Goal: Task Accomplishment & Management: Use online tool/utility

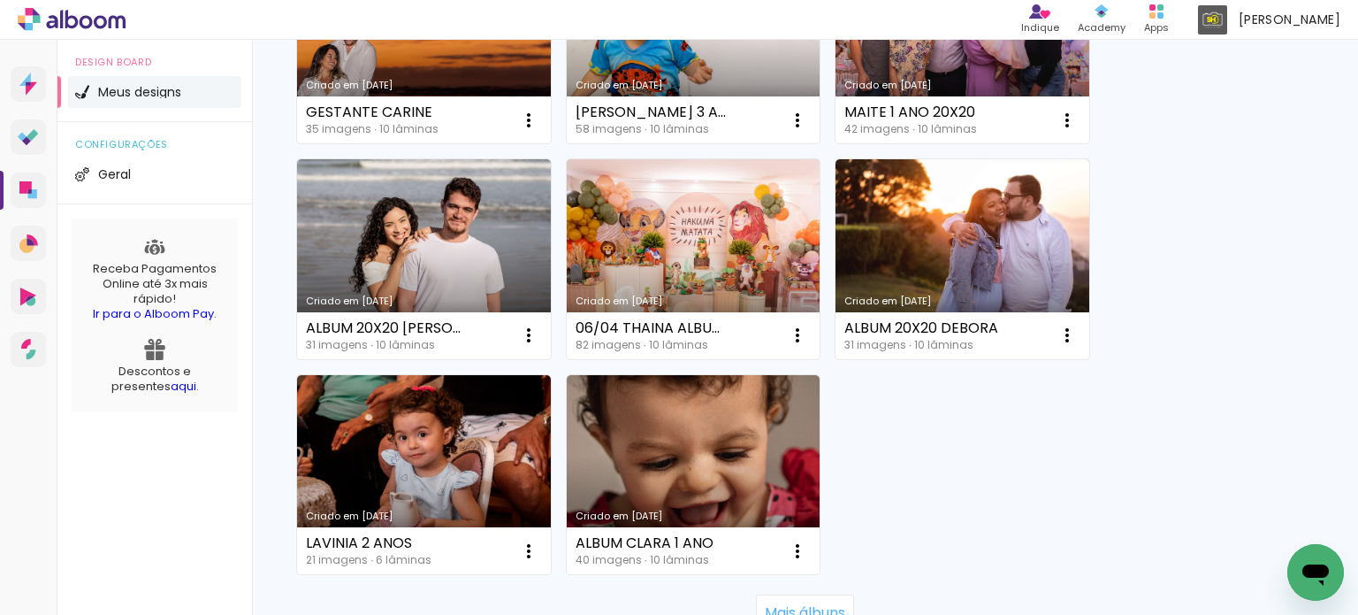
scroll to position [1734, 0]
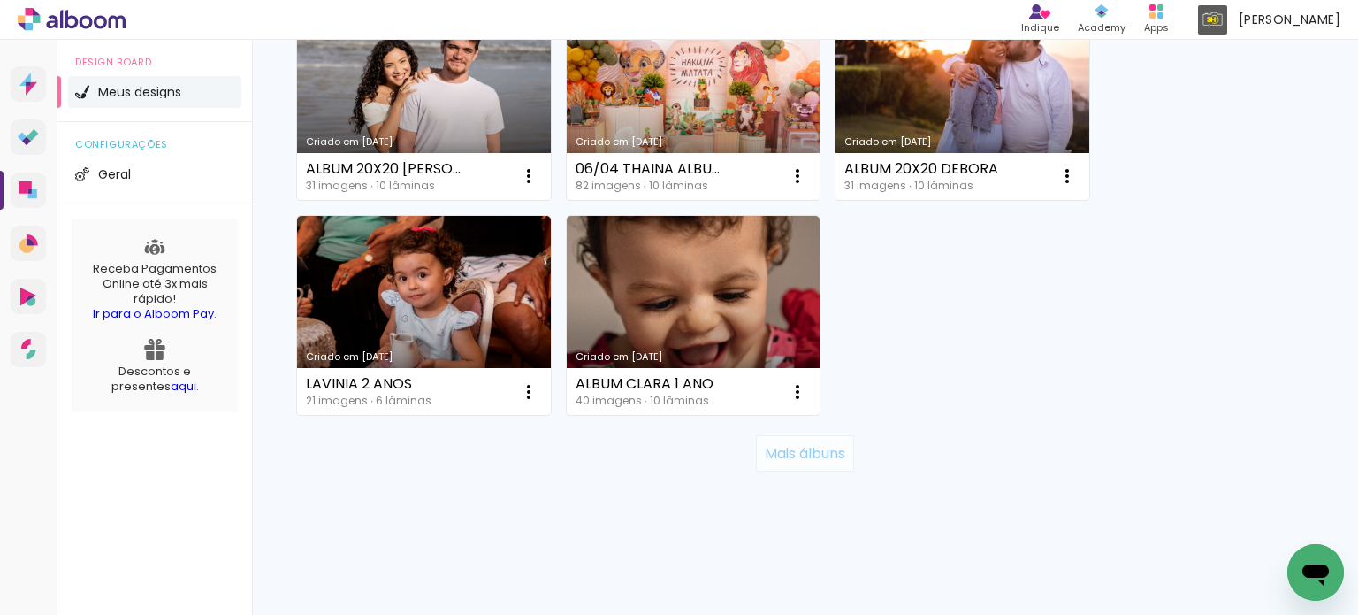
click at [0, 0] on slot "Mais álbuns" at bounding box center [0, 0] width 0 height 0
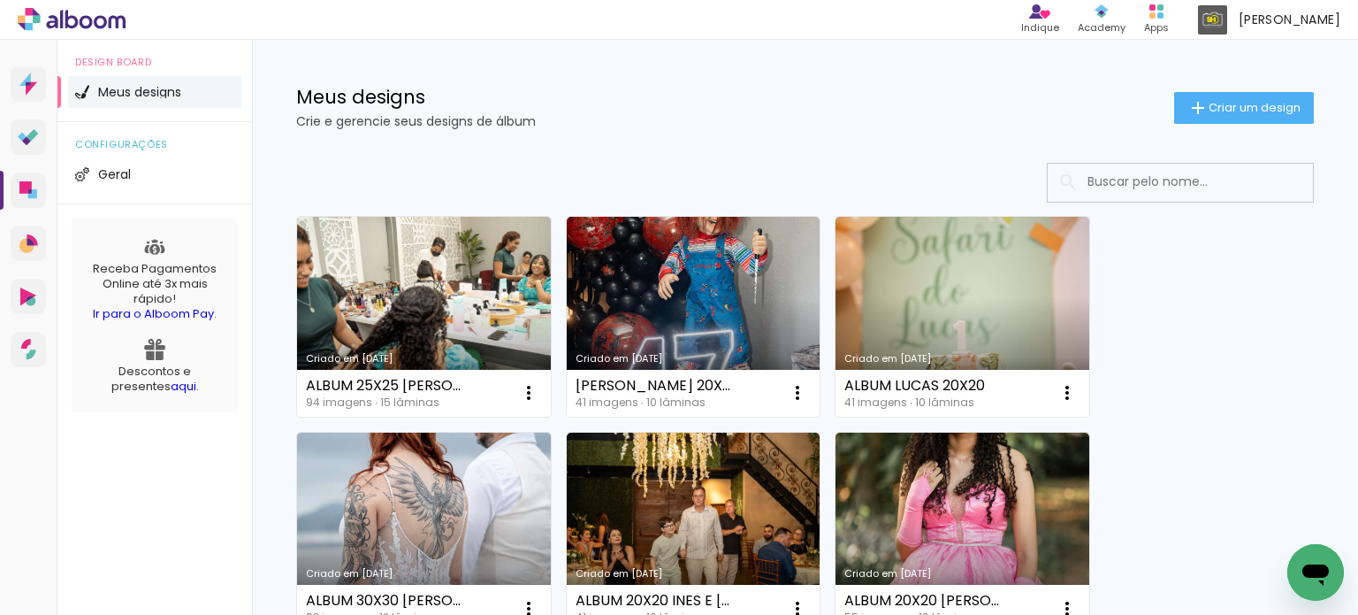
scroll to position [0, 0]
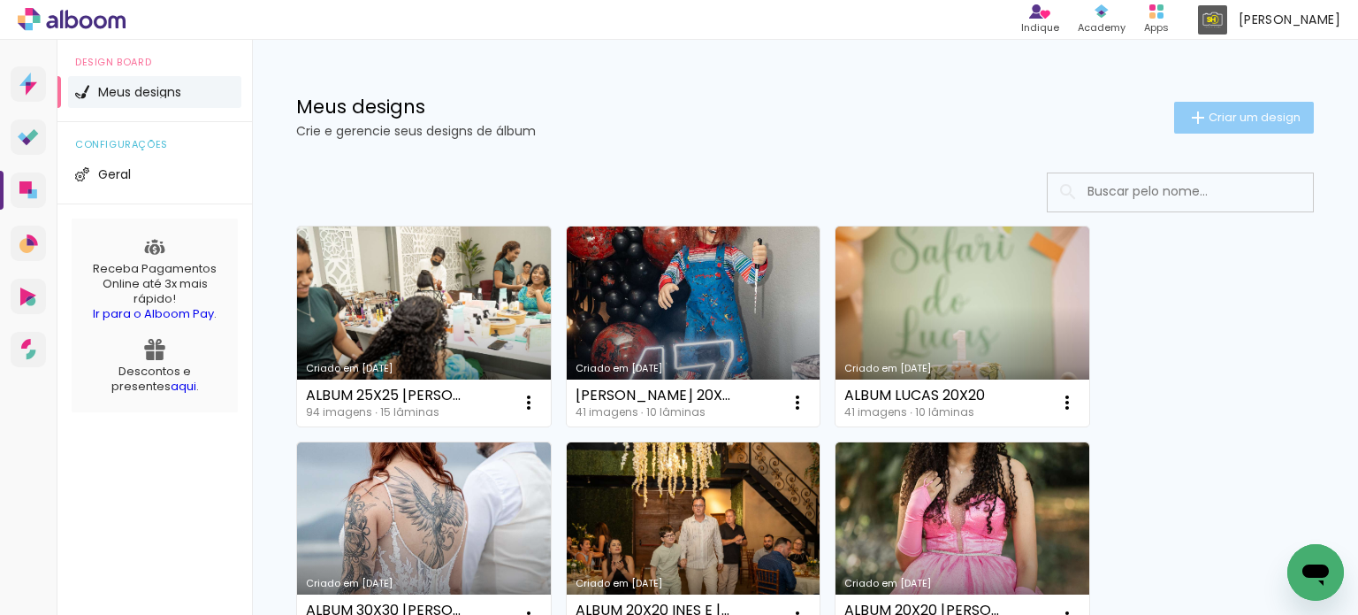
click at [1188, 114] on iron-icon at bounding box center [1198, 117] width 21 height 21
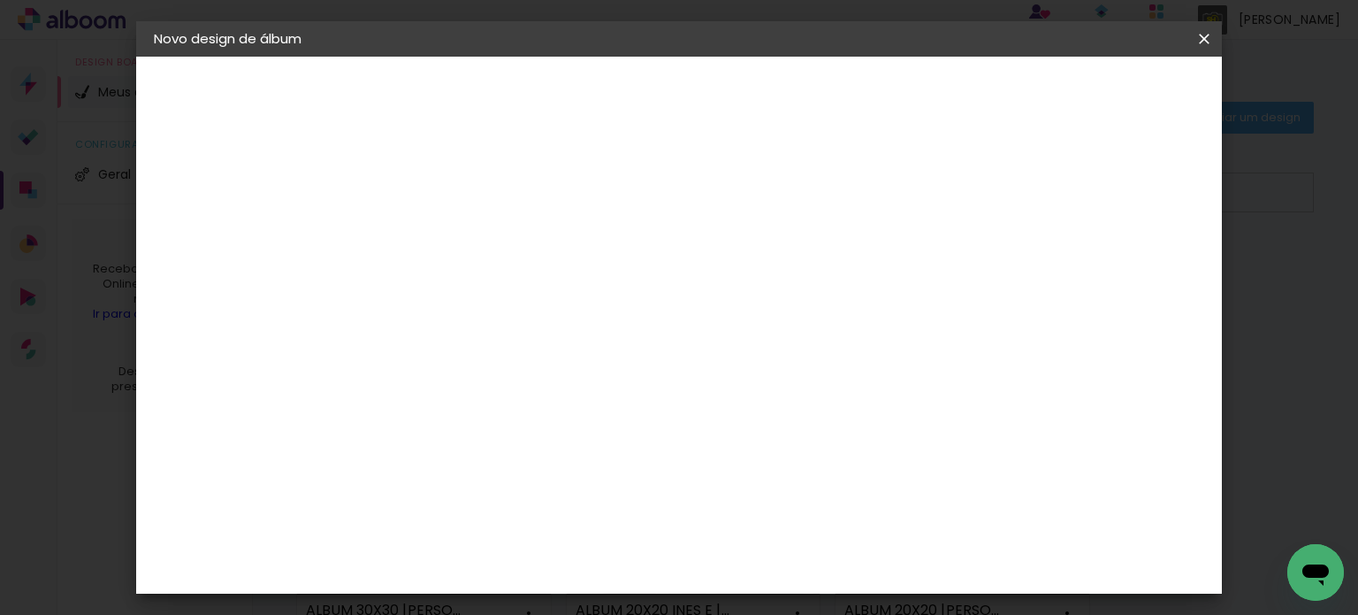
click at [443, 236] on input at bounding box center [443, 237] width 0 height 27
type input "ALBUM GABI 25X25"
type paper-input "ALBUM GABI 25X25"
click at [624, 80] on paper-button "Avançar" at bounding box center [581, 94] width 87 height 30
click at [577, 332] on input at bounding box center [488, 336] width 179 height 22
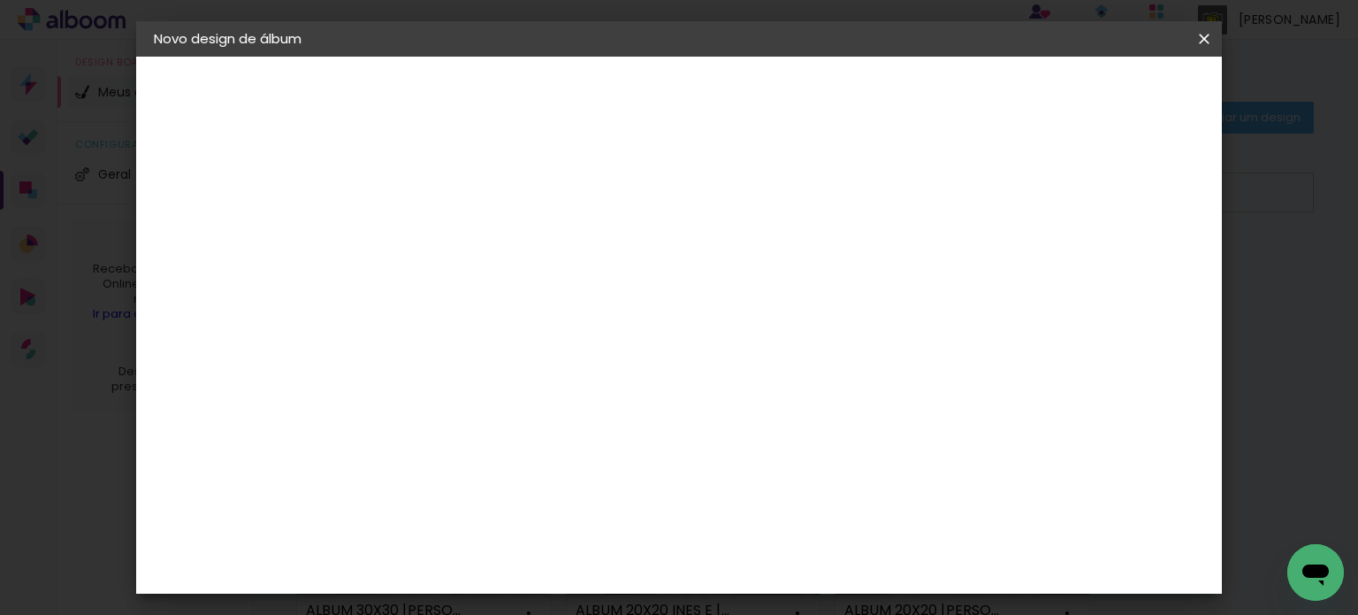
type input "VIA"
type paper-input "VIA"
click at [548, 409] on paper-item "Viacolor" at bounding box center [471, 399] width 156 height 39
click at [726, 80] on paper-button "Avançar" at bounding box center [682, 94] width 87 height 30
click at [512, 294] on input "text" at bounding box center [477, 307] width 69 height 27
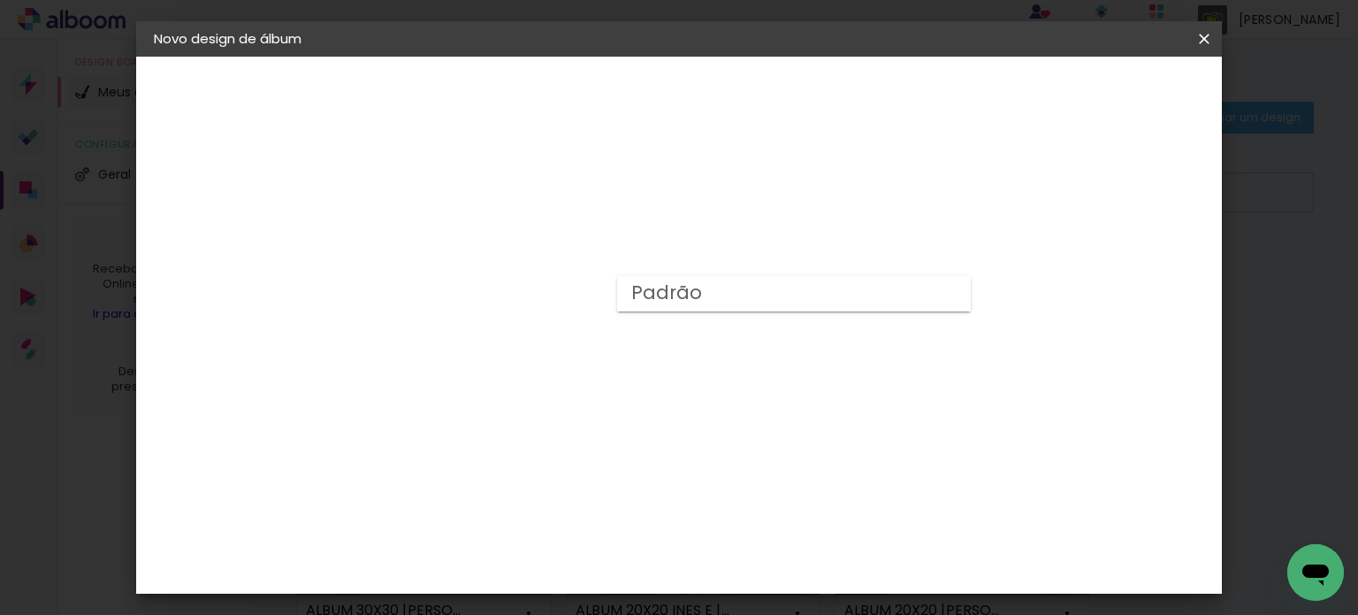
click at [707, 292] on paper-item "Padrão" at bounding box center [794, 293] width 354 height 35
type input "Padrão"
click at [562, 550] on span "25 × 25" at bounding box center [521, 573] width 82 height 47
click at [0, 0] on slot "Avançar" at bounding box center [0, 0] width 0 height 0
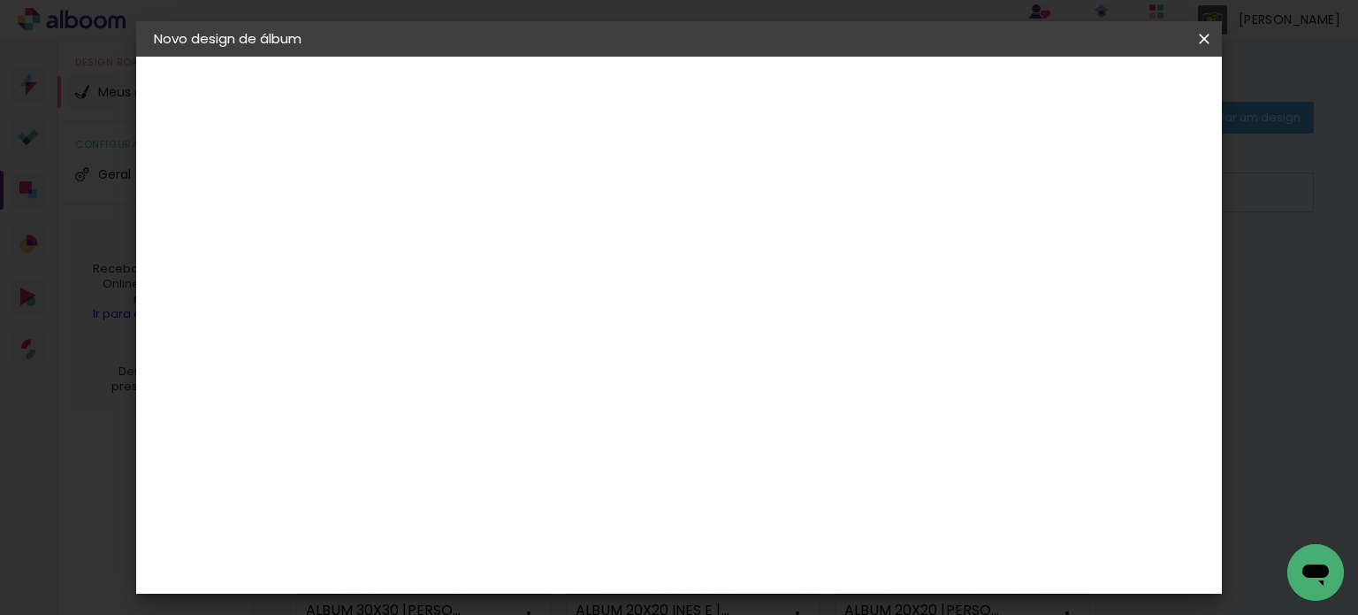
click at [763, 198] on div at bounding box center [755, 191] width 16 height 16
type paper-checkbox "on"
click at [863, 100] on span "Iniciar design" at bounding box center [823, 94] width 80 height 12
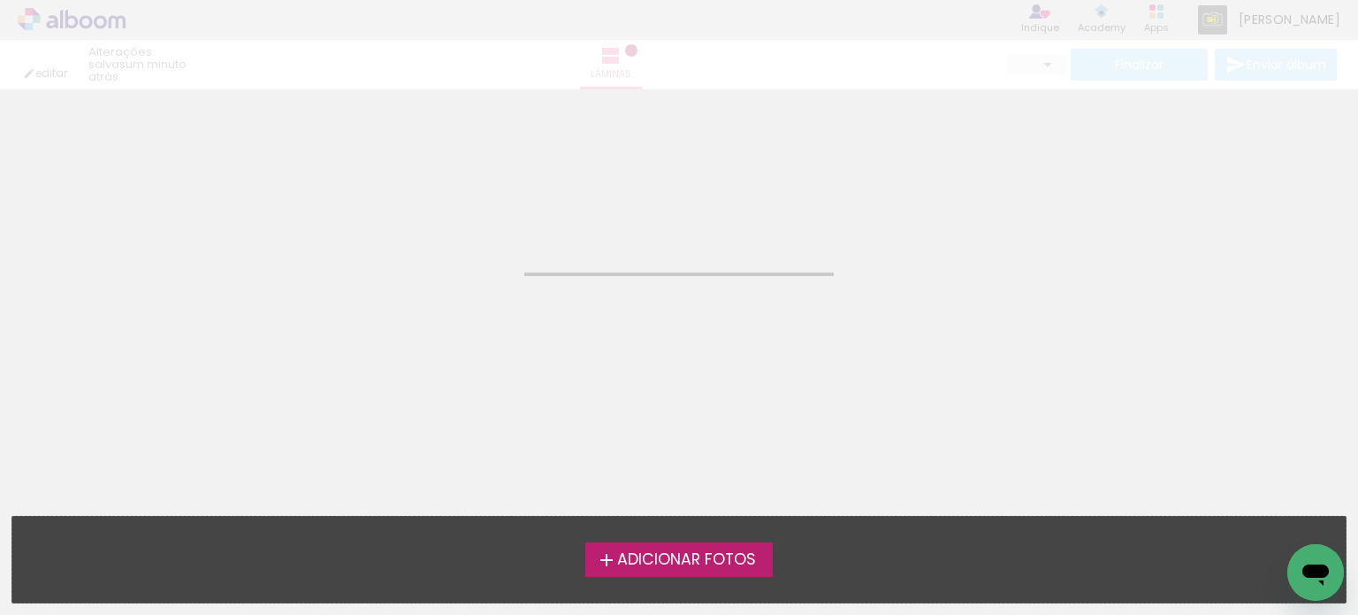
click at [713, 558] on span "Adicionar Fotos" at bounding box center [686, 560] width 139 height 16
click at [0, 0] on input "file" at bounding box center [0, 0] width 0 height 0
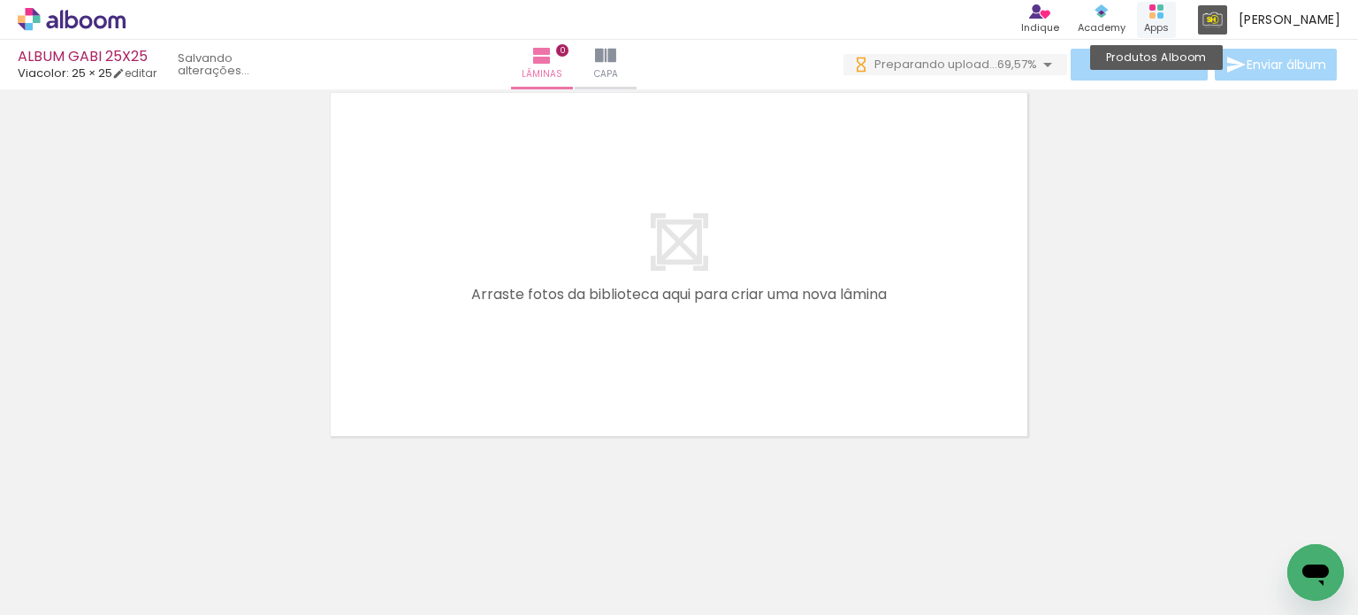
click at [1156, 18] on rect at bounding box center [1153, 15] width 6 height 6
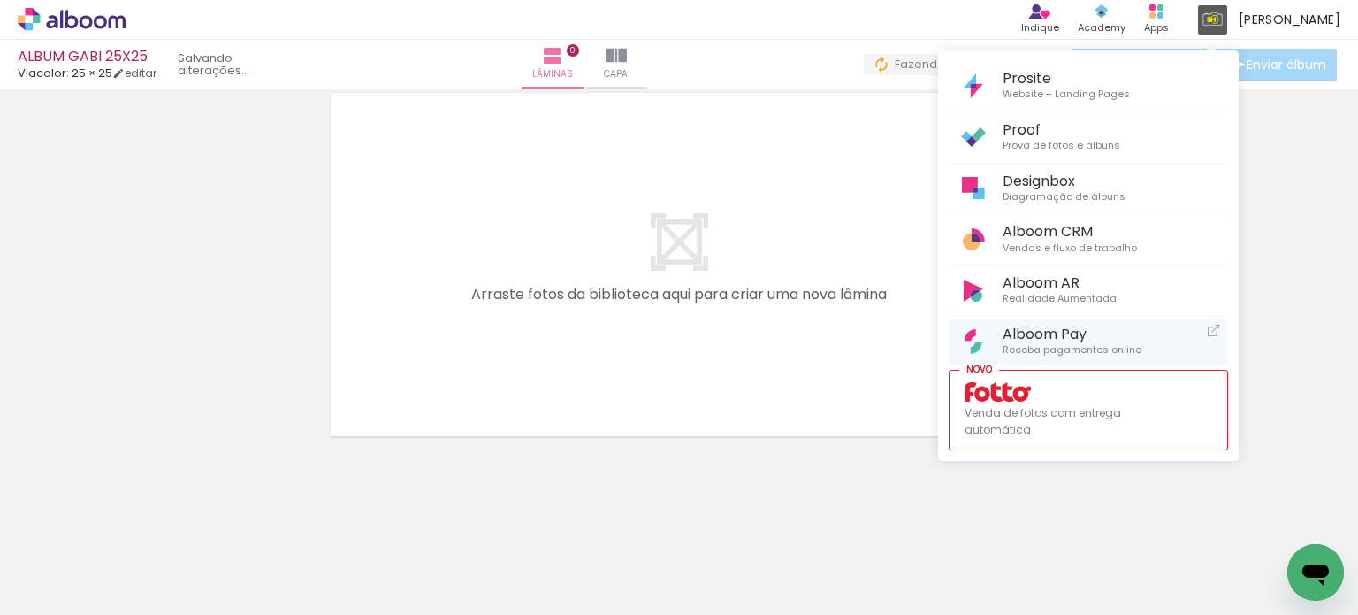
click at [1089, 325] on span "Alboom Pay" at bounding box center [1072, 333] width 139 height 17
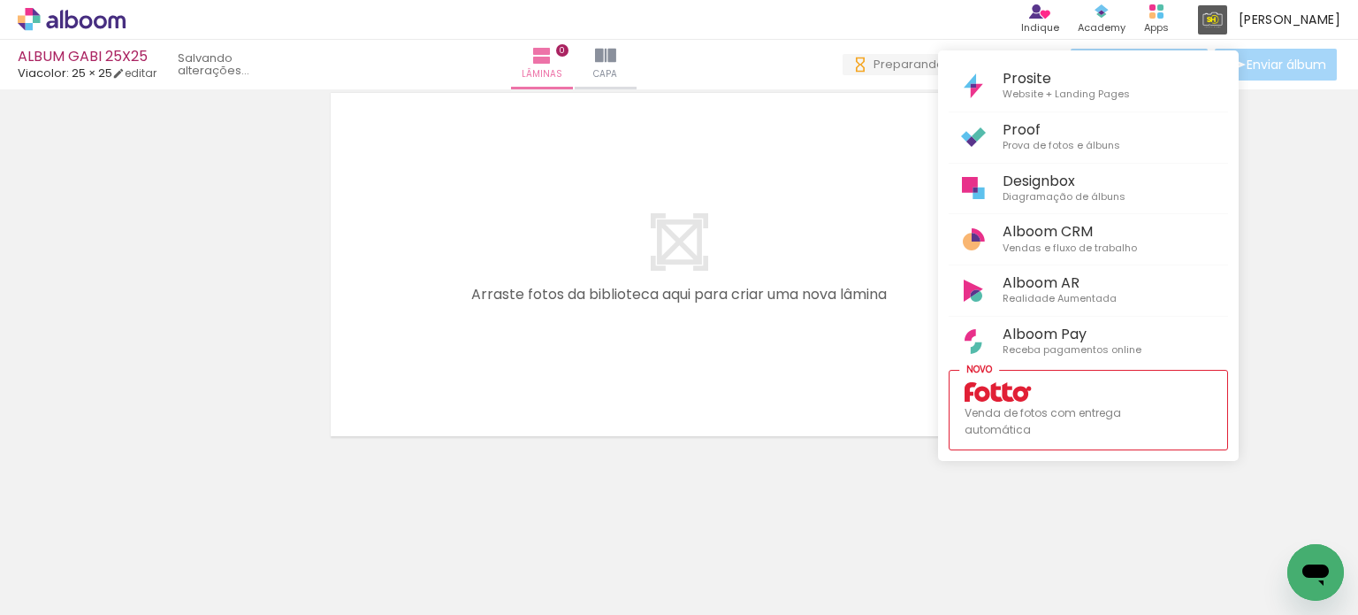
click at [1307, 321] on div at bounding box center [679, 307] width 1358 height 615
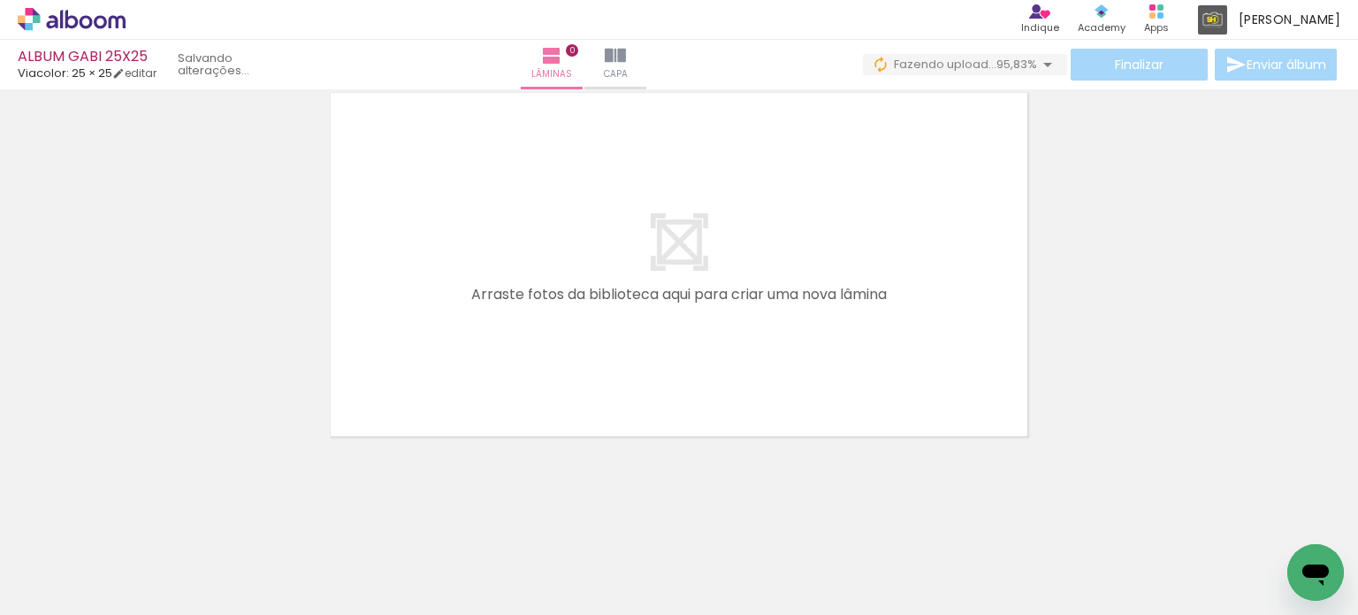
scroll to position [0, 1665]
drag, startPoint x: 477, startPoint y: 560, endPoint x: 465, endPoint y: 377, distance: 183.5
click at [465, 377] on quentale-workspace at bounding box center [679, 307] width 1358 height 615
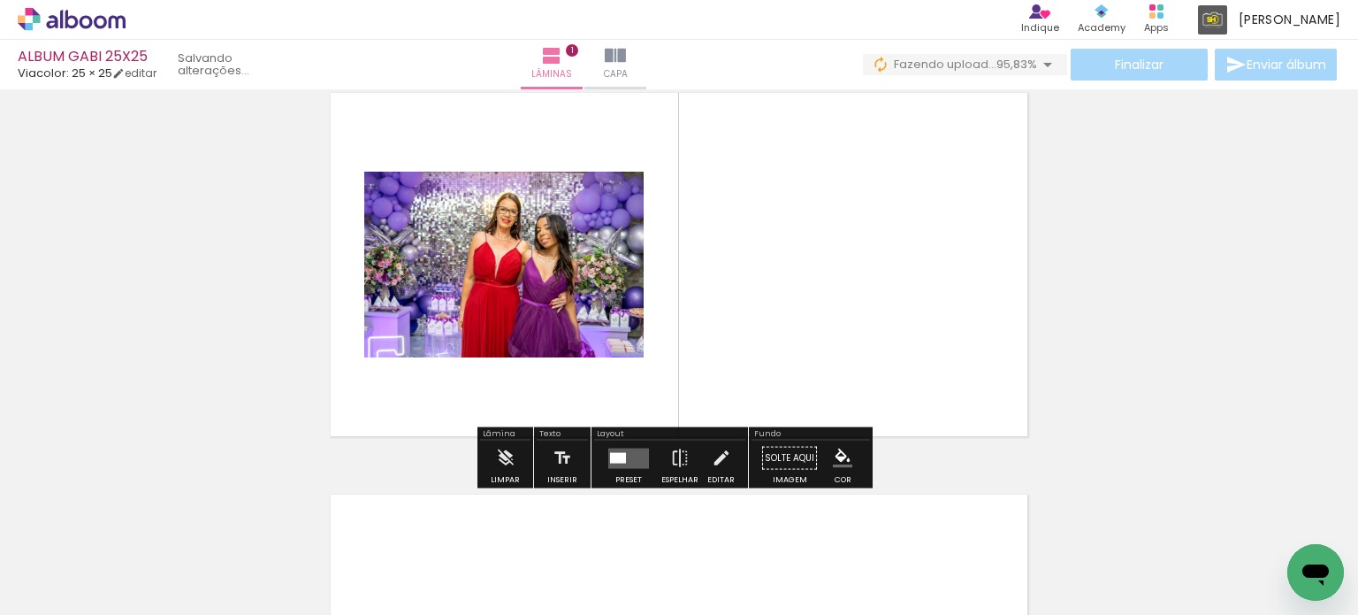
click at [52, 559] on input "Todas as fotos" at bounding box center [49, 561] width 67 height 15
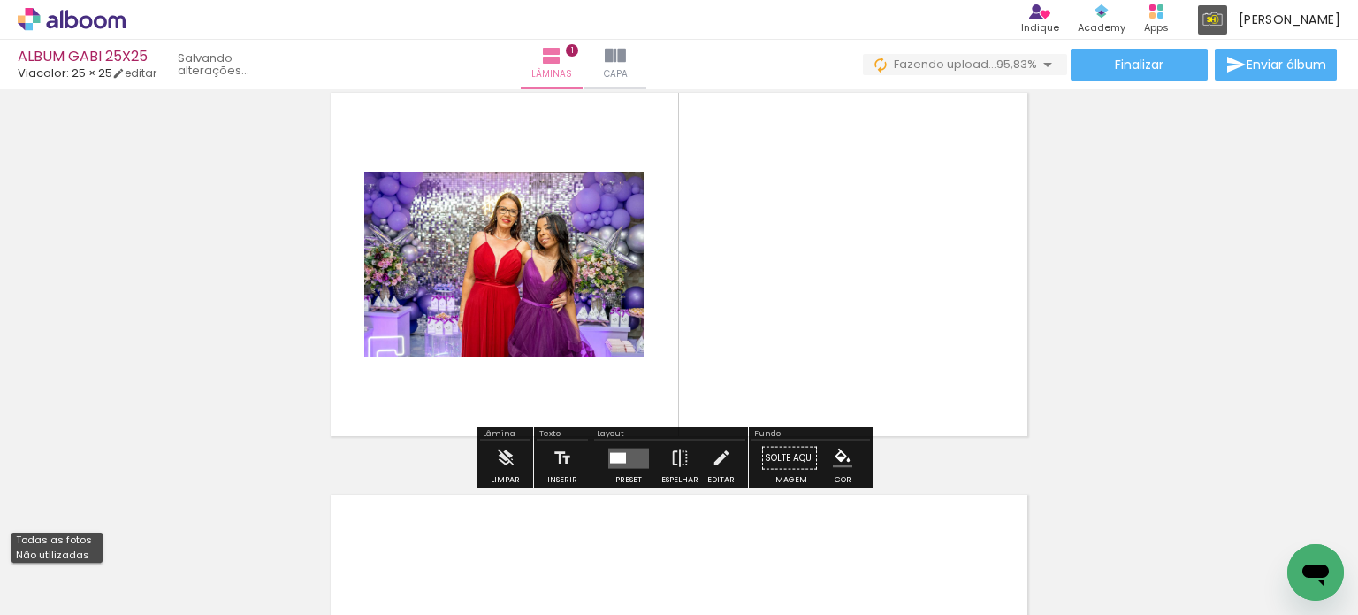
scroll to position [22, 0]
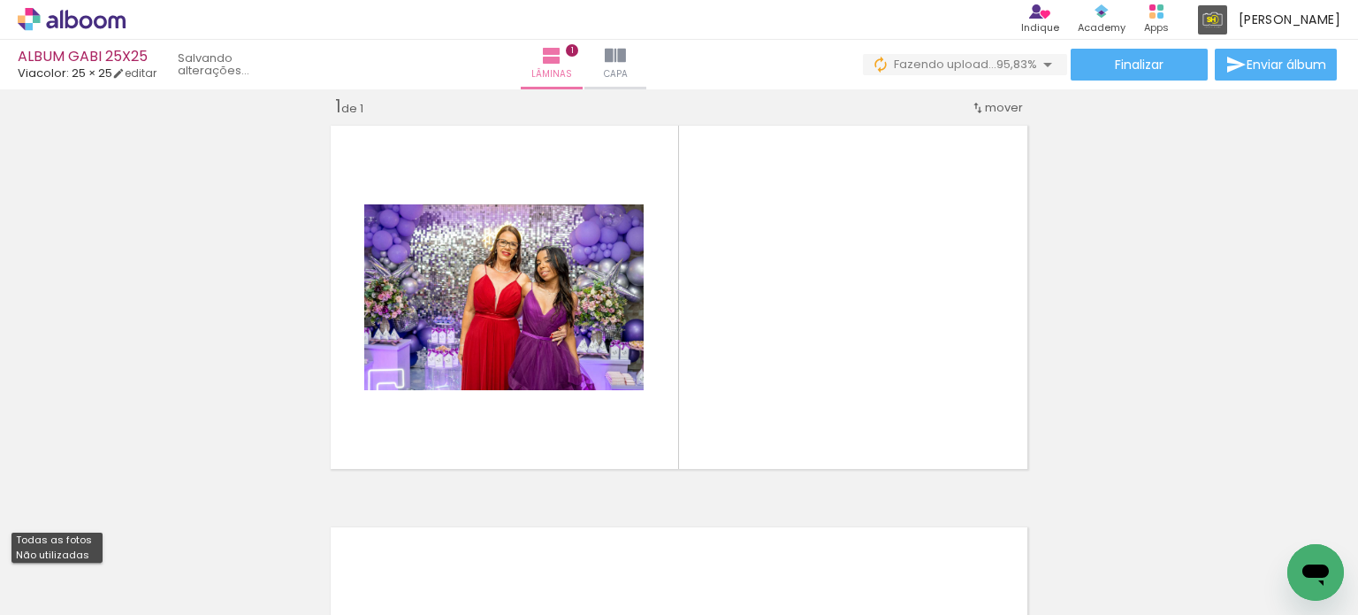
click at [0, 0] on slot "Não utilizadas" at bounding box center [0, 0] width 0 height 0
type input "Não utilizadas"
drag, startPoint x: 496, startPoint y: 551, endPoint x: 676, endPoint y: 259, distance: 342.6
click at [676, 259] on quentale-workspace at bounding box center [679, 307] width 1358 height 615
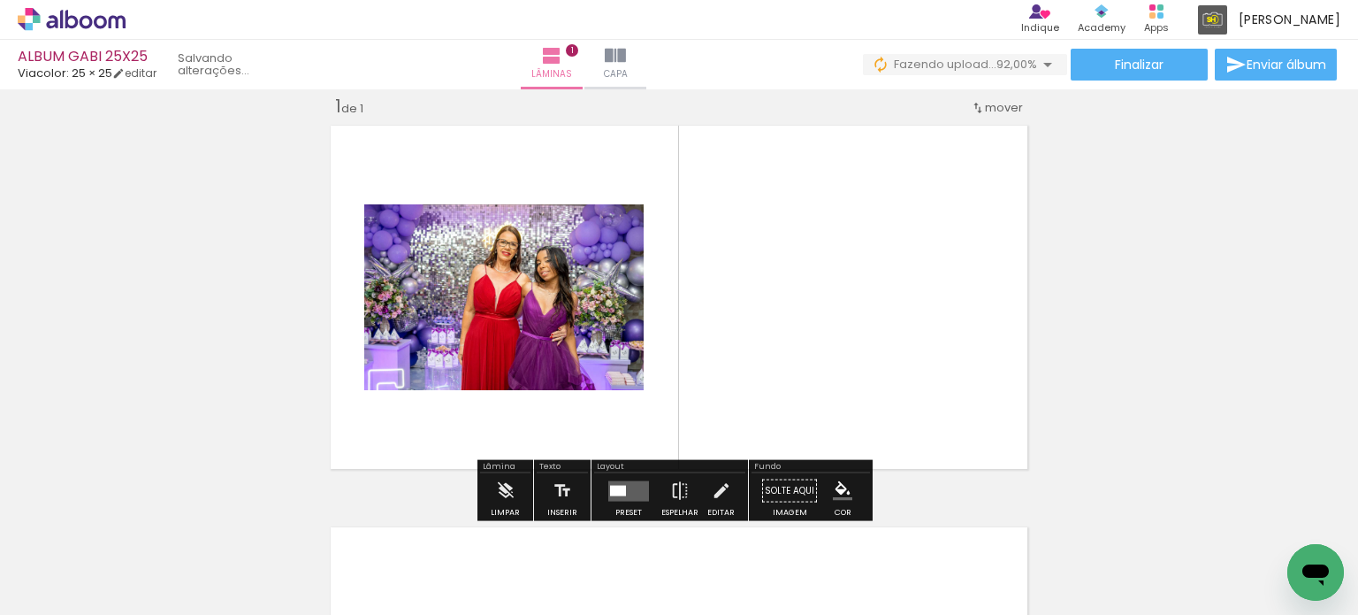
scroll to position [0, 0]
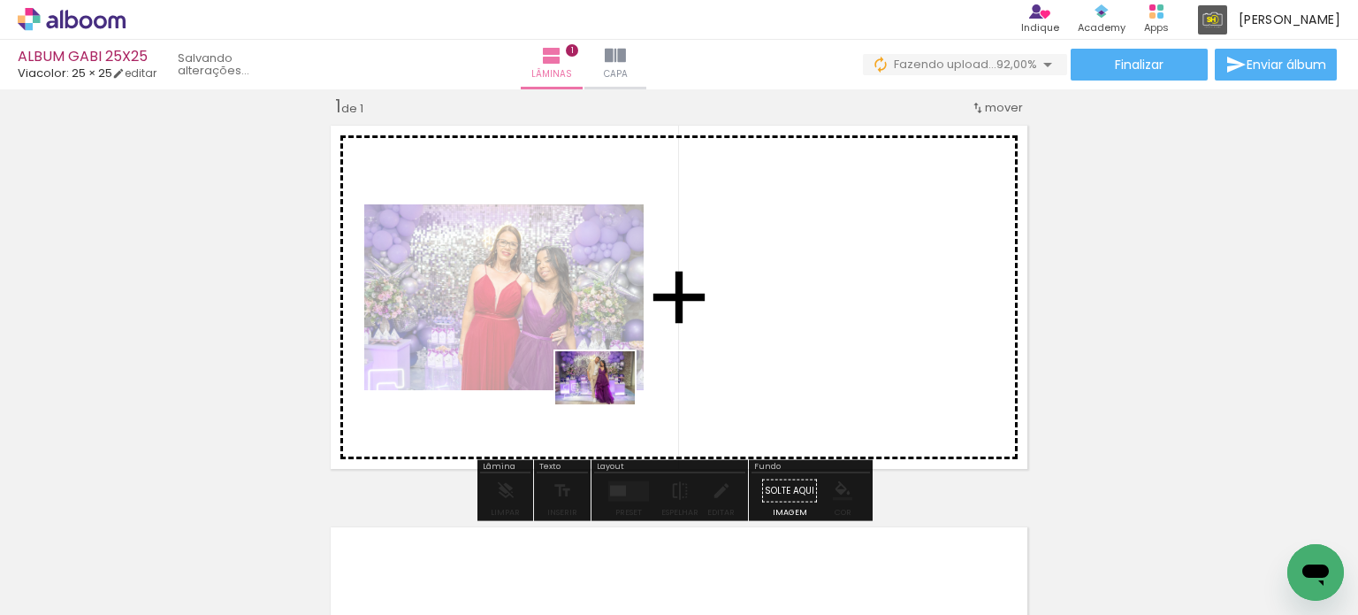
drag, startPoint x: 477, startPoint y: 567, endPoint x: 608, endPoint y: 404, distance: 209.4
click at [608, 404] on quentale-workspace at bounding box center [679, 307] width 1358 height 615
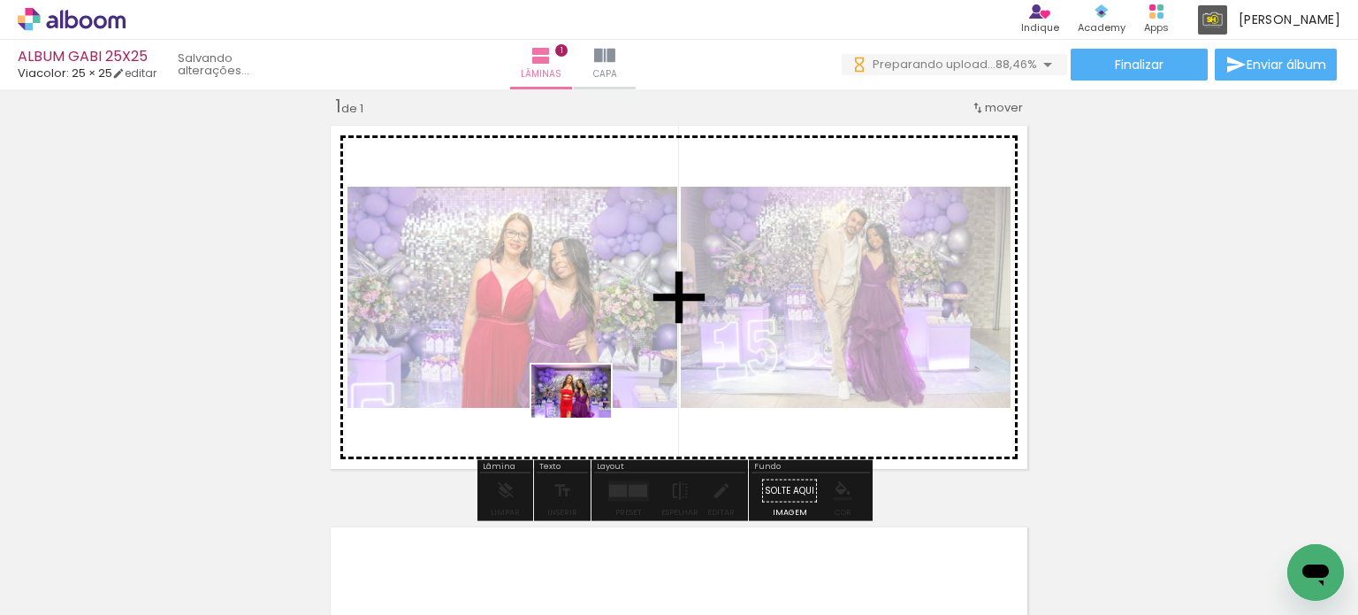
drag, startPoint x: 500, startPoint y: 557, endPoint x: 601, endPoint y: 386, distance: 198.2
click at [602, 388] on quentale-workspace at bounding box center [679, 307] width 1358 height 615
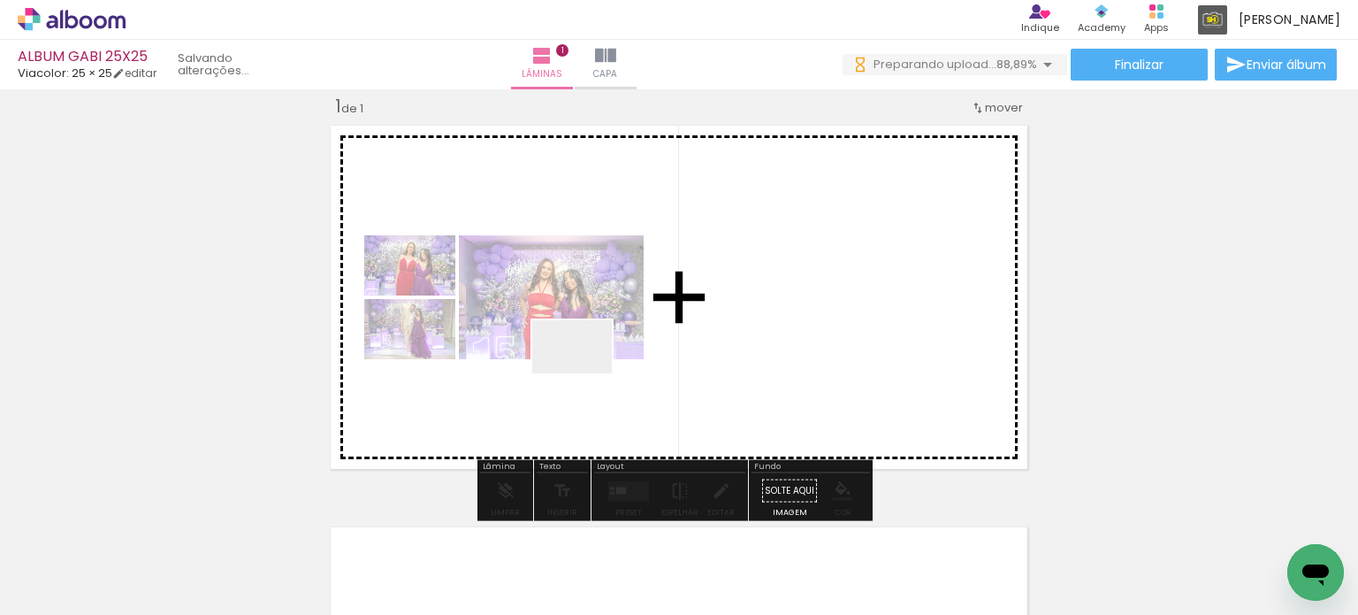
drag, startPoint x: 476, startPoint y: 562, endPoint x: 585, endPoint y: 373, distance: 217.9
click at [585, 373] on quentale-workspace at bounding box center [679, 307] width 1358 height 615
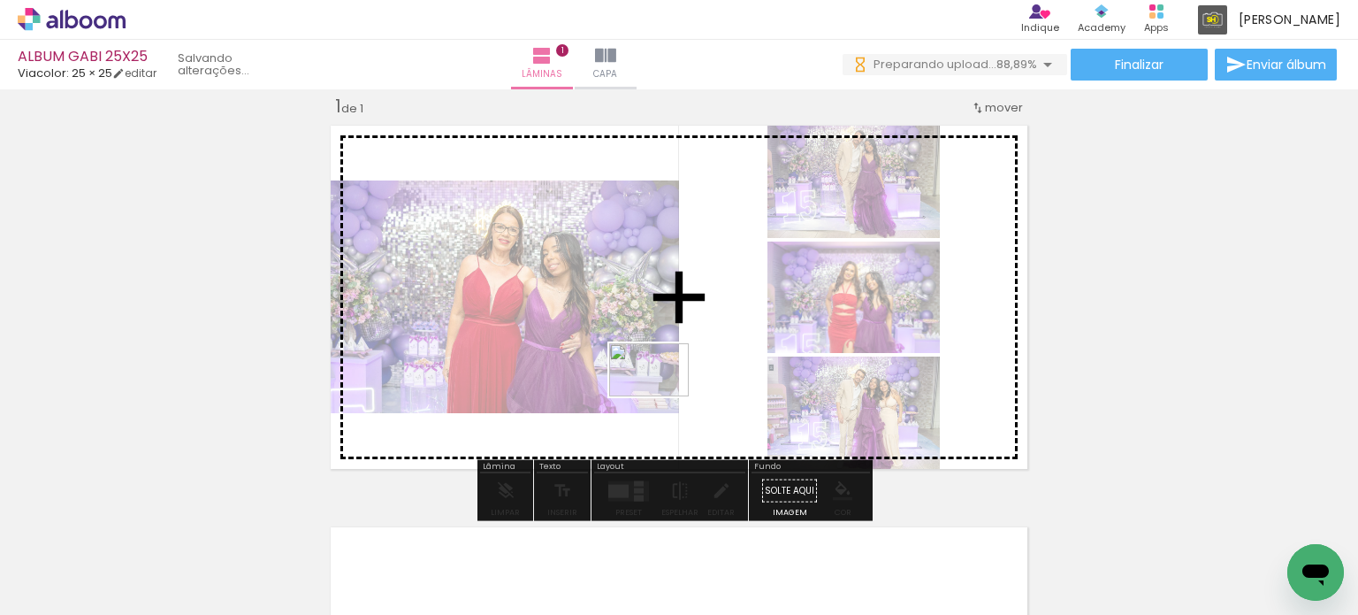
drag, startPoint x: 595, startPoint y: 566, endPoint x: 662, endPoint y: 396, distance: 182.6
click at [662, 396] on quentale-workspace at bounding box center [679, 307] width 1358 height 615
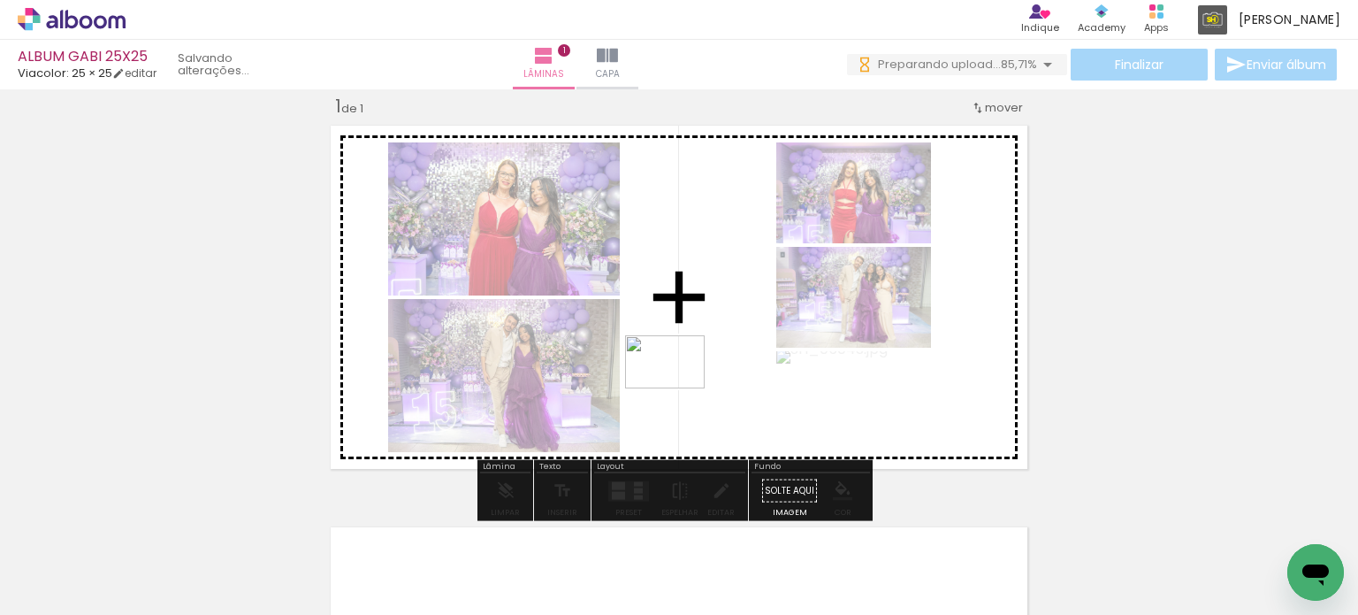
drag, startPoint x: 626, startPoint y: 565, endPoint x: 678, endPoint y: 388, distance: 184.4
click at [678, 388] on quentale-workspace at bounding box center [679, 307] width 1358 height 615
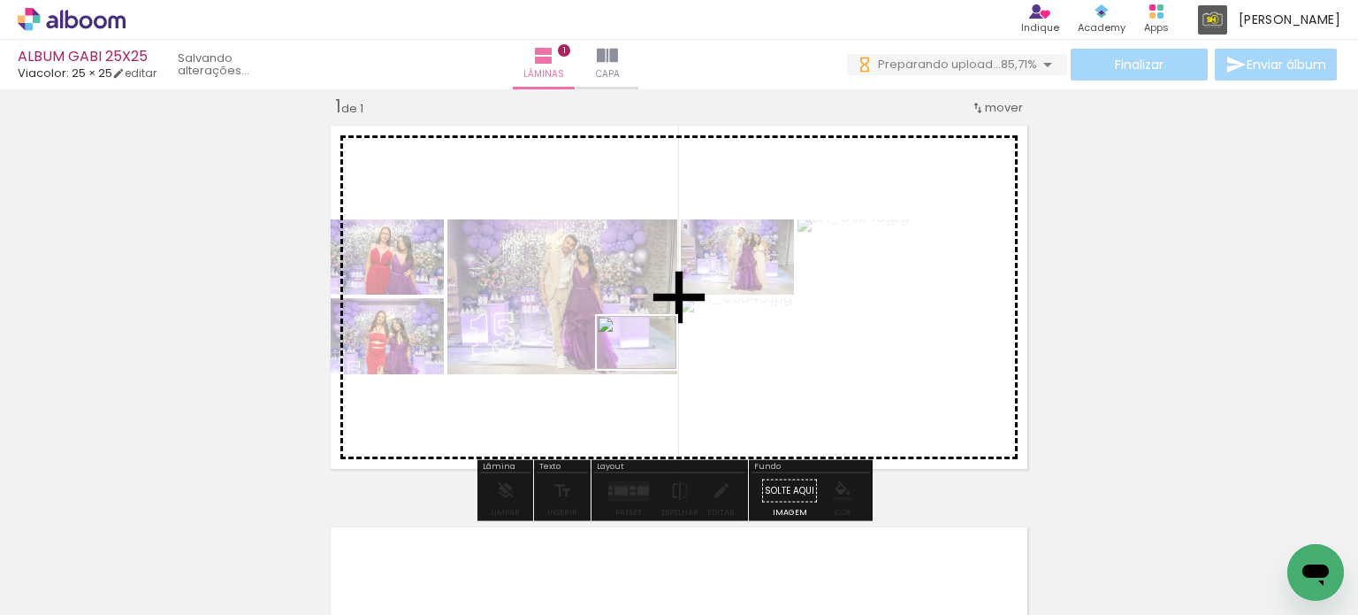
drag, startPoint x: 588, startPoint y: 559, endPoint x: 650, endPoint y: 369, distance: 199.9
click at [650, 369] on quentale-workspace at bounding box center [679, 307] width 1358 height 615
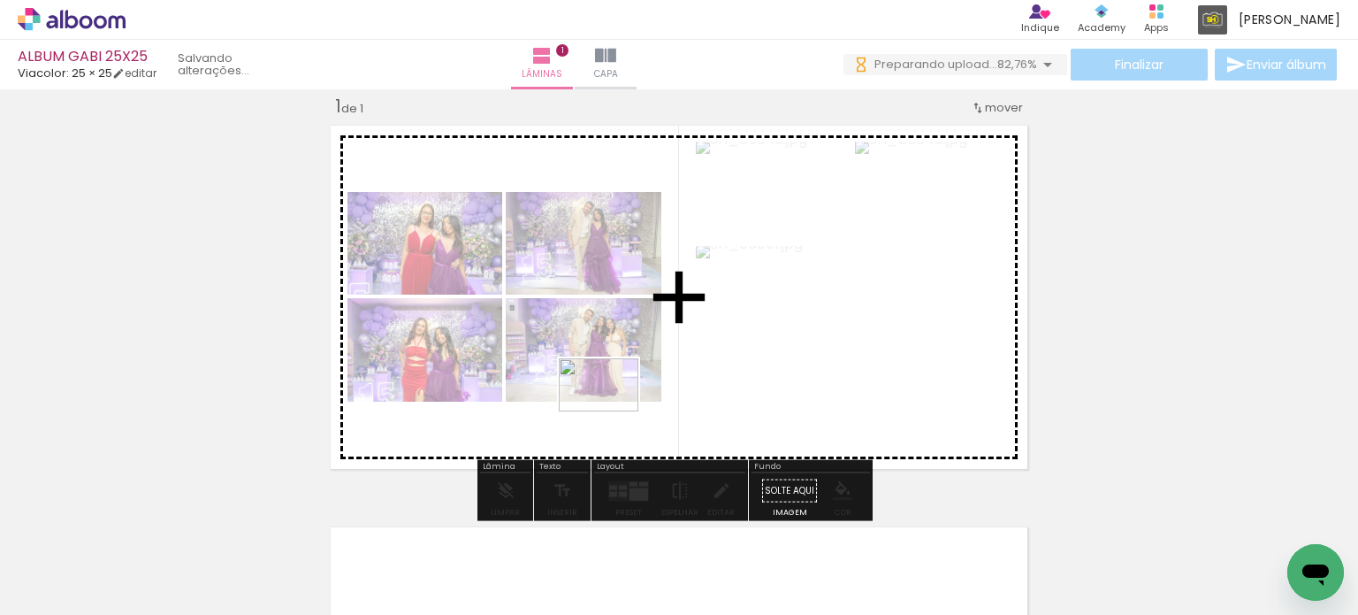
drag, startPoint x: 573, startPoint y: 566, endPoint x: 612, endPoint y: 411, distance: 159.6
click at [612, 411] on quentale-workspace at bounding box center [679, 307] width 1358 height 615
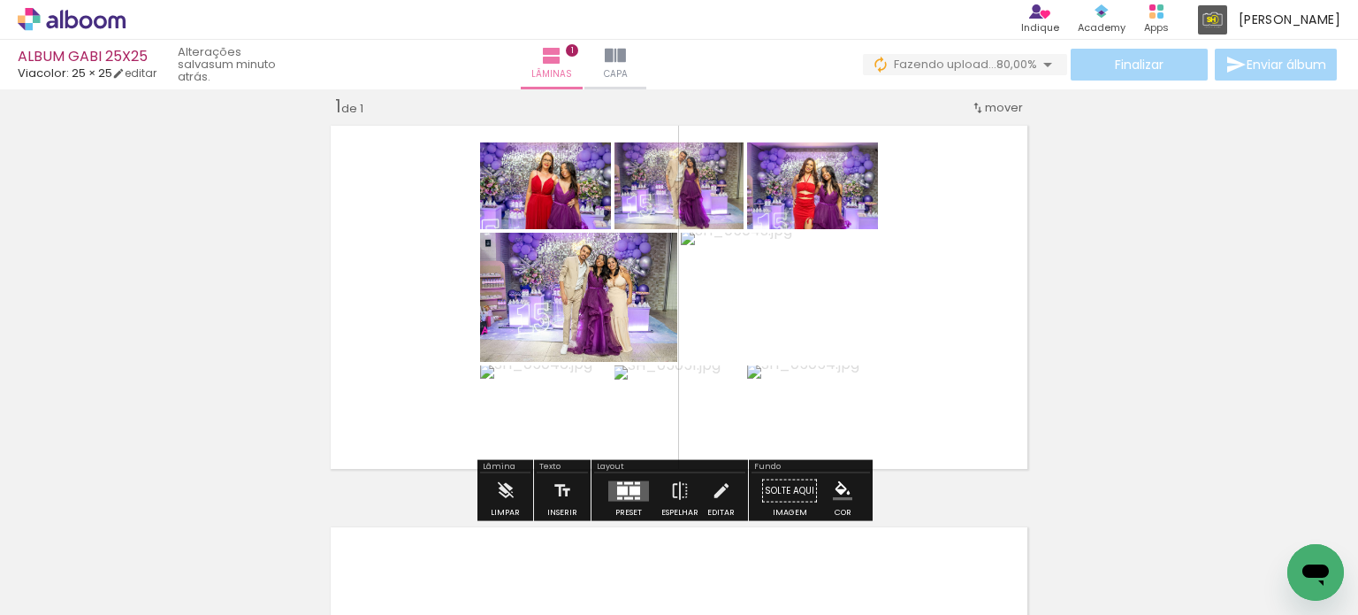
click at [630, 489] on div at bounding box center [635, 489] width 11 height 9
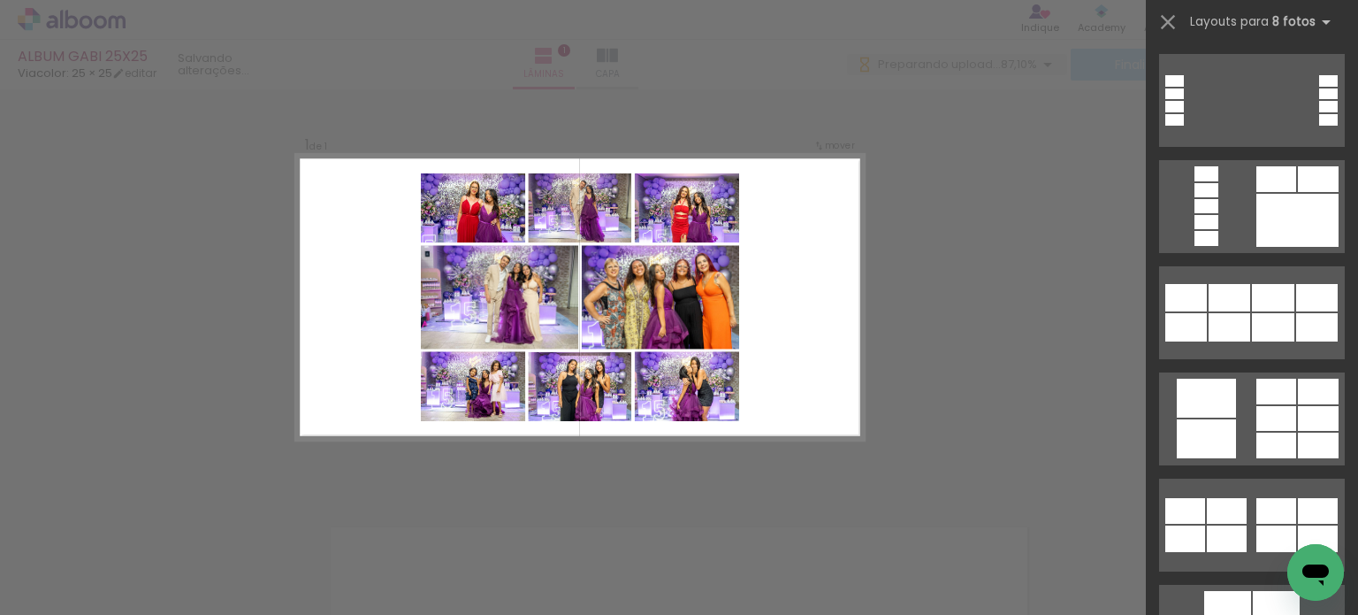
scroll to position [1680, 0]
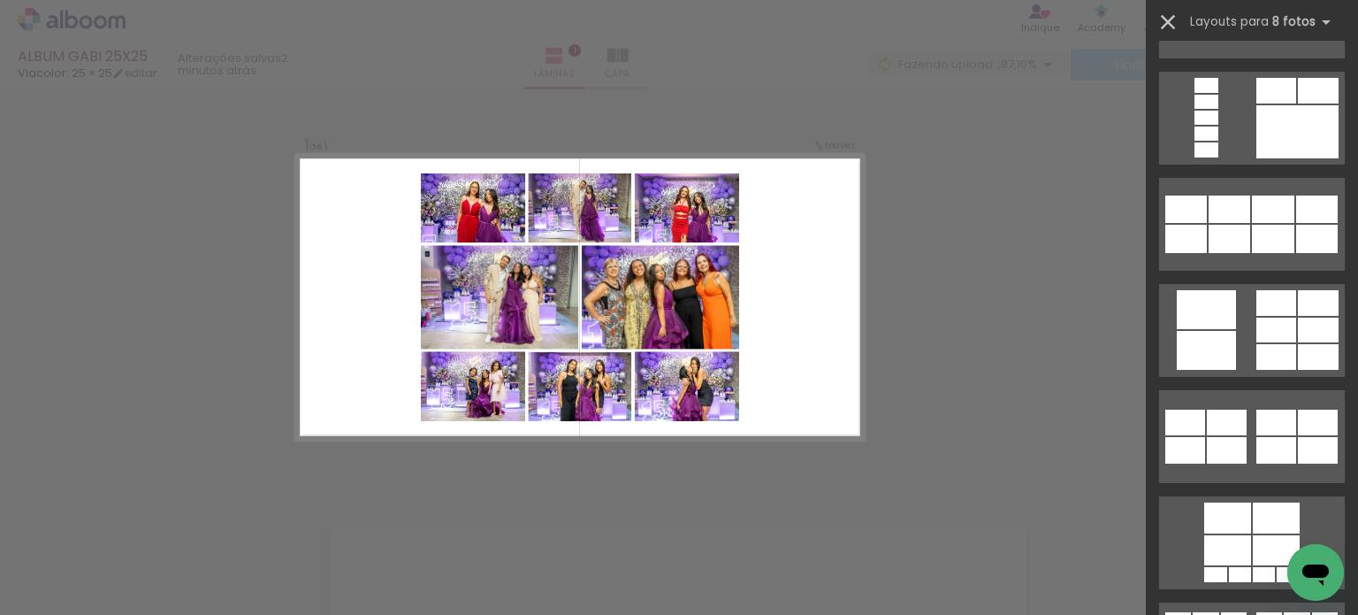
click at [1169, 24] on iron-icon at bounding box center [1168, 22] width 25 height 25
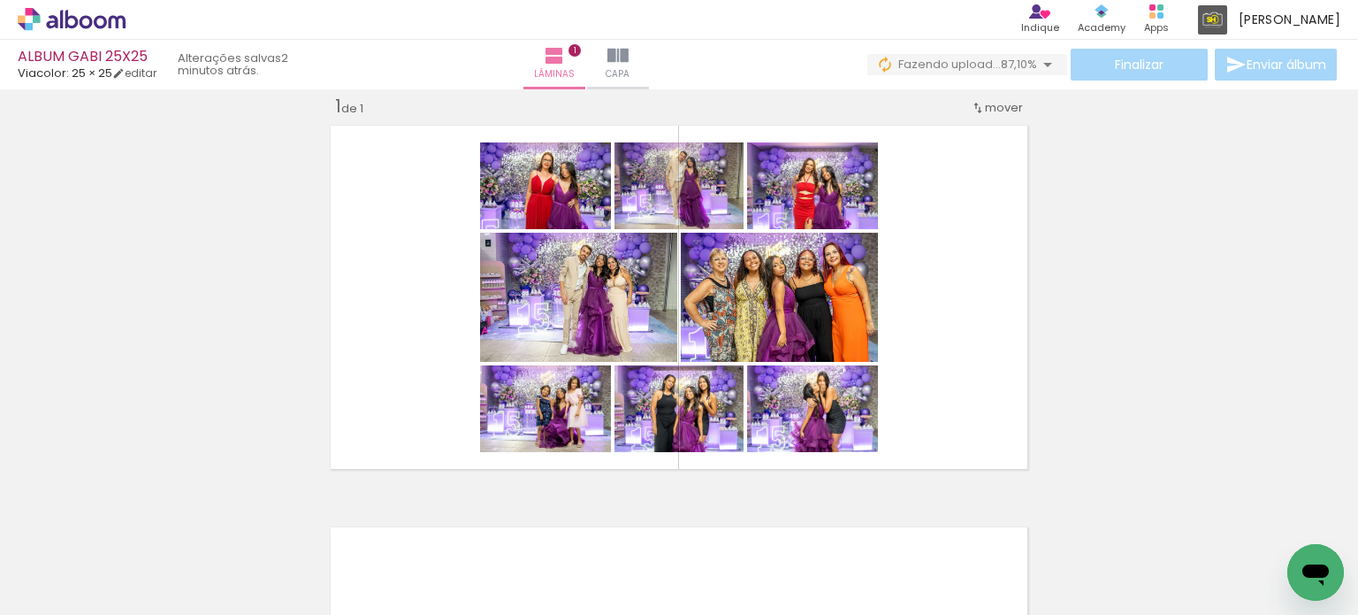
click at [603, 559] on div at bounding box center [592, 555] width 88 height 58
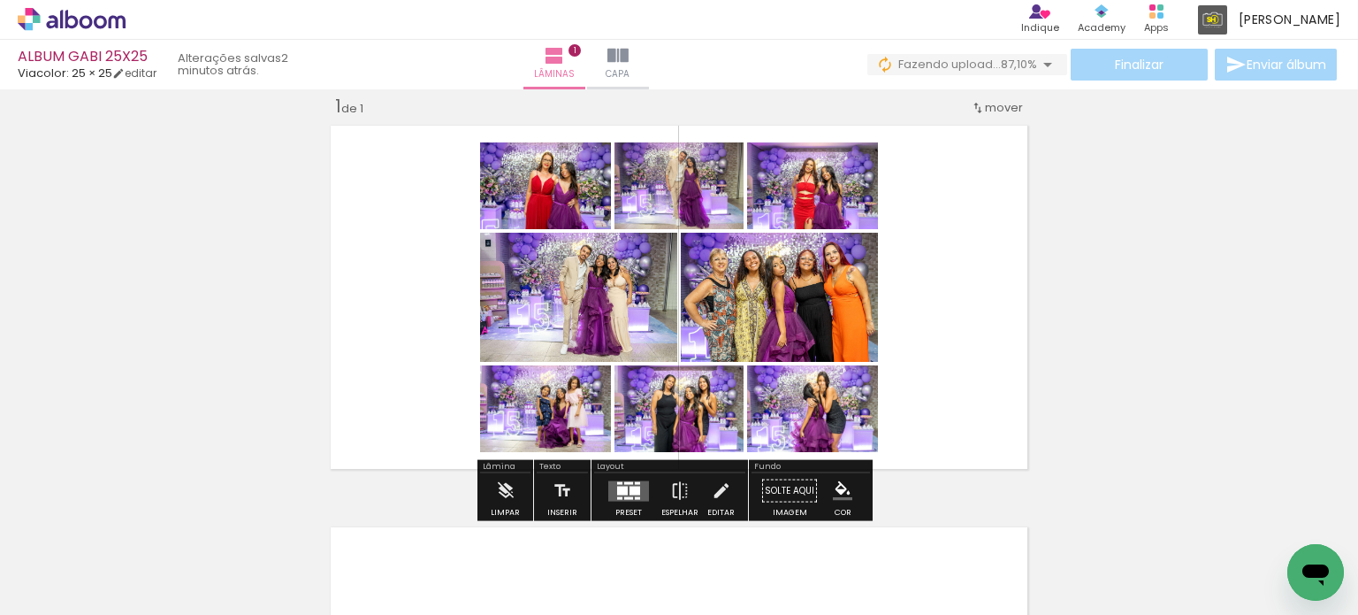
click at [623, 487] on quentale-layouter at bounding box center [628, 490] width 41 height 20
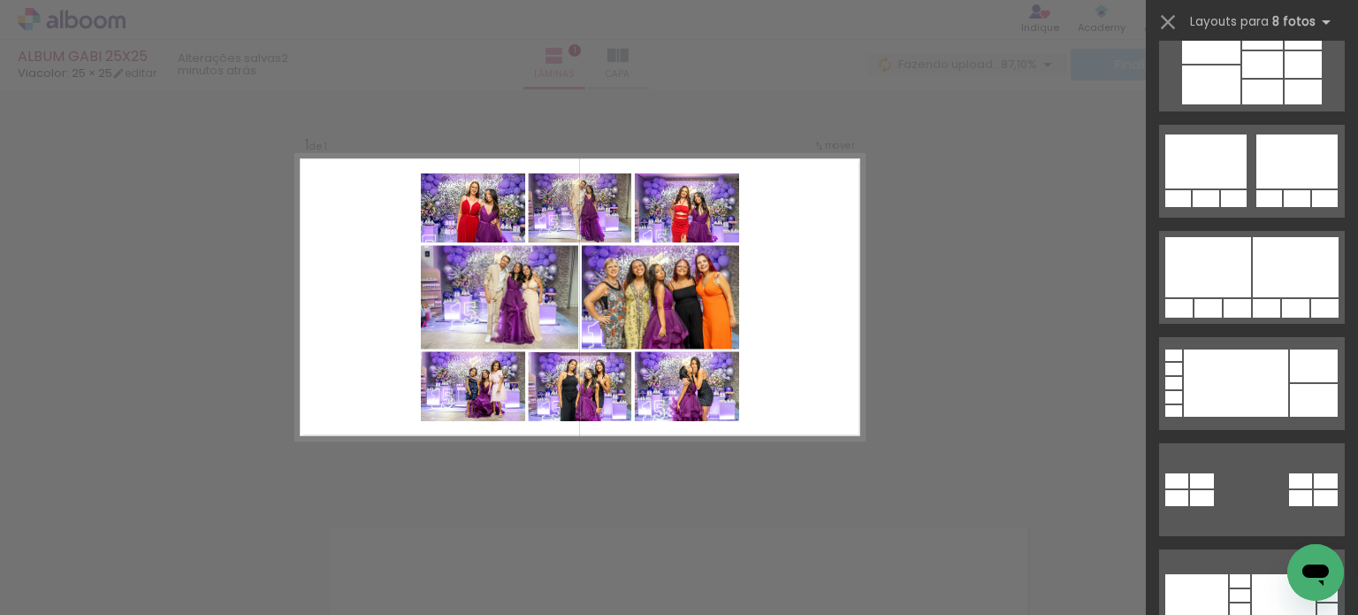
scroll to position [707, 0]
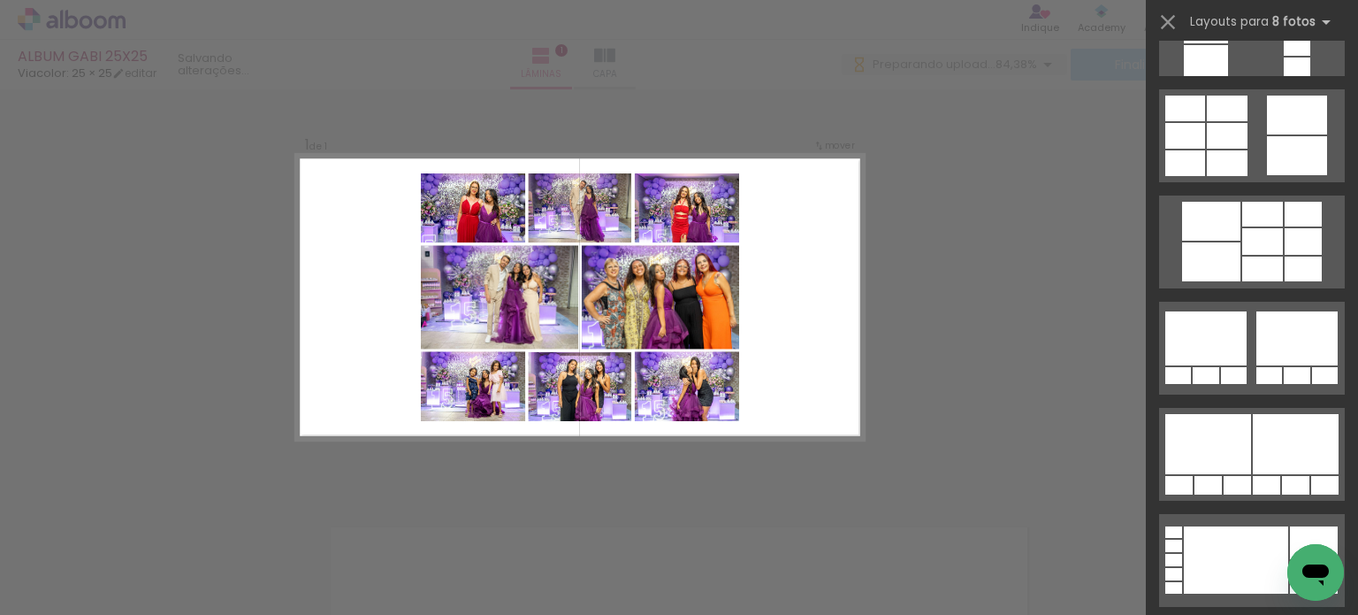
click at [1066, 112] on div "Confirmar Cancelar" at bounding box center [679, 489] width 1358 height 845
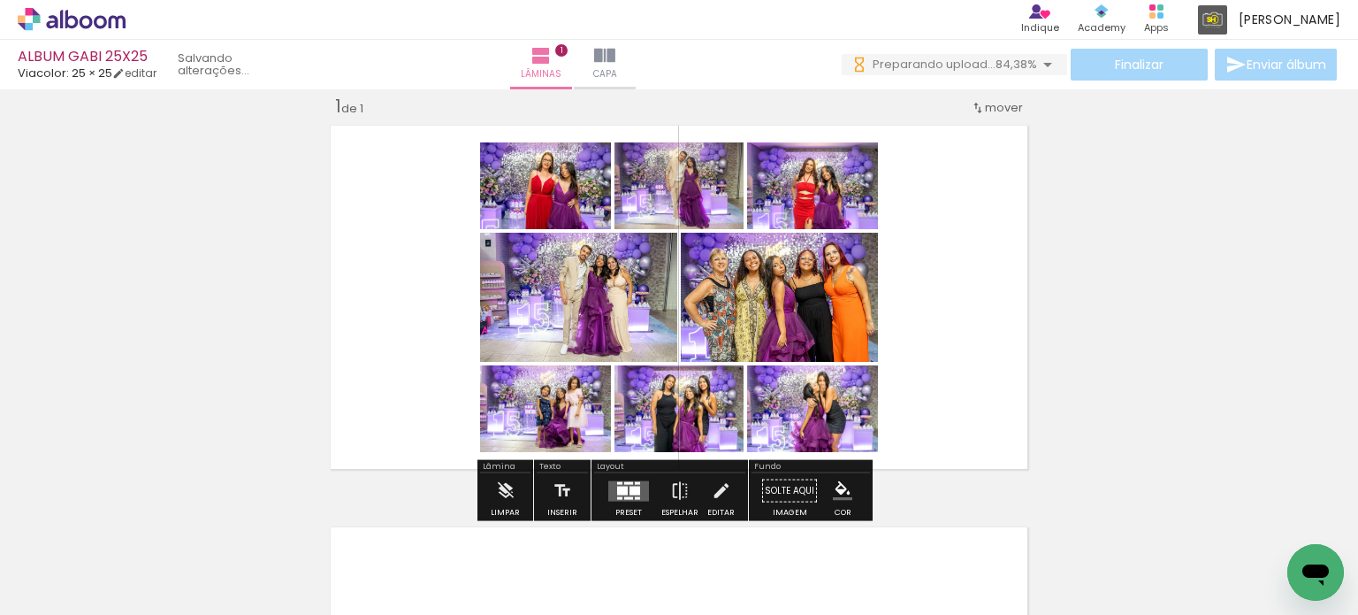
click at [611, 325] on quentale-workspace at bounding box center [679, 307] width 1358 height 615
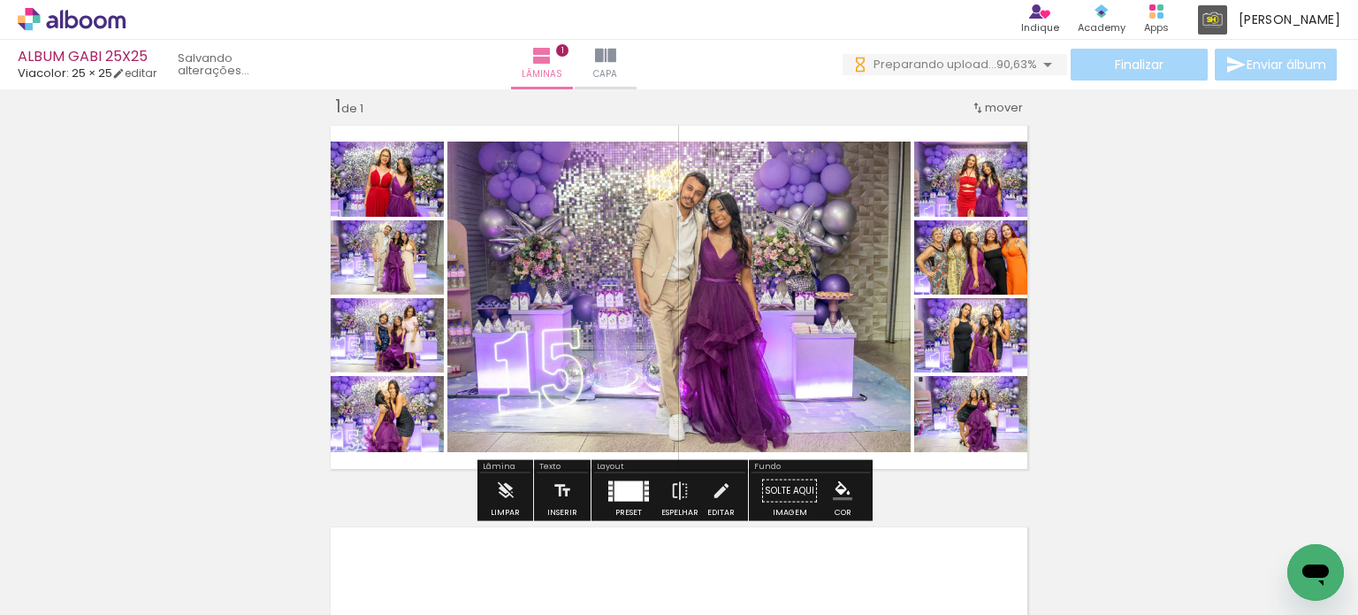
scroll to position [0, 0]
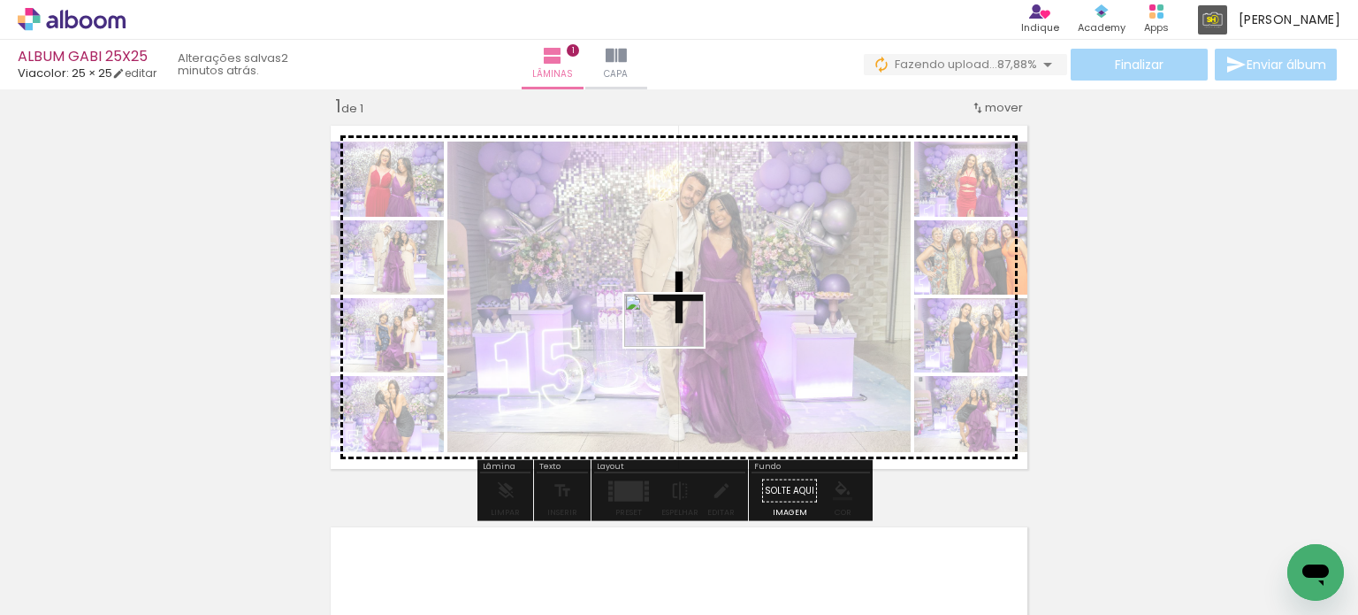
drag, startPoint x: 687, startPoint y: 563, endPoint x: 677, endPoint y: 347, distance: 216.9
click at [677, 347] on quentale-workspace at bounding box center [679, 307] width 1358 height 615
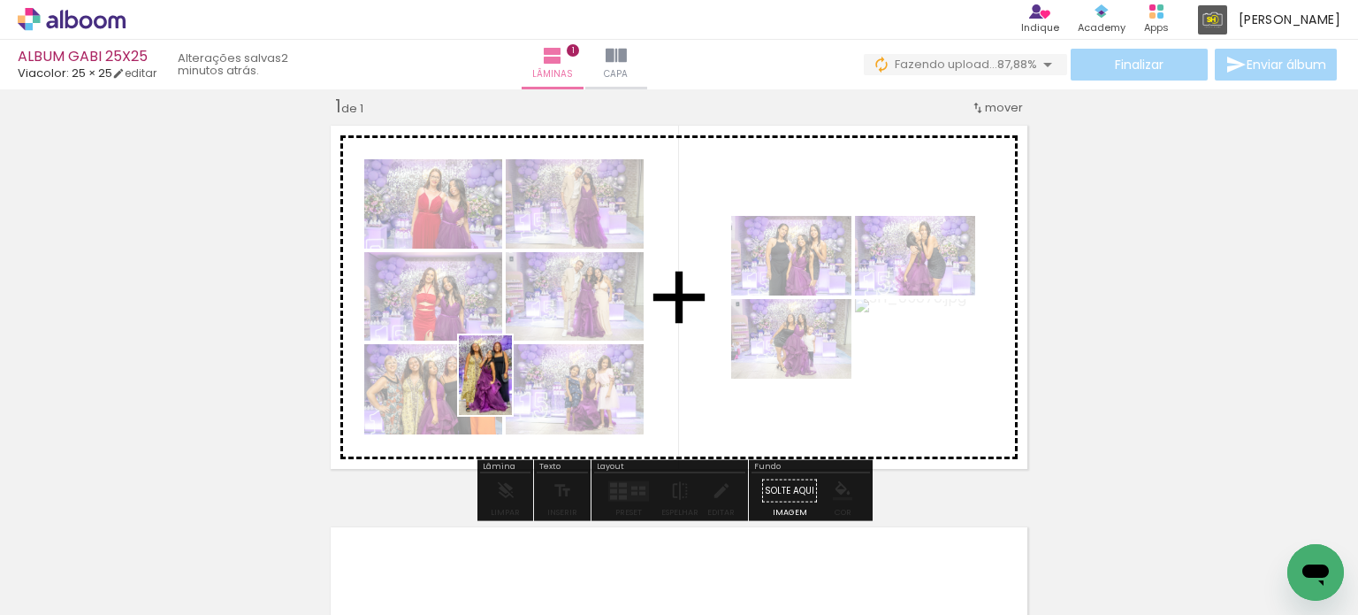
drag, startPoint x: 494, startPoint y: 572, endPoint x: 512, endPoint y: 388, distance: 184.8
click at [512, 388] on quentale-workspace at bounding box center [679, 307] width 1358 height 615
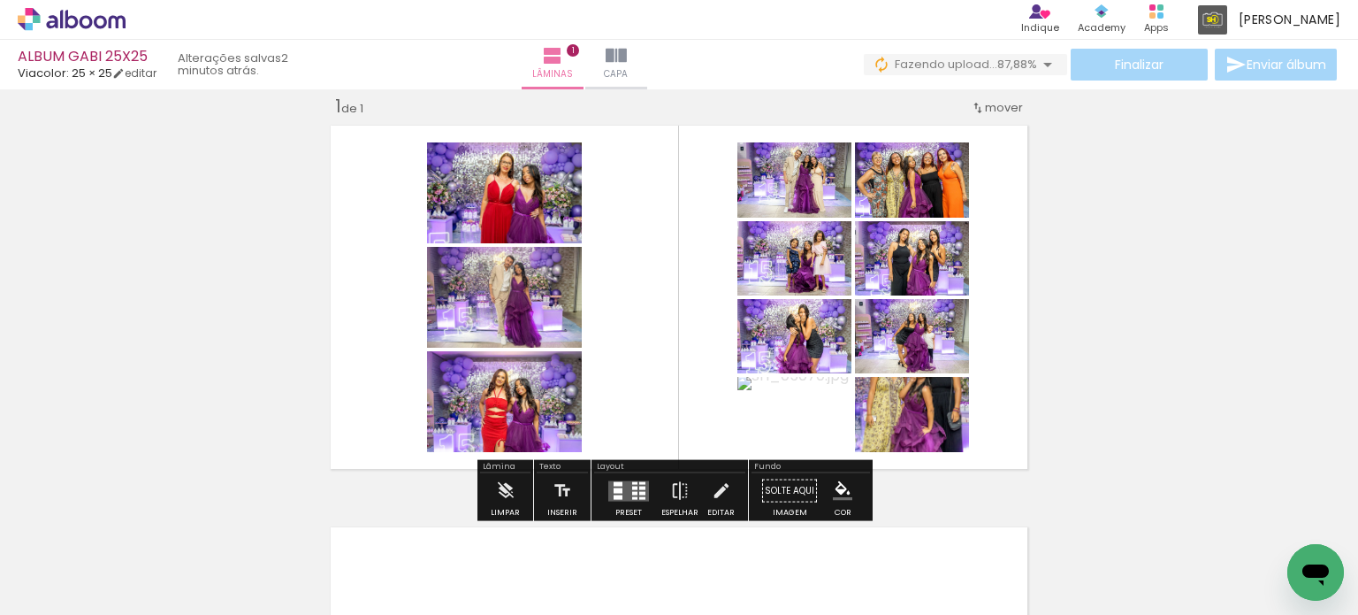
click at [633, 491] on div at bounding box center [634, 493] width 5 height 4
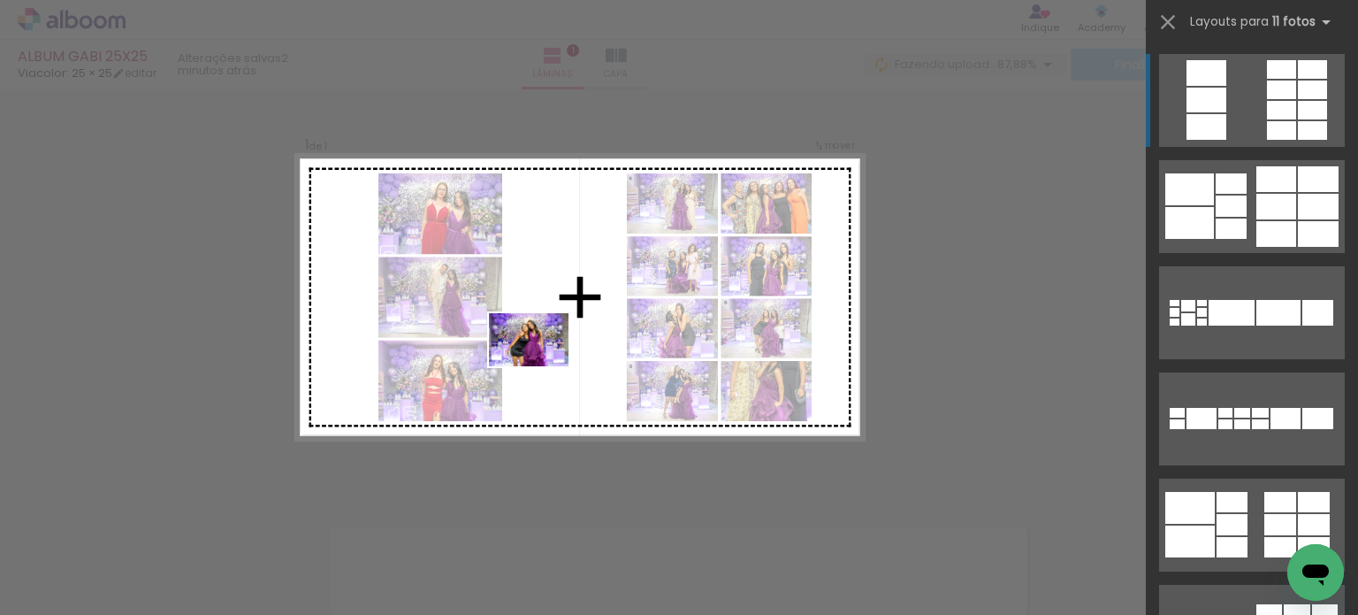
drag, startPoint x: 483, startPoint y: 523, endPoint x: 542, endPoint y: 366, distance: 167.4
click at [542, 366] on quentale-workspace at bounding box center [679, 307] width 1358 height 615
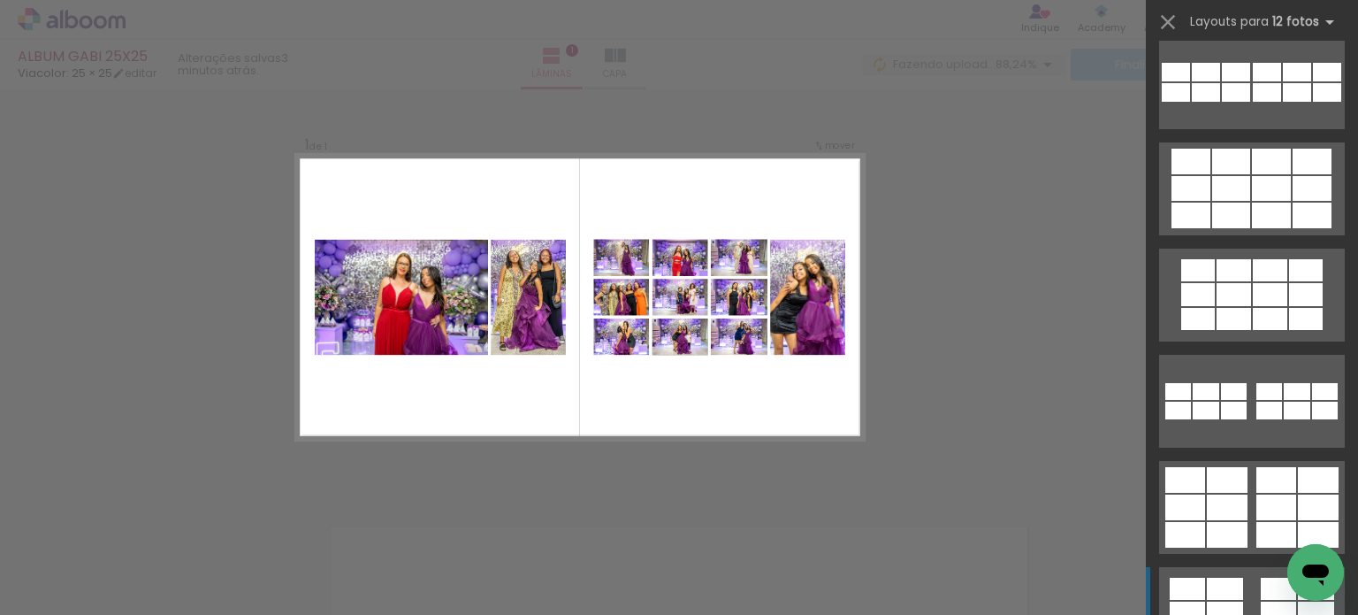
scroll to position [442, 0]
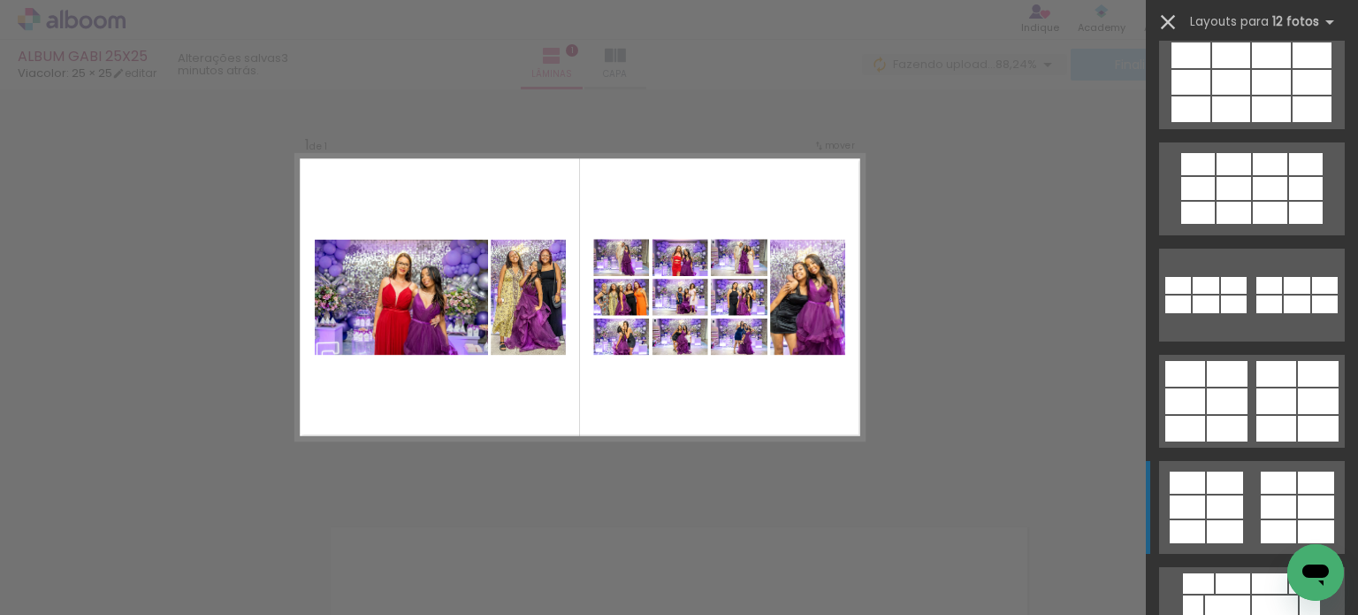
click at [1164, 19] on iron-icon at bounding box center [1168, 22] width 25 height 25
click at [1164, 20] on iron-icon at bounding box center [1168, 22] width 25 height 25
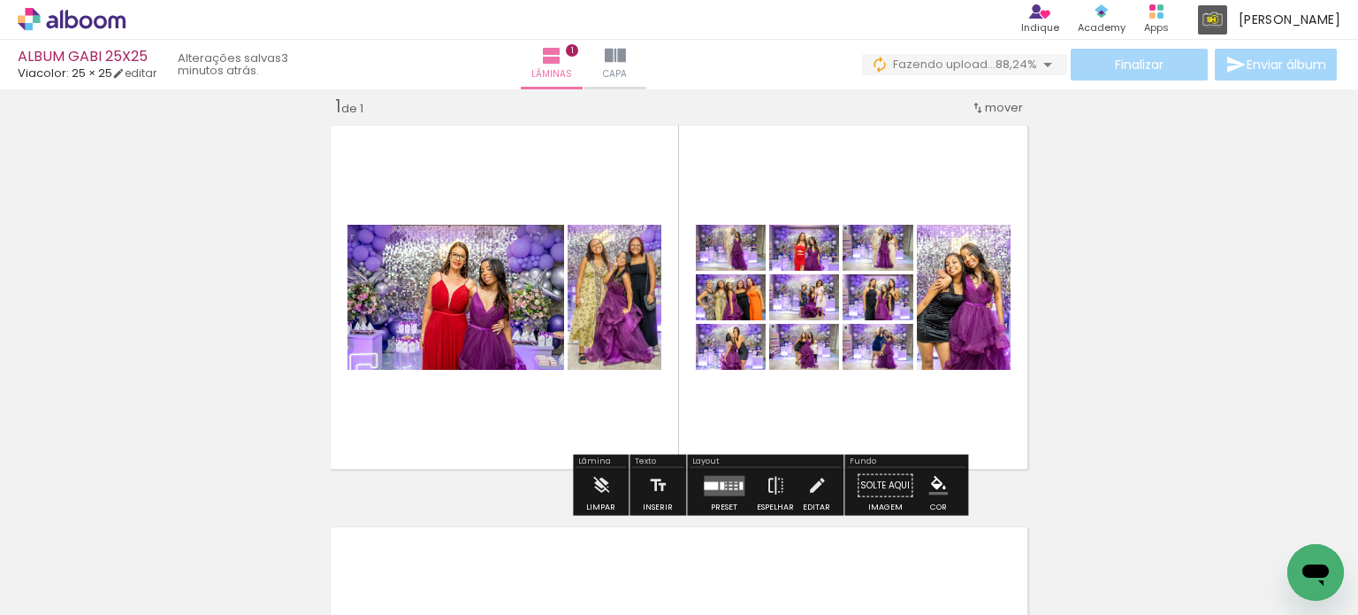
click at [503, 554] on quentale-workspace at bounding box center [679, 307] width 1358 height 615
click at [481, 569] on quentale-workspace at bounding box center [679, 307] width 1358 height 615
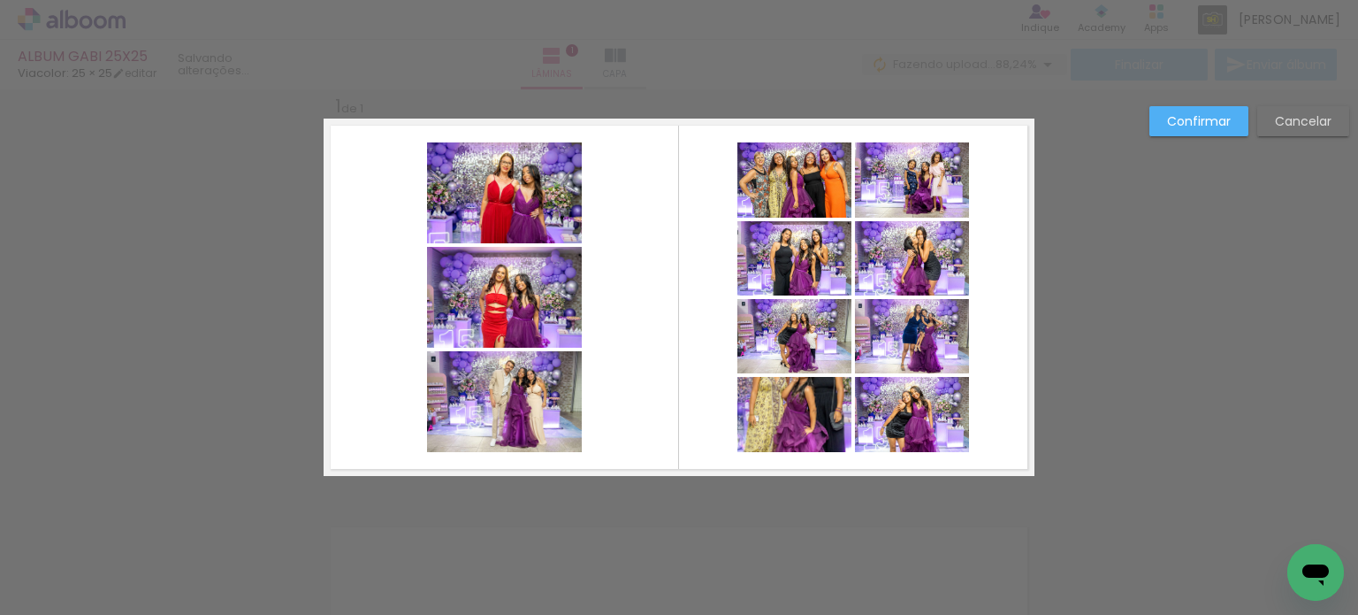
scroll to position [796, 0]
click at [1341, 113] on paper-button "Cancelar" at bounding box center [1303, 121] width 92 height 30
click at [1324, 118] on div "Inserir lâmina 1 de 1" at bounding box center [679, 475] width 1358 height 804
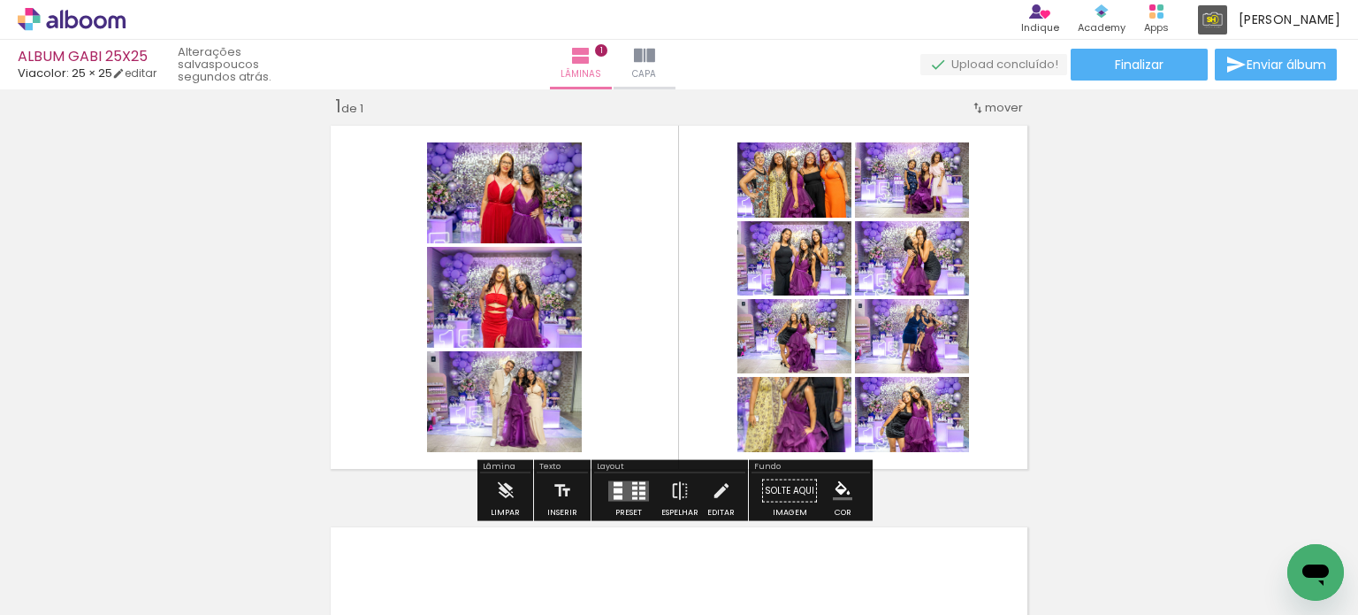
scroll to position [0, 0]
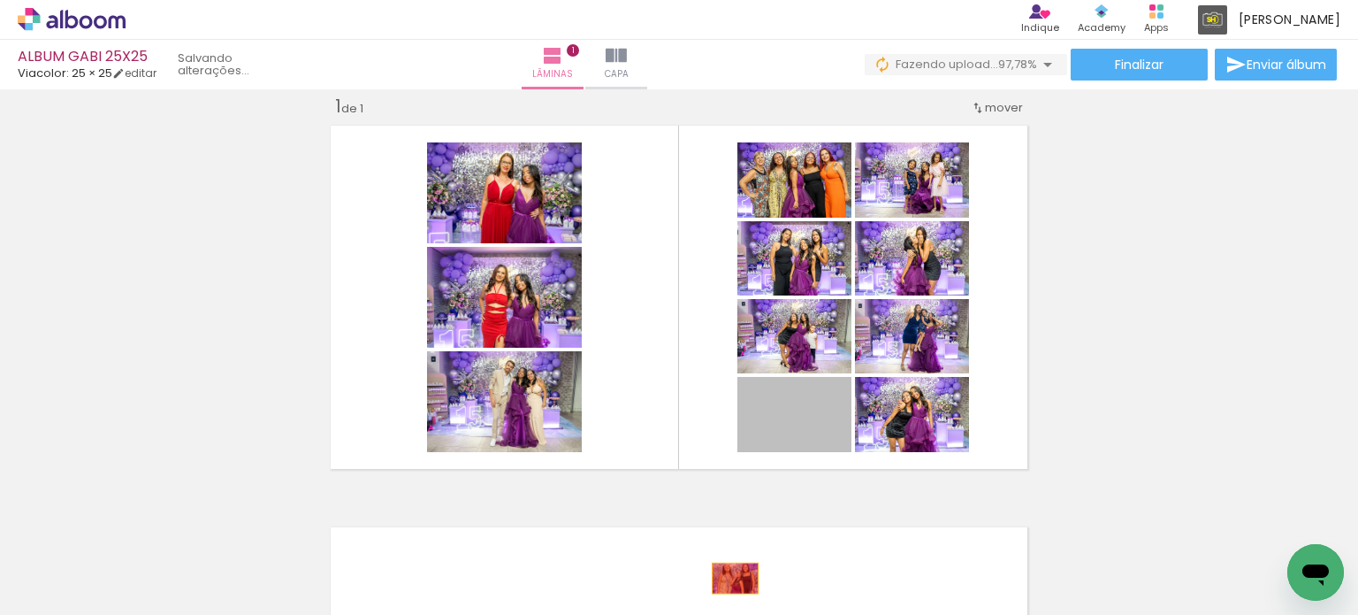
drag, startPoint x: 816, startPoint y: 416, endPoint x: 729, endPoint y: 577, distance: 182.4
click at [729, 577] on quentale-workspace at bounding box center [679, 307] width 1358 height 615
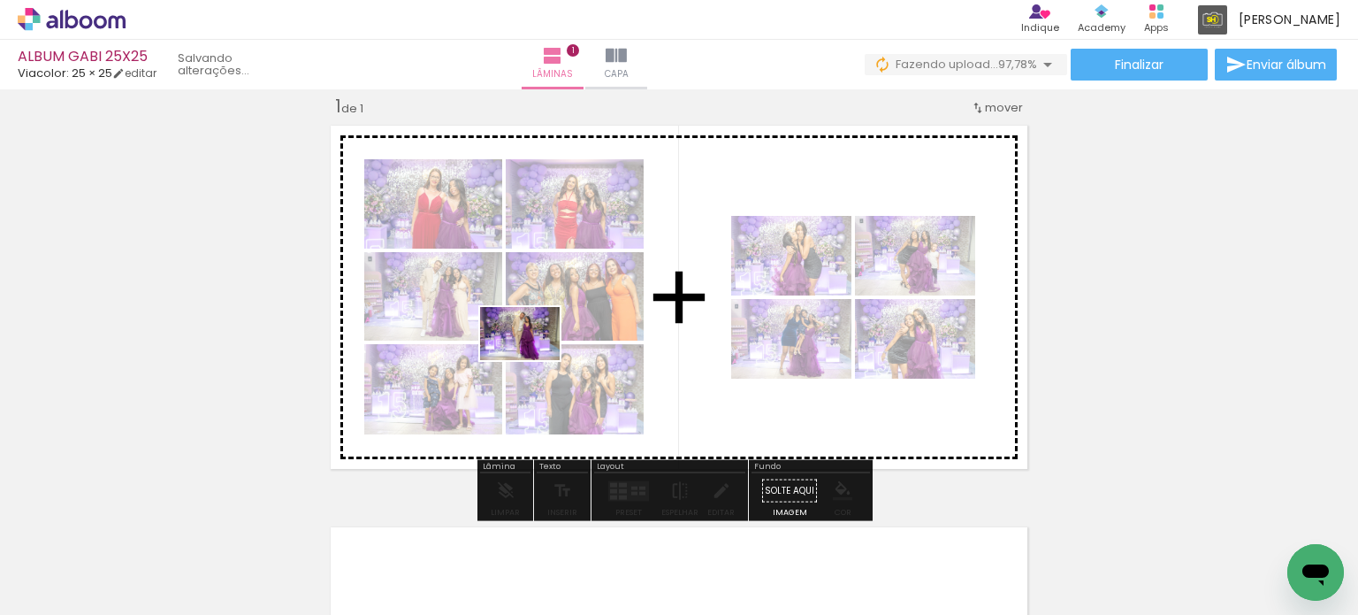
drag, startPoint x: 481, startPoint y: 559, endPoint x: 533, endPoint y: 359, distance: 206.5
click at [533, 359] on quentale-workspace at bounding box center [679, 307] width 1358 height 615
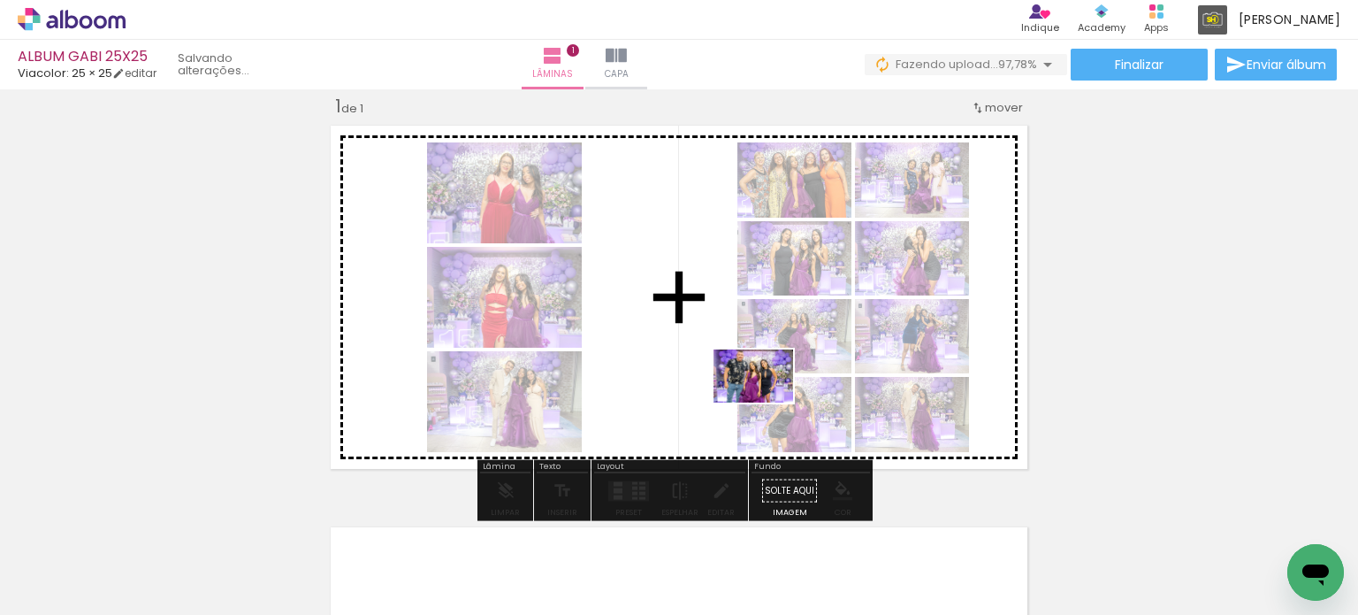
drag, startPoint x: 792, startPoint y: 560, endPoint x: 767, endPoint y: 402, distance: 159.5
click at [767, 402] on quentale-workspace at bounding box center [679, 307] width 1358 height 615
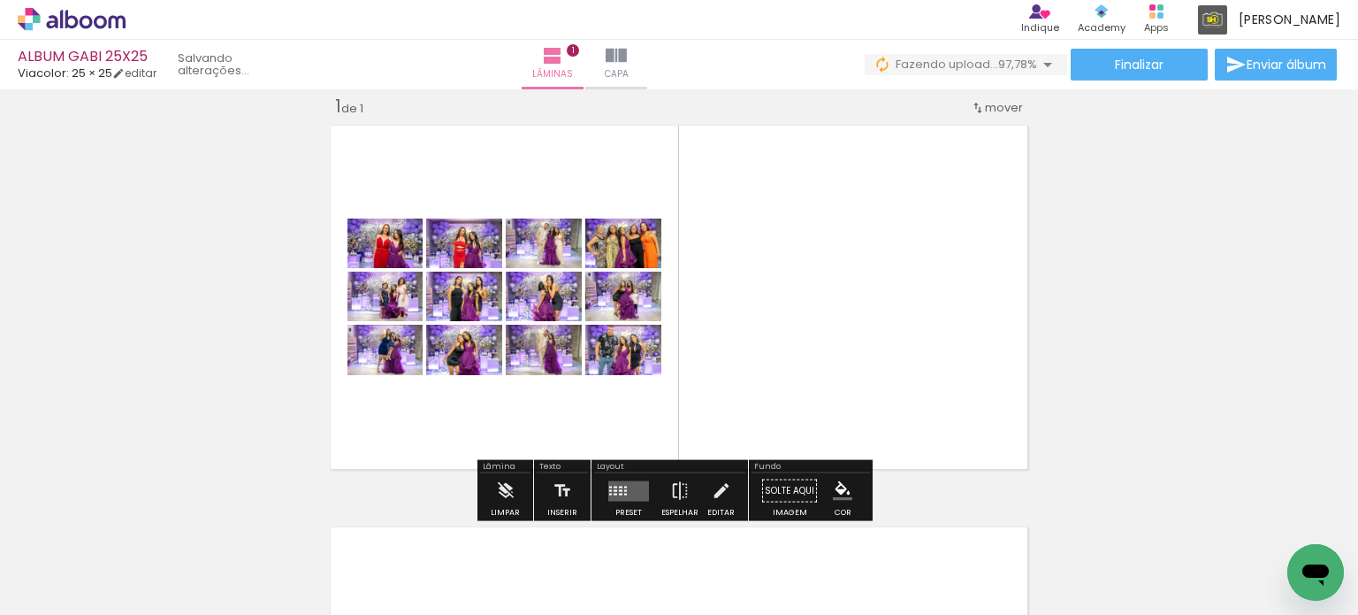
click at [624, 489] on div at bounding box center [625, 490] width 3 height 2
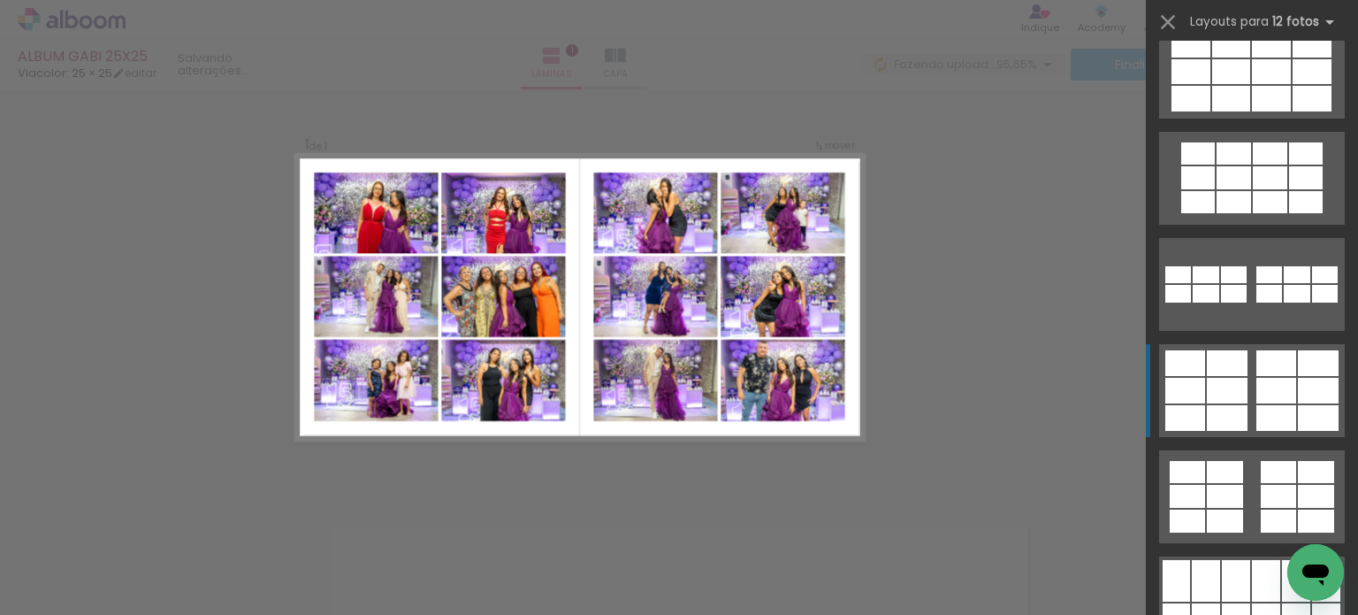
scroll to position [265, 0]
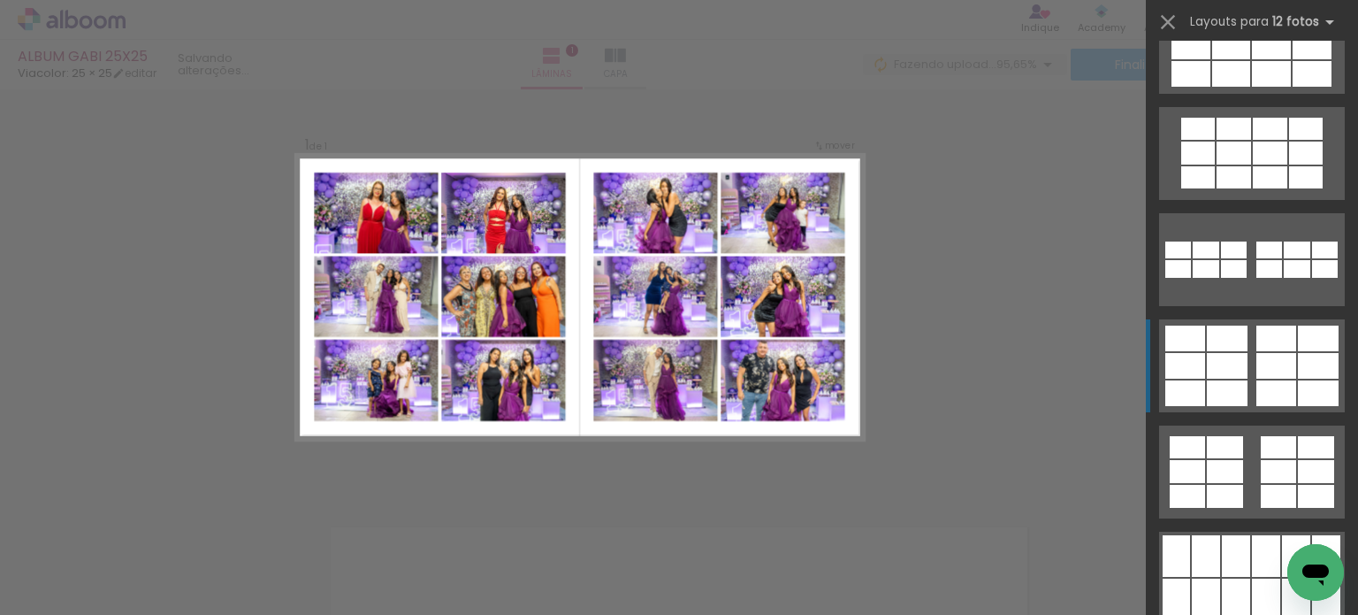
click at [1287, 340] on div at bounding box center [1277, 338] width 40 height 26
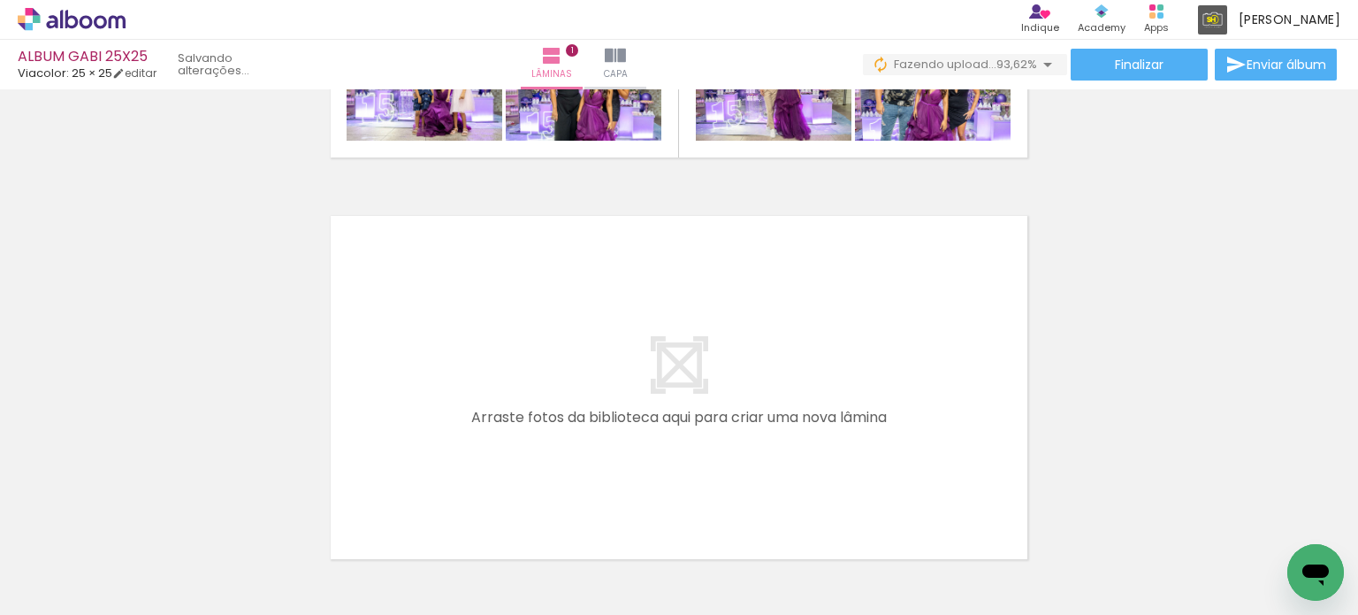
scroll to position [376, 0]
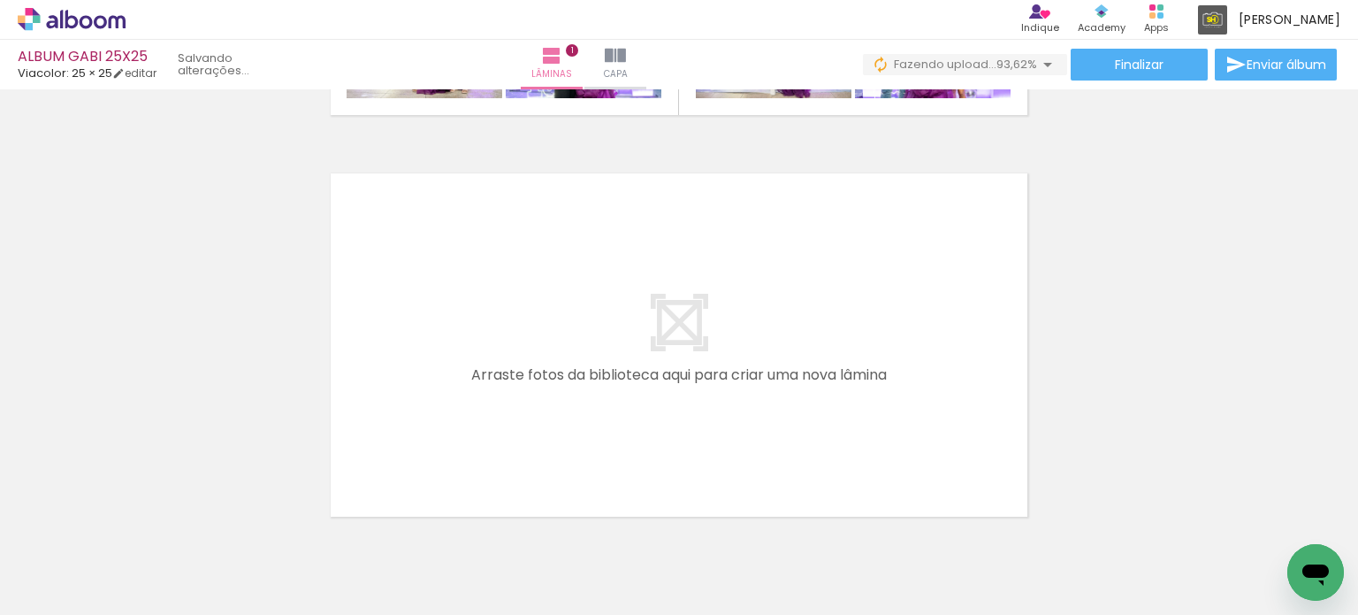
click at [598, 571] on div at bounding box center [592, 555] width 88 height 58
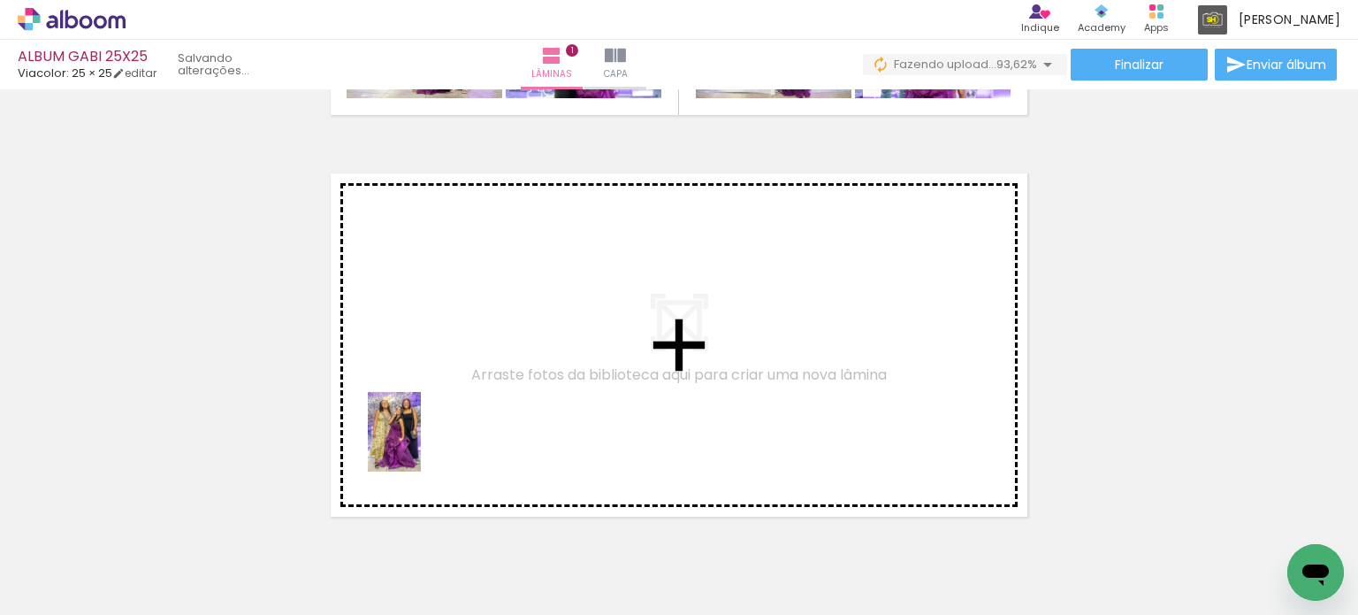
drag, startPoint x: 481, startPoint y: 576, endPoint x: 421, endPoint y: 445, distance: 144.0
click at [421, 445] on quentale-workspace at bounding box center [679, 307] width 1358 height 615
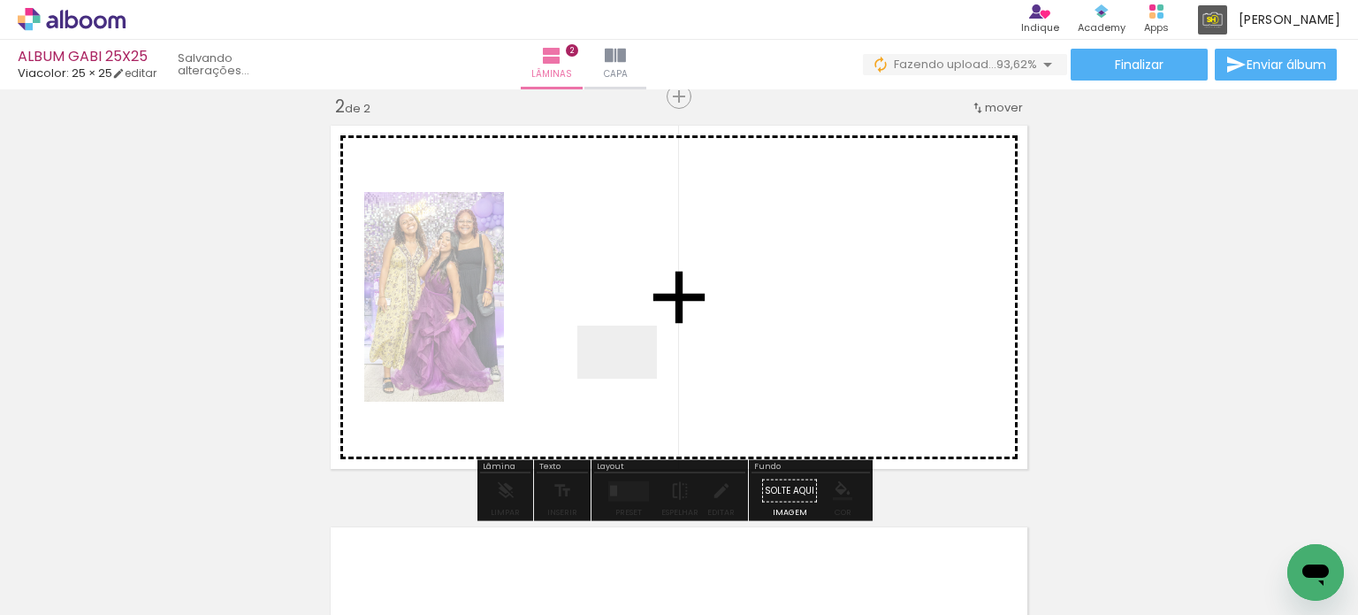
scroll to position [0, 0]
drag, startPoint x: 683, startPoint y: 503, endPoint x: 630, endPoint y: 378, distance: 135.2
click at [630, 378] on quentale-workspace at bounding box center [679, 307] width 1358 height 615
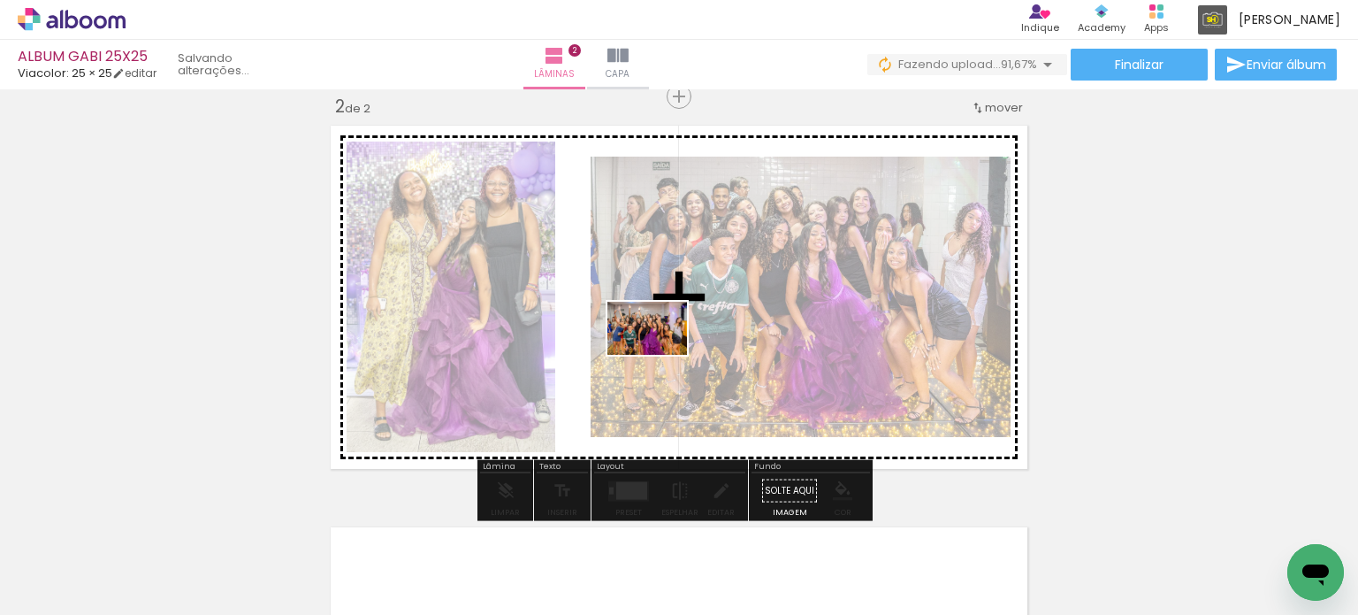
drag, startPoint x: 694, startPoint y: 513, endPoint x: 661, endPoint y: 355, distance: 161.8
click at [661, 355] on quentale-workspace at bounding box center [679, 307] width 1358 height 615
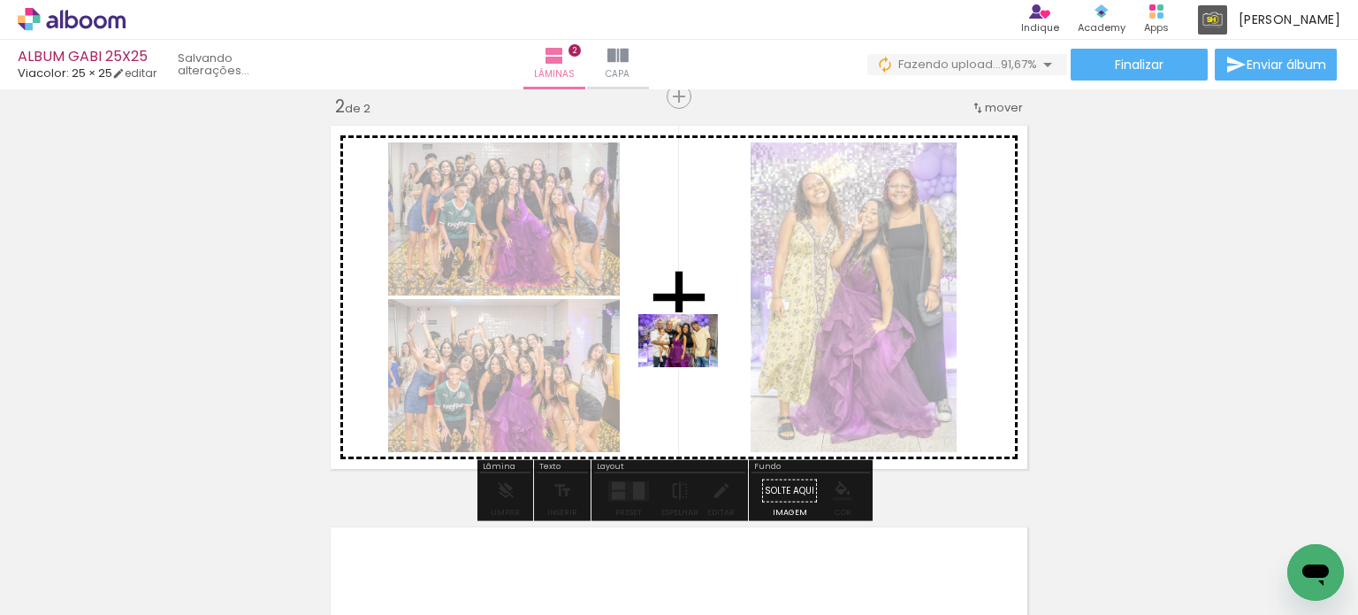
drag, startPoint x: 711, startPoint y: 533, endPoint x: 683, endPoint y: 421, distance: 115.8
click at [689, 360] on quentale-workspace at bounding box center [679, 307] width 1358 height 615
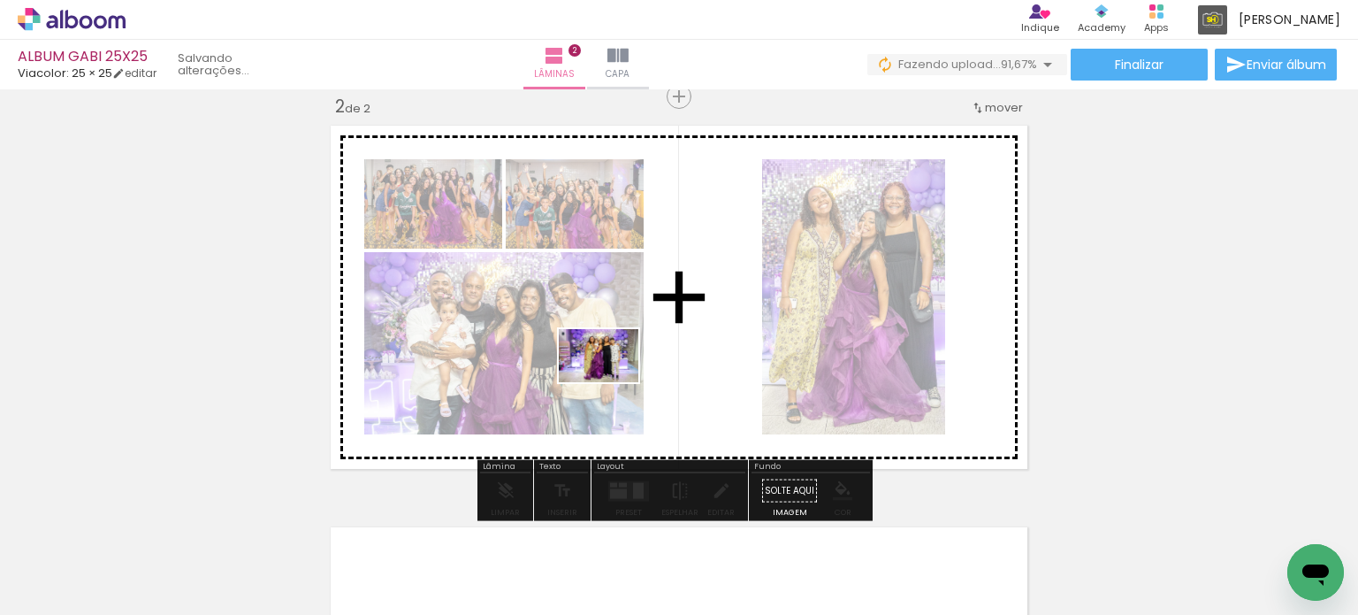
drag, startPoint x: 597, startPoint y: 505, endPoint x: 612, endPoint y: 382, distance: 123.8
click at [612, 382] on quentale-workspace at bounding box center [679, 307] width 1358 height 615
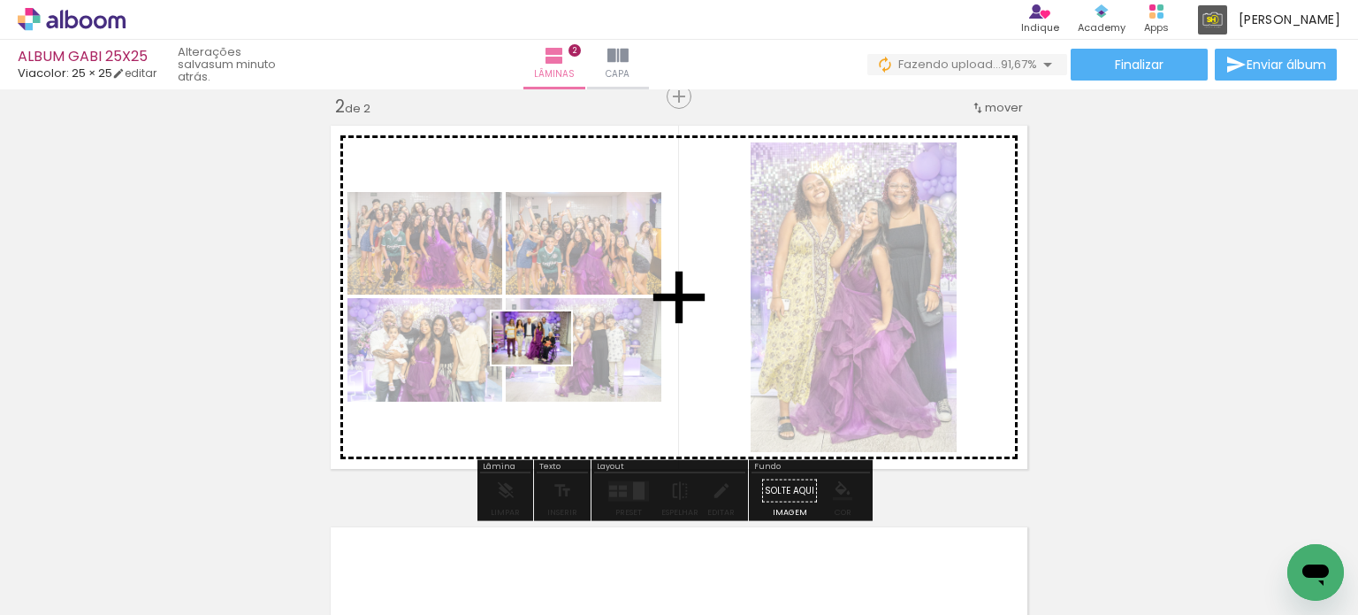
drag, startPoint x: 508, startPoint y: 523, endPoint x: 545, endPoint y: 364, distance: 162.4
click at [545, 364] on quentale-workspace at bounding box center [679, 307] width 1358 height 615
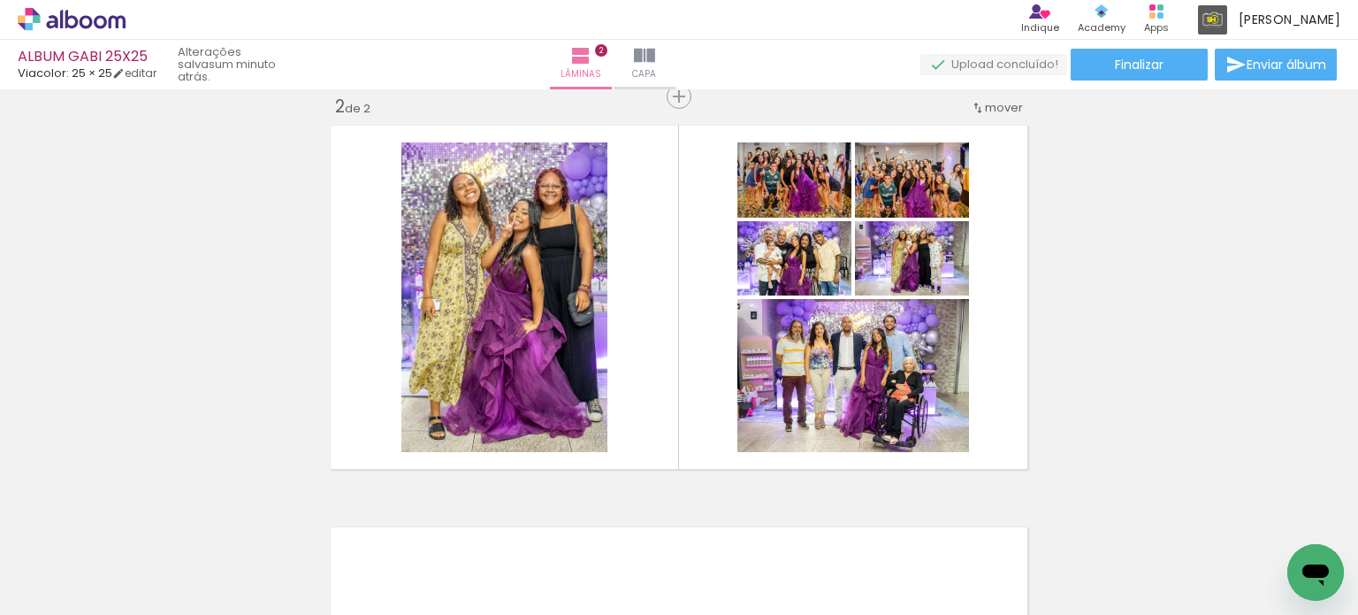
scroll to position [600, 0]
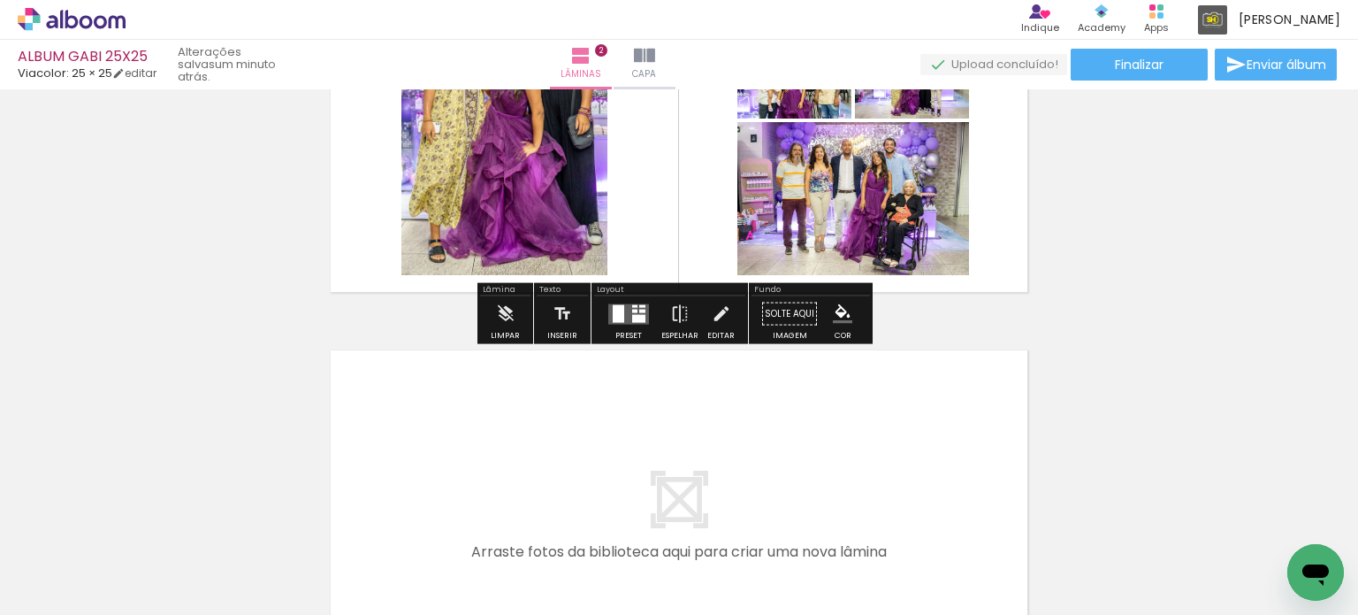
click at [632, 319] on div at bounding box center [638, 318] width 13 height 8
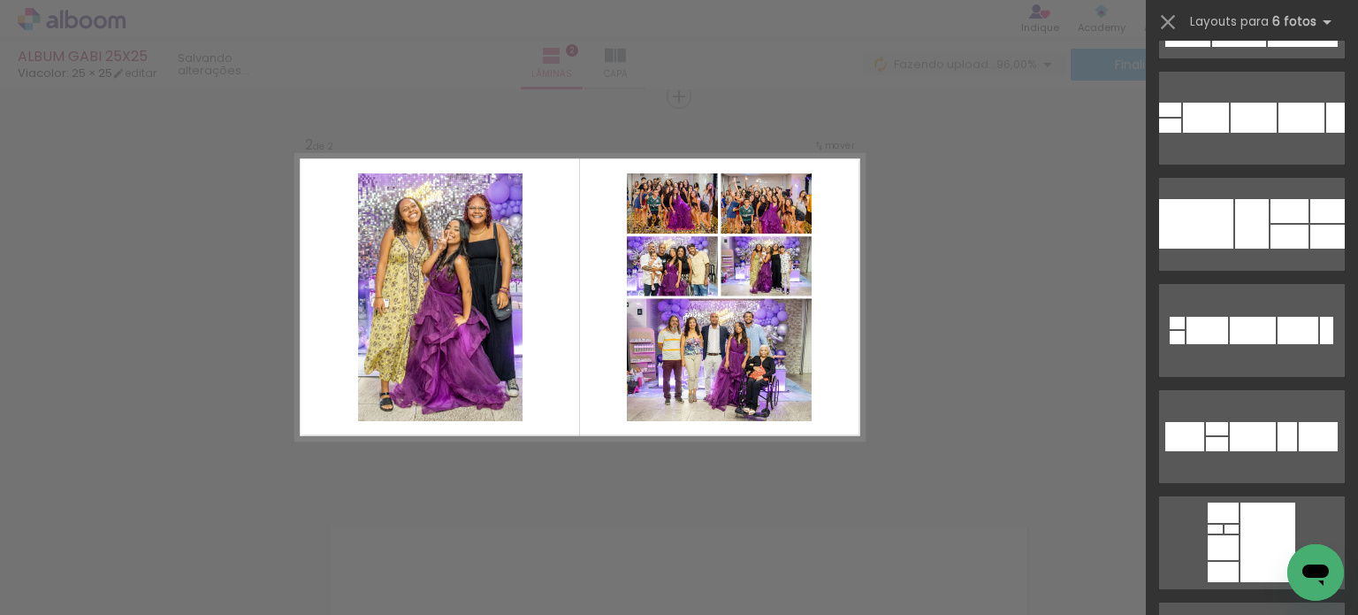
scroll to position [2830, 0]
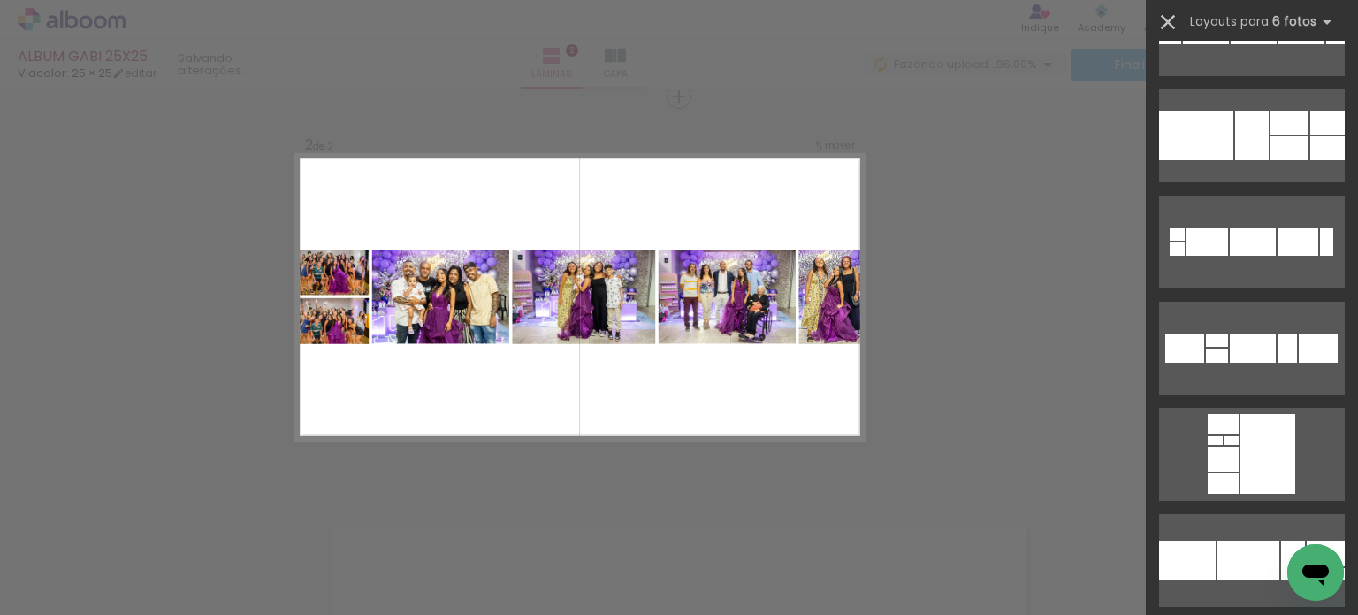
click at [1164, 17] on iron-icon at bounding box center [1168, 22] width 25 height 25
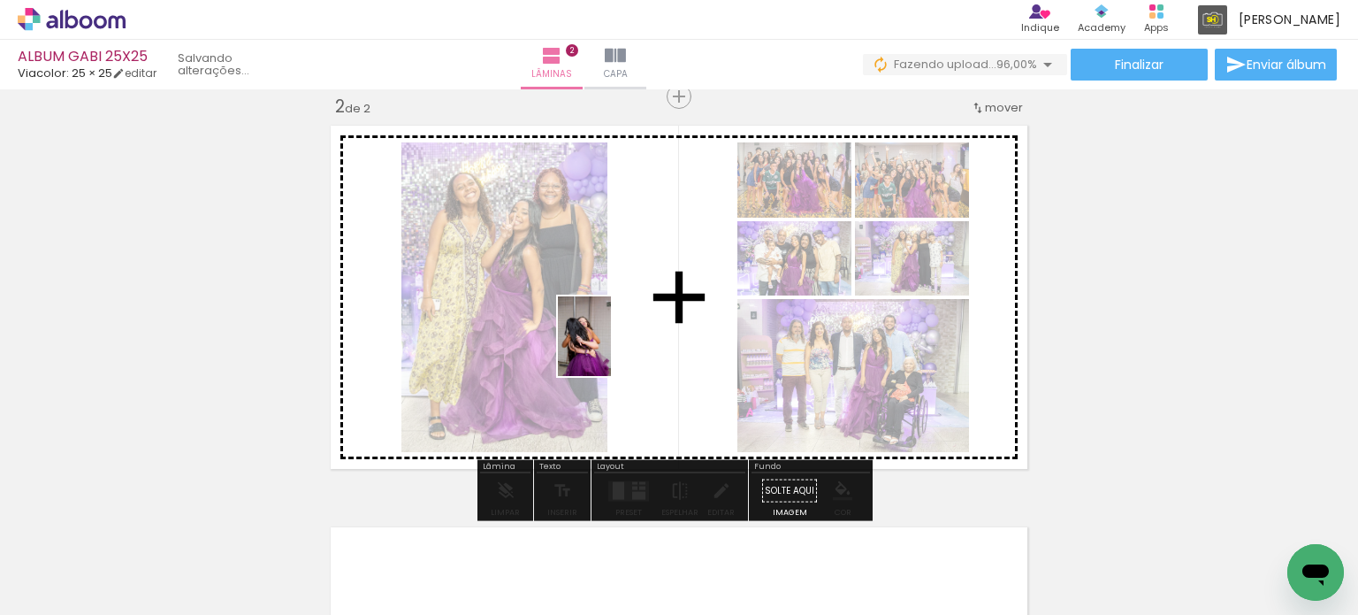
drag, startPoint x: 523, startPoint y: 565, endPoint x: 613, endPoint y: 346, distance: 236.8
click at [613, 346] on quentale-workspace at bounding box center [679, 307] width 1358 height 615
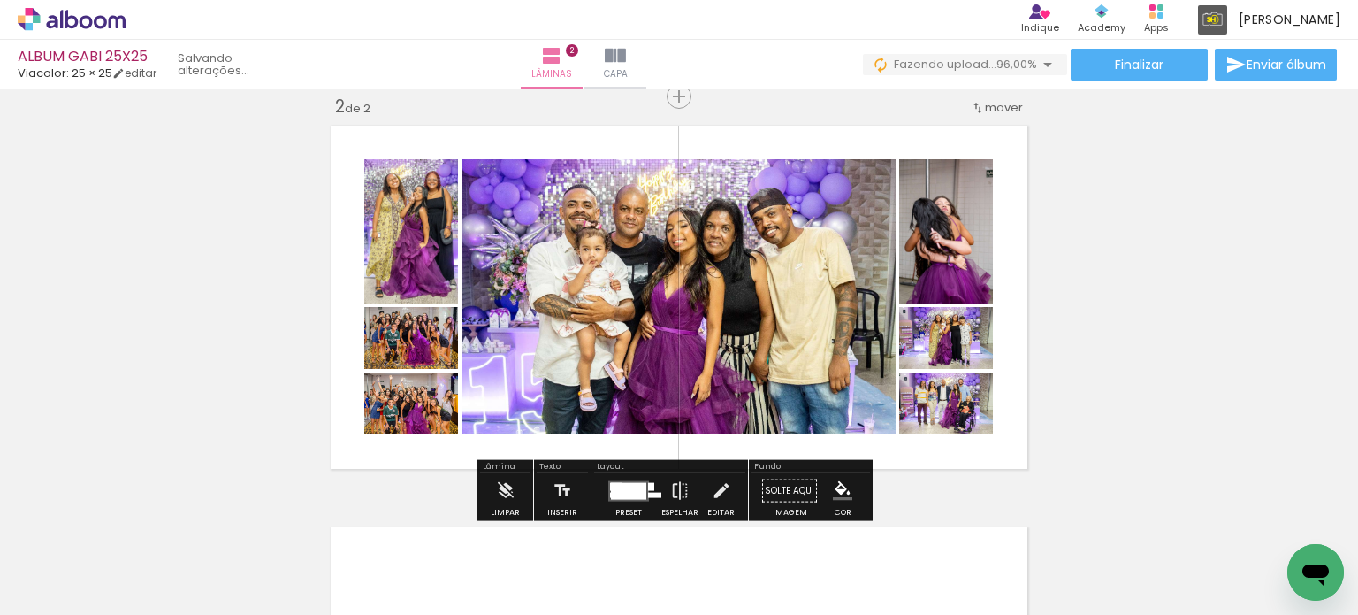
click at [636, 490] on div at bounding box center [628, 490] width 35 height 17
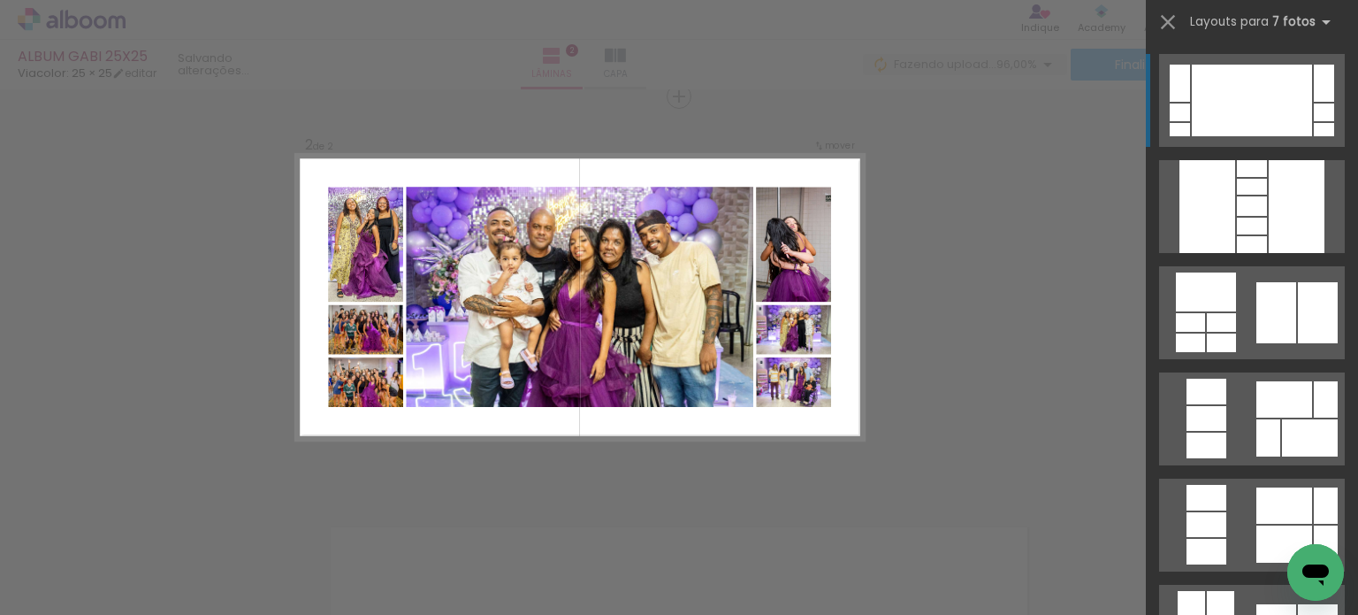
scroll to position [265, 0]
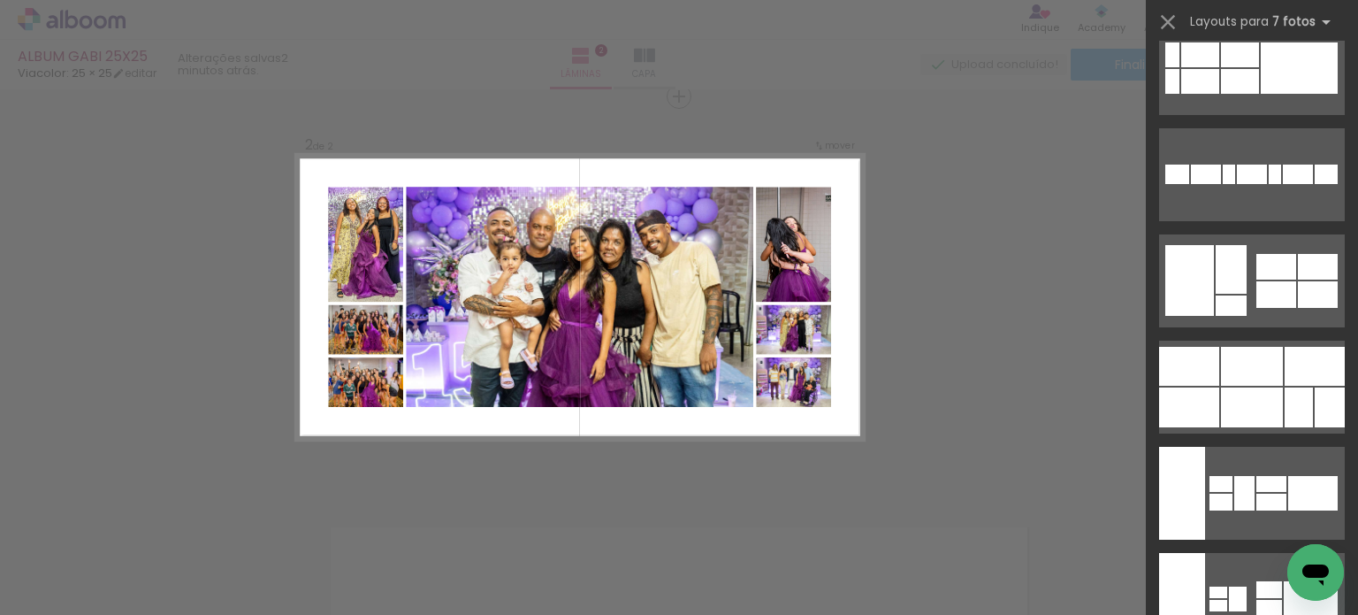
scroll to position [1415, 0]
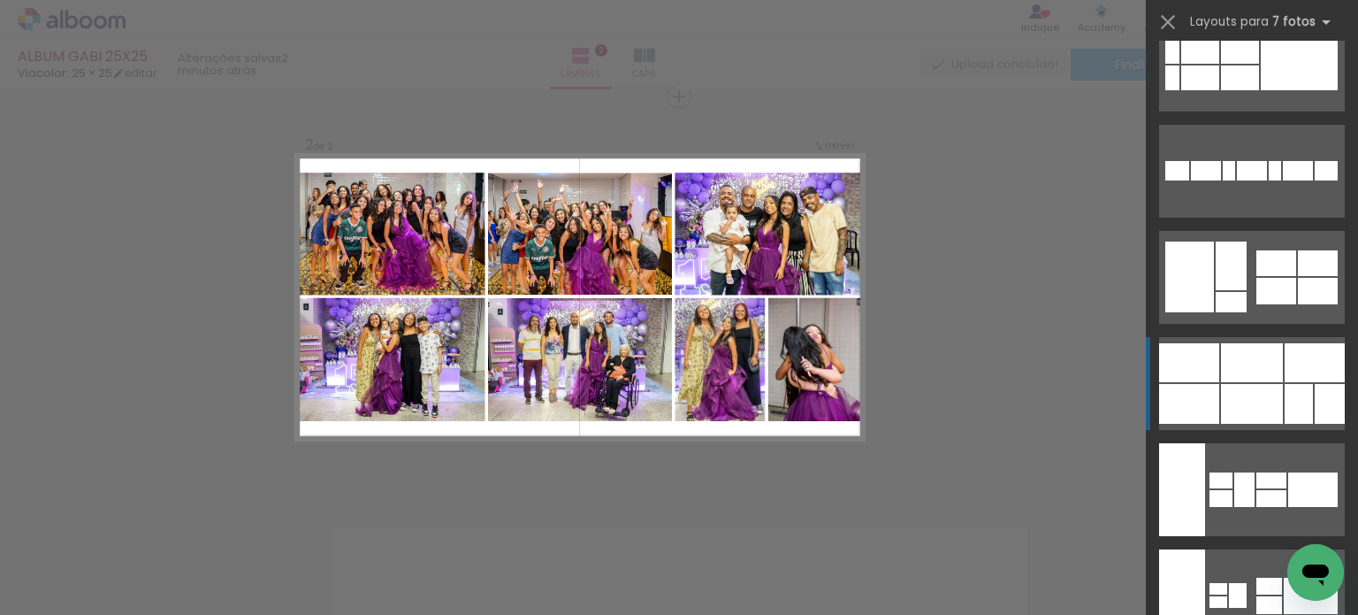
click at [1252, 364] on div at bounding box center [1252, 362] width 62 height 39
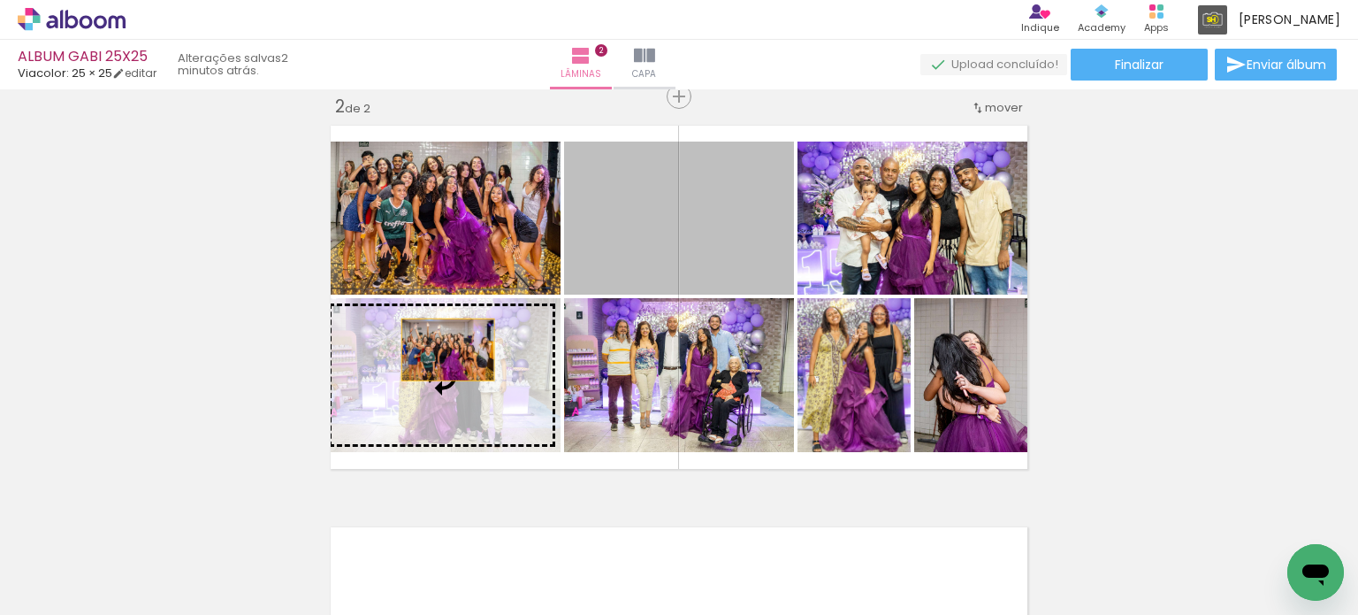
drag, startPoint x: 623, startPoint y: 242, endPoint x: 416, endPoint y: 366, distance: 241.9
click at [0, 0] on slot at bounding box center [0, 0] width 0 height 0
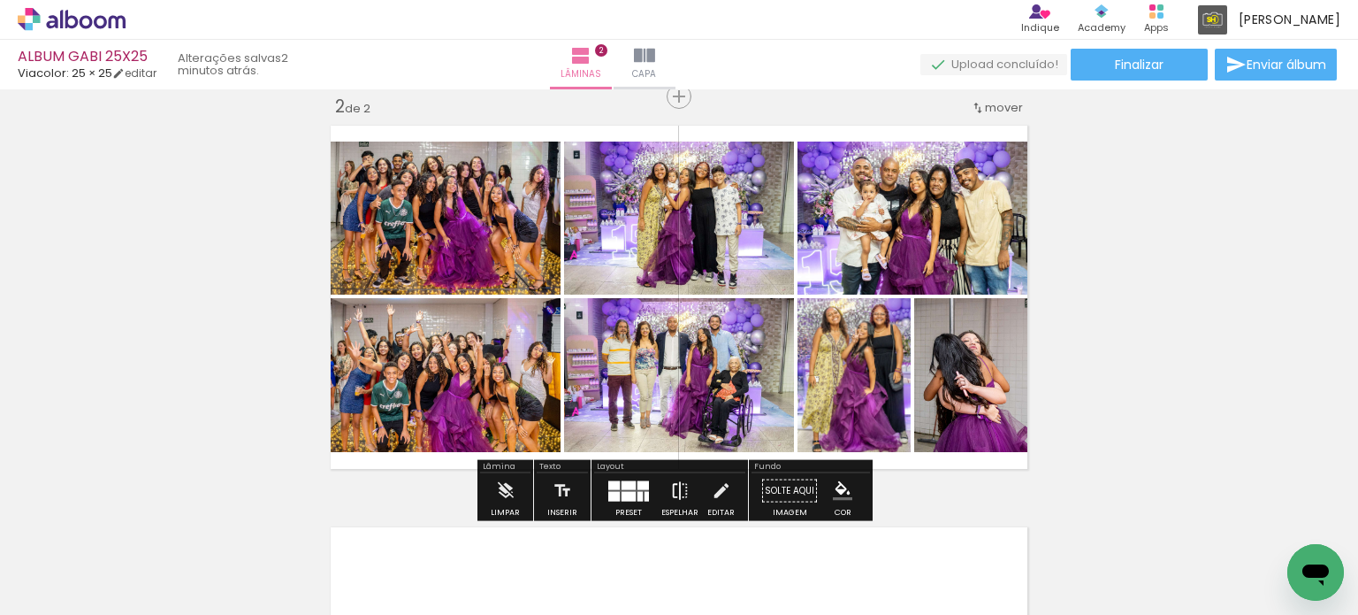
click at [676, 490] on iron-icon at bounding box center [679, 490] width 19 height 35
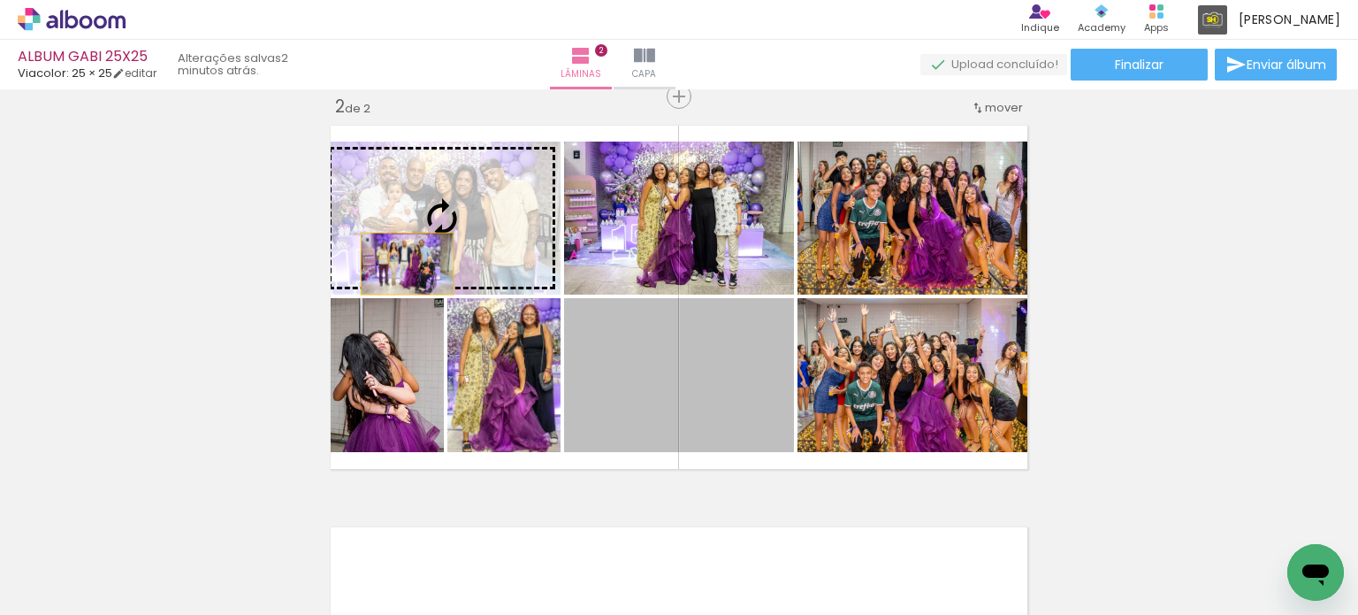
drag, startPoint x: 705, startPoint y: 386, endPoint x: 381, endPoint y: 245, distance: 352.9
click at [0, 0] on slot at bounding box center [0, 0] width 0 height 0
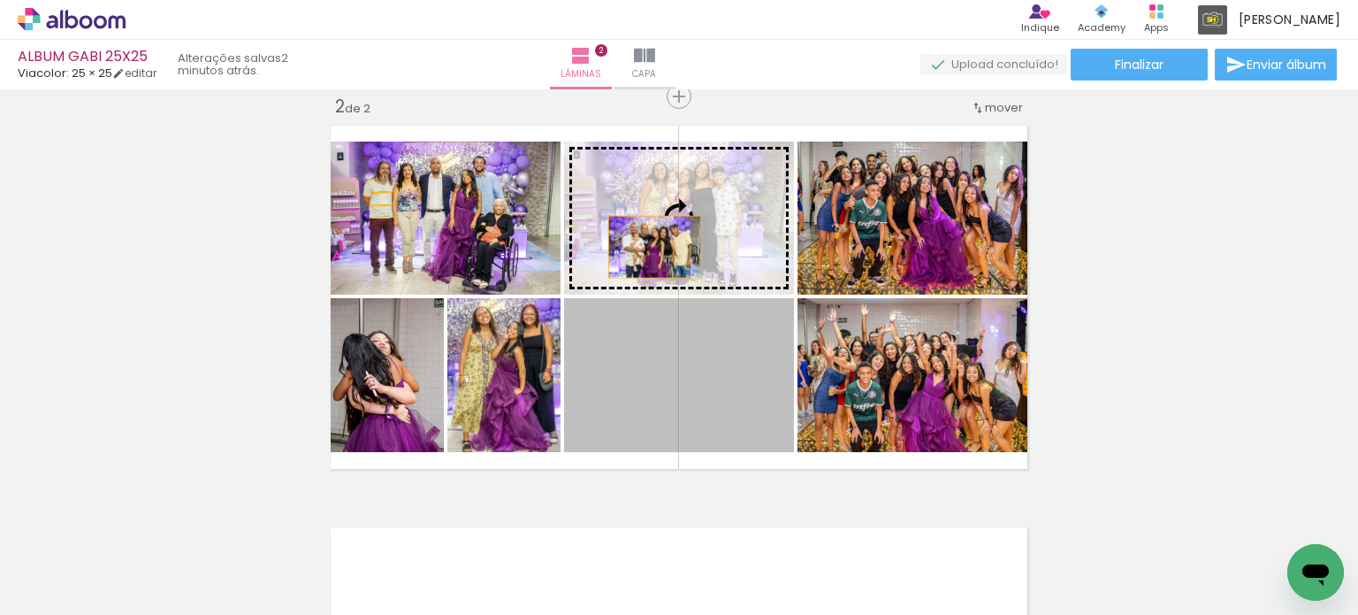
drag, startPoint x: 699, startPoint y: 387, endPoint x: 648, endPoint y: 247, distance: 149.7
click at [0, 0] on slot at bounding box center [0, 0] width 0 height 0
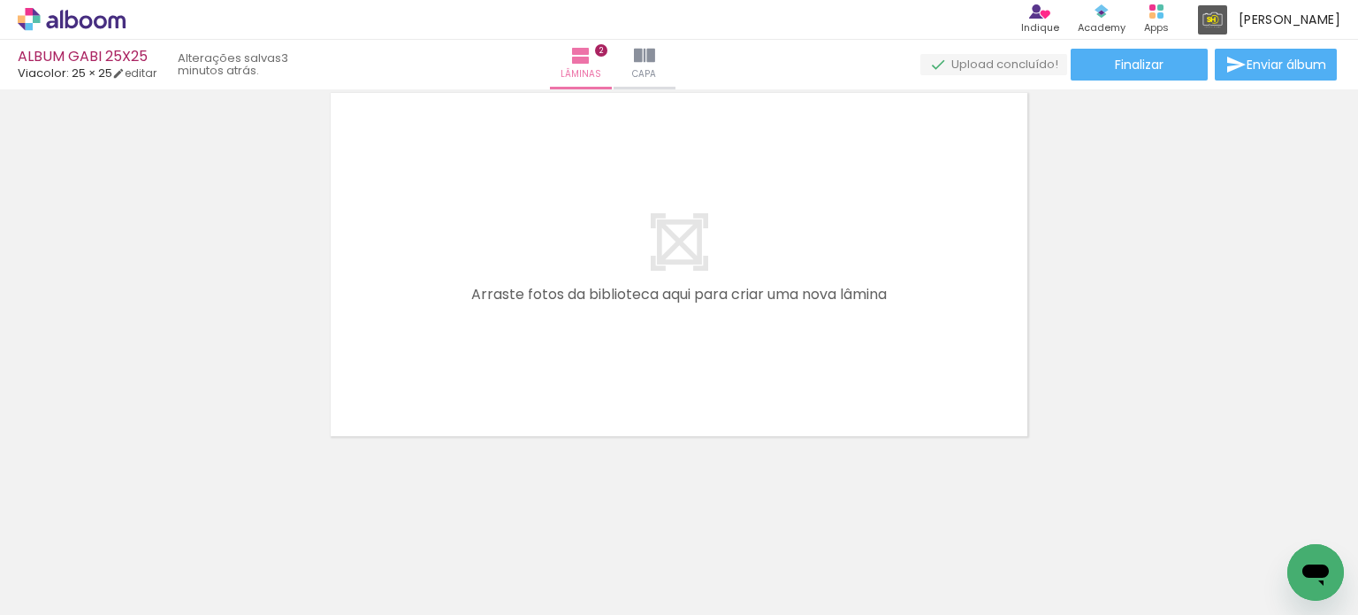
scroll to position [0, 0]
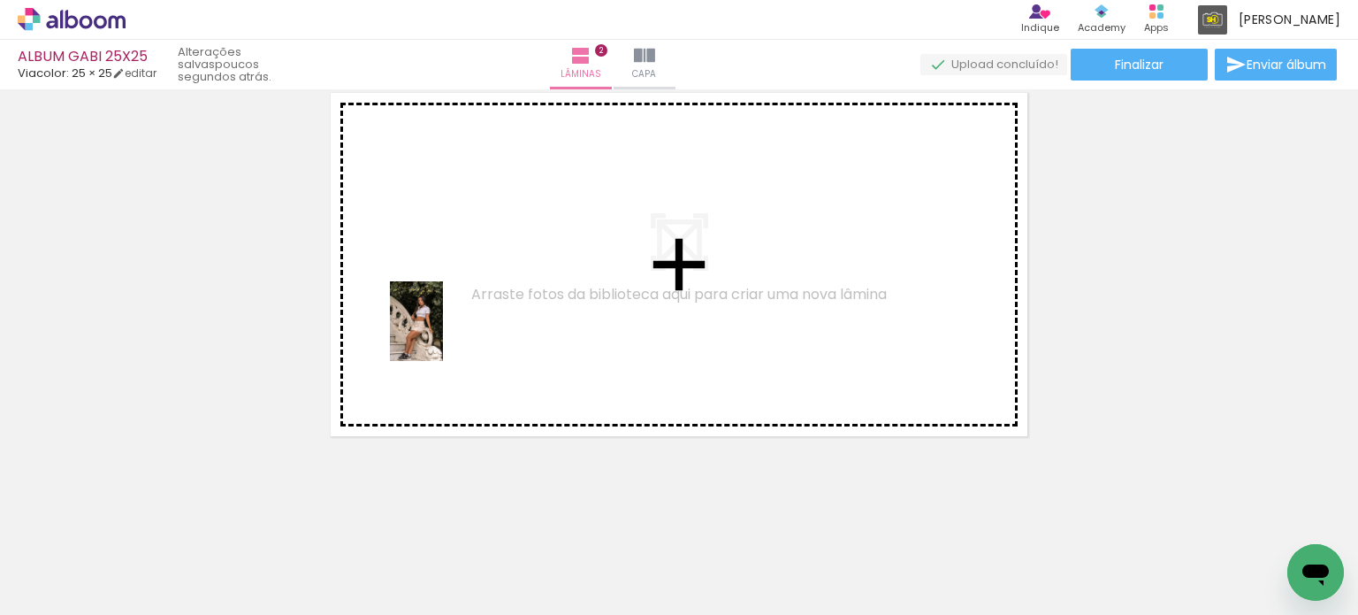
drag, startPoint x: 256, startPoint y: 505, endPoint x: 443, endPoint y: 334, distance: 253.5
click at [443, 334] on quentale-workspace at bounding box center [679, 307] width 1358 height 615
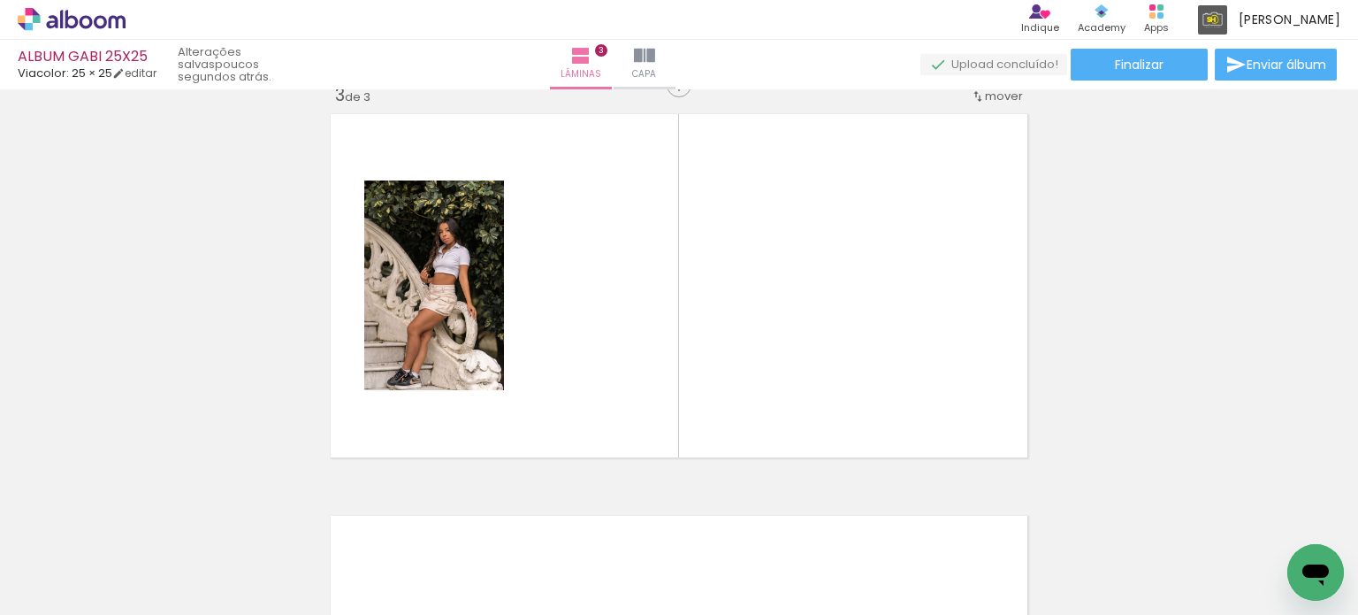
scroll to position [825, 0]
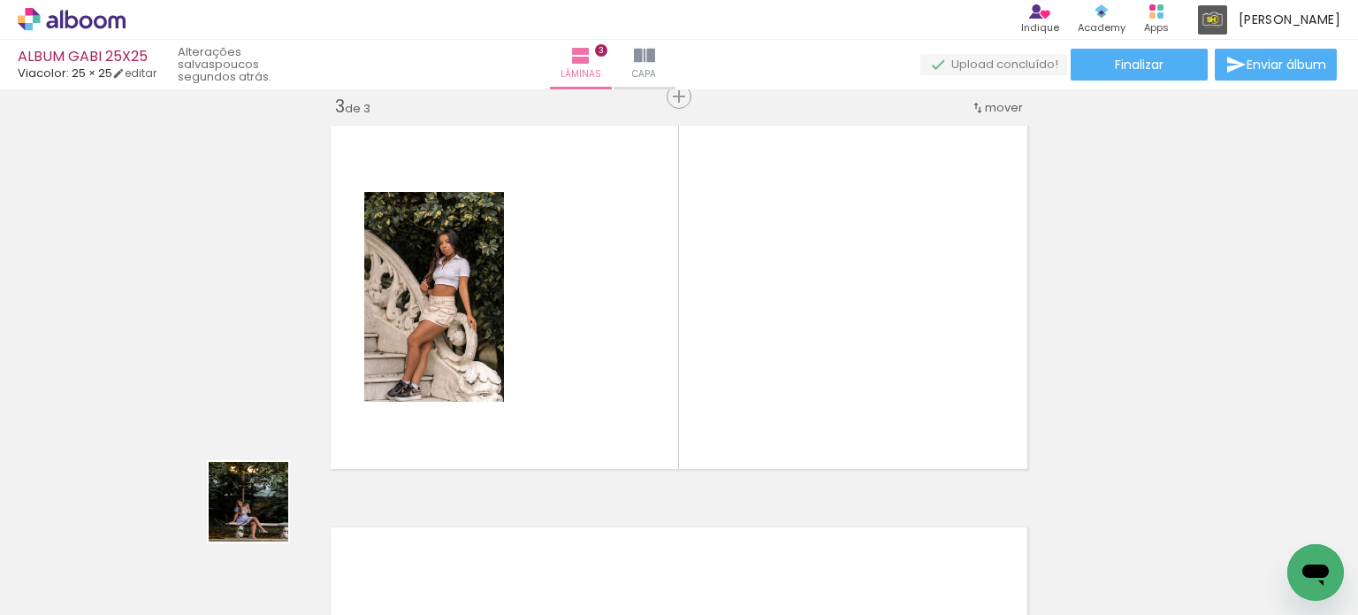
drag, startPoint x: 201, startPoint y: 551, endPoint x: 332, endPoint y: 519, distance: 134.7
click at [531, 342] on quentale-workspace at bounding box center [679, 307] width 1358 height 615
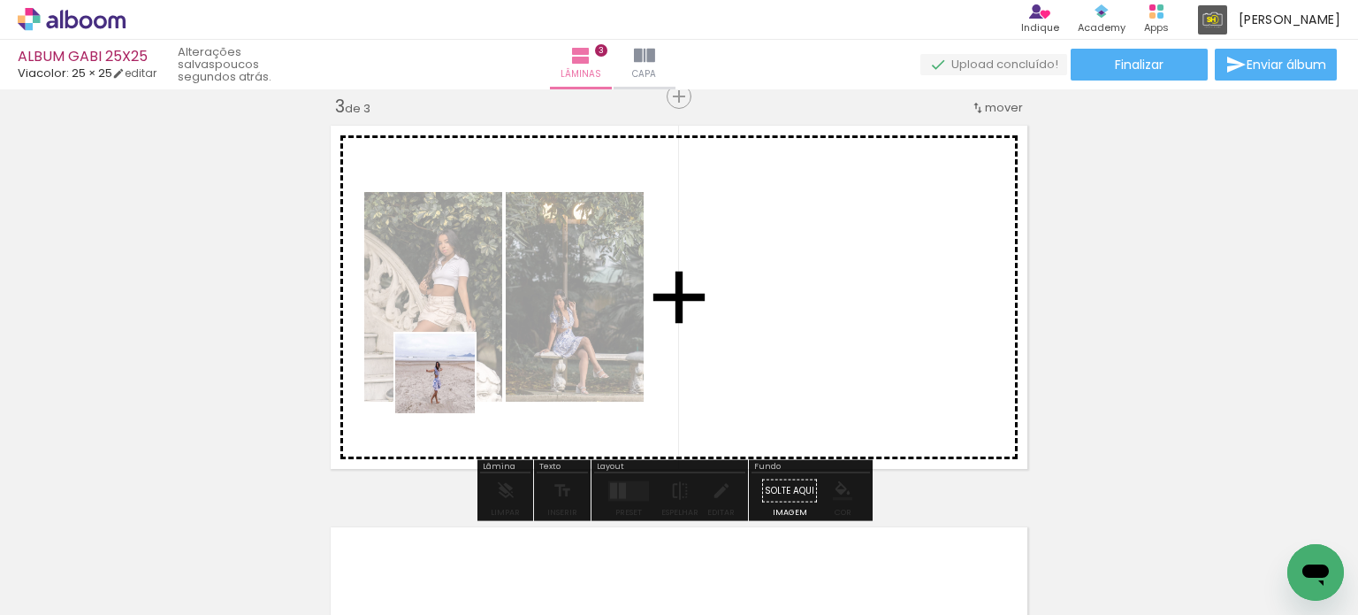
drag, startPoint x: 287, startPoint y: 499, endPoint x: 460, endPoint y: 379, distance: 209.7
click at [460, 379] on quentale-workspace at bounding box center [679, 307] width 1358 height 615
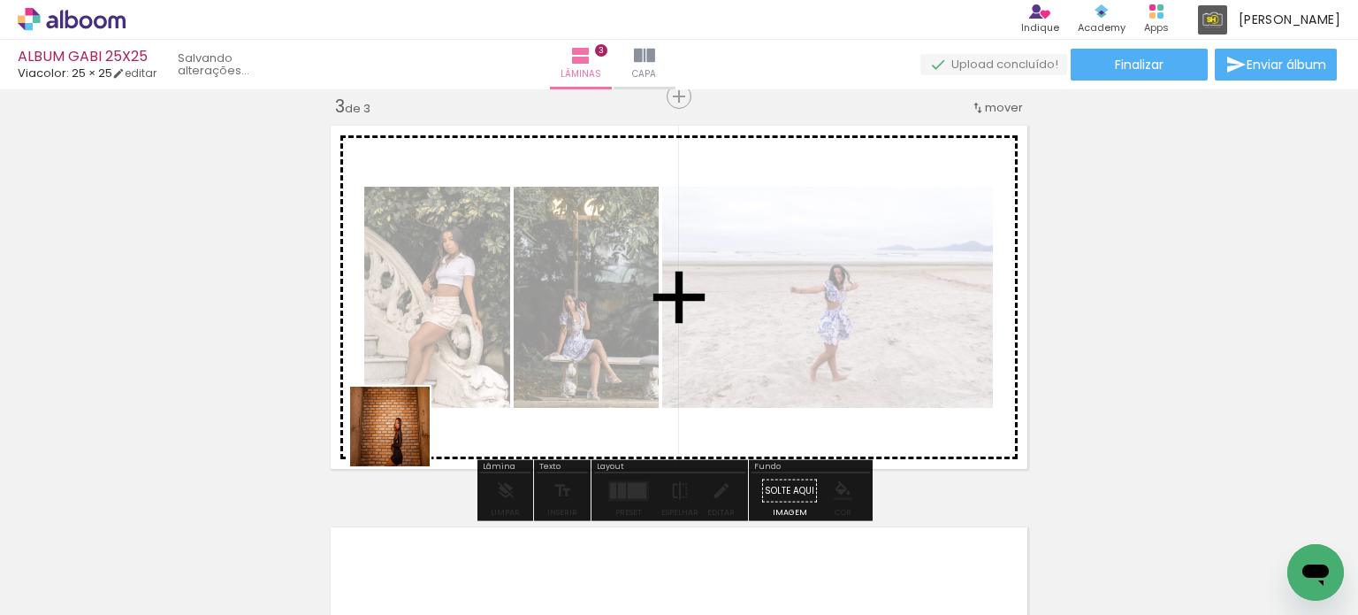
drag, startPoint x: 190, startPoint y: 553, endPoint x: 353, endPoint y: 494, distance: 172.9
click at [475, 378] on quentale-workspace at bounding box center [679, 307] width 1358 height 615
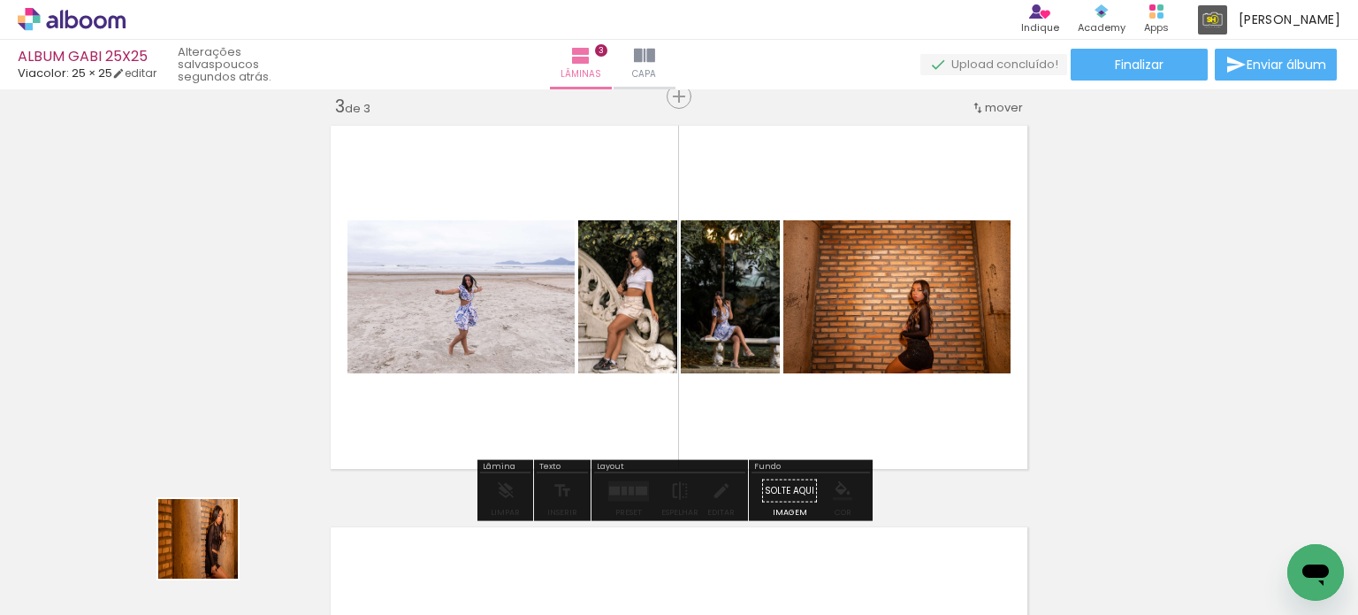
drag, startPoint x: 211, startPoint y: 552, endPoint x: 539, endPoint y: 375, distance: 371.9
click at [539, 375] on quentale-workspace at bounding box center [679, 307] width 1358 height 615
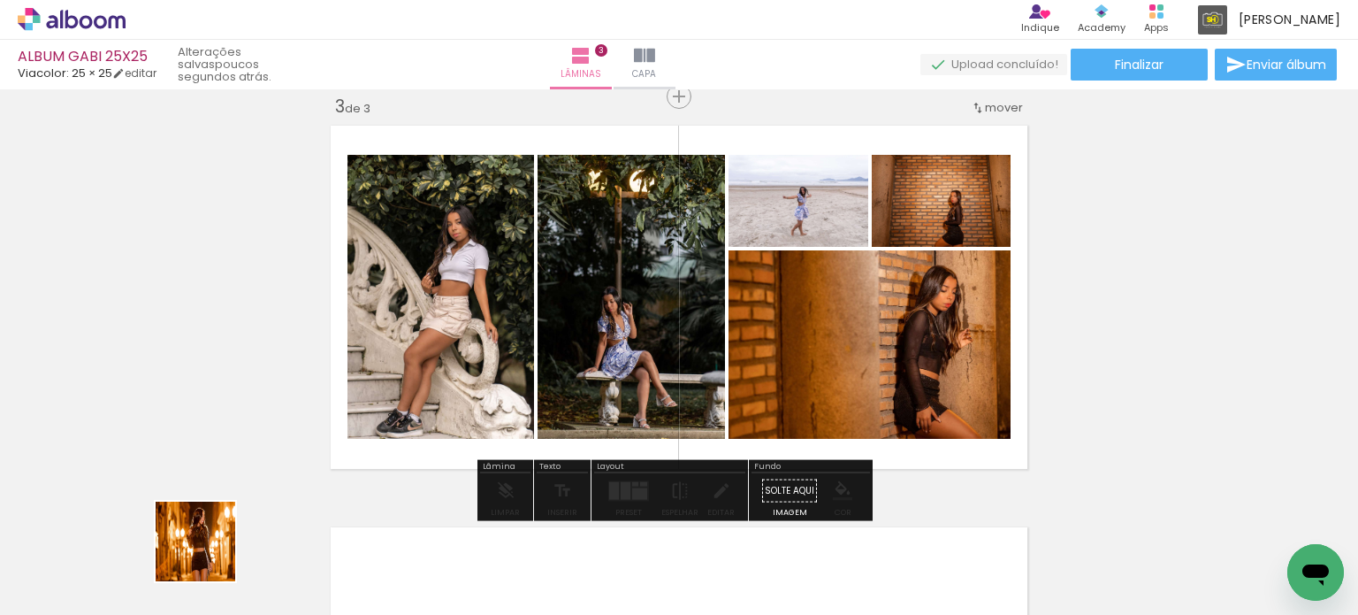
drag, startPoint x: 202, startPoint y: 554, endPoint x: 543, endPoint y: 347, distance: 399.6
click at [543, 347] on quentale-workspace at bounding box center [679, 307] width 1358 height 615
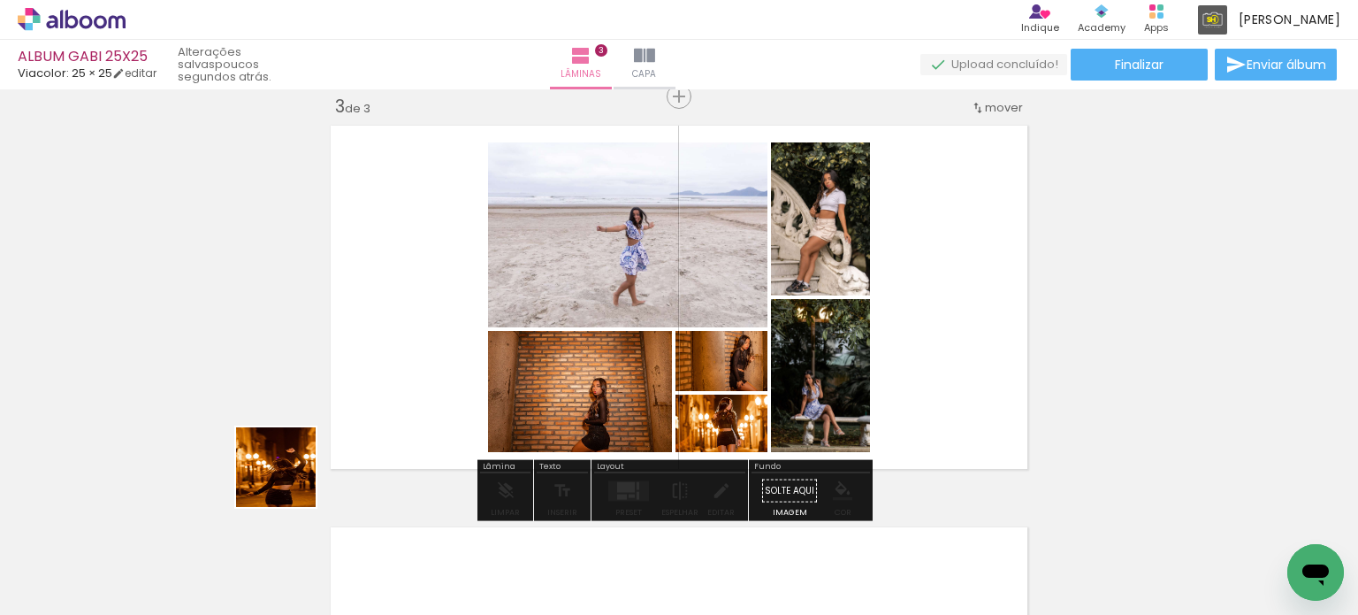
drag, startPoint x: 187, startPoint y: 553, endPoint x: 338, endPoint y: 473, distance: 170.1
click at [541, 333] on quentale-workspace at bounding box center [679, 307] width 1358 height 615
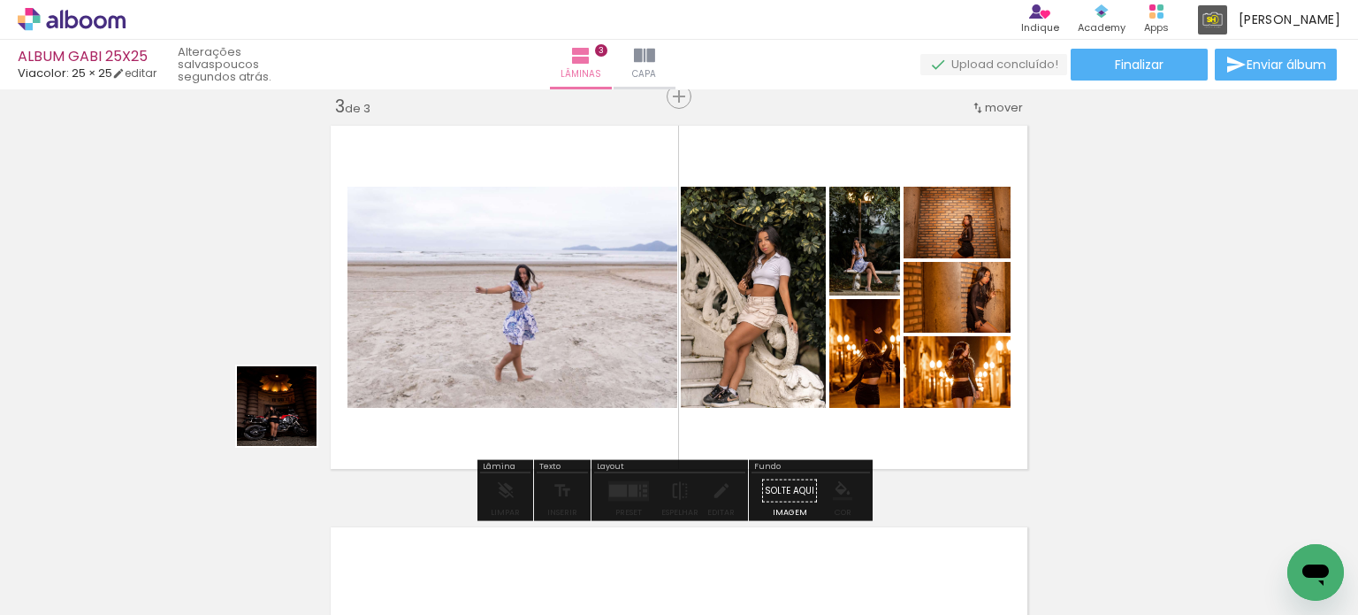
drag, startPoint x: 174, startPoint y: 546, endPoint x: 432, endPoint y: 345, distance: 326.9
click at [391, 353] on quentale-workspace at bounding box center [679, 307] width 1358 height 615
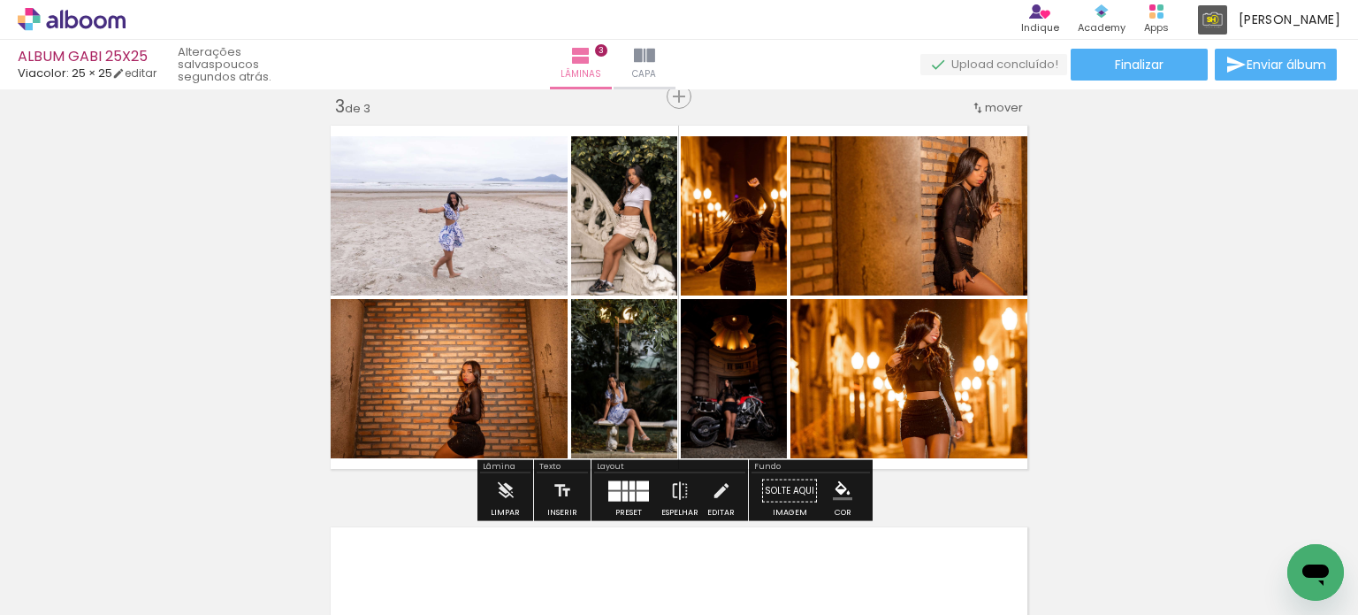
click at [606, 500] on div at bounding box center [629, 490] width 48 height 35
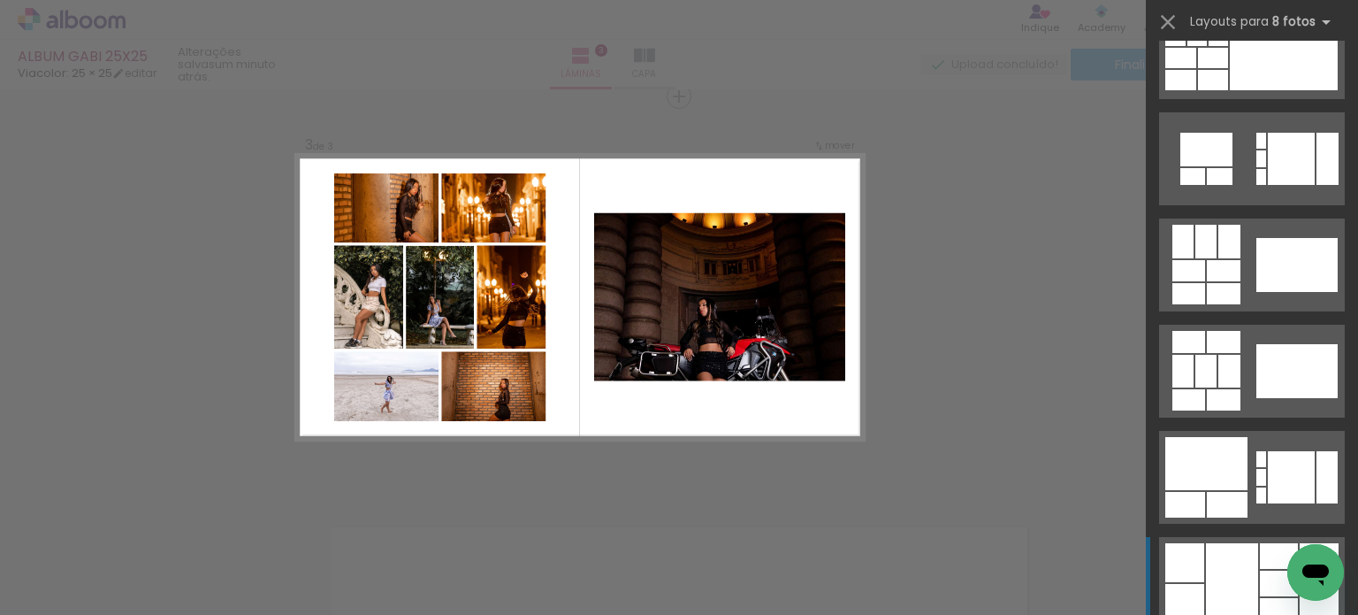
scroll to position [1415, 0]
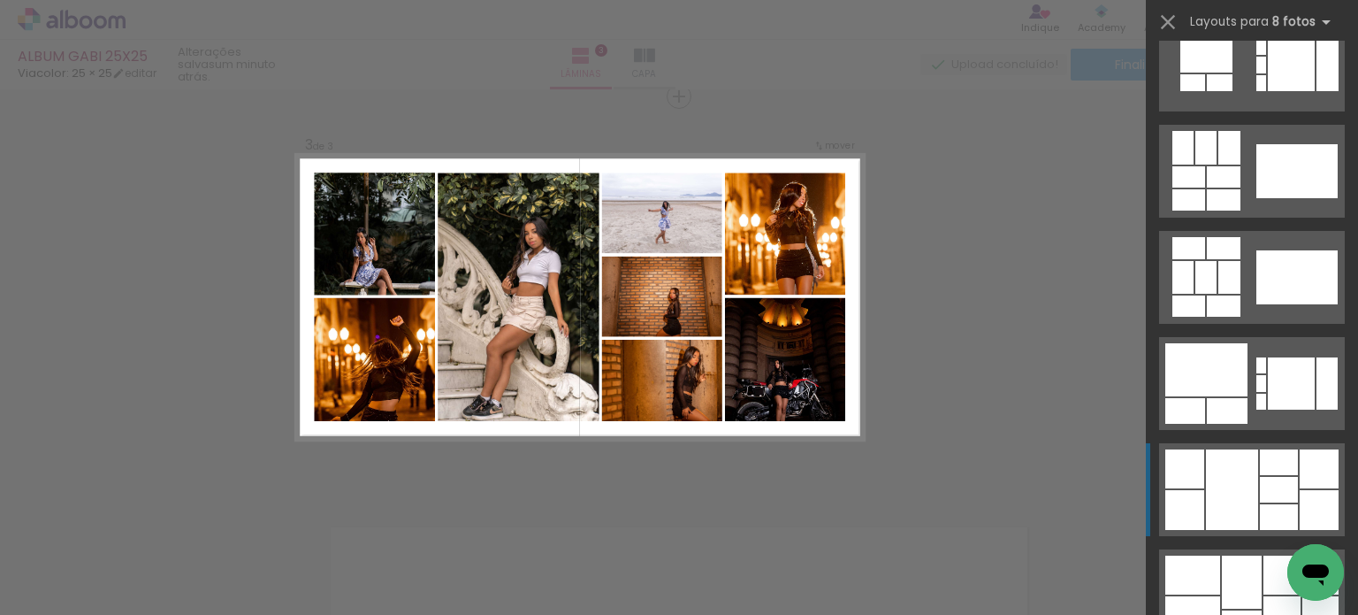
click at [1260, 458] on div at bounding box center [1279, 462] width 38 height 26
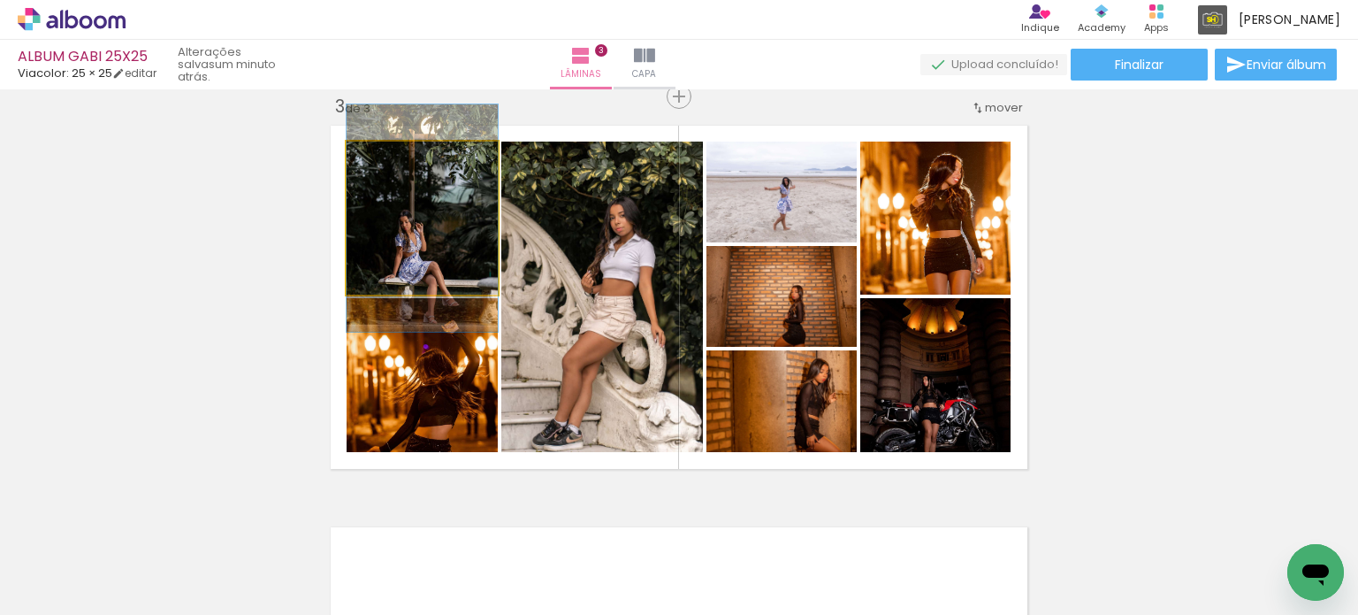
click at [385, 252] on quentale-photo at bounding box center [422, 217] width 151 height 153
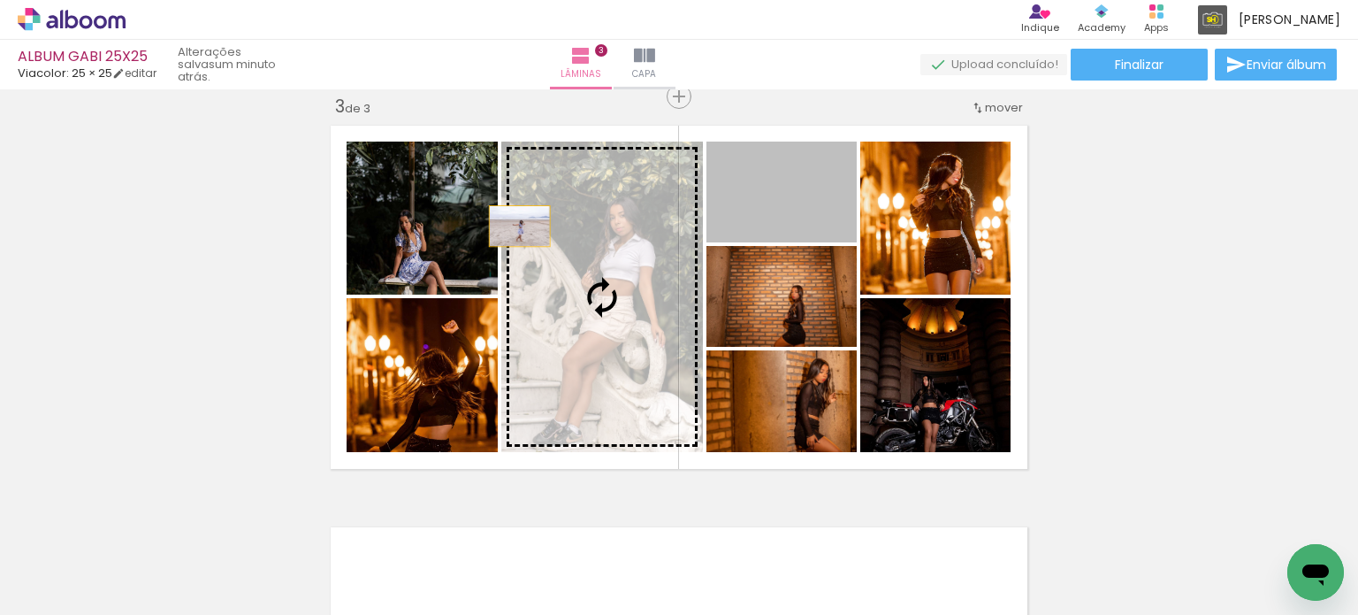
drag, startPoint x: 805, startPoint y: 206, endPoint x: 340, endPoint y: 244, distance: 466.7
click at [0, 0] on slot at bounding box center [0, 0] width 0 height 0
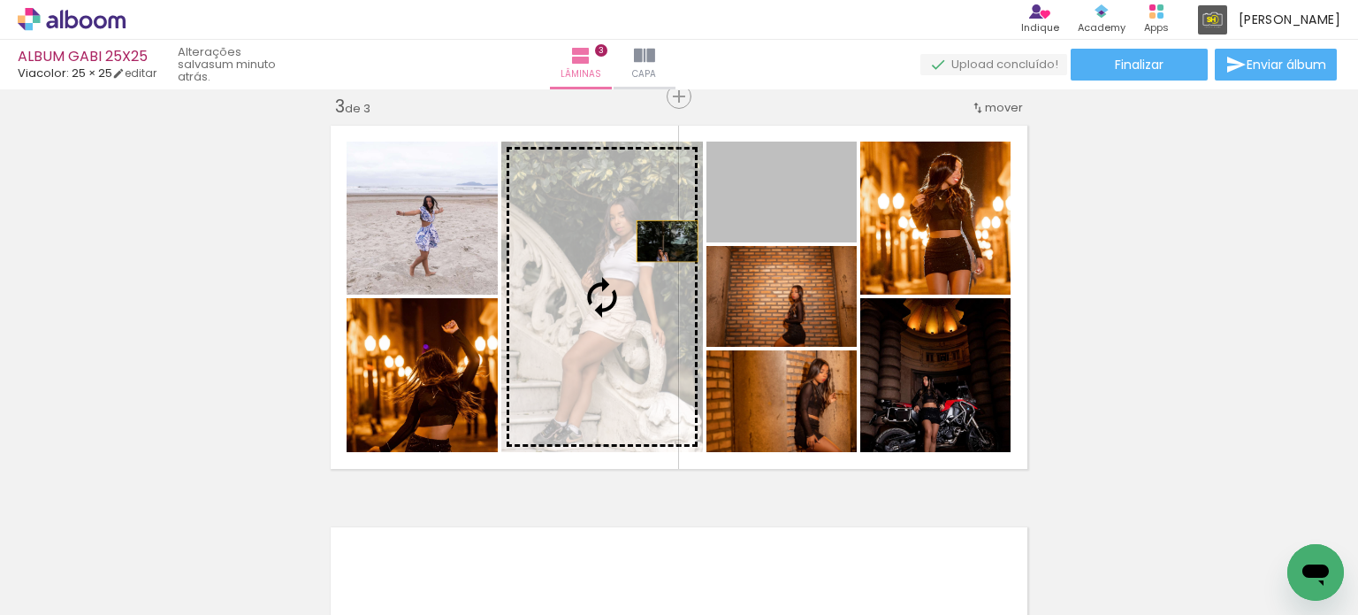
drag, startPoint x: 770, startPoint y: 201, endPoint x: 587, endPoint y: 277, distance: 198.2
click at [0, 0] on slot at bounding box center [0, 0] width 0 height 0
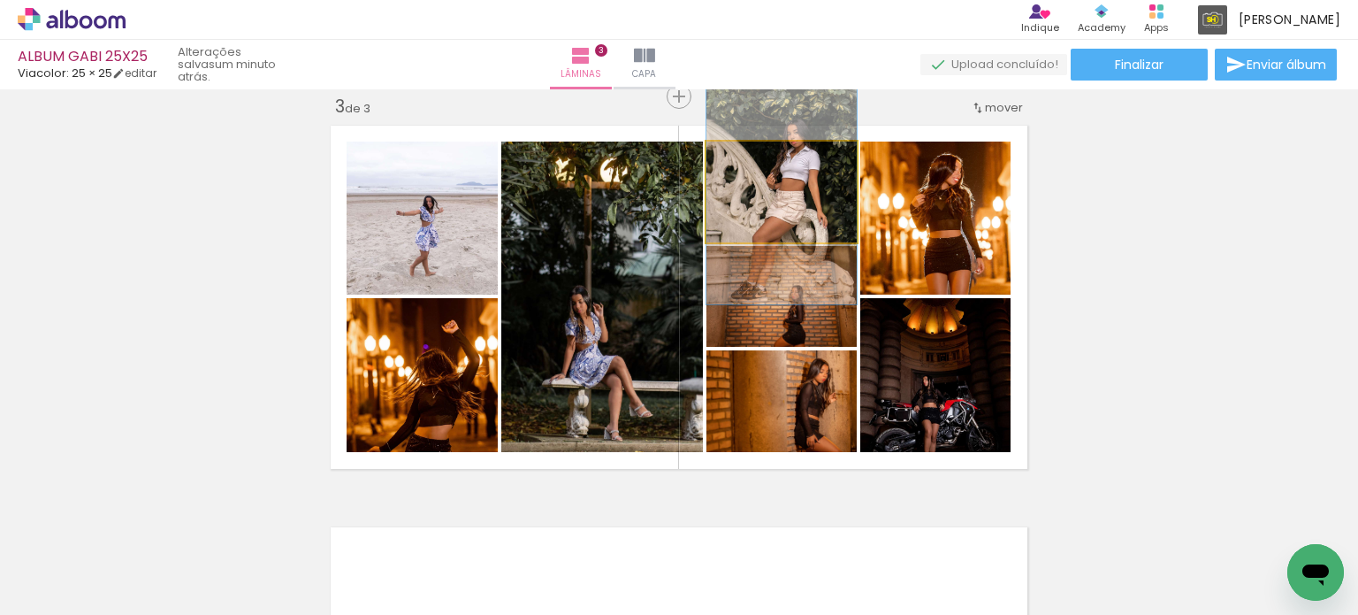
click at [801, 197] on quentale-photo at bounding box center [782, 191] width 150 height 101
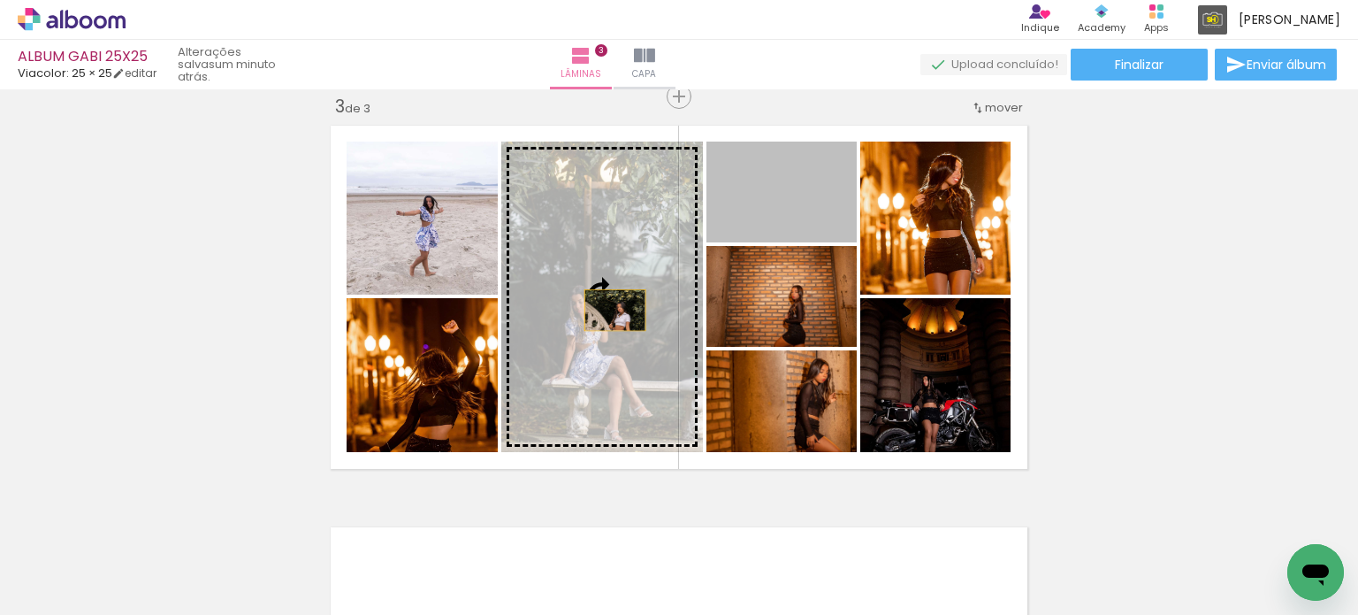
drag, startPoint x: 801, startPoint y: 197, endPoint x: 607, endPoint y: 310, distance: 225.1
click at [0, 0] on slot at bounding box center [0, 0] width 0 height 0
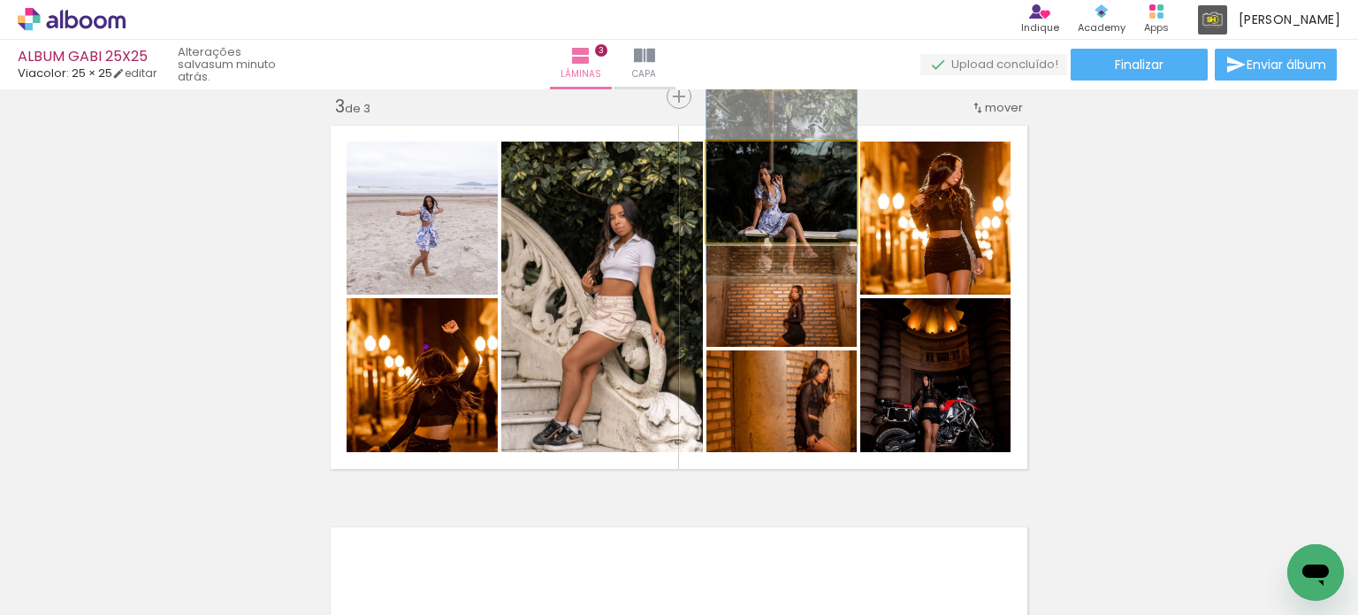
drag, startPoint x: 819, startPoint y: 202, endPoint x: 801, endPoint y: 180, distance: 27.6
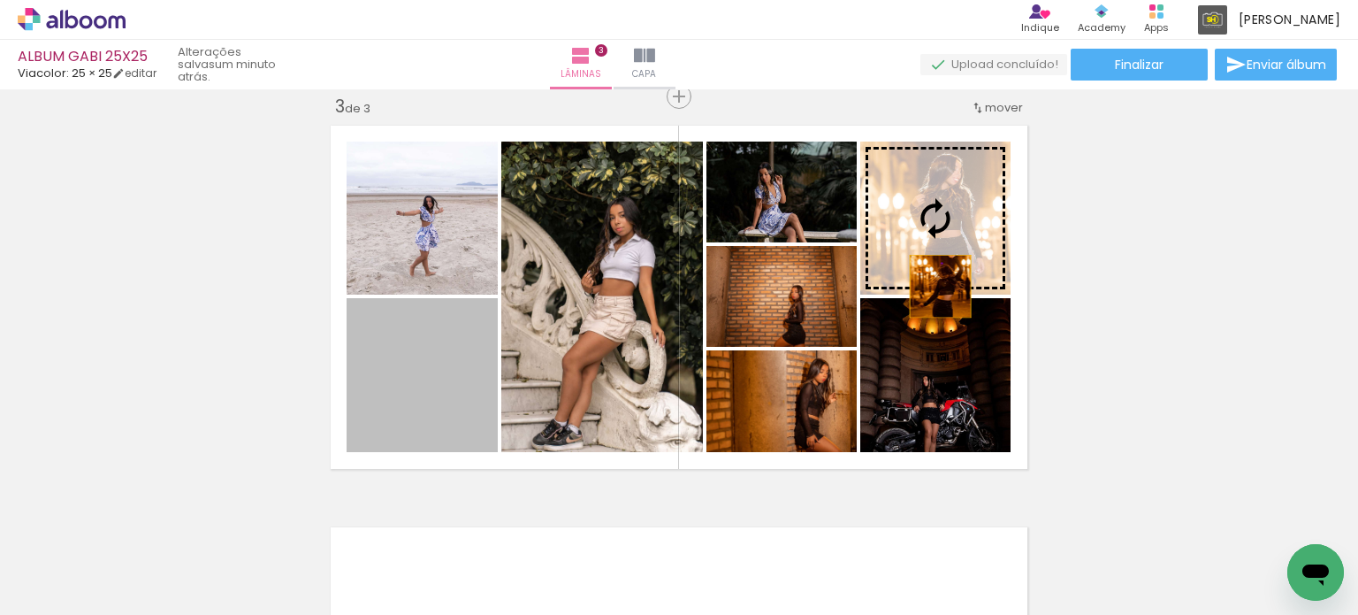
drag, startPoint x: 409, startPoint y: 417, endPoint x: 937, endPoint y: 264, distance: 550.5
click at [0, 0] on slot at bounding box center [0, 0] width 0 height 0
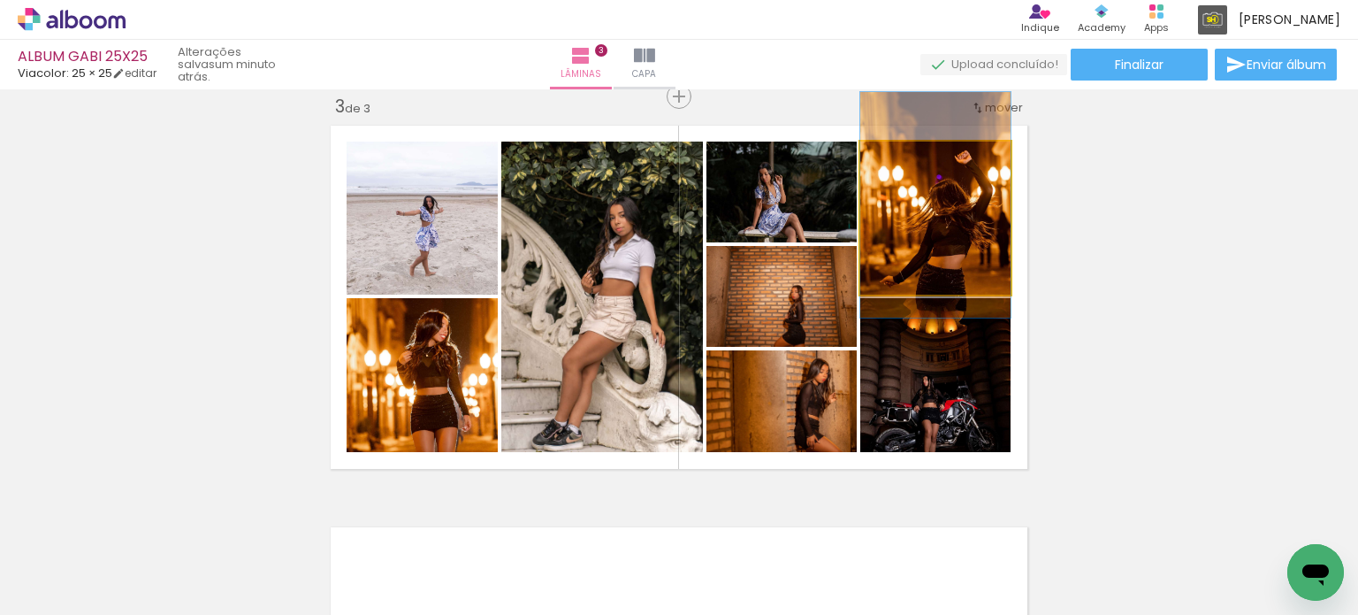
drag, startPoint x: 947, startPoint y: 234, endPoint x: 936, endPoint y: 225, distance: 14.5
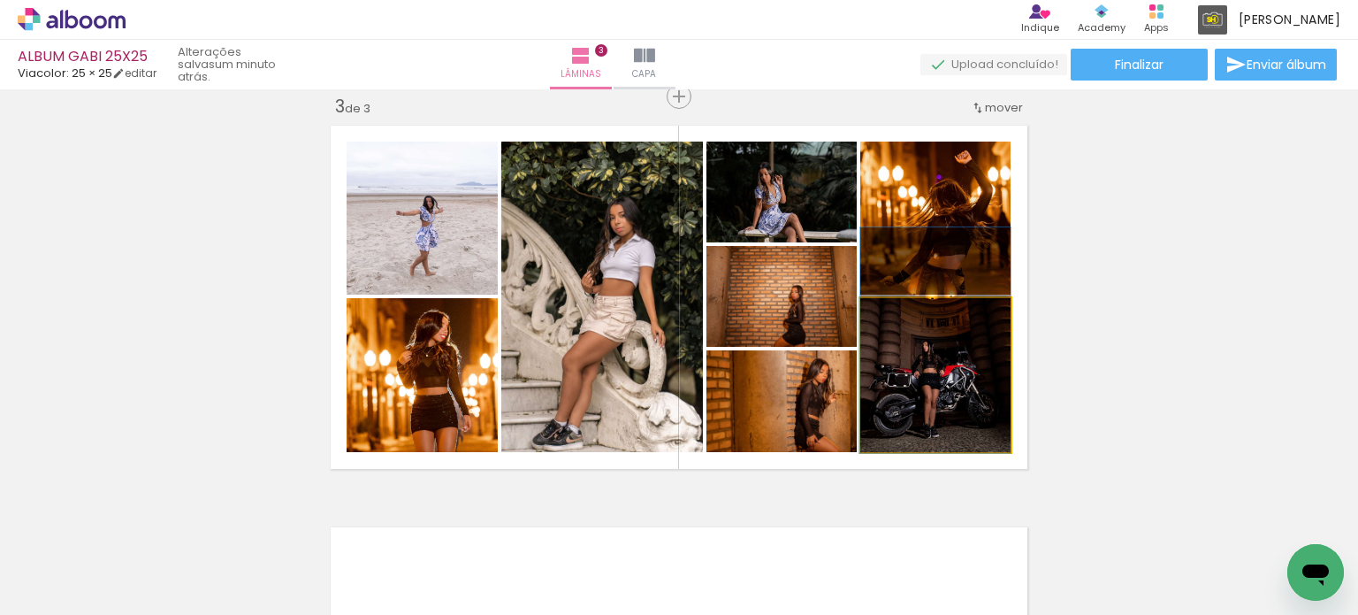
drag, startPoint x: 937, startPoint y: 375, endPoint x: 927, endPoint y: 340, distance: 36.1
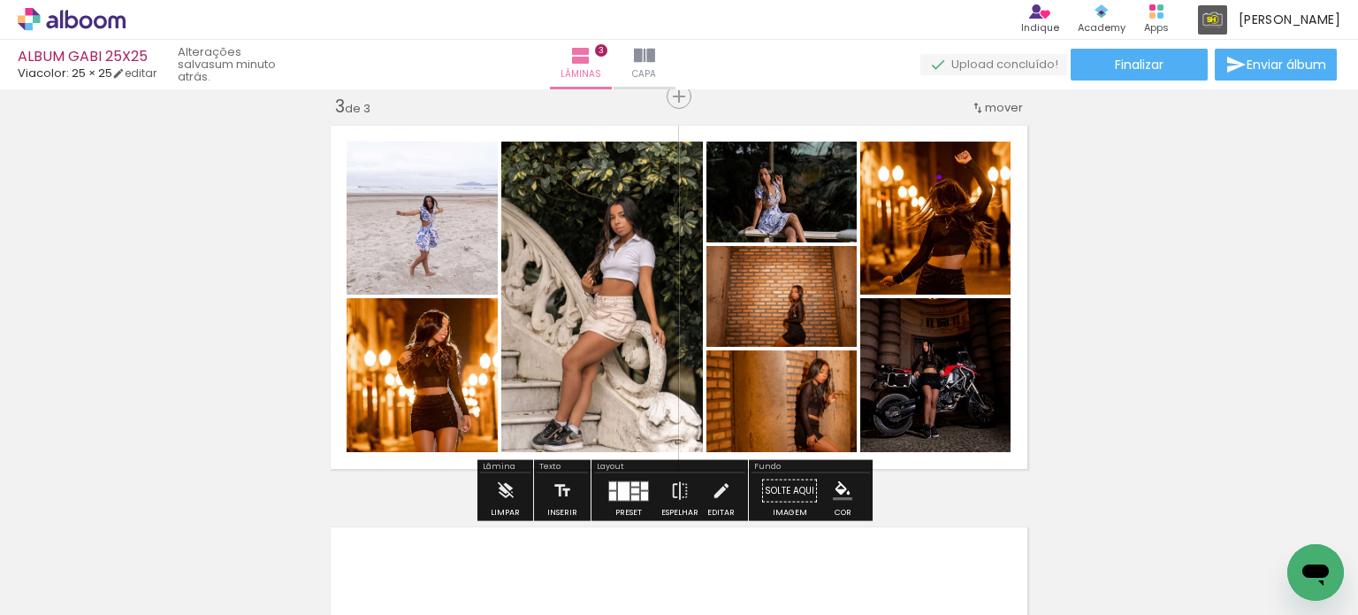
click at [623, 483] on div at bounding box center [623, 490] width 11 height 19
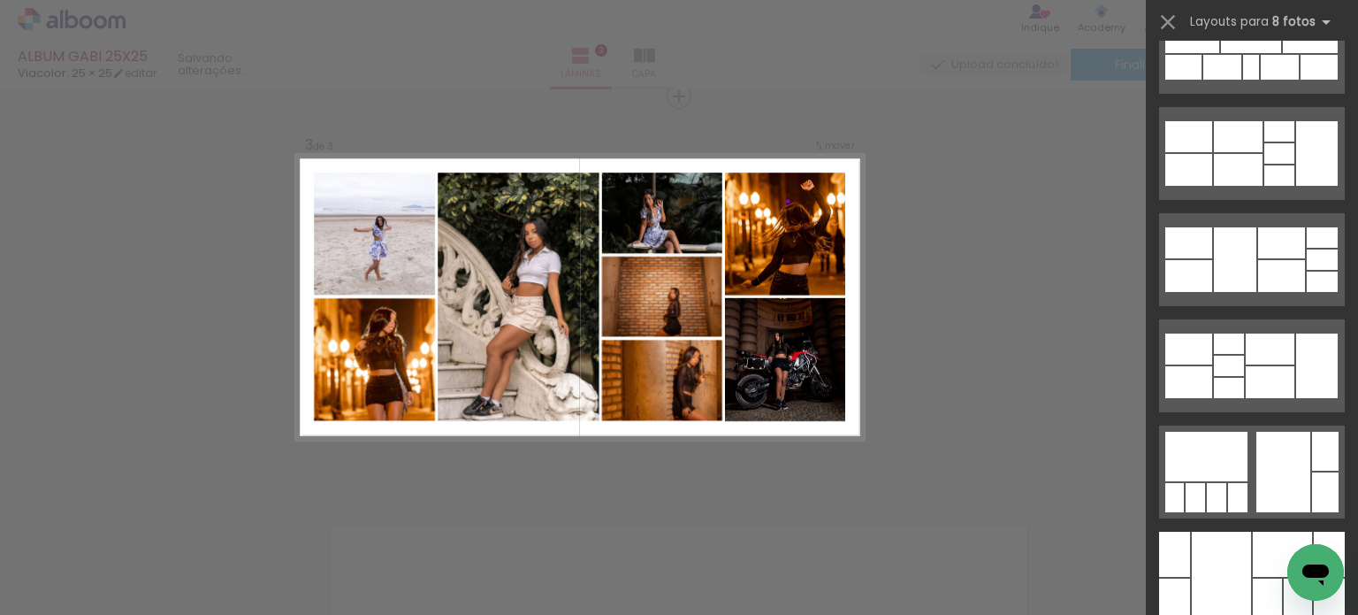
scroll to position [3749, 0]
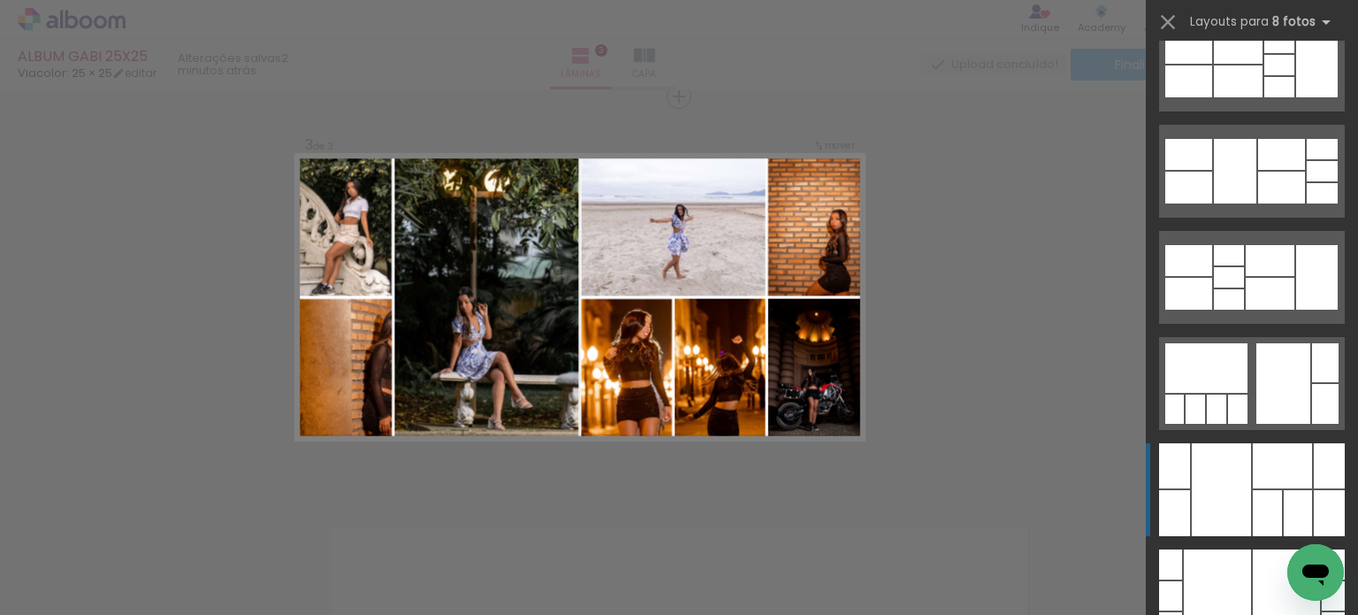
click at [1305, 505] on quentale-layouter at bounding box center [1252, 489] width 186 height 93
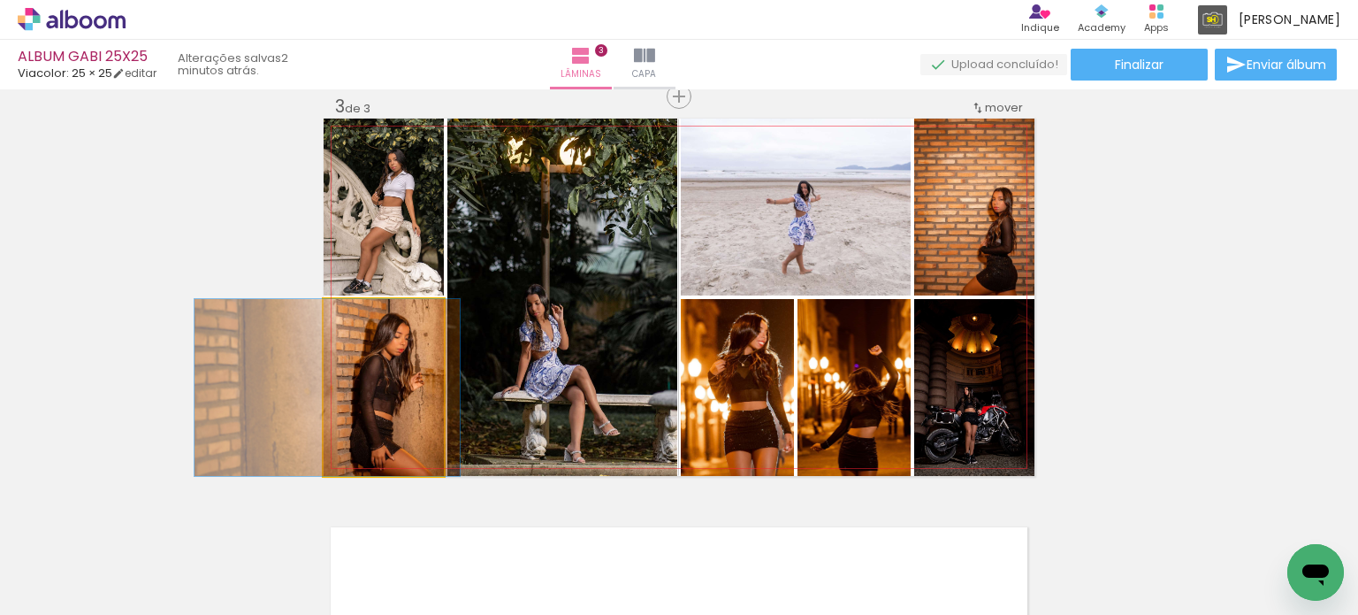
drag, startPoint x: 389, startPoint y: 402, endPoint x: 332, endPoint y: 401, distance: 56.6
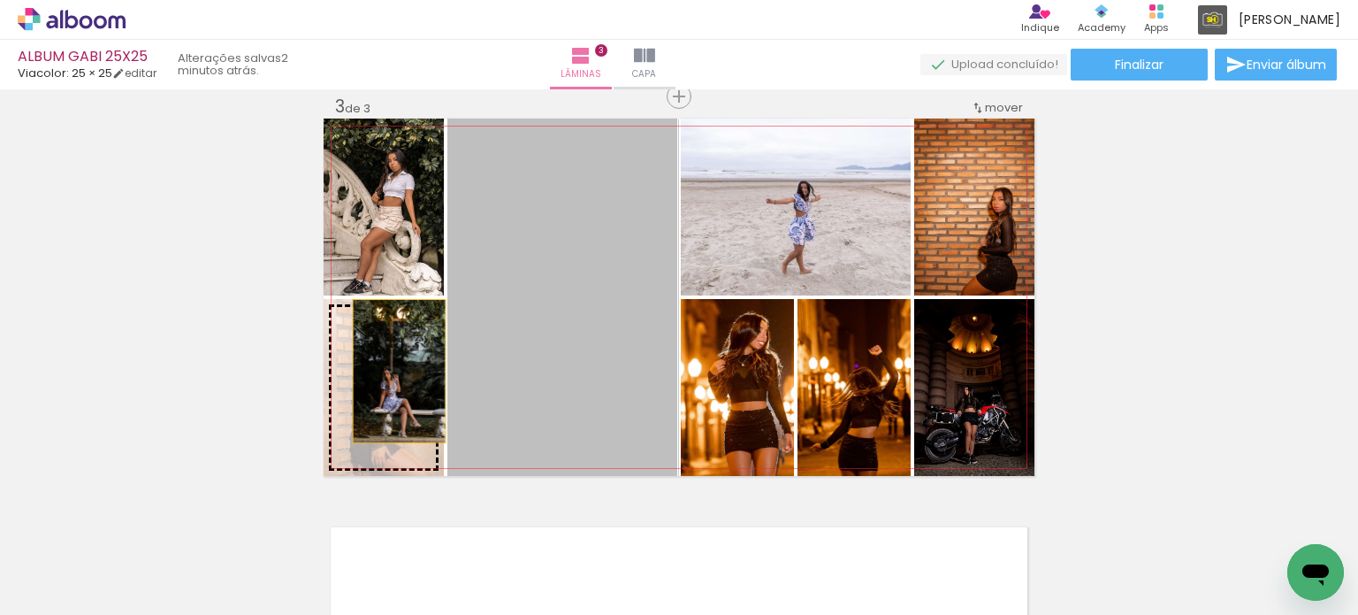
drag, startPoint x: 543, startPoint y: 332, endPoint x: 400, endPoint y: 371, distance: 148.7
click at [0, 0] on slot at bounding box center [0, 0] width 0 height 0
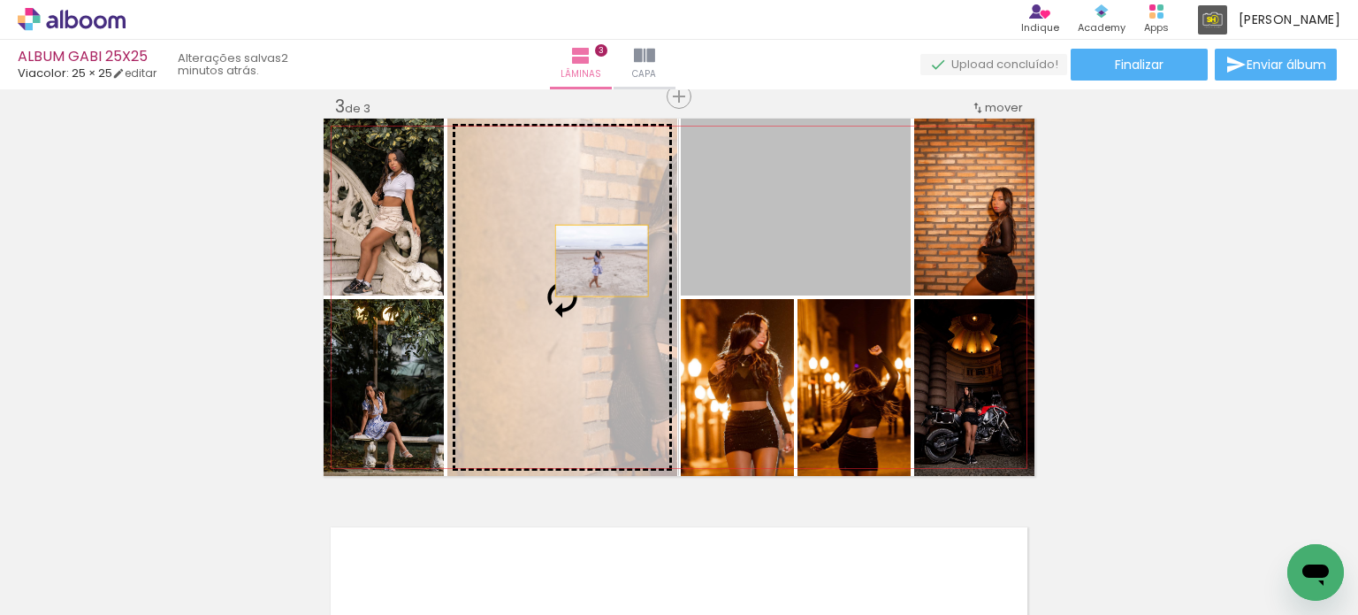
drag, startPoint x: 730, startPoint y: 235, endPoint x: 591, endPoint y: 263, distance: 141.5
click at [0, 0] on slot at bounding box center [0, 0] width 0 height 0
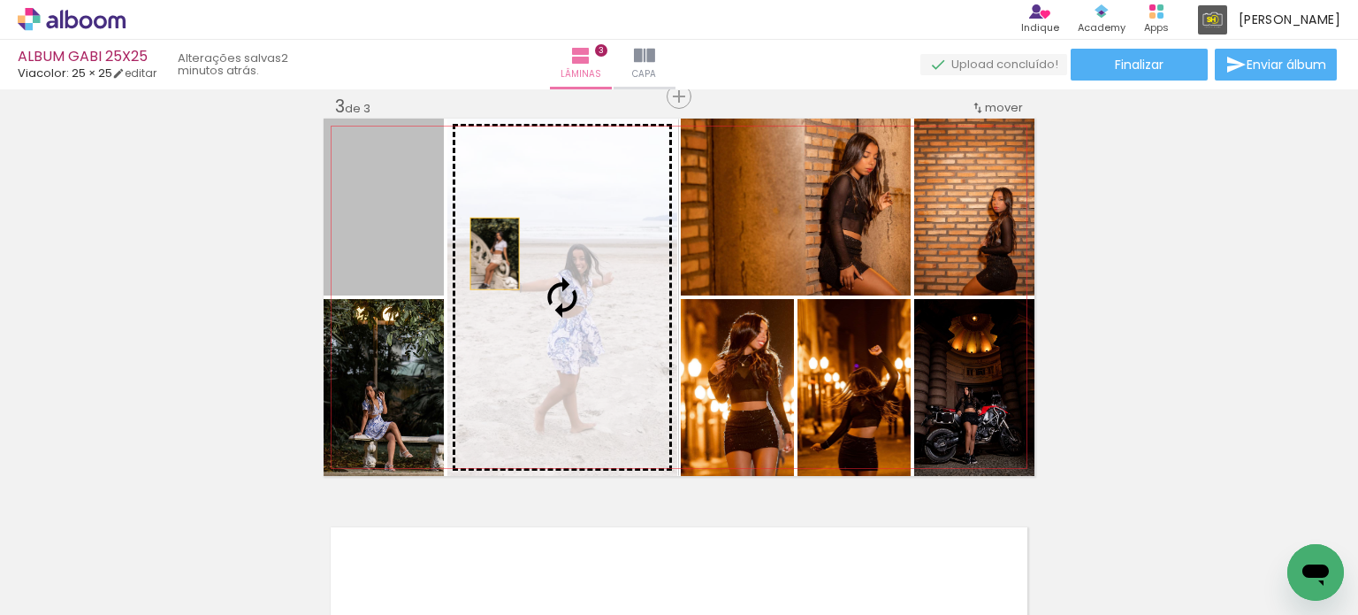
drag, startPoint x: 379, startPoint y: 236, endPoint x: 496, endPoint y: 258, distance: 118.8
click at [0, 0] on slot at bounding box center [0, 0] width 0 height 0
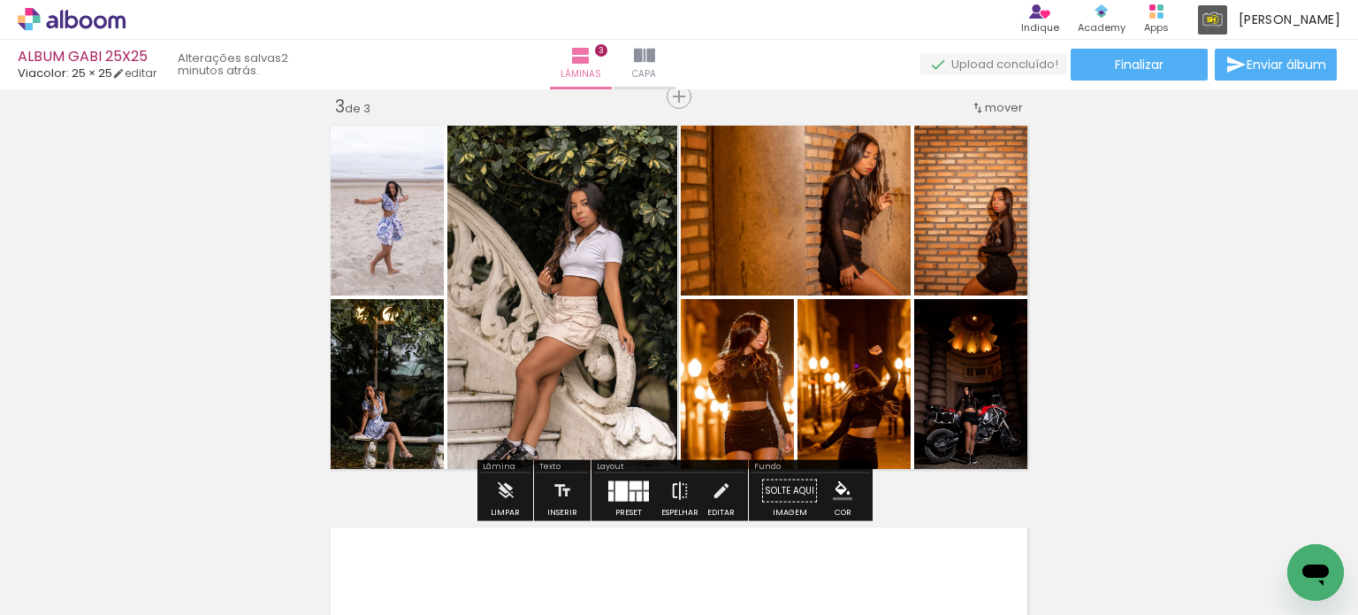
click at [670, 488] on iron-icon at bounding box center [679, 490] width 19 height 35
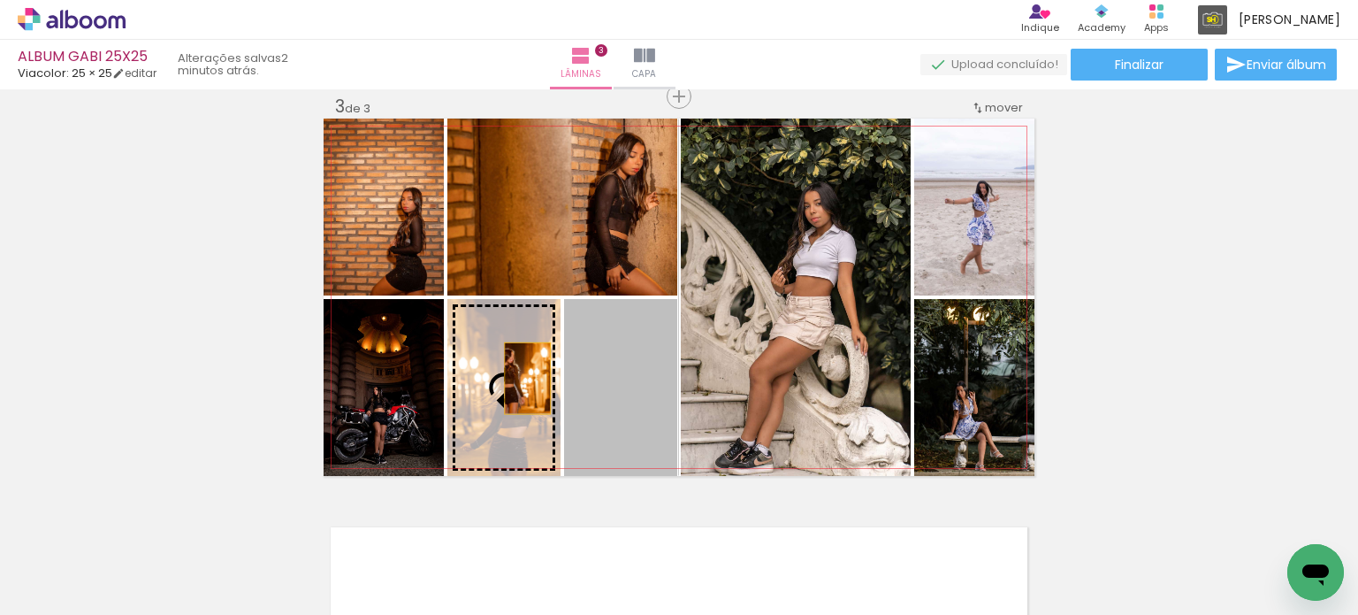
drag, startPoint x: 620, startPoint y: 381, endPoint x: 520, endPoint y: 378, distance: 100.0
click at [0, 0] on slot at bounding box center [0, 0] width 0 height 0
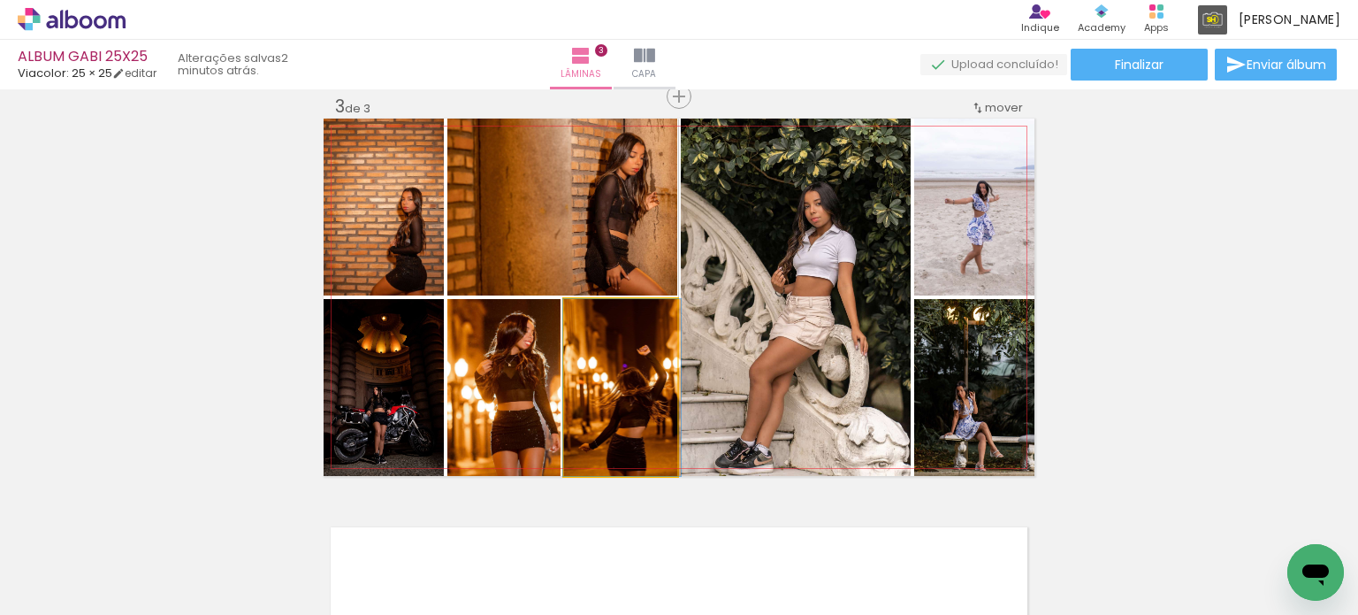
drag, startPoint x: 626, startPoint y: 389, endPoint x: 628, endPoint y: 368, distance: 21.3
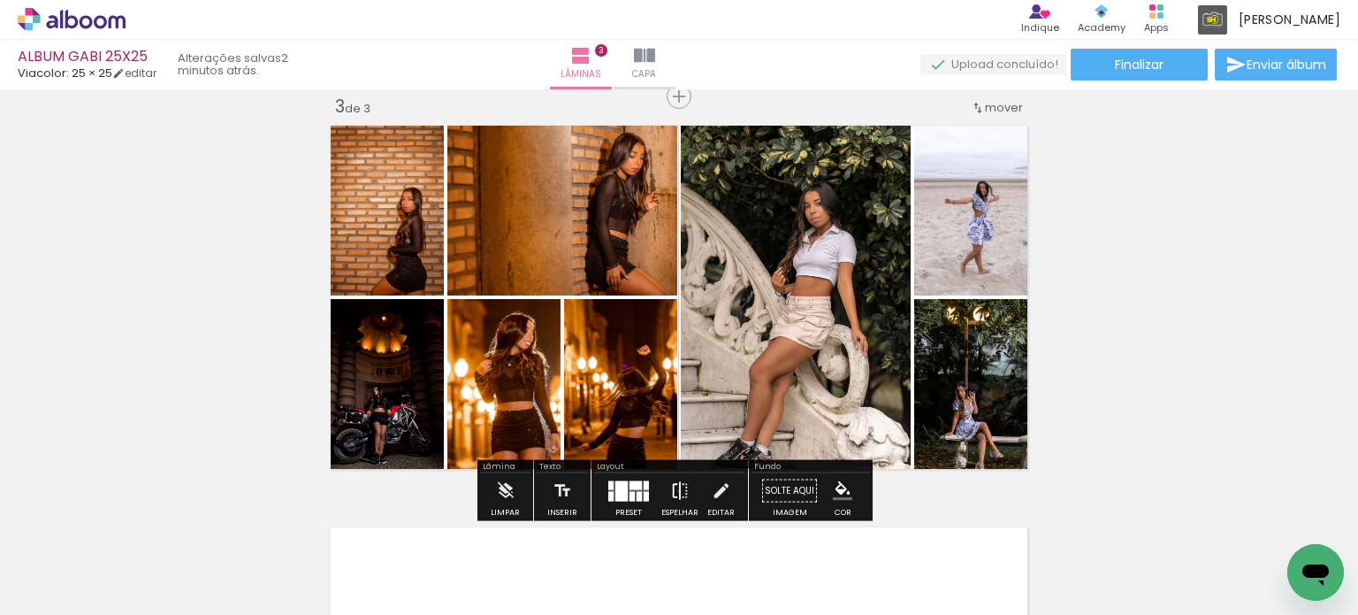
click at [675, 490] on iron-icon at bounding box center [679, 490] width 19 height 35
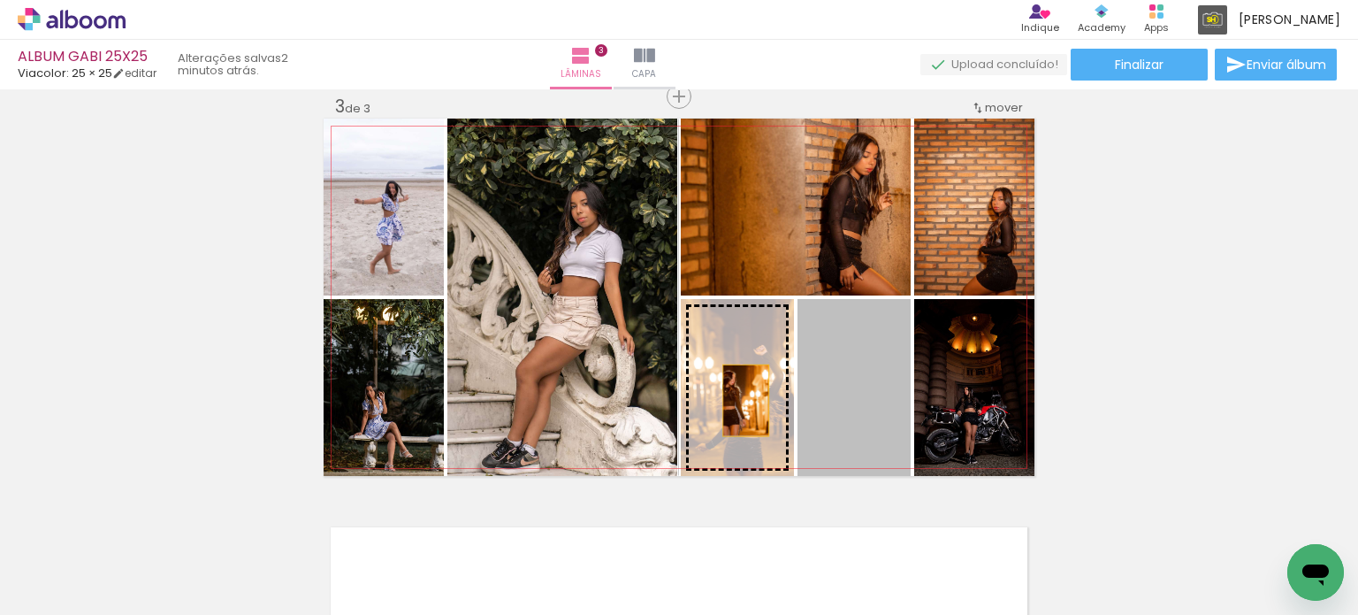
drag, startPoint x: 844, startPoint y: 384, endPoint x: 739, endPoint y: 400, distance: 105.5
click at [0, 0] on slot at bounding box center [0, 0] width 0 height 0
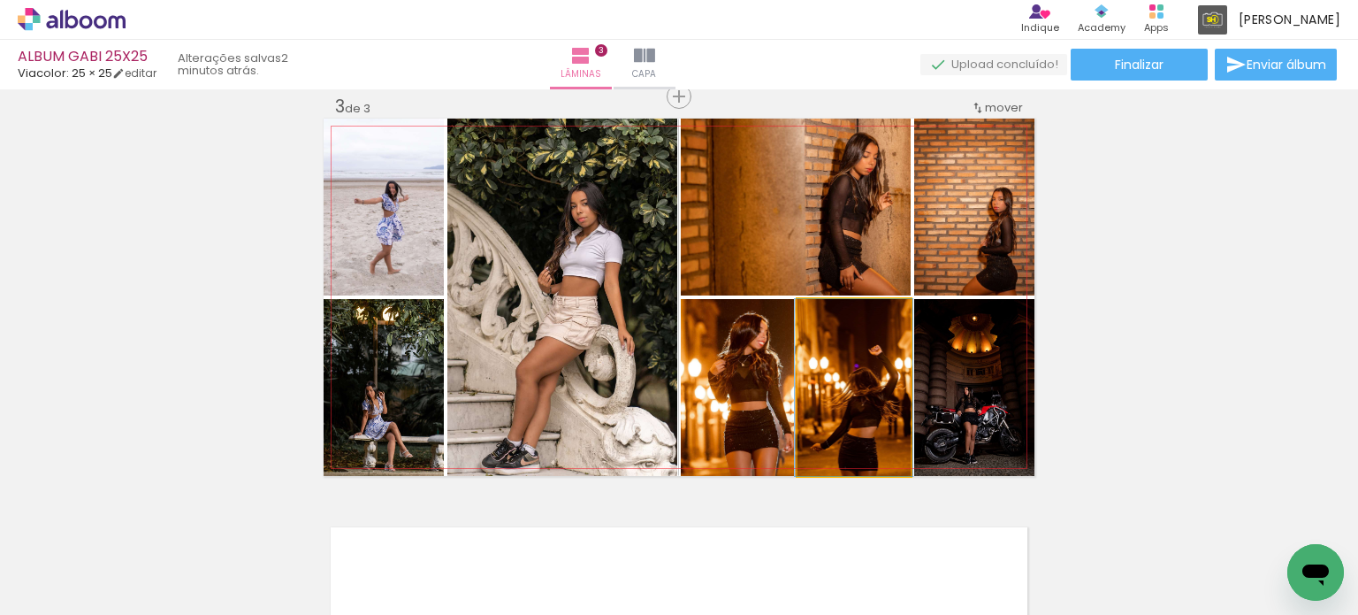
click at [865, 410] on quentale-photo at bounding box center [854, 387] width 113 height 177
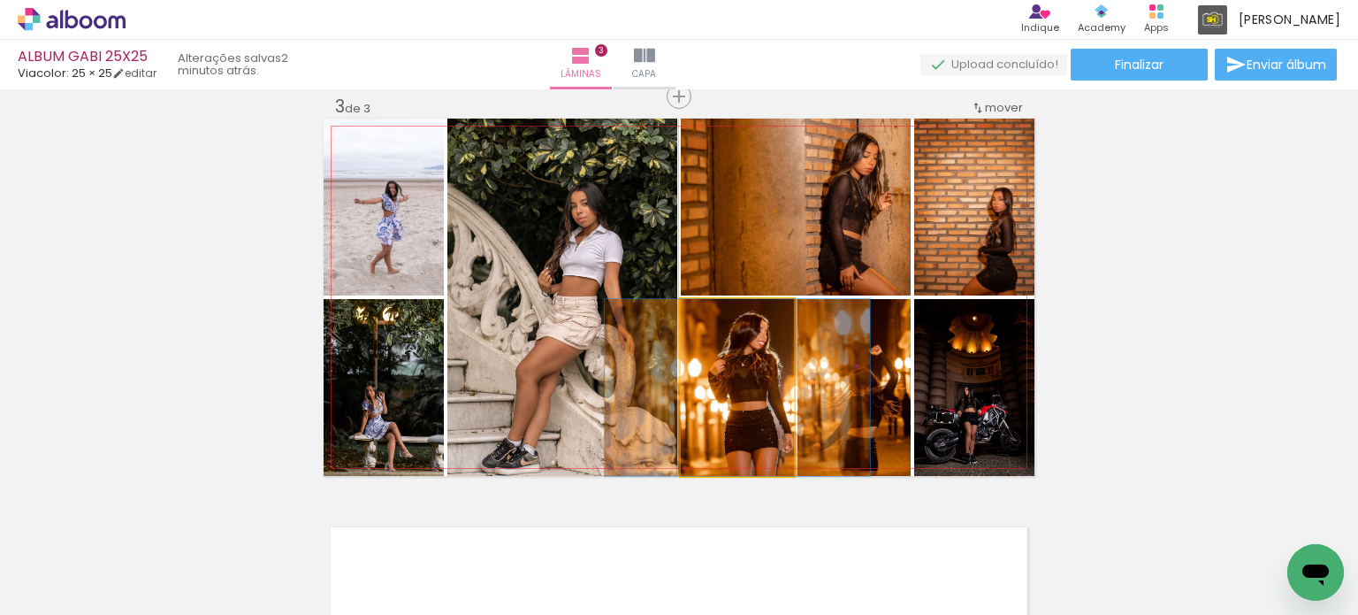
click at [724, 409] on quentale-photo at bounding box center [737, 387] width 113 height 177
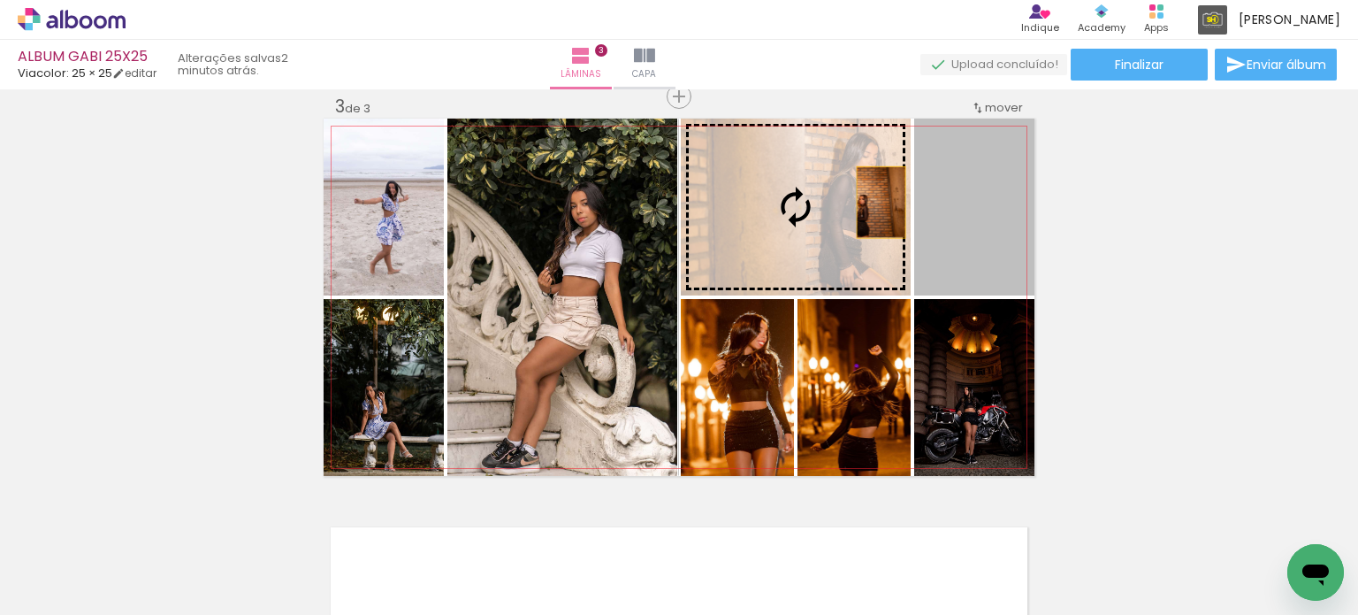
drag, startPoint x: 997, startPoint y: 201, endPoint x: 873, endPoint y: 202, distance: 123.8
click at [0, 0] on slot at bounding box center [0, 0] width 0 height 0
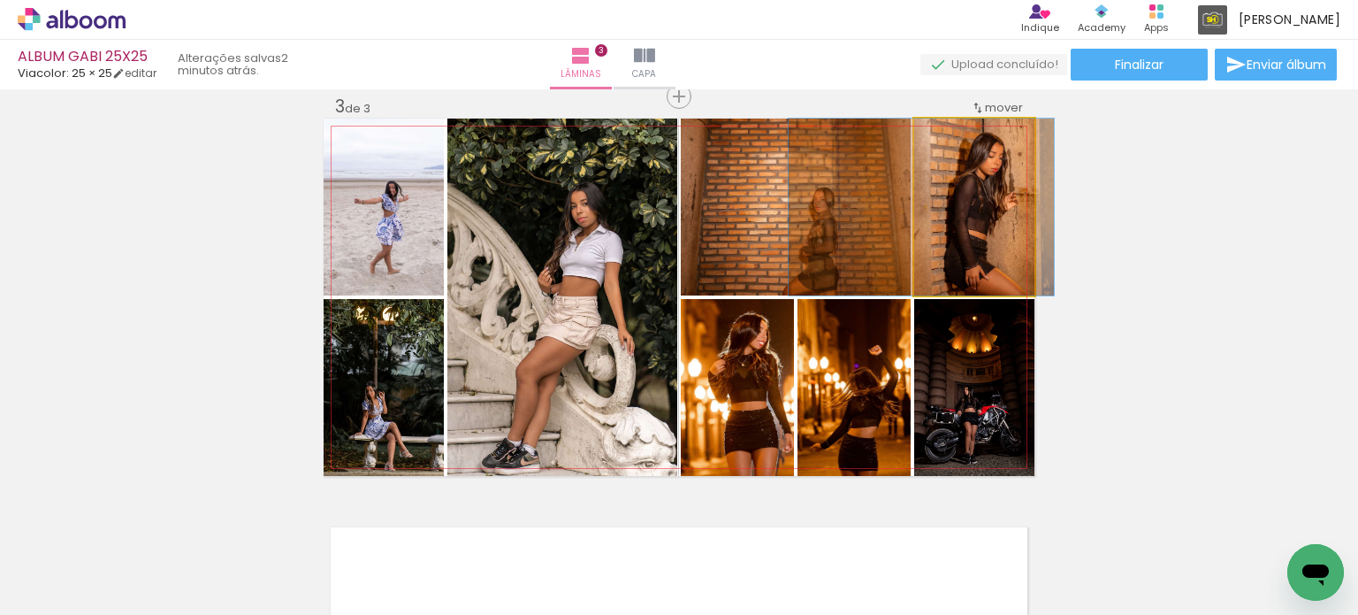
drag, startPoint x: 994, startPoint y: 235, endPoint x: 941, endPoint y: 232, distance: 53.2
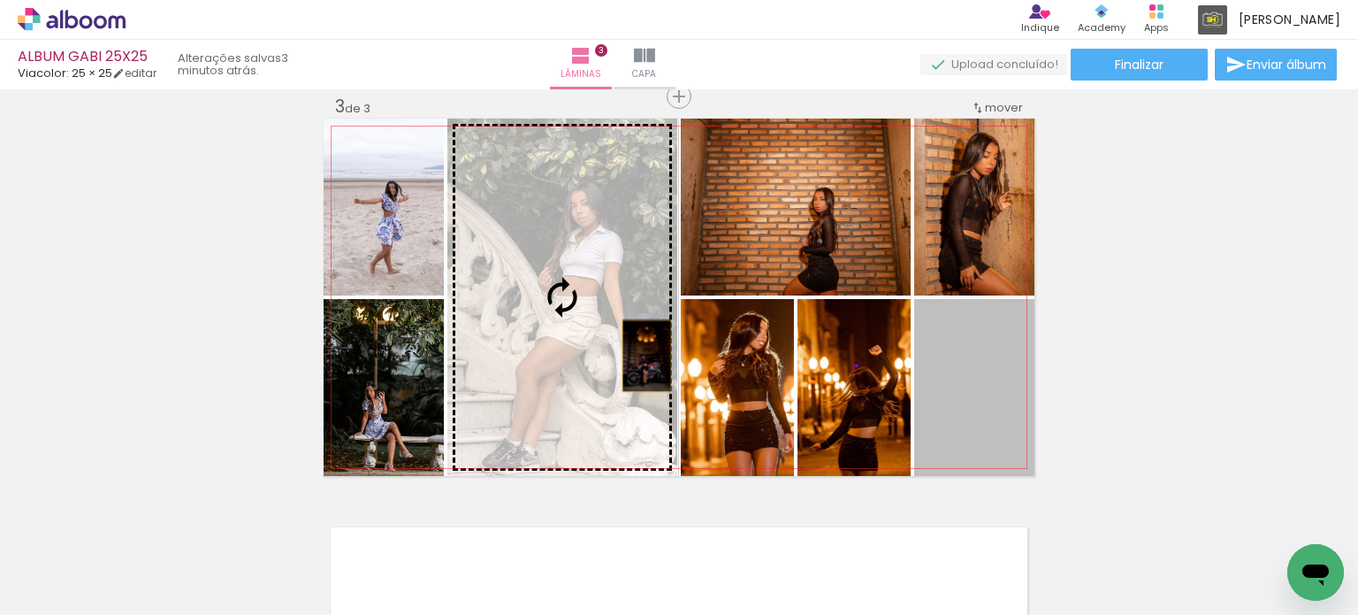
drag, startPoint x: 969, startPoint y: 415, endPoint x: 634, endPoint y: 353, distance: 340.8
click at [0, 0] on slot at bounding box center [0, 0] width 0 height 0
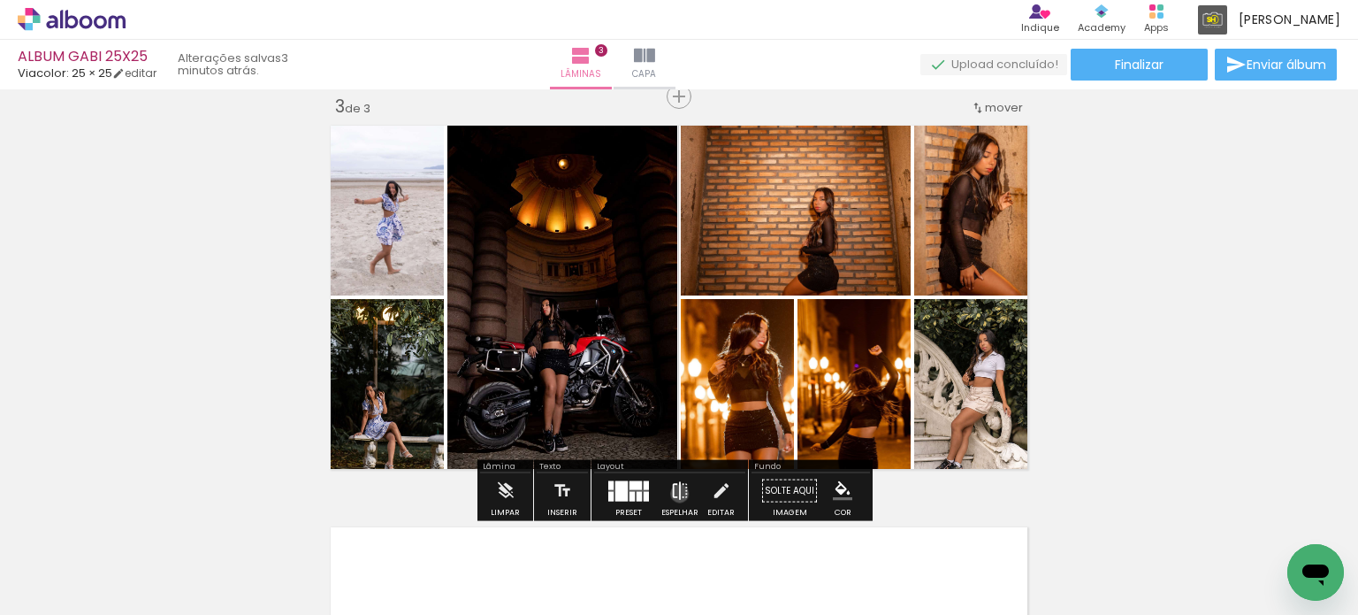
click at [676, 493] on iron-icon at bounding box center [679, 490] width 19 height 35
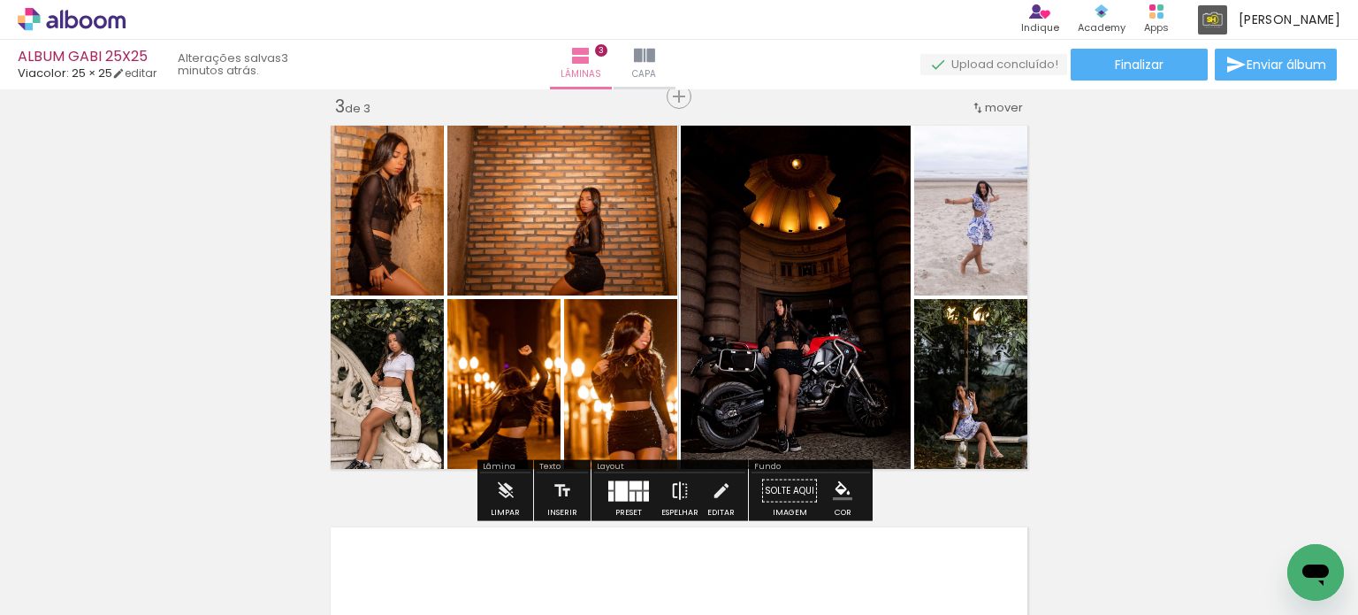
click at [677, 492] on iron-icon at bounding box center [679, 490] width 19 height 35
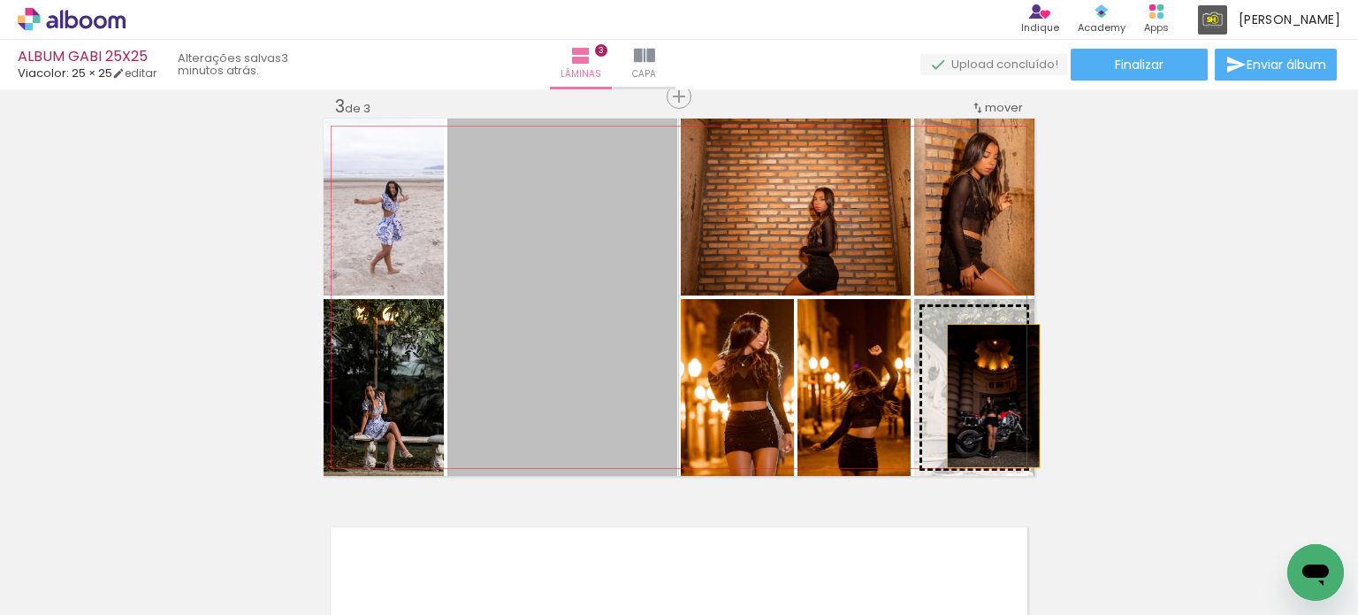
drag, startPoint x: 549, startPoint y: 375, endPoint x: 987, endPoint y: 395, distance: 438.2
click at [0, 0] on slot at bounding box center [0, 0] width 0 height 0
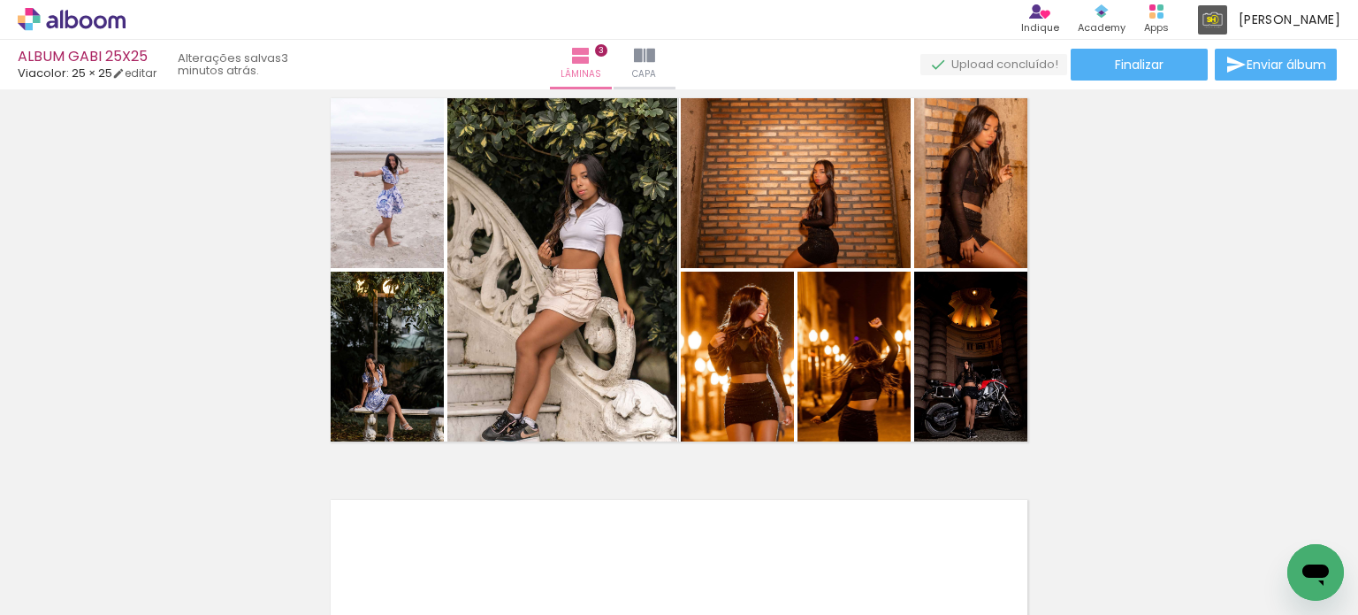
scroll to position [825, 0]
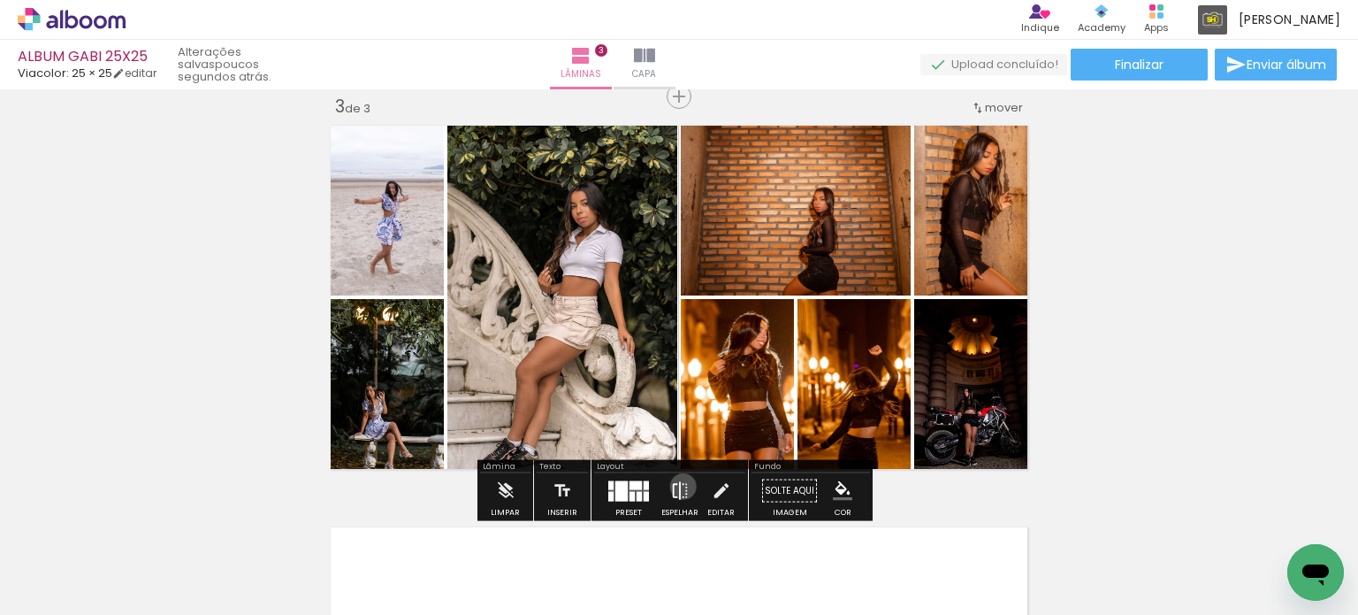
click at [679, 485] on iron-icon at bounding box center [679, 490] width 19 height 35
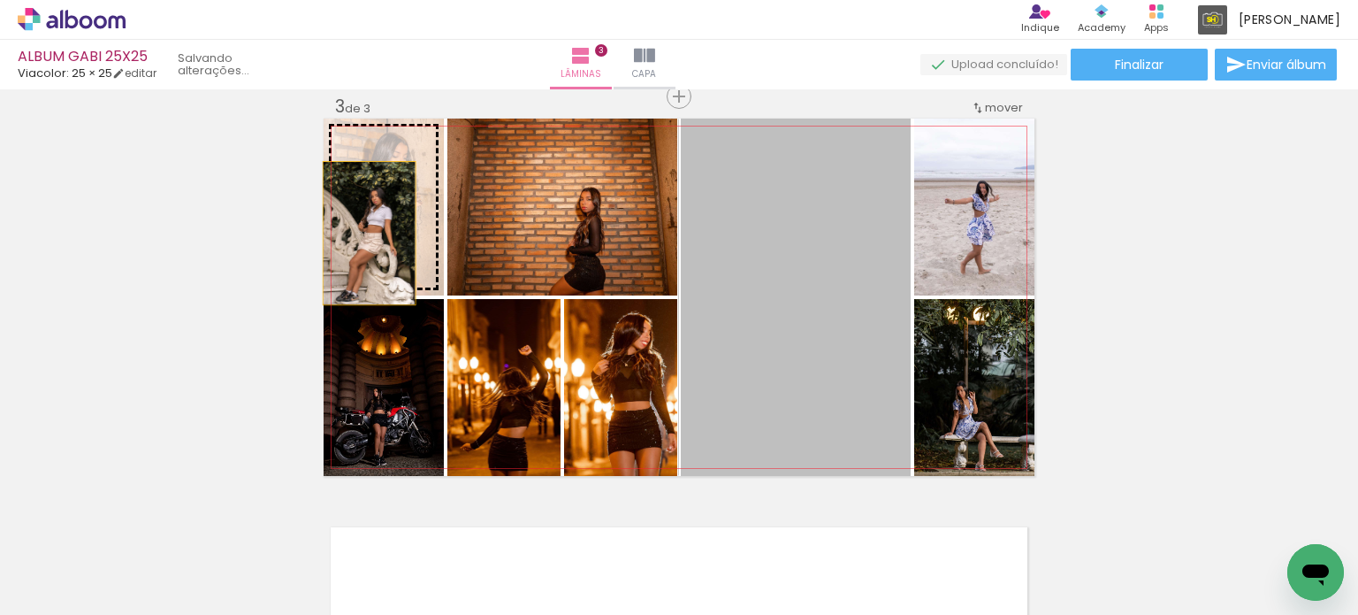
drag, startPoint x: 805, startPoint y: 296, endPoint x: 531, endPoint y: 228, distance: 281.6
click at [0, 0] on slot at bounding box center [0, 0] width 0 height 0
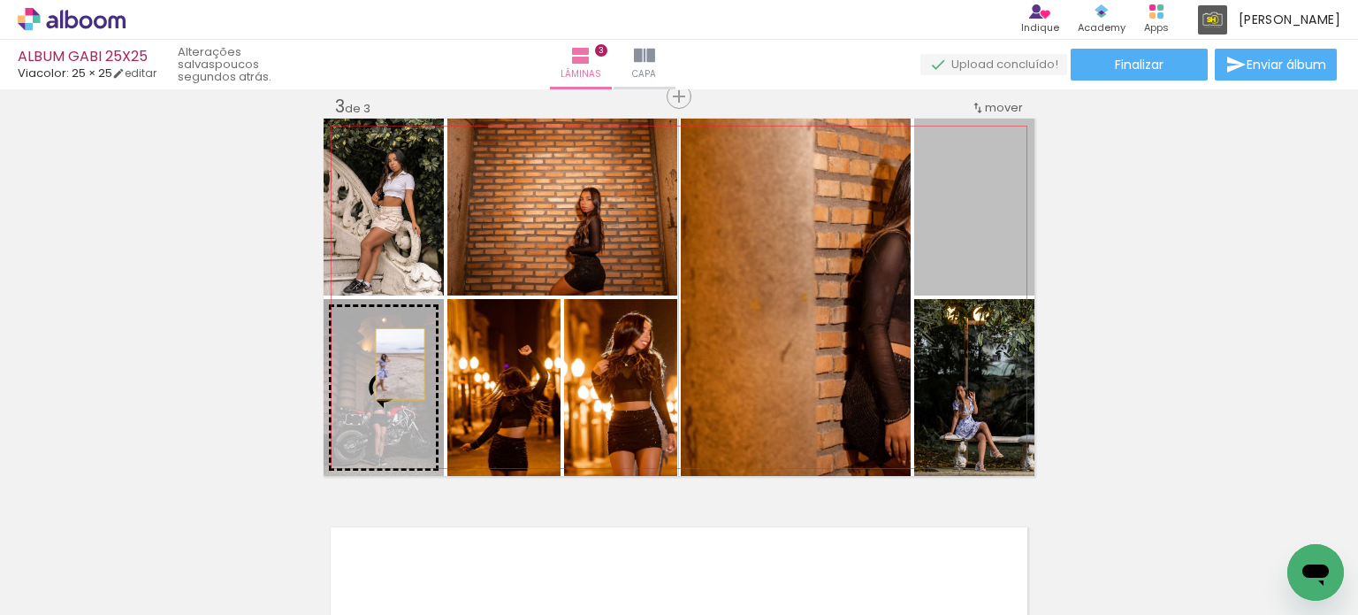
drag, startPoint x: 961, startPoint y: 236, endPoint x: 393, endPoint y: 363, distance: 581.8
click at [0, 0] on slot at bounding box center [0, 0] width 0 height 0
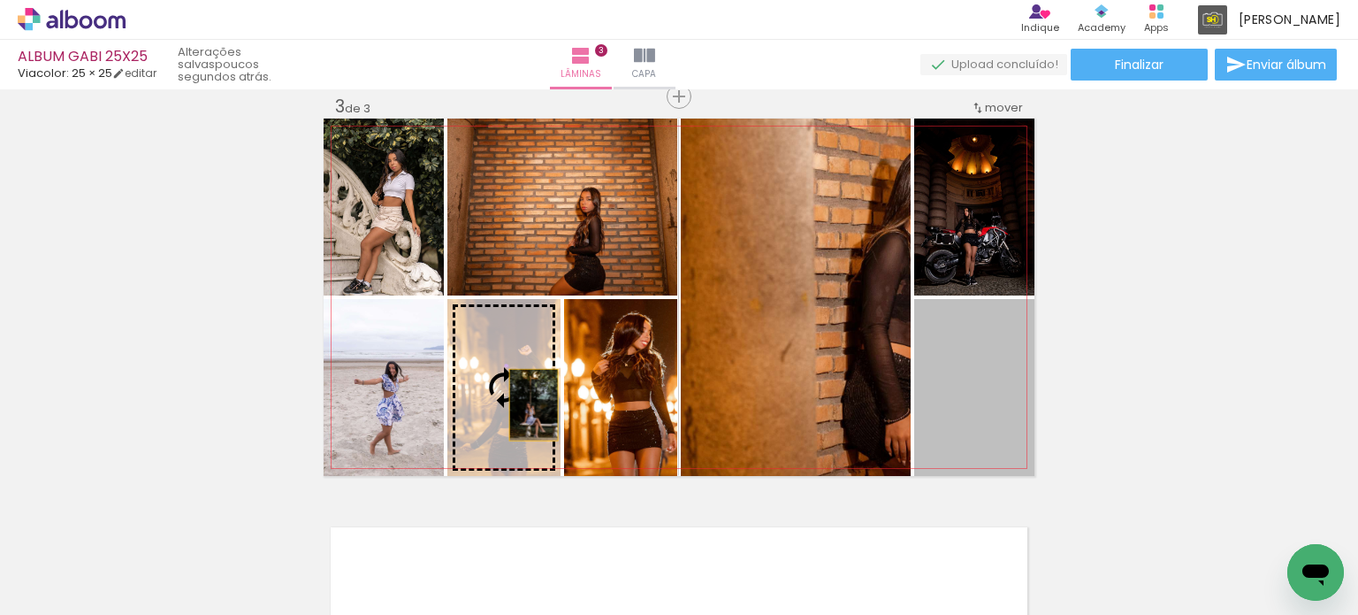
drag, startPoint x: 959, startPoint y: 399, endPoint x: 523, endPoint y: 403, distance: 436.0
click at [0, 0] on slot at bounding box center [0, 0] width 0 height 0
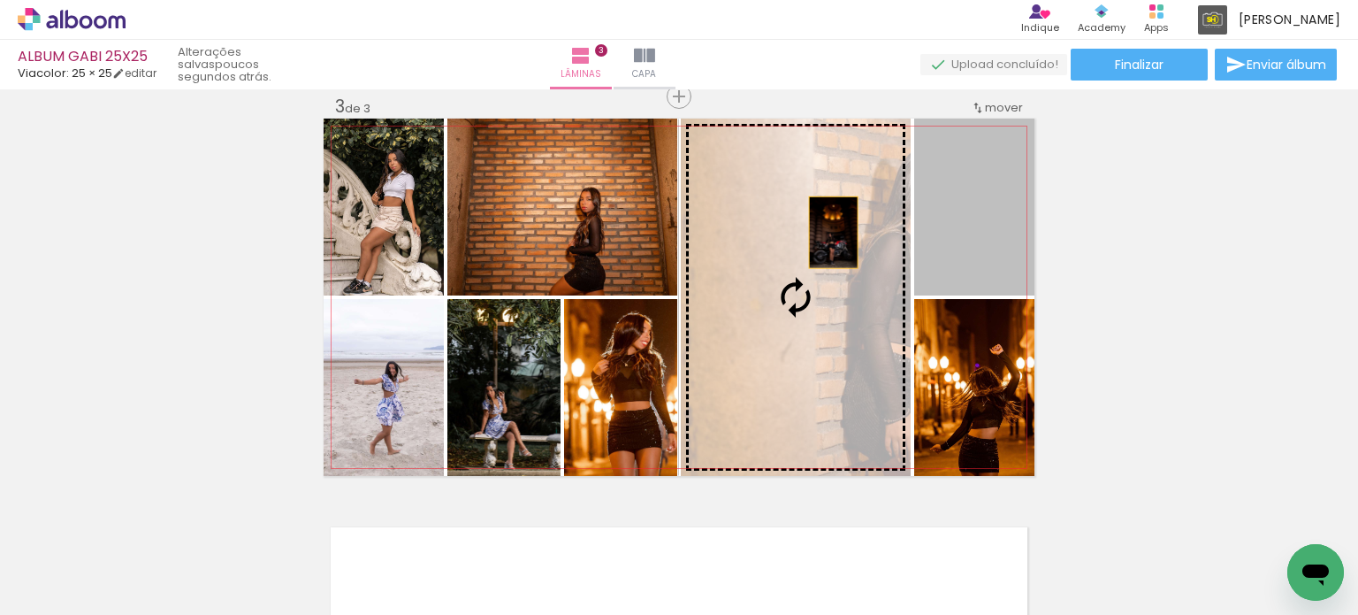
drag, startPoint x: 941, startPoint y: 211, endPoint x: 778, endPoint y: 250, distance: 167.3
click at [0, 0] on slot at bounding box center [0, 0] width 0 height 0
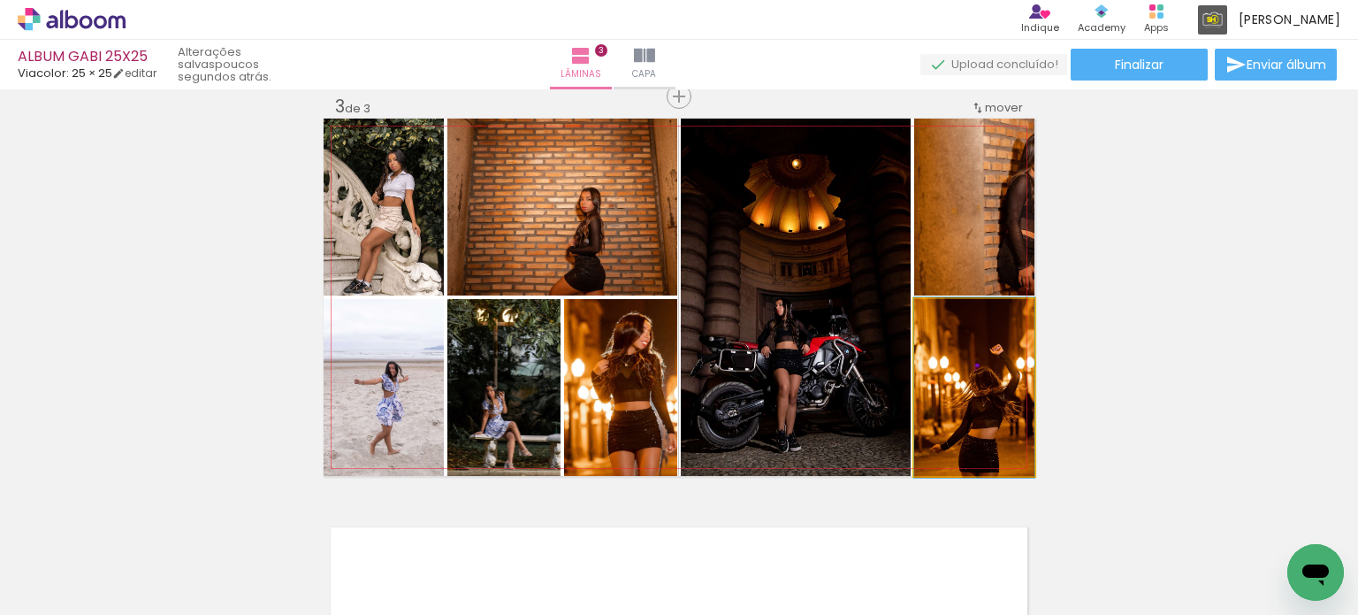
click at [985, 400] on quentale-photo at bounding box center [974, 387] width 120 height 177
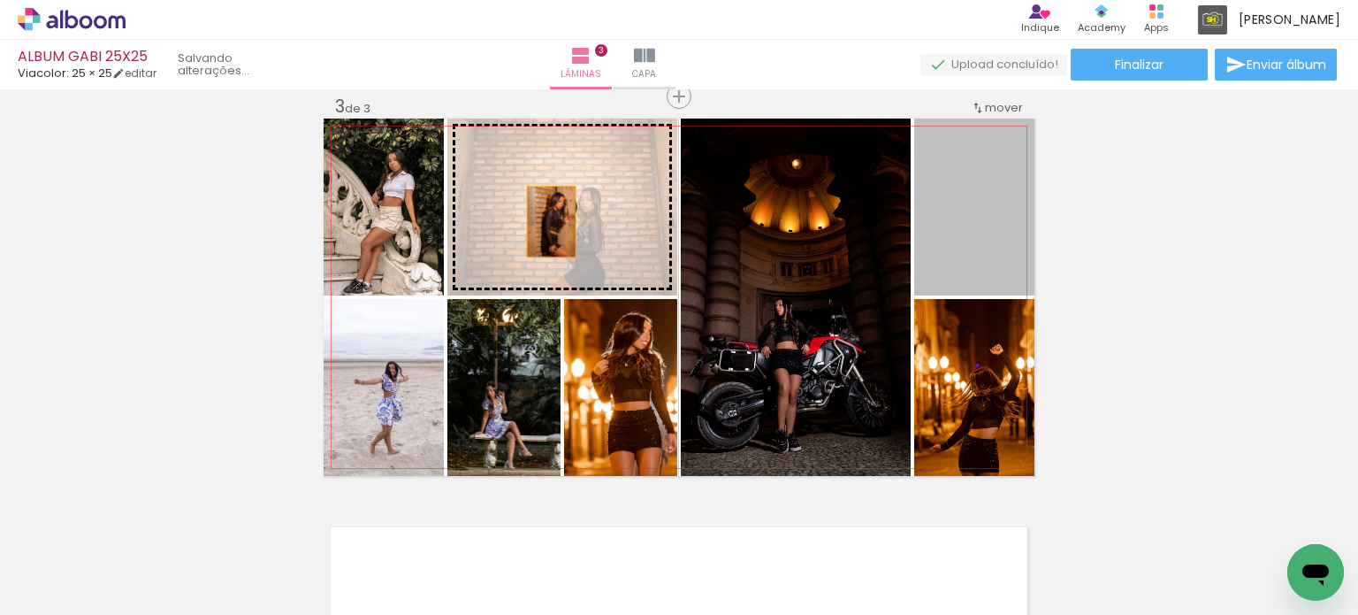
drag, startPoint x: 982, startPoint y: 201, endPoint x: 546, endPoint y: 221, distance: 436.4
click at [0, 0] on slot at bounding box center [0, 0] width 0 height 0
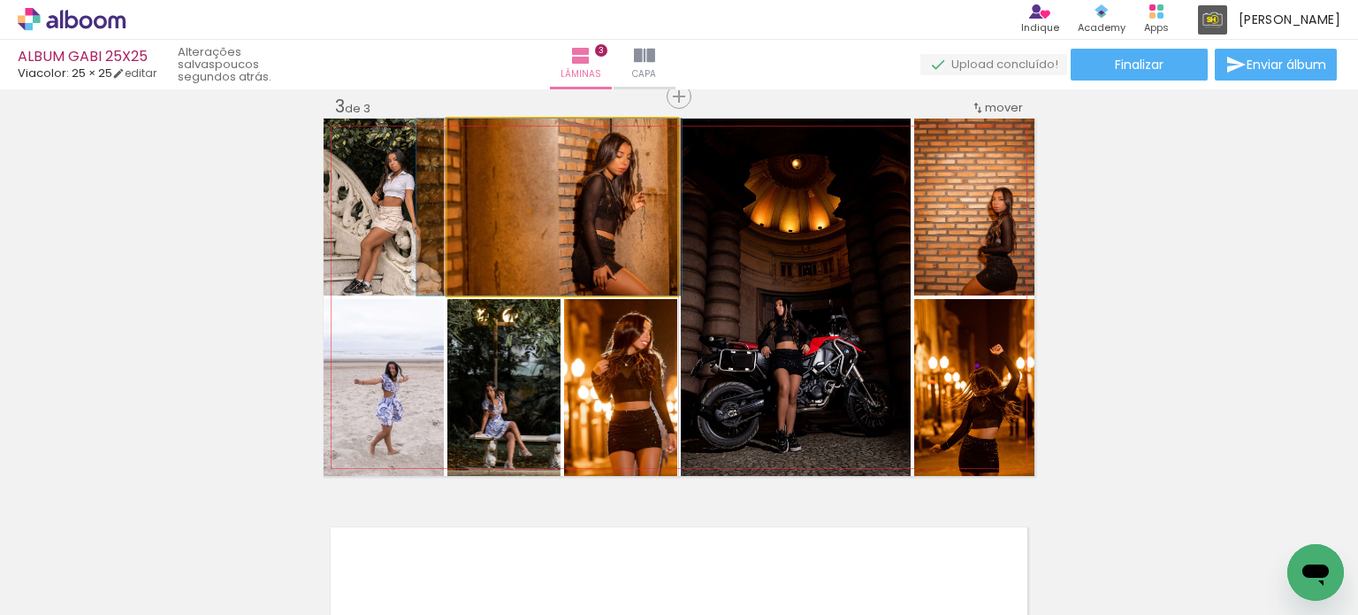
drag, startPoint x: 555, startPoint y: 213, endPoint x: 542, endPoint y: 212, distance: 13.3
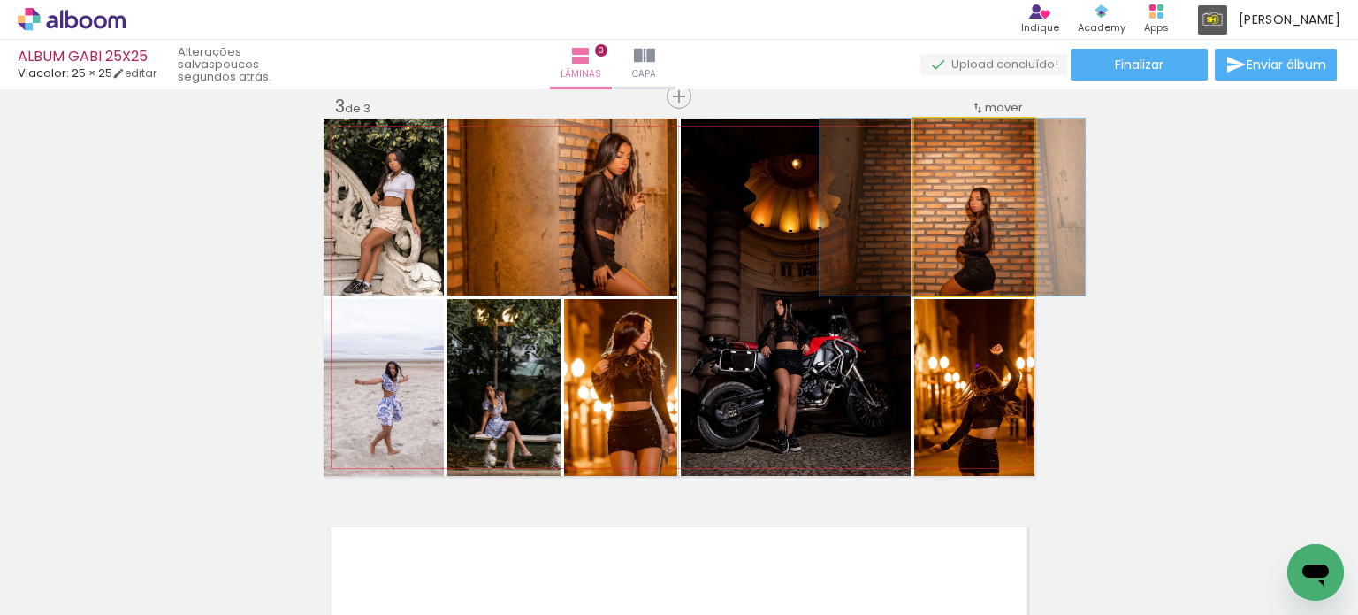
drag, startPoint x: 985, startPoint y: 236, endPoint x: 963, endPoint y: 211, distance: 33.2
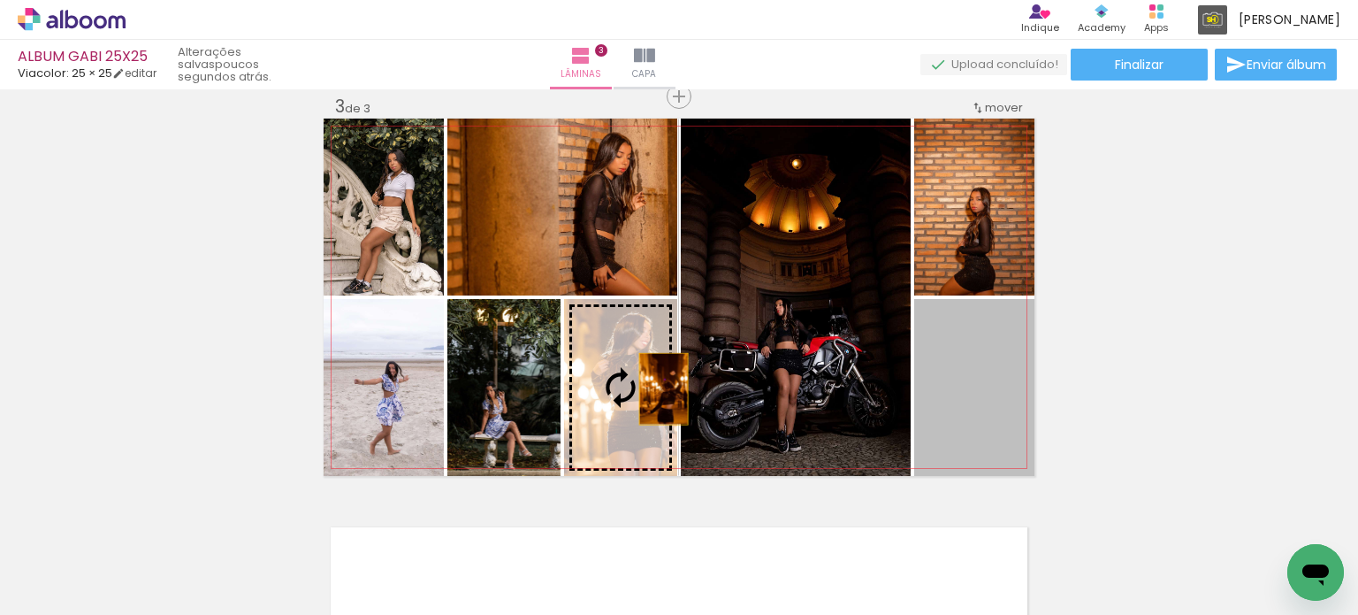
drag, startPoint x: 945, startPoint y: 404, endPoint x: 641, endPoint y: 390, distance: 304.5
click at [0, 0] on slot at bounding box center [0, 0] width 0 height 0
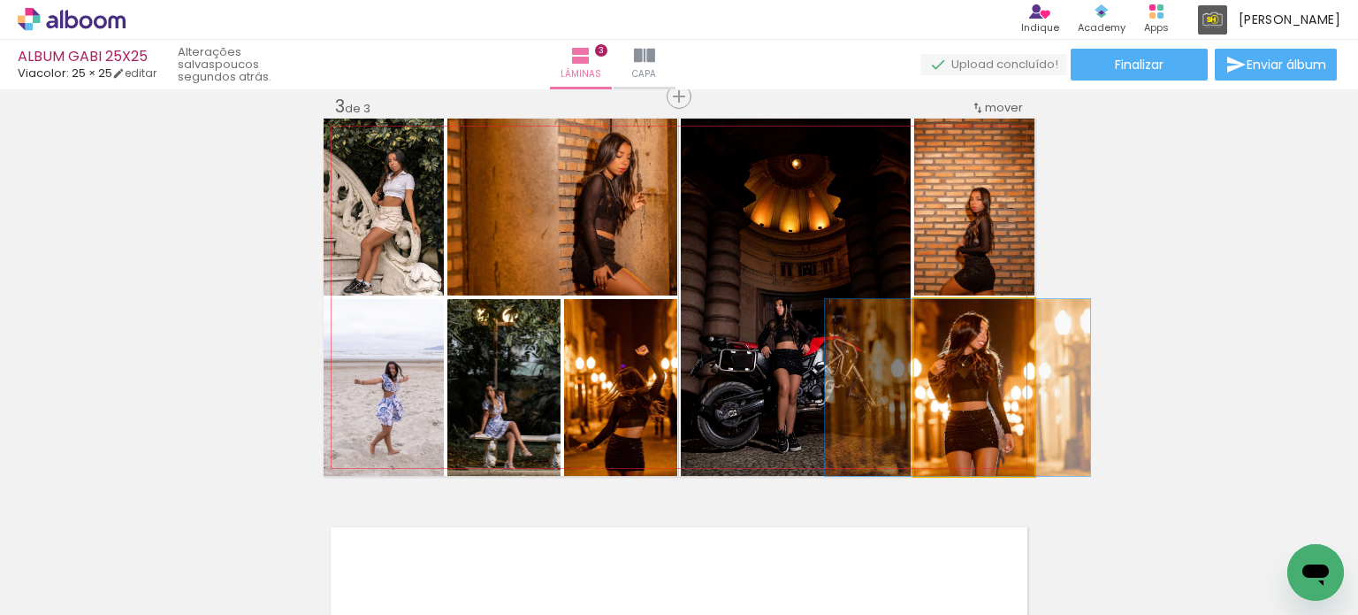
drag, startPoint x: 975, startPoint y: 389, endPoint x: 959, endPoint y: 386, distance: 17.0
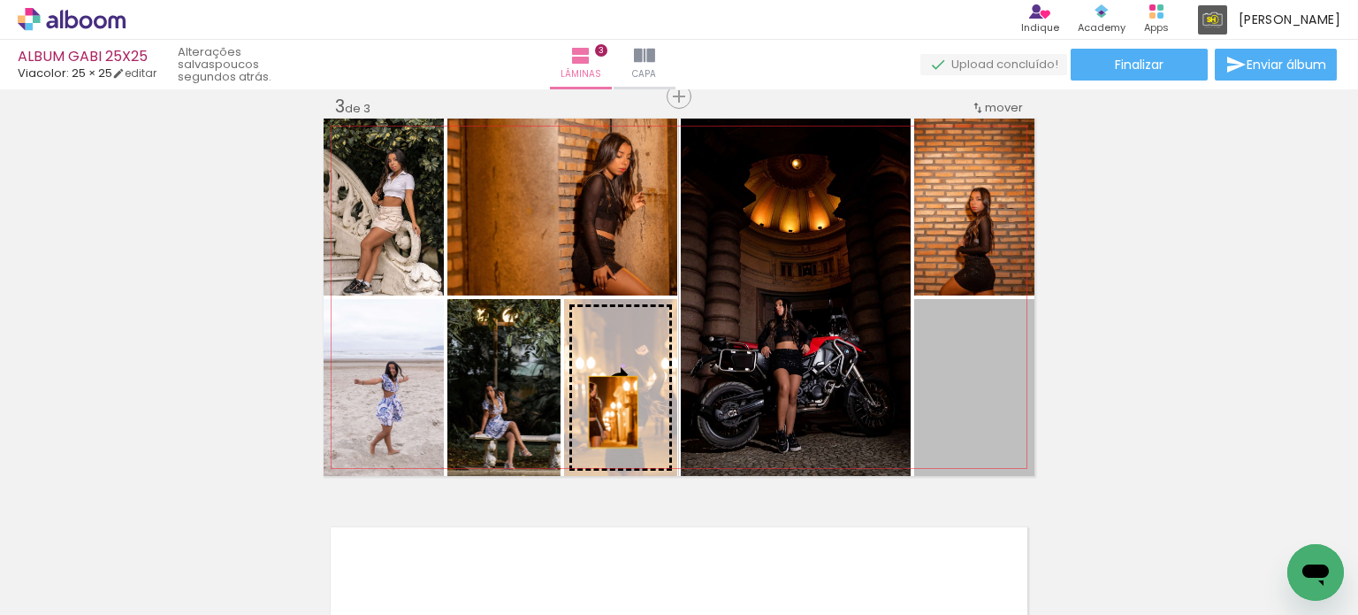
drag, startPoint x: 976, startPoint y: 414, endPoint x: 583, endPoint y: 413, distance: 393.5
click at [0, 0] on slot at bounding box center [0, 0] width 0 height 0
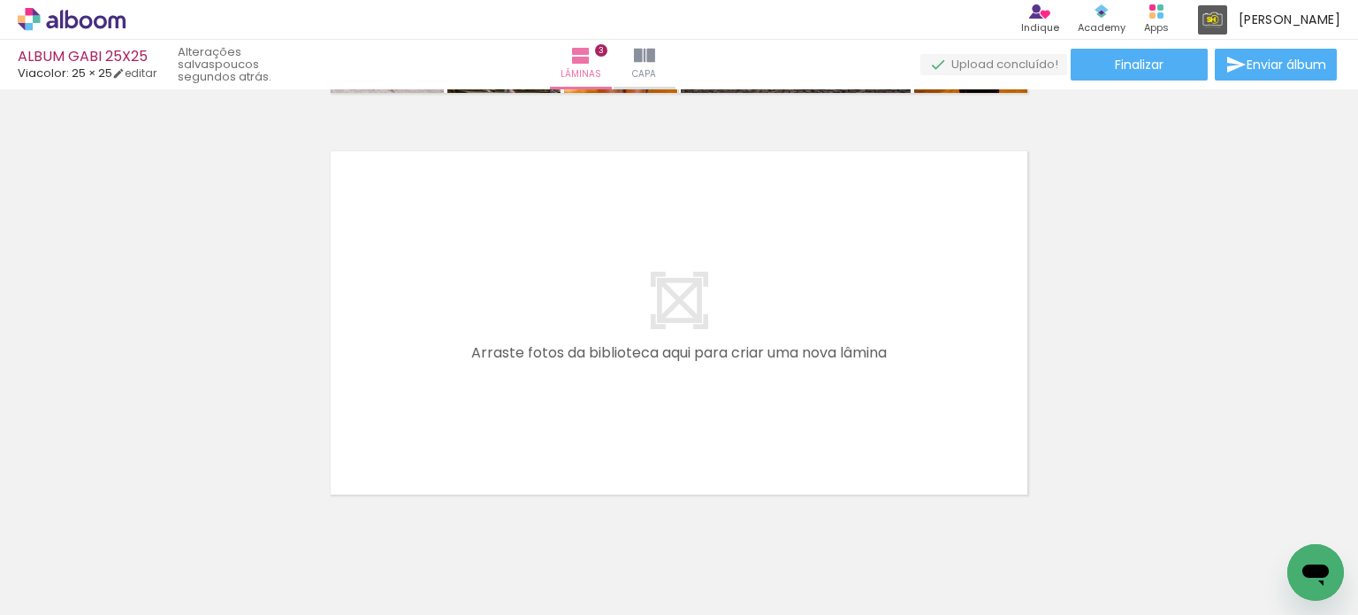
scroll to position [1171, 0]
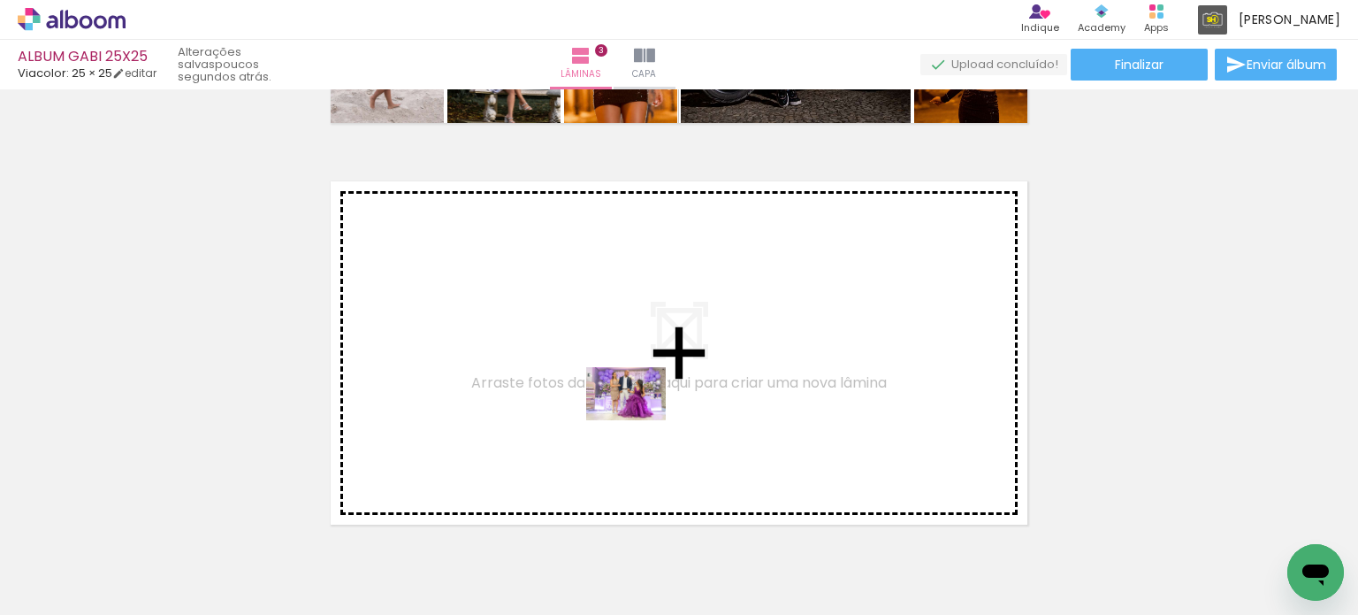
drag, startPoint x: 774, startPoint y: 567, endPoint x: 639, endPoint y: 420, distance: 199.0
click at [639, 420] on quentale-workspace at bounding box center [679, 307] width 1358 height 615
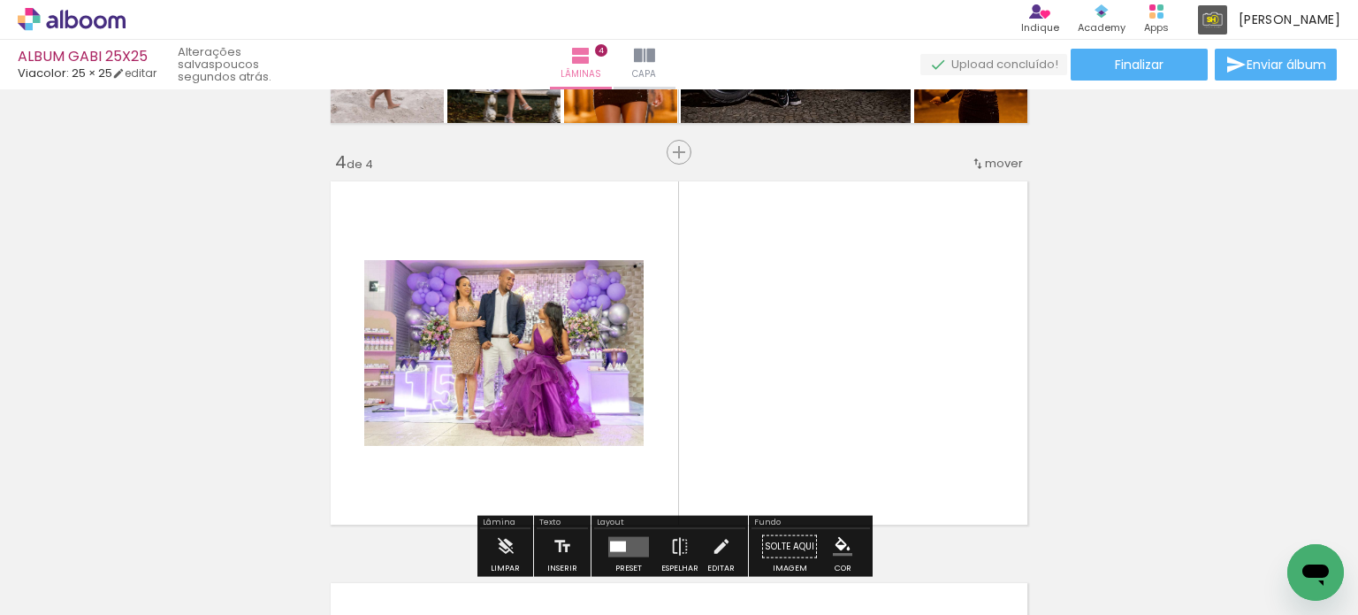
scroll to position [1226, 0]
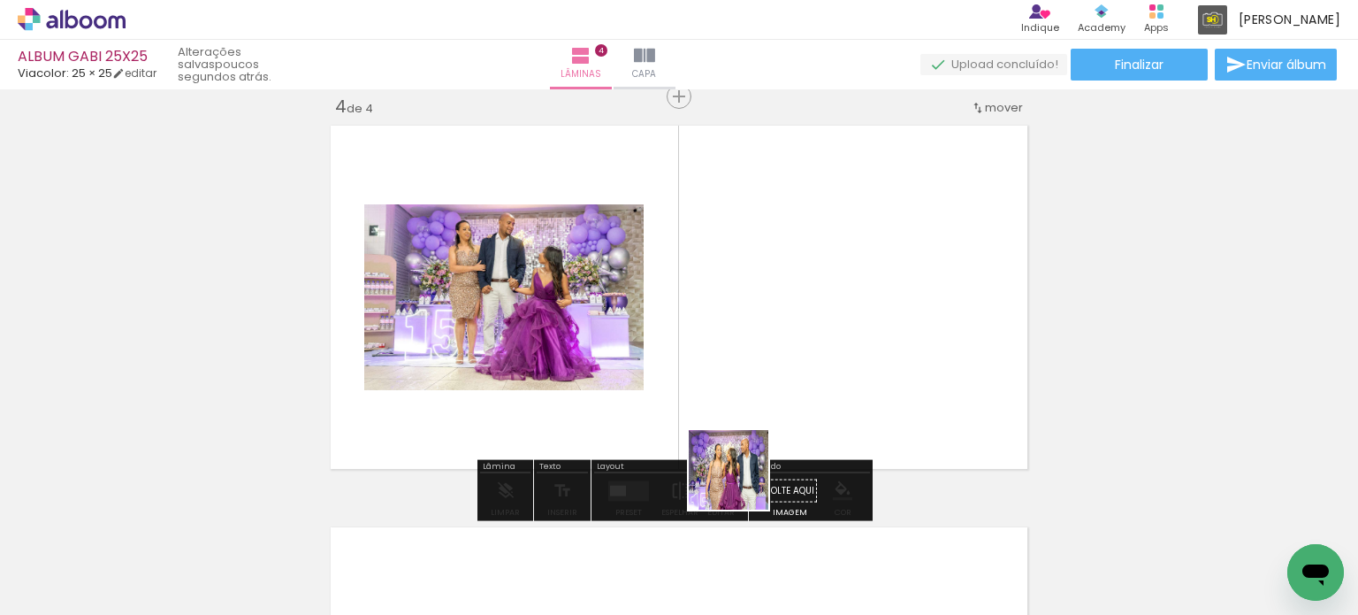
drag, startPoint x: 765, startPoint y: 536, endPoint x: 724, endPoint y: 445, distance: 99.7
click at [718, 445] on quentale-workspace at bounding box center [679, 307] width 1358 height 615
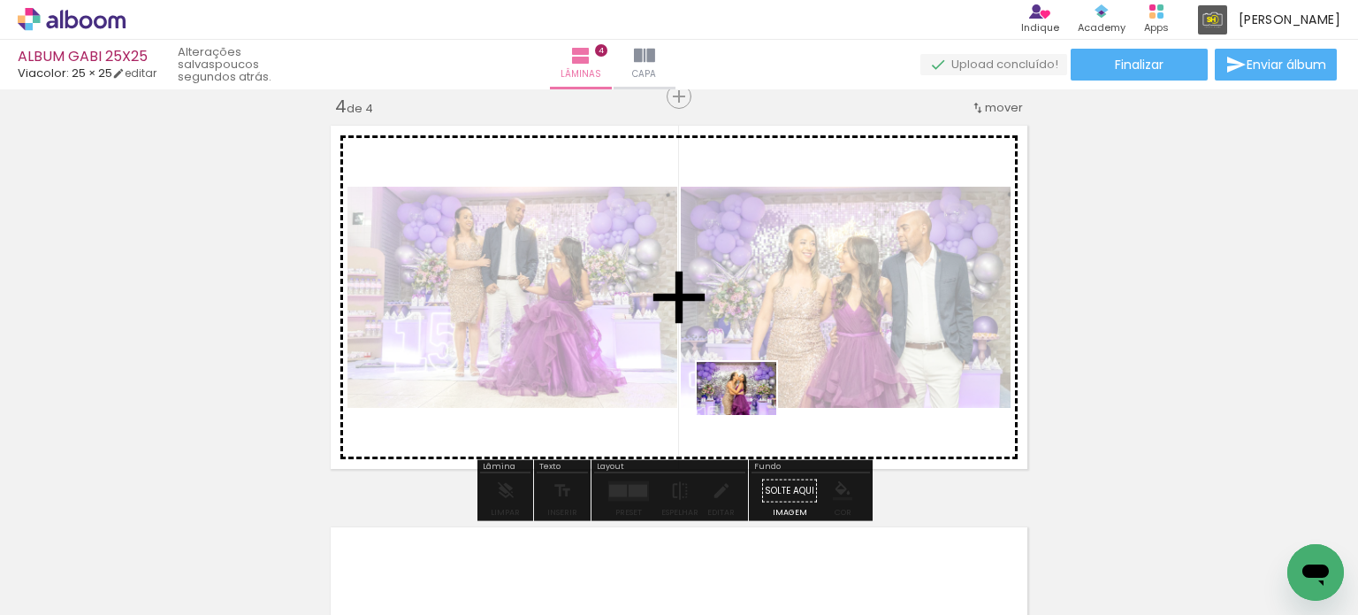
drag, startPoint x: 853, startPoint y: 568, endPoint x: 746, endPoint y: 411, distance: 189.6
click at [747, 412] on quentale-workspace at bounding box center [679, 307] width 1358 height 615
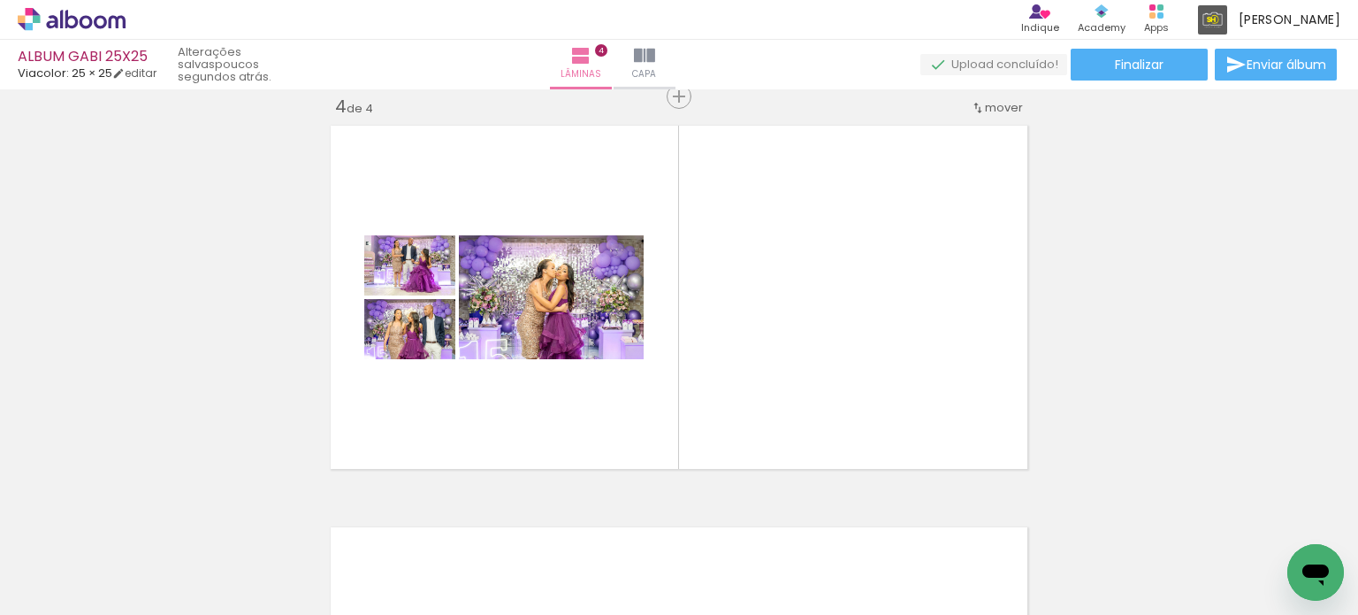
click at [784, 579] on div at bounding box center [770, 555] width 88 height 58
click at [689, 569] on div at bounding box center [673, 555] width 88 height 58
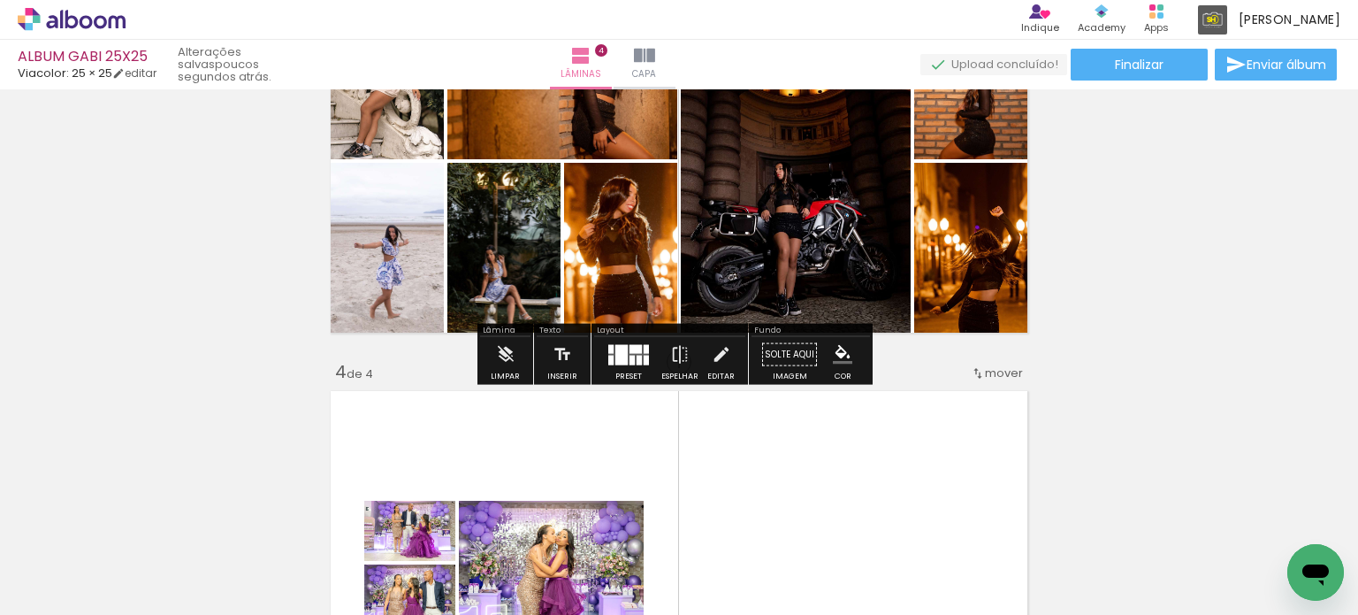
scroll to position [1226, 0]
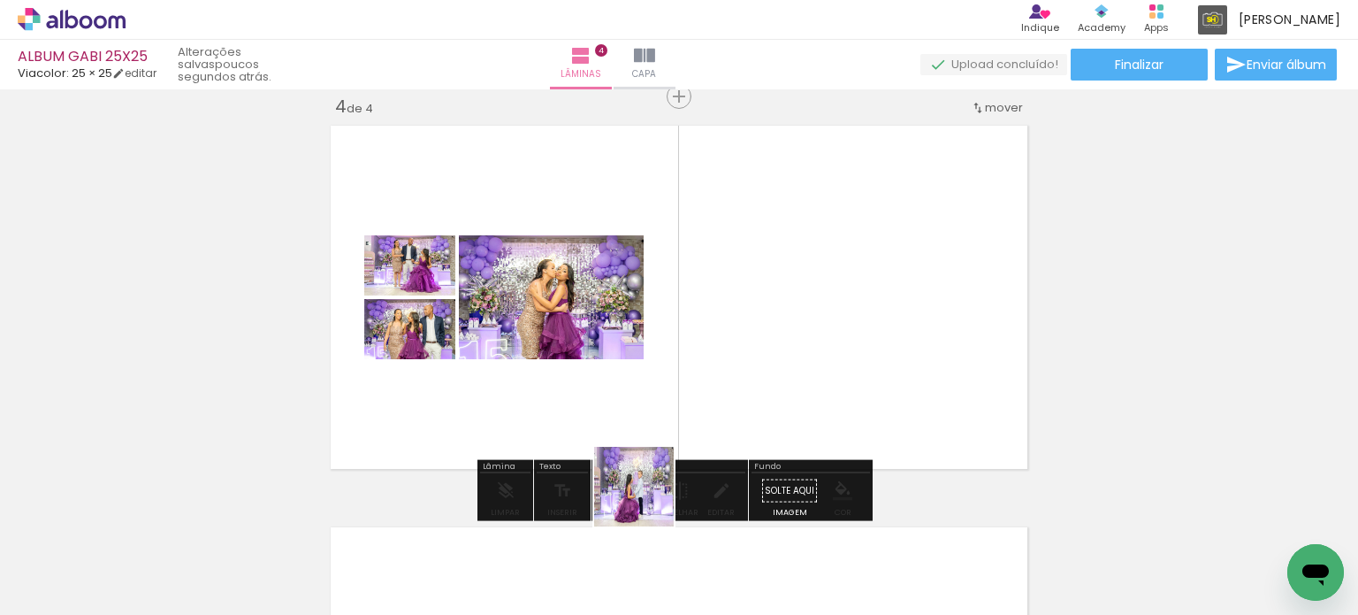
drag, startPoint x: 651, startPoint y: 555, endPoint x: 630, endPoint y: 416, distance: 140.3
click at [630, 416] on quentale-workspace at bounding box center [679, 307] width 1358 height 615
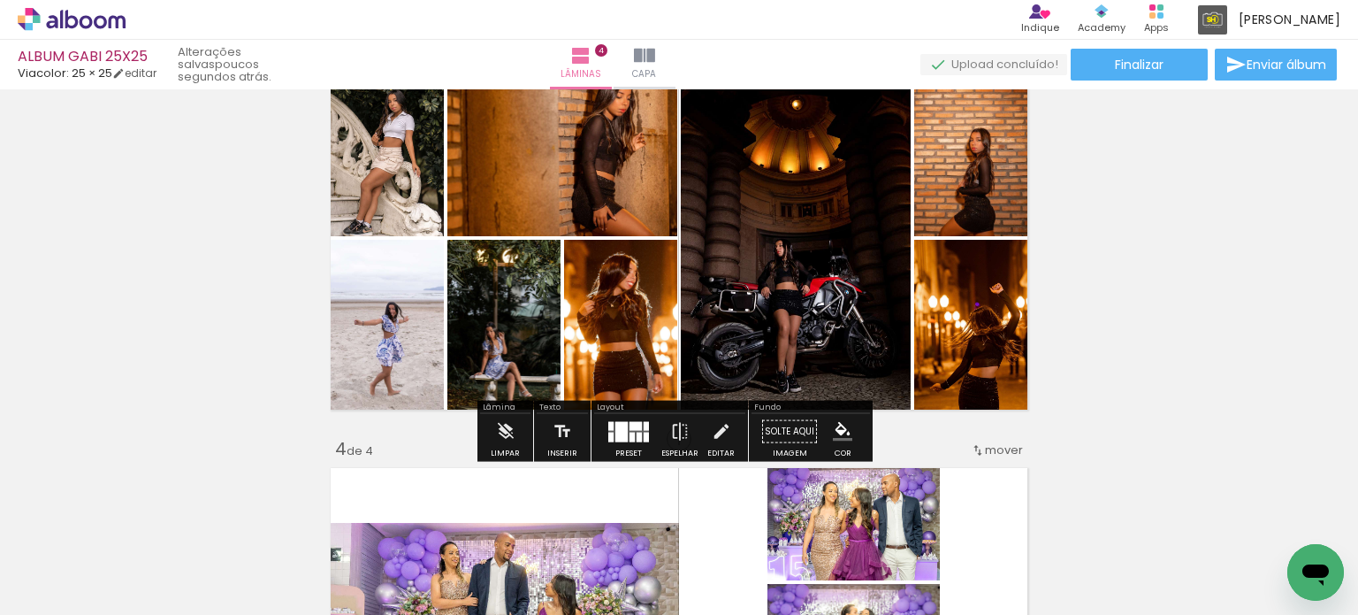
scroll to position [973, 0]
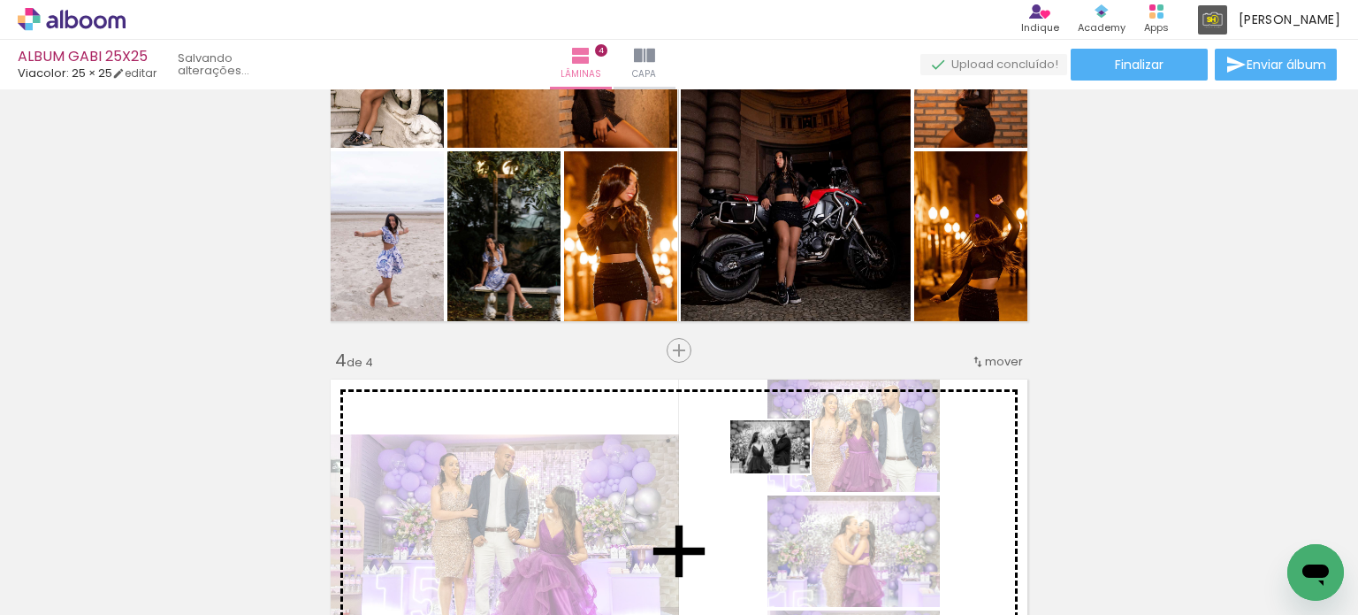
drag, startPoint x: 775, startPoint y: 572, endPoint x: 783, endPoint y: 473, distance: 99.4
click at [783, 473] on quentale-workspace at bounding box center [679, 307] width 1358 height 615
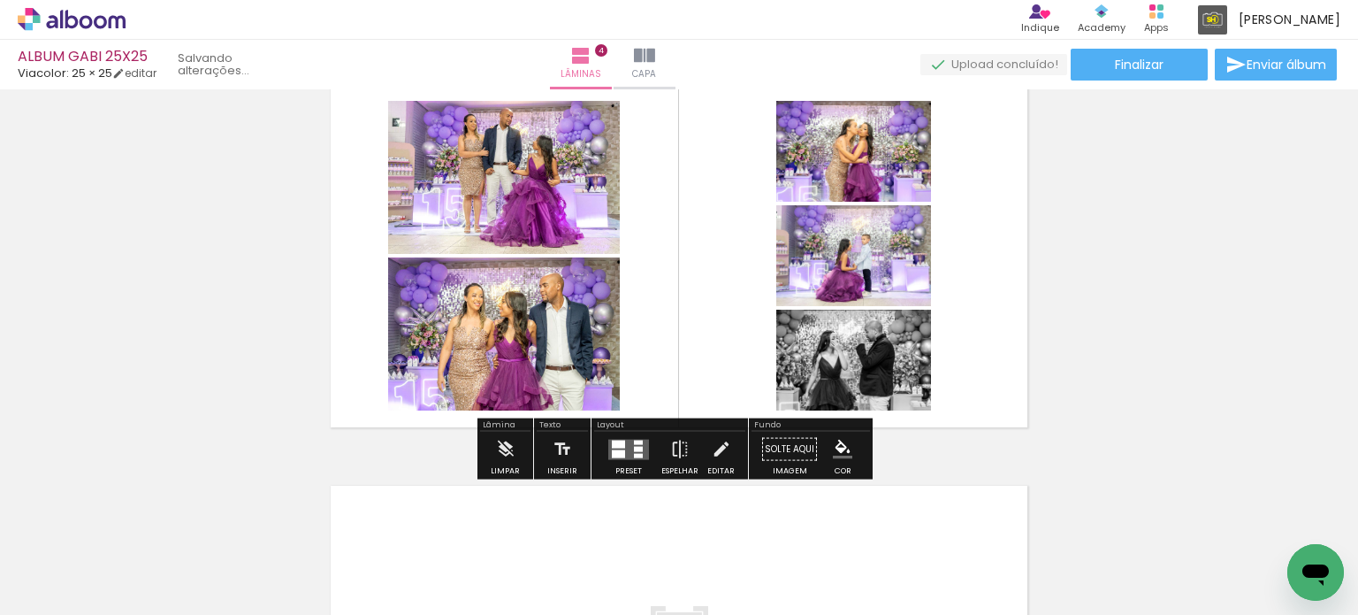
scroll to position [1326, 0]
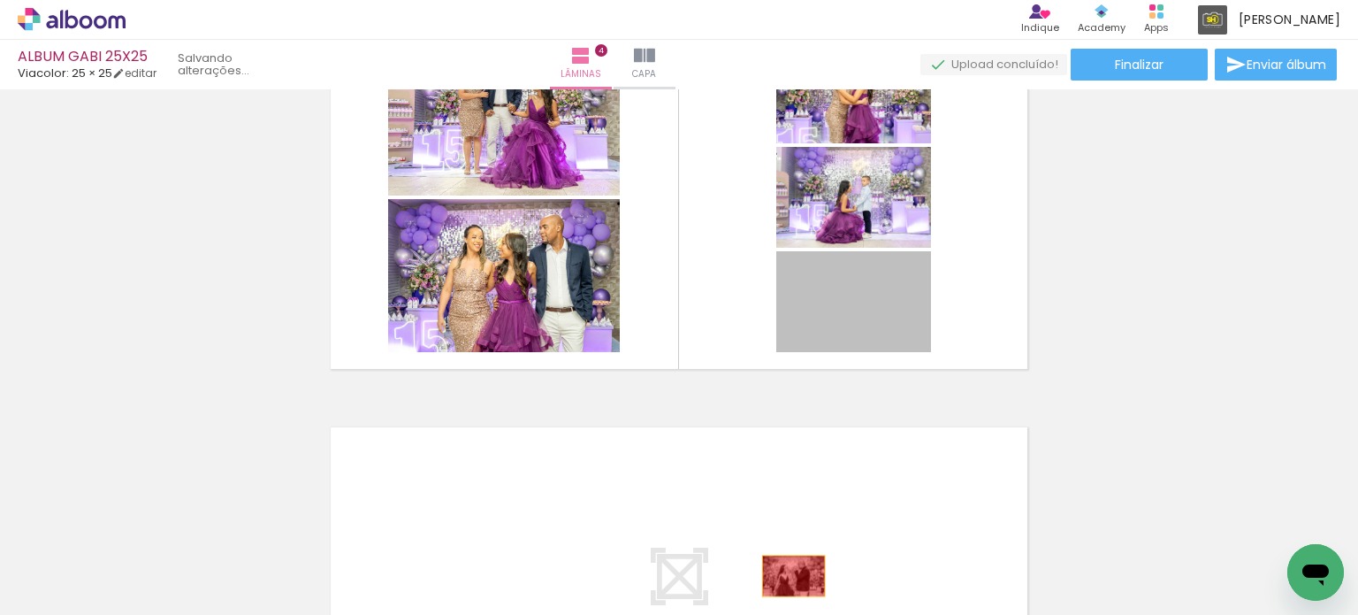
drag, startPoint x: 879, startPoint y: 317, endPoint x: 785, endPoint y: 577, distance: 276.4
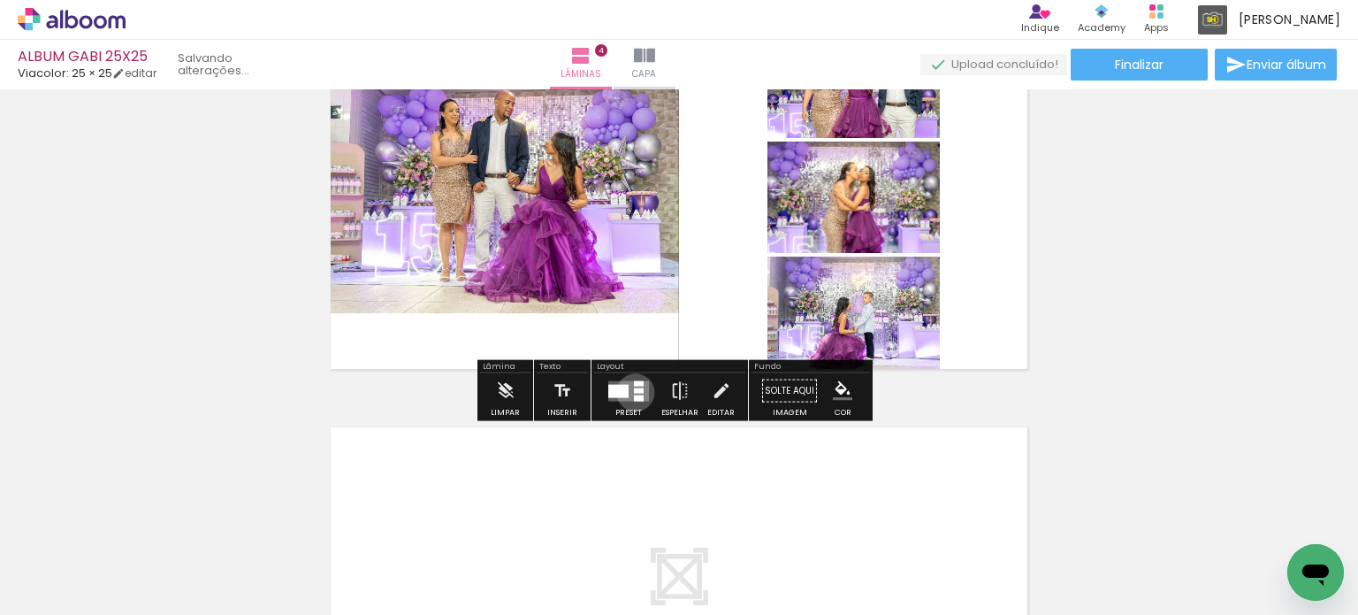
click at [634, 392] on div at bounding box center [639, 389] width 10 height 5
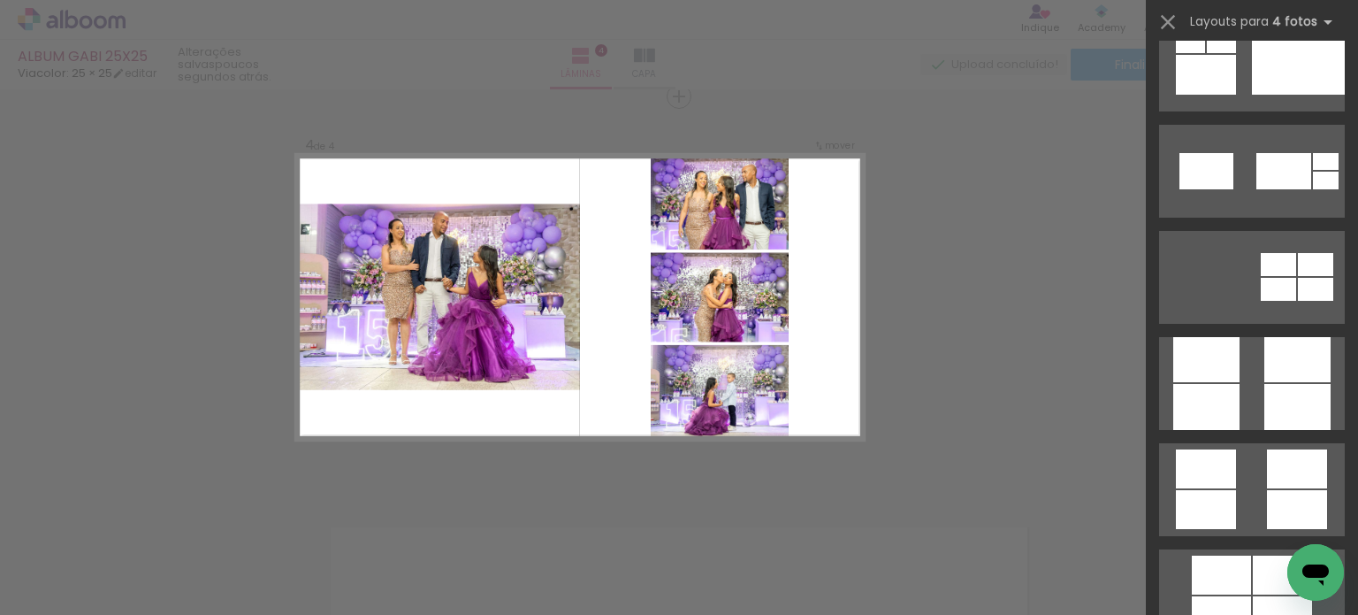
scroll to position [4863, 0]
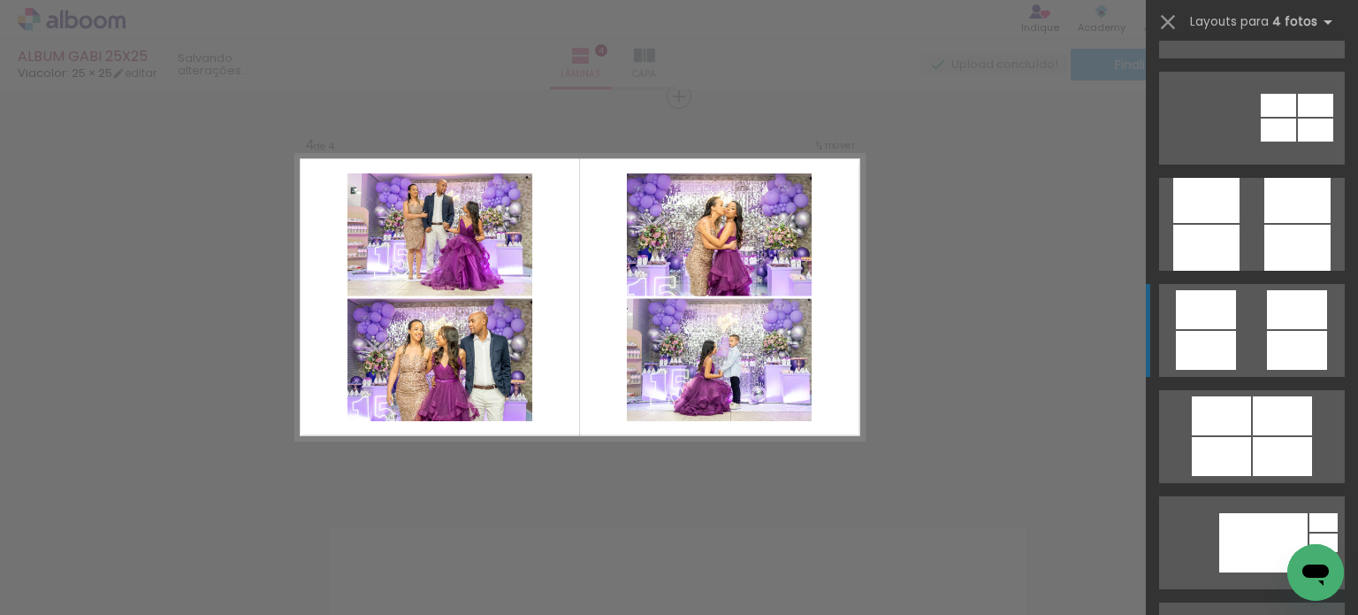
click at [1267, 302] on div at bounding box center [1297, 309] width 60 height 39
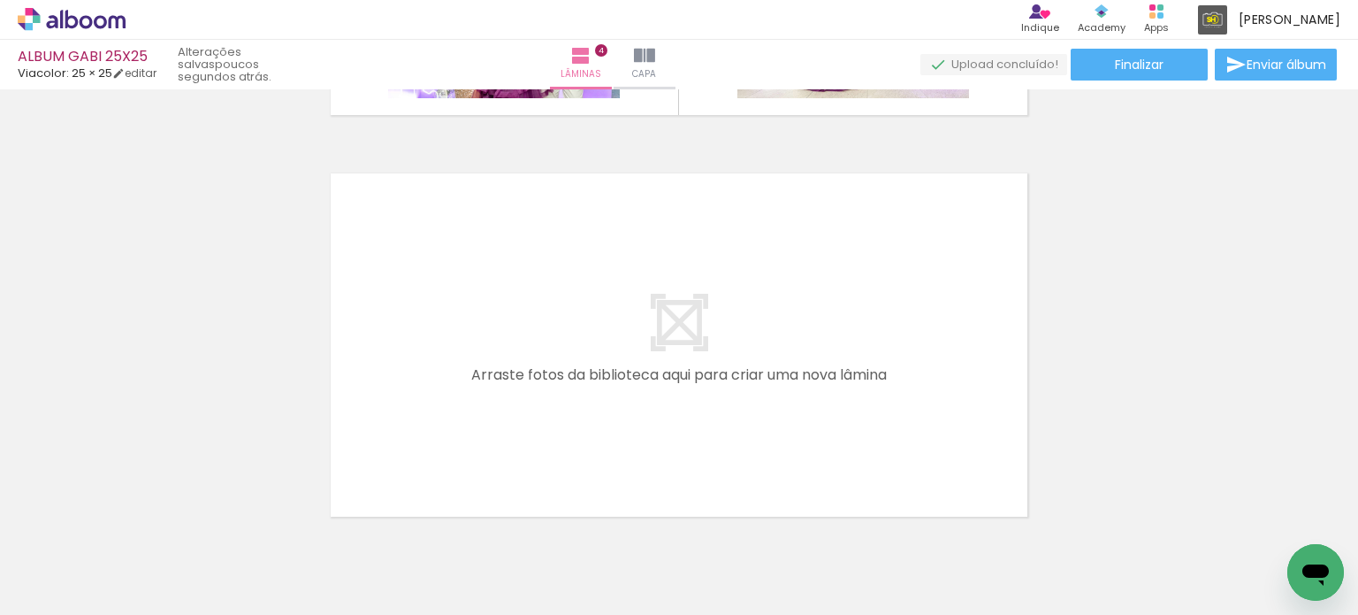
scroll to position [0, 0]
drag, startPoint x: 748, startPoint y: 599, endPoint x: 737, endPoint y: 600, distance: 10.8
click at [145, 602] on iron-horizontal-list at bounding box center [127, 559] width 35 height 111
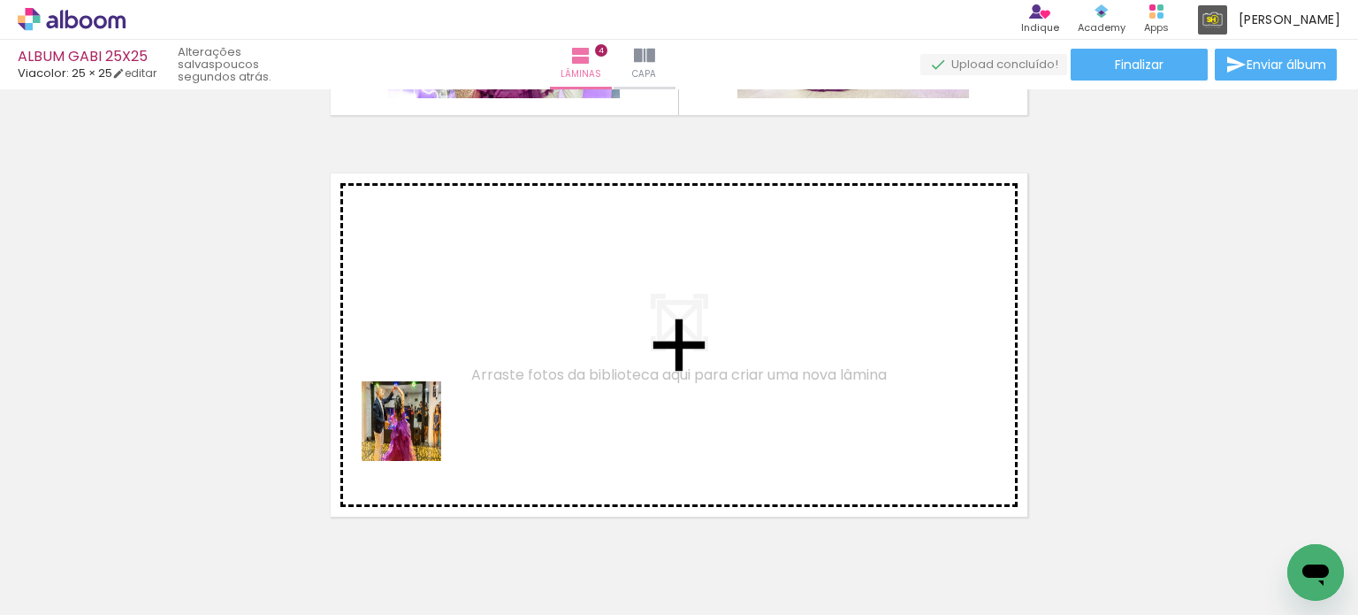
drag, startPoint x: 385, startPoint y: 563, endPoint x: 423, endPoint y: 403, distance: 164.5
click at [423, 403] on quentale-workspace at bounding box center [679, 307] width 1358 height 615
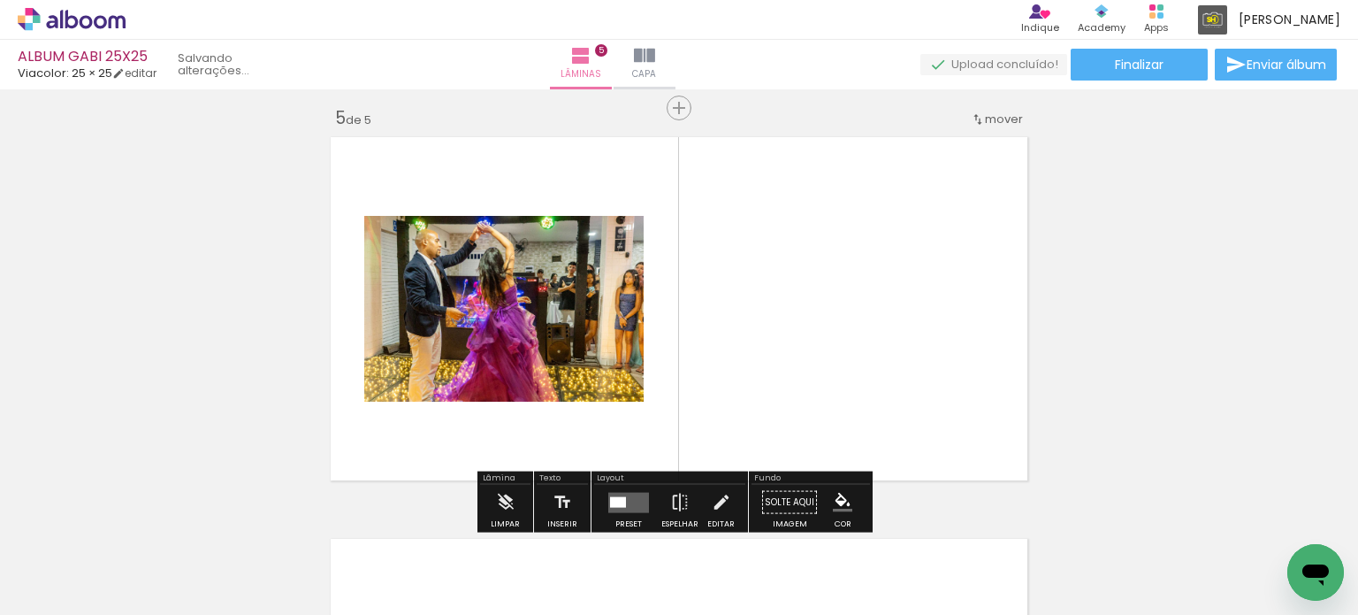
scroll to position [1628, 0]
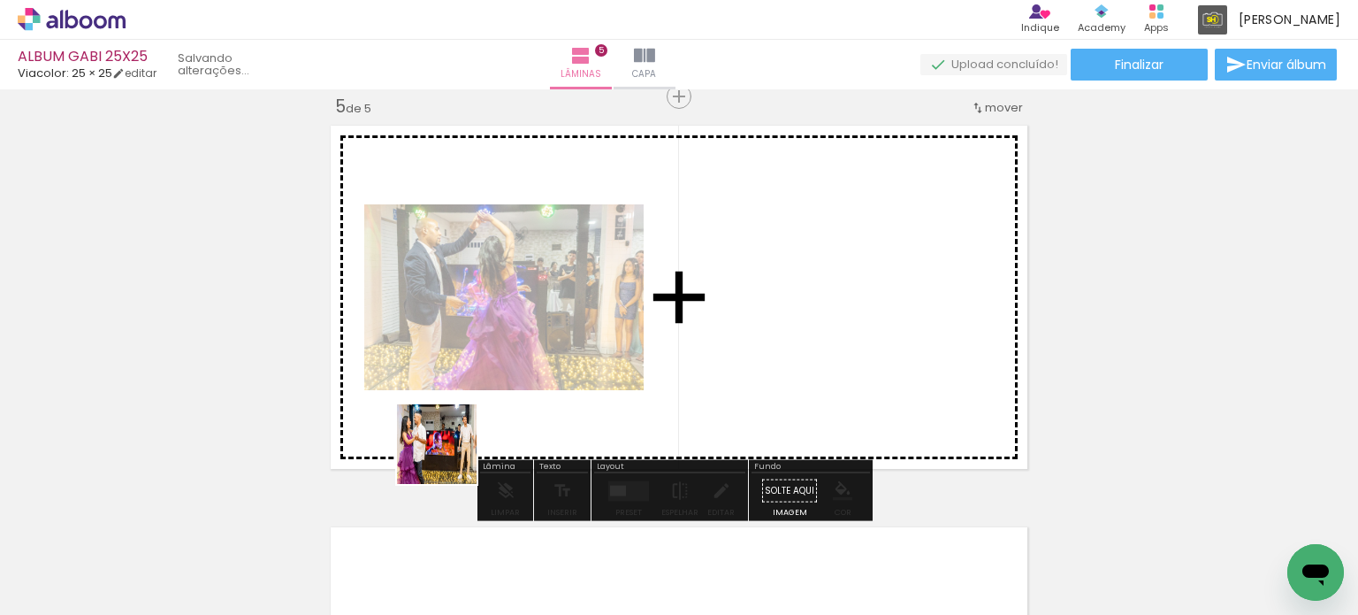
drag, startPoint x: 408, startPoint y: 538, endPoint x: 485, endPoint y: 402, distance: 156.1
click at [485, 402] on quentale-workspace at bounding box center [679, 307] width 1358 height 615
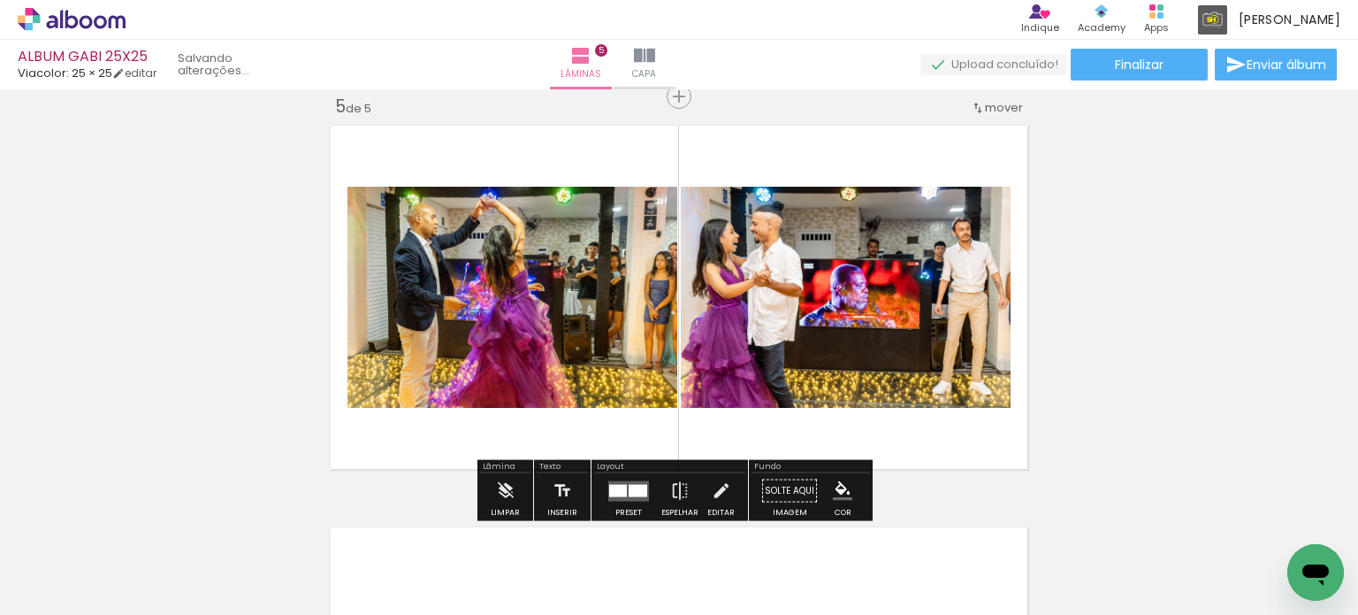
scroll to position [0, 475]
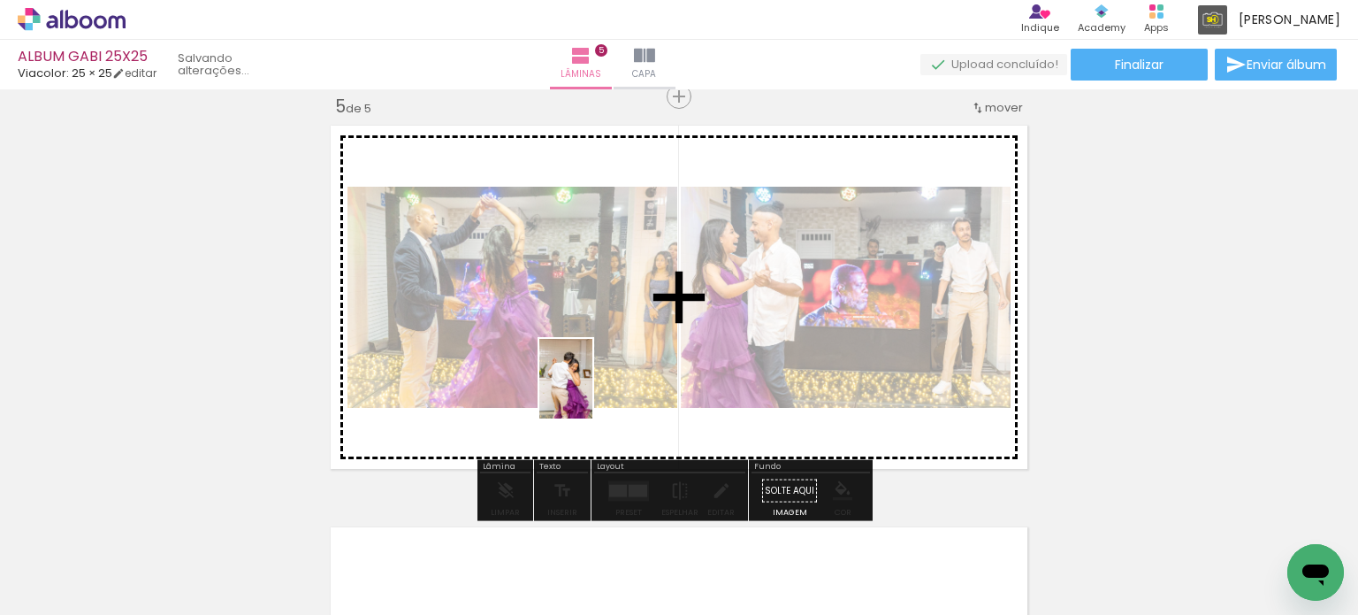
drag, startPoint x: 594, startPoint y: 567, endPoint x: 592, endPoint y: 392, distance: 175.1
click at [592, 392] on quentale-workspace at bounding box center [679, 307] width 1358 height 615
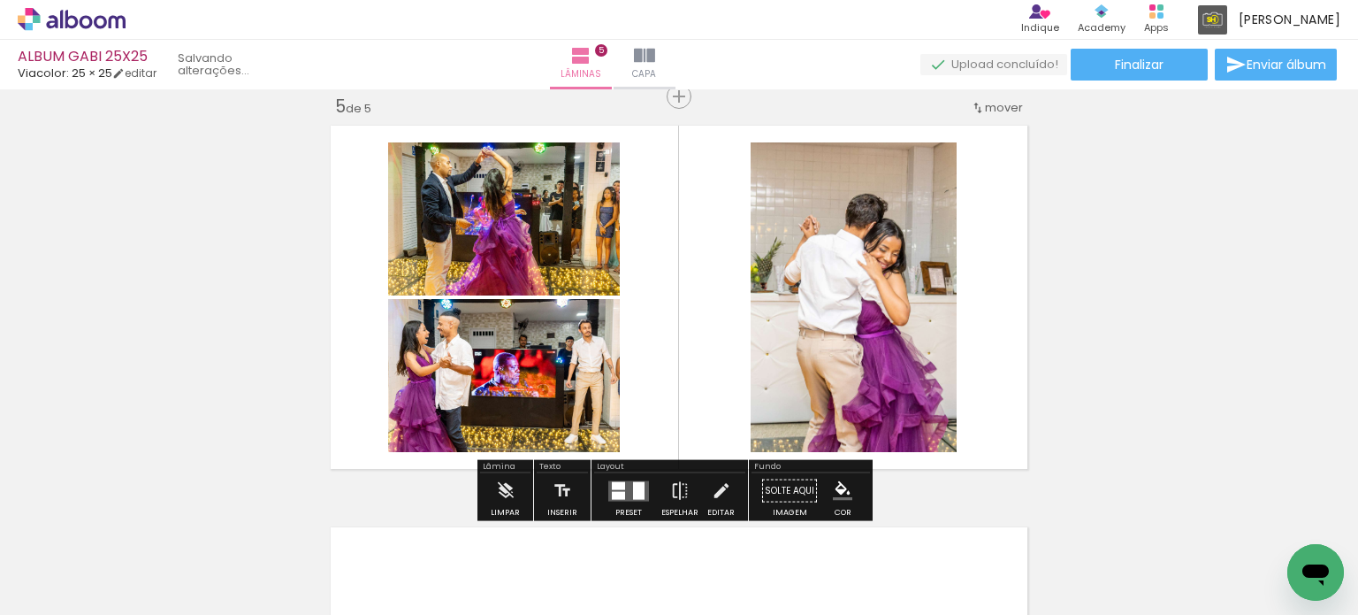
scroll to position [0, 376]
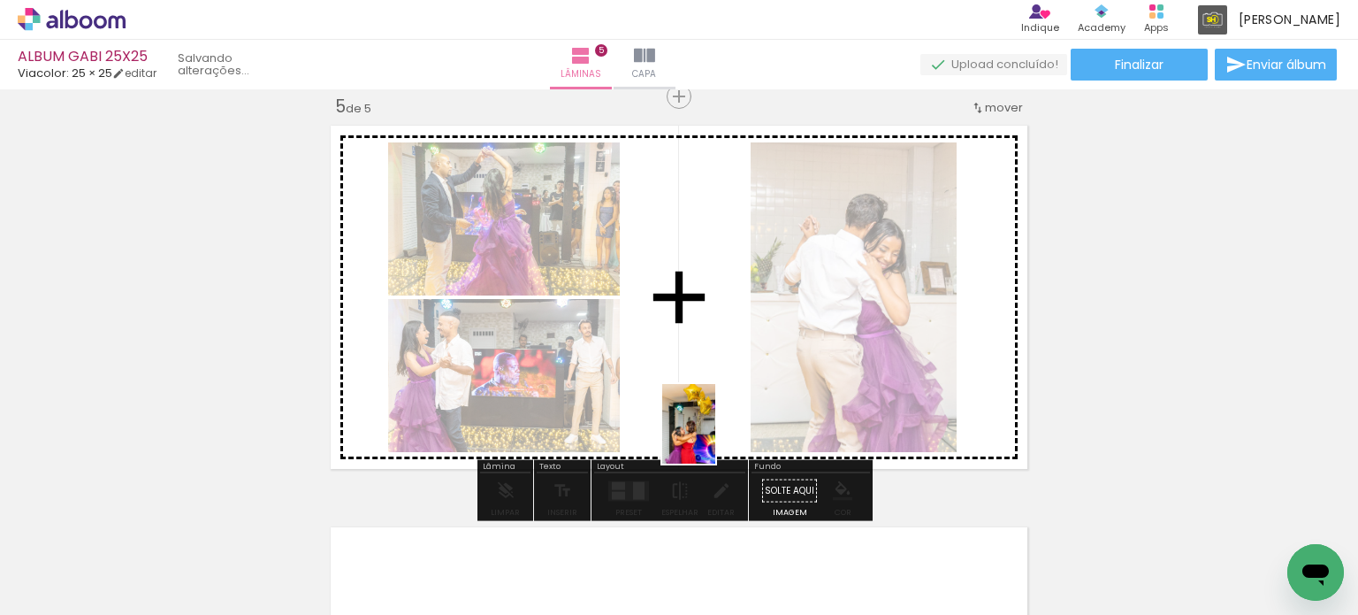
drag, startPoint x: 713, startPoint y: 571, endPoint x: 715, endPoint y: 435, distance: 136.2
click at [715, 435] on quentale-workspace at bounding box center [679, 307] width 1358 height 615
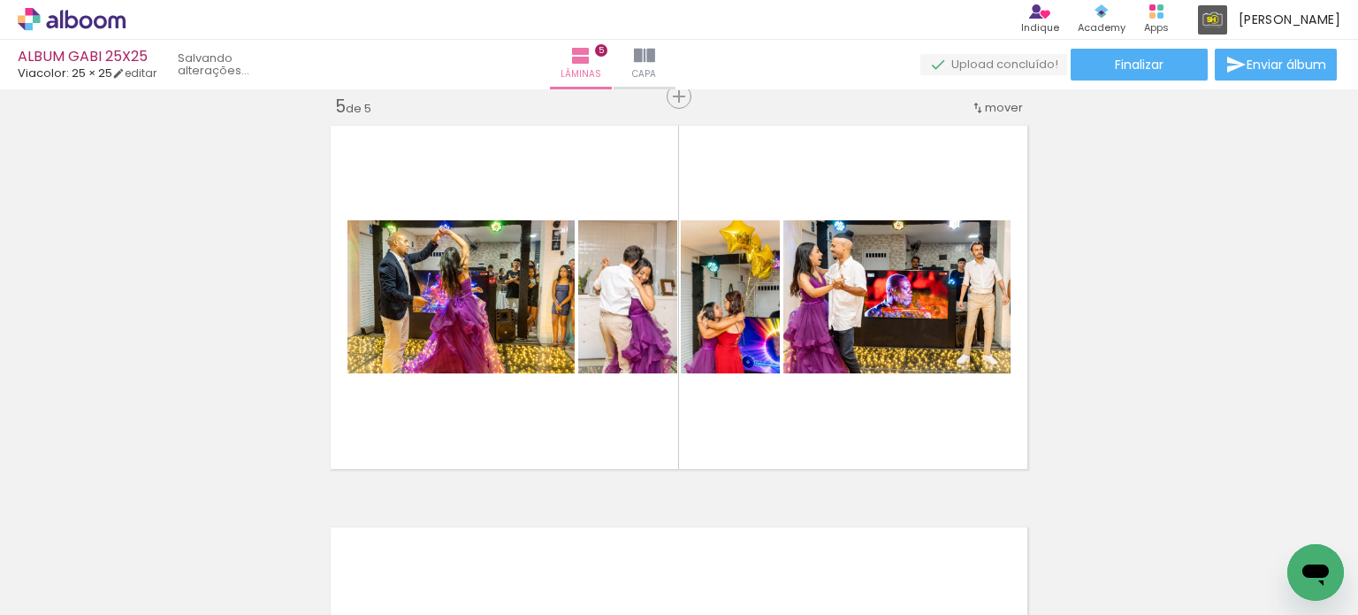
scroll to position [0, 219]
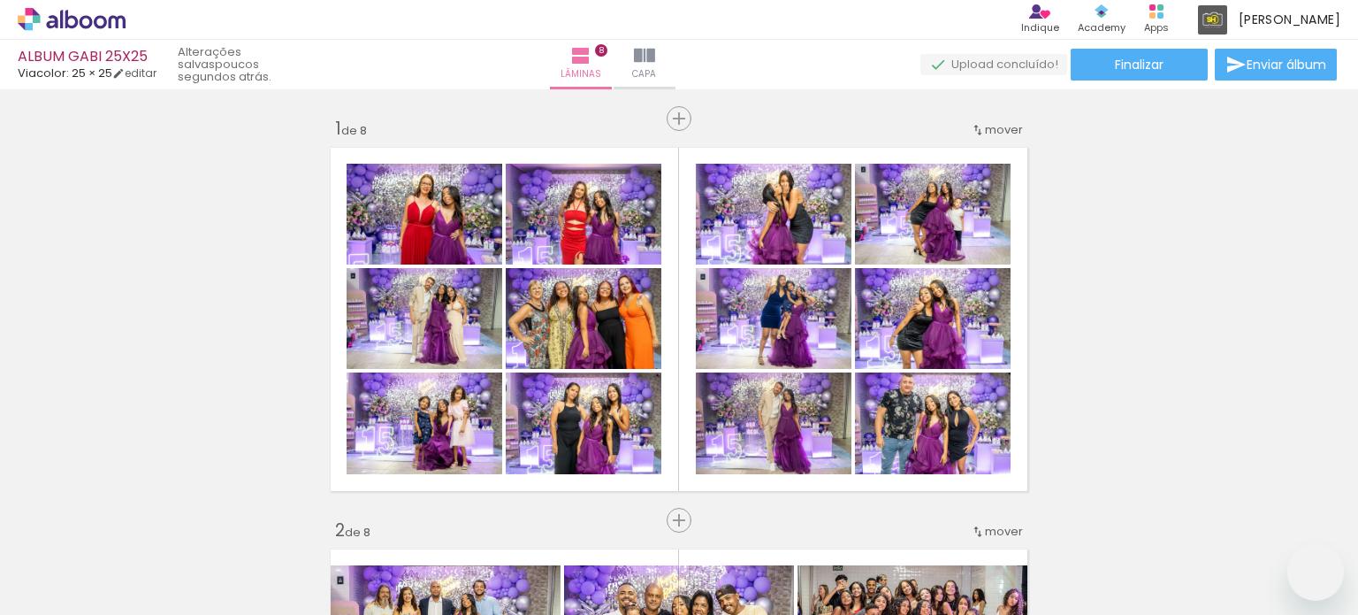
click at [581, 381] on quentale-workspace at bounding box center [679, 307] width 1358 height 615
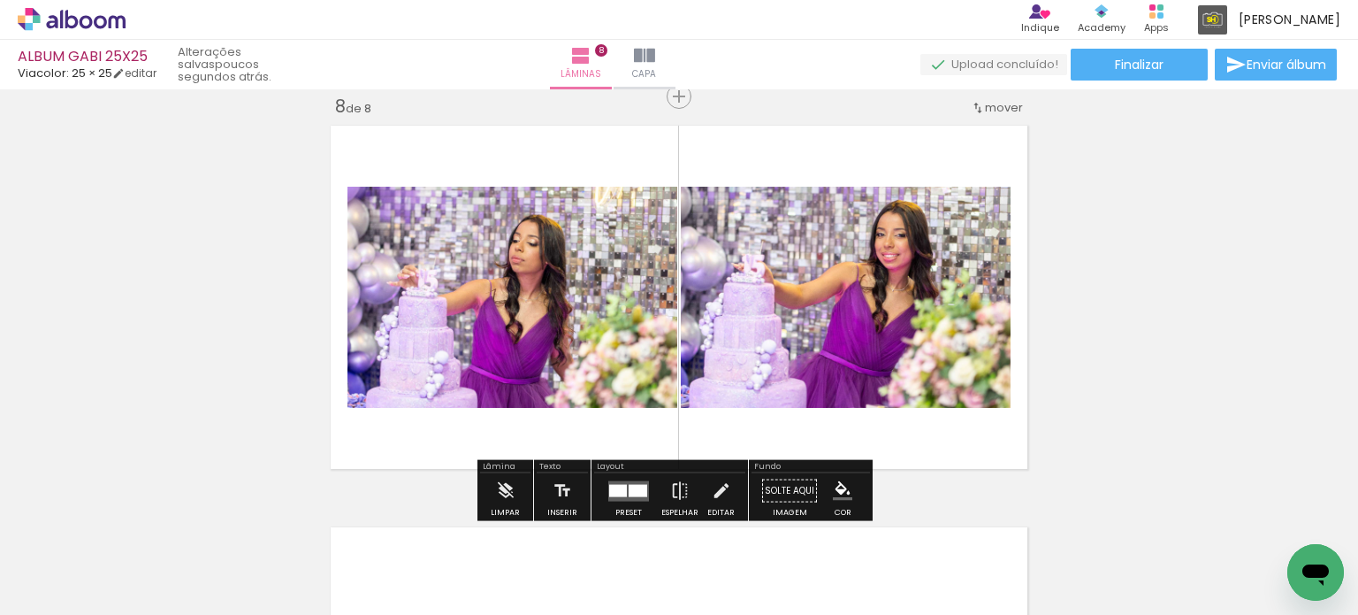
scroll to position [14060, 0]
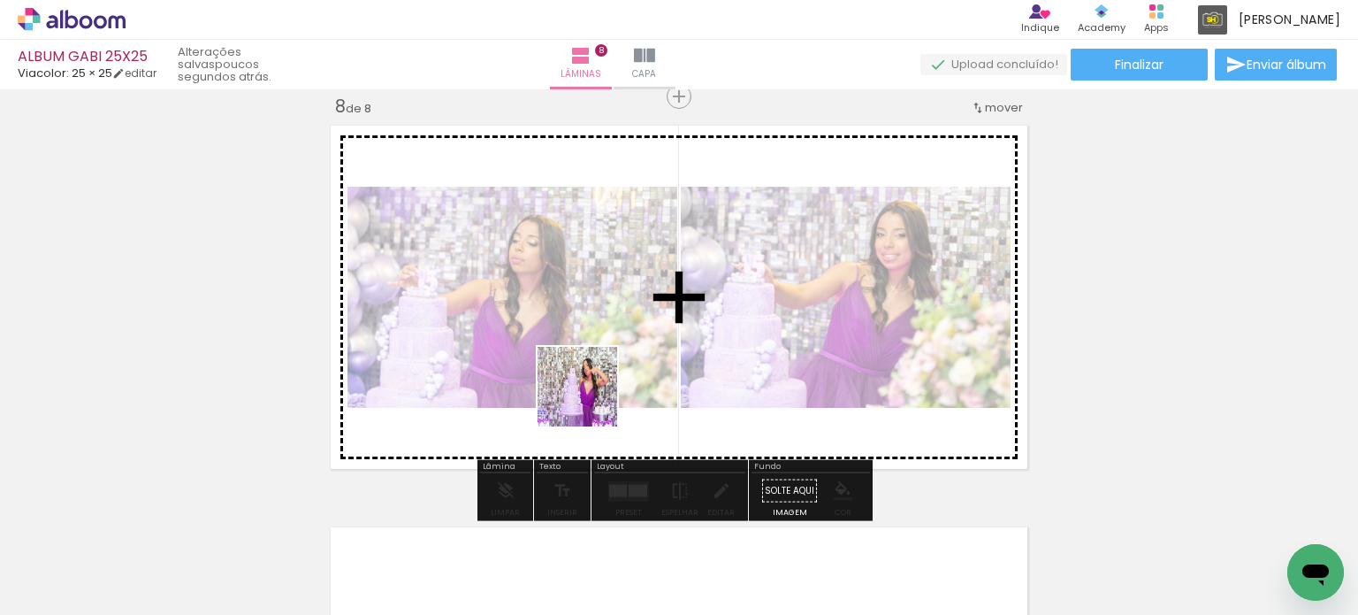
drag, startPoint x: 288, startPoint y: 566, endPoint x: 598, endPoint y: 395, distance: 353.4
click at [598, 395] on quentale-workspace at bounding box center [679, 307] width 1358 height 615
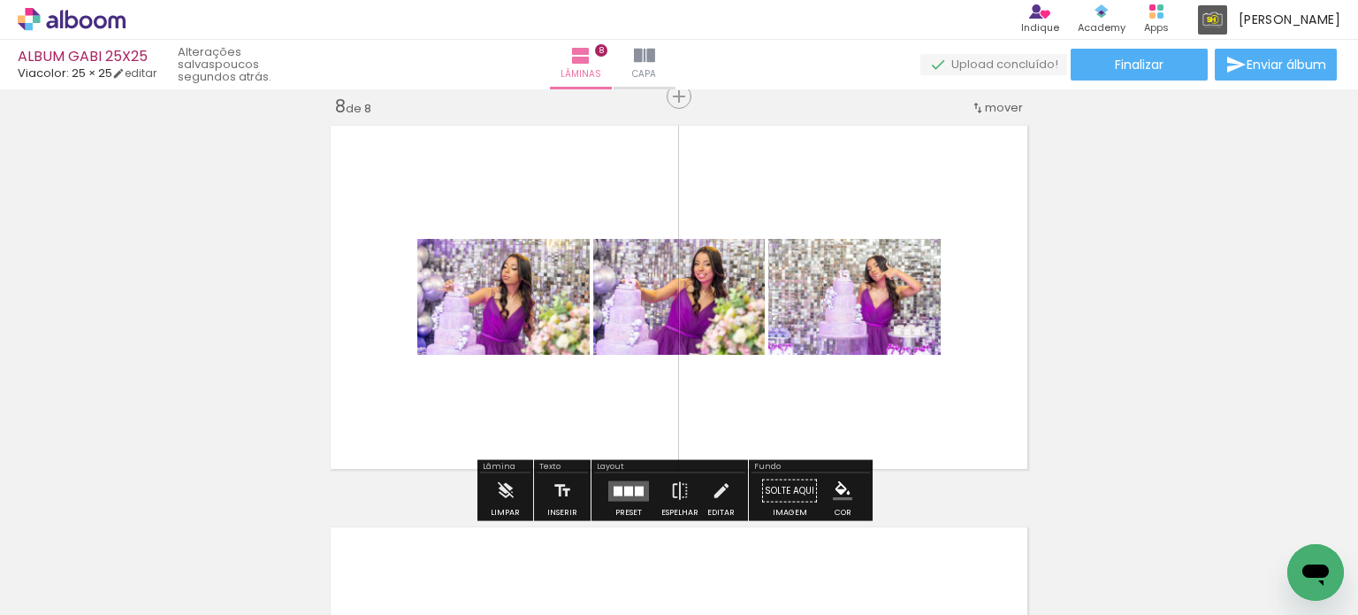
scroll to position [3098, 0]
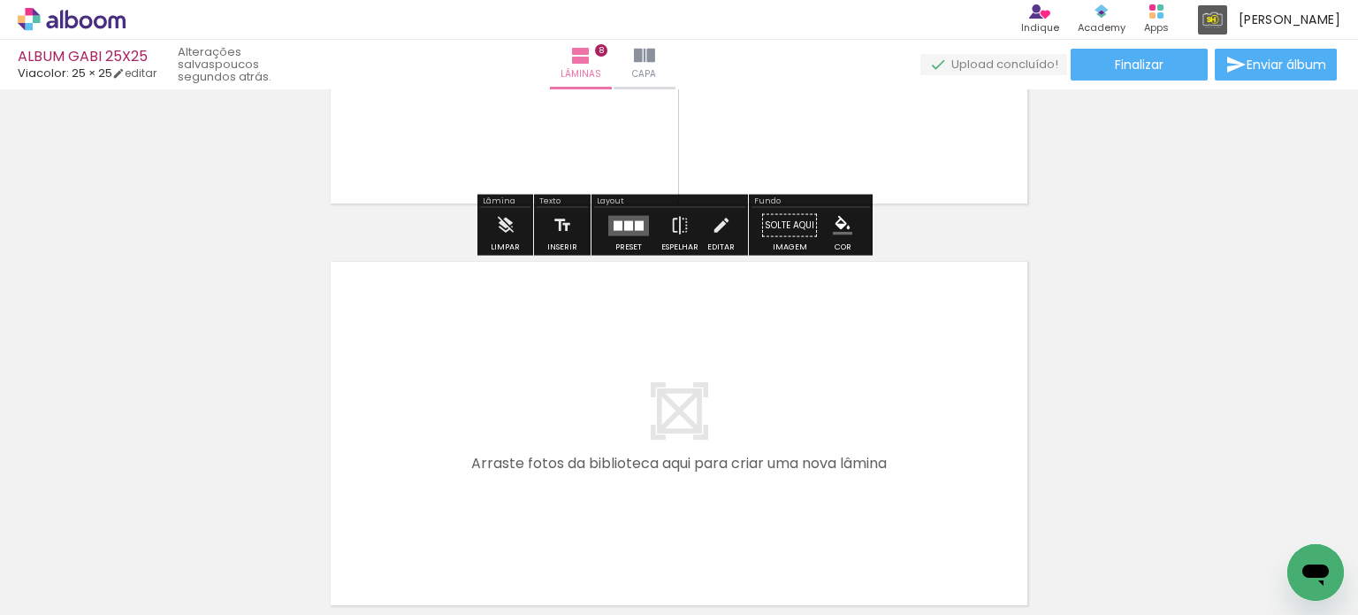
drag, startPoint x: 369, startPoint y: 514, endPoint x: 459, endPoint y: 473, distance: 98.9
click at [479, 469] on quentale-workspace at bounding box center [679, 307] width 1358 height 615
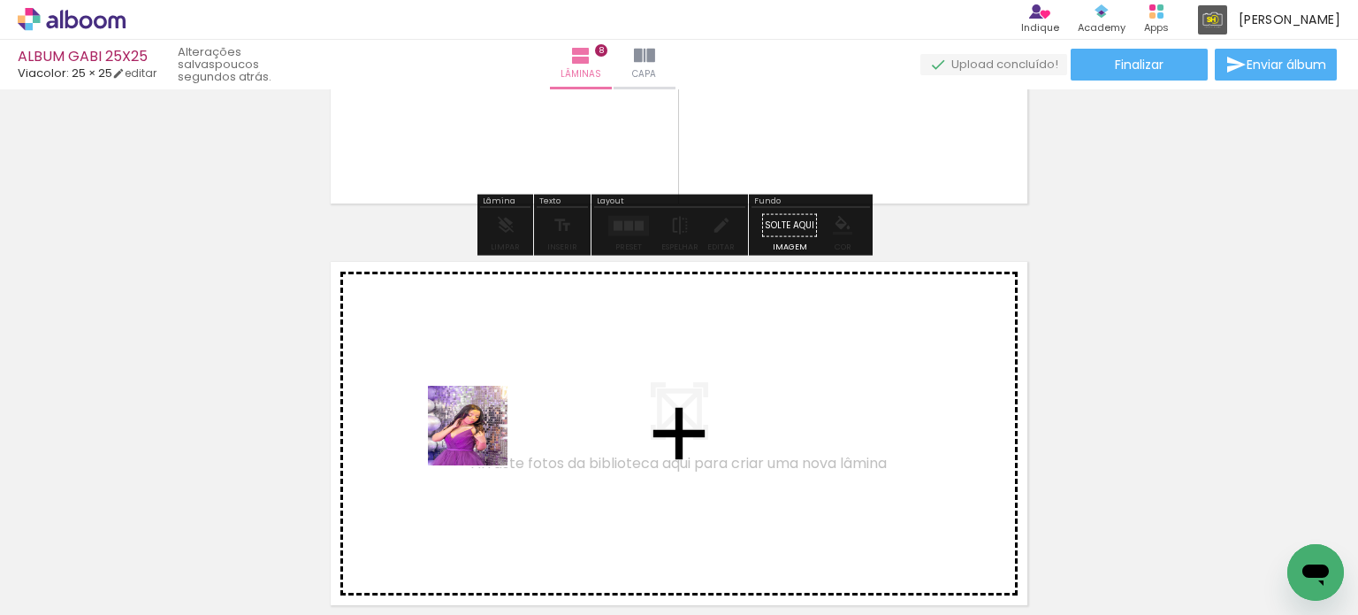
drag, startPoint x: 276, startPoint y: 544, endPoint x: 481, endPoint y: 439, distance: 230.6
click at [481, 439] on quentale-workspace at bounding box center [679, 307] width 1358 height 615
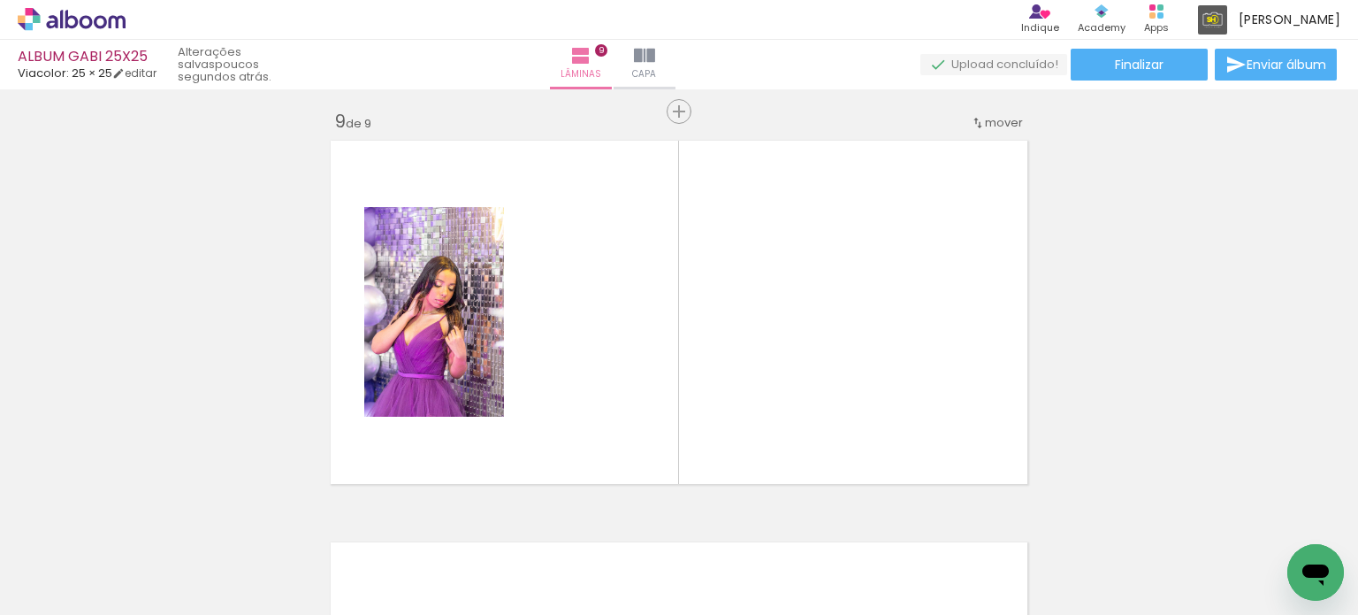
scroll to position [3234, 0]
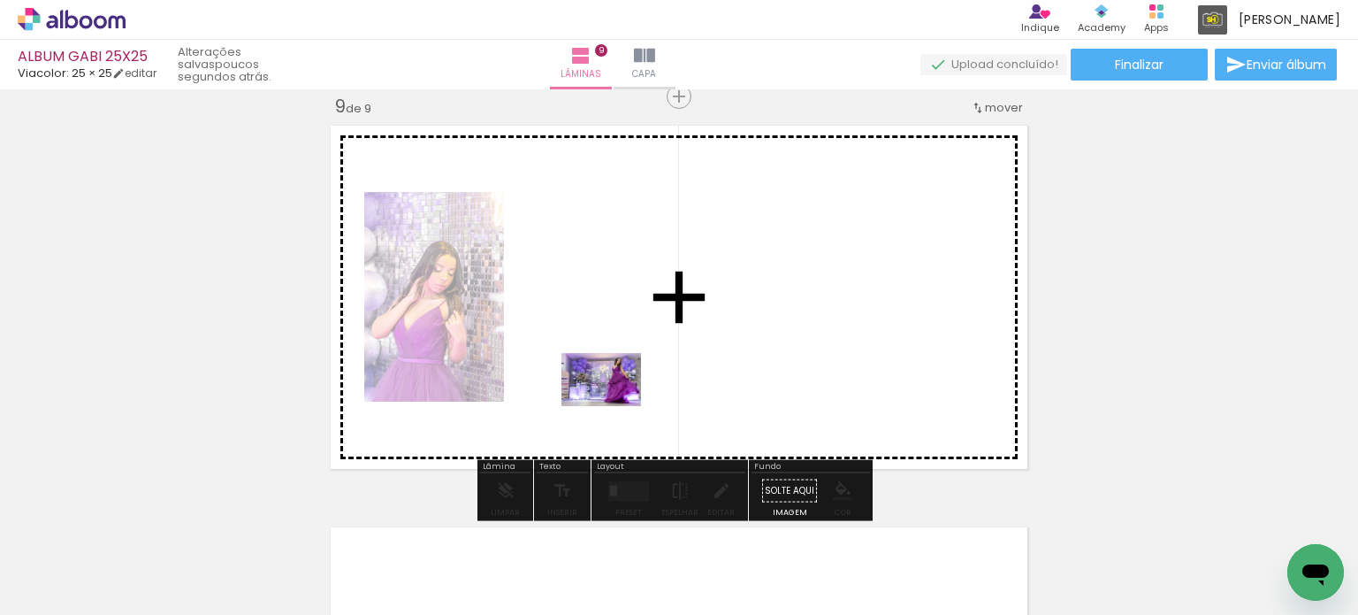
drag, startPoint x: 248, startPoint y: 540, endPoint x: 616, endPoint y: 405, distance: 392.8
click at [616, 405] on quentale-workspace at bounding box center [679, 307] width 1358 height 615
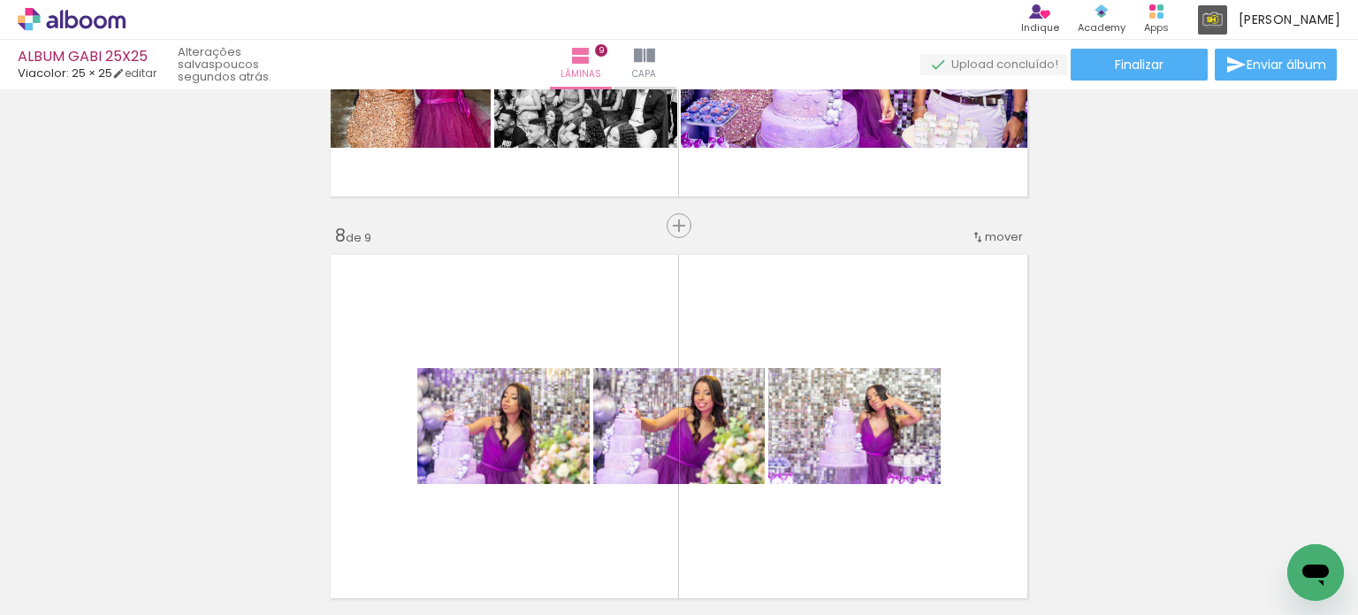
scroll to position [2880, 0]
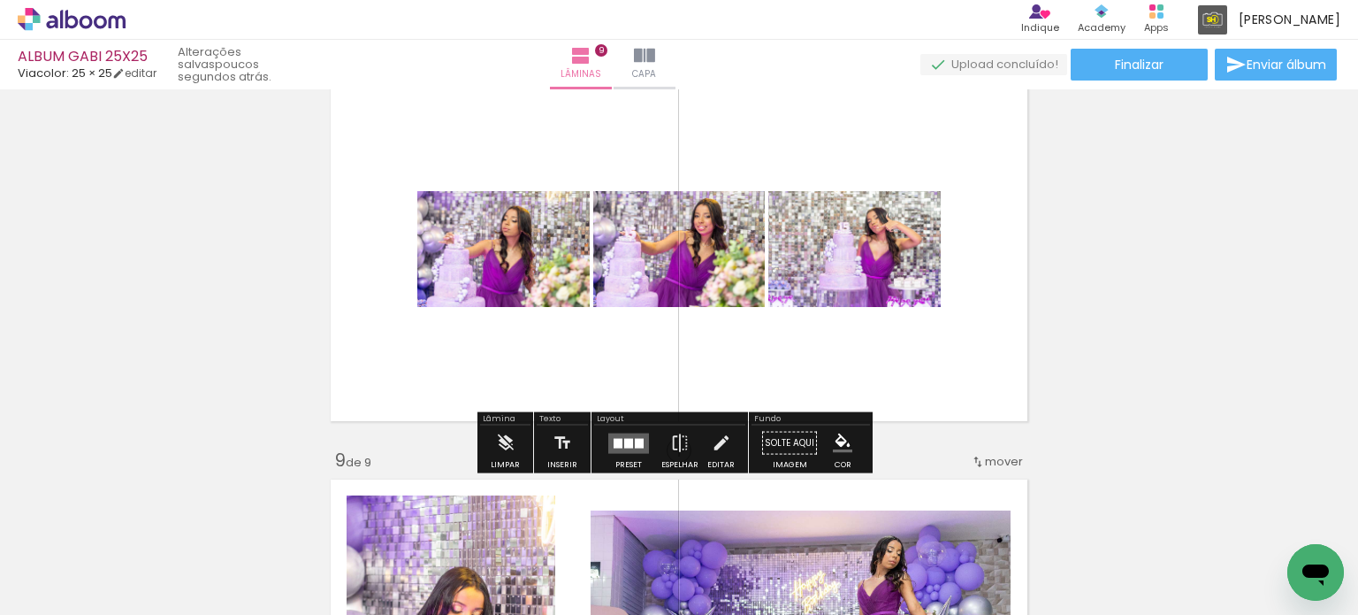
click at [634, 447] on quentale-layouter at bounding box center [628, 442] width 41 height 20
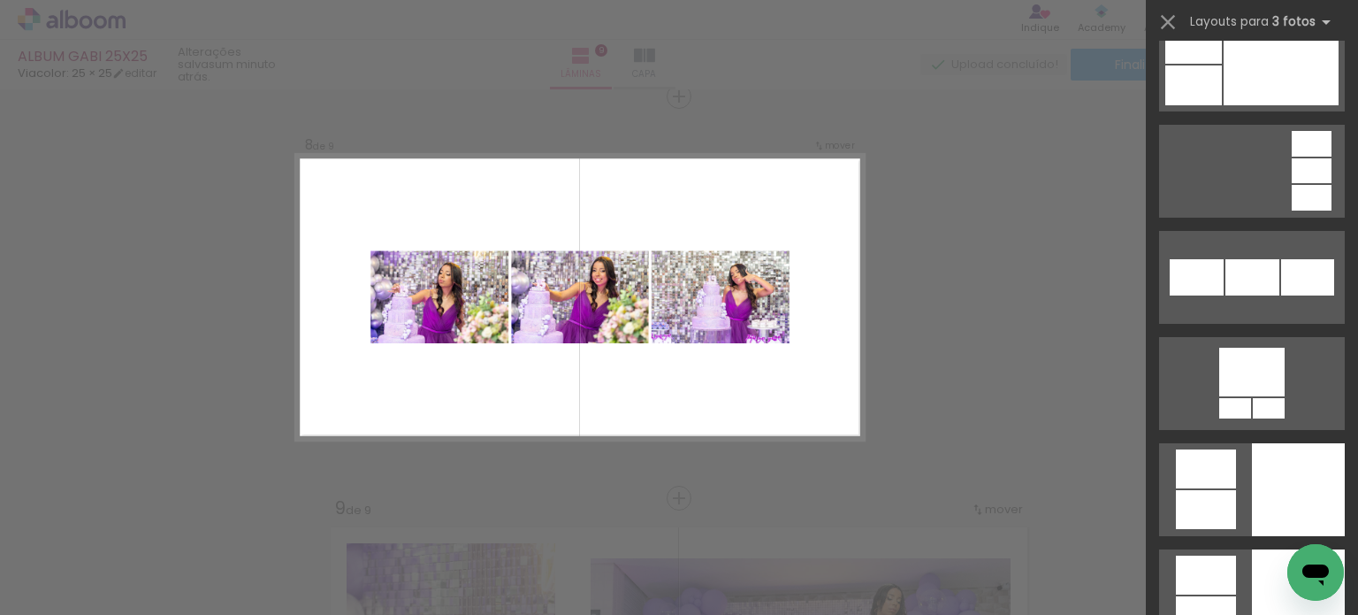
scroll to position [4156, 0]
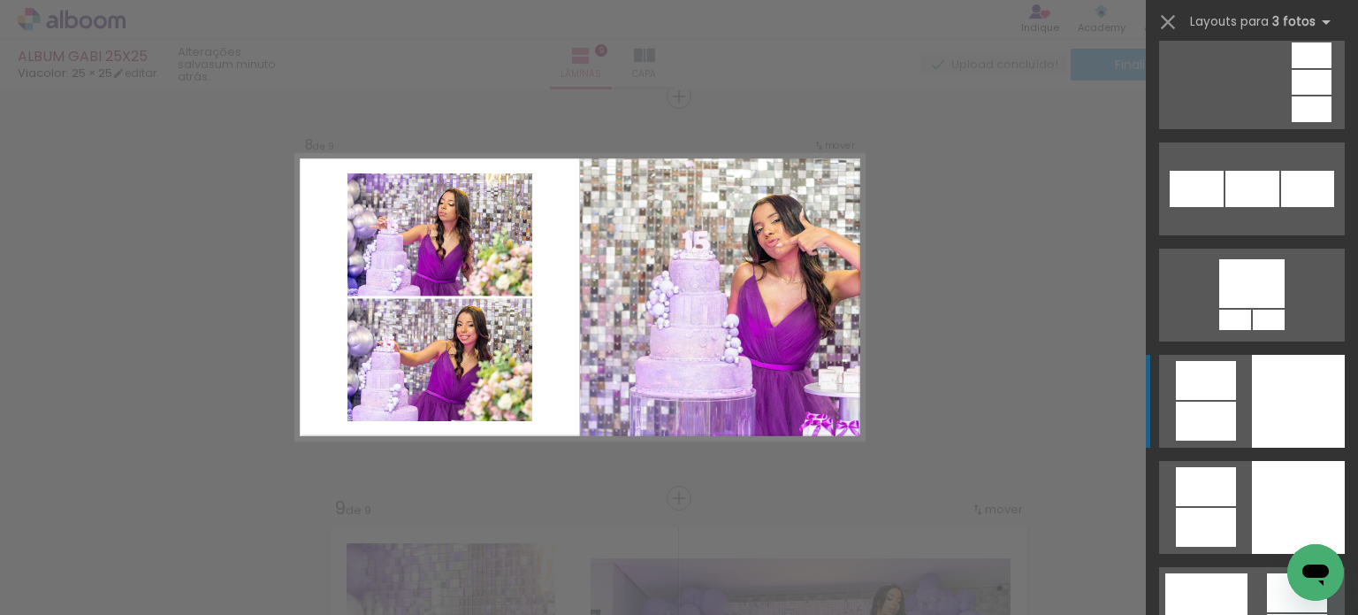
click at [1272, 407] on div at bounding box center [1298, 401] width 93 height 93
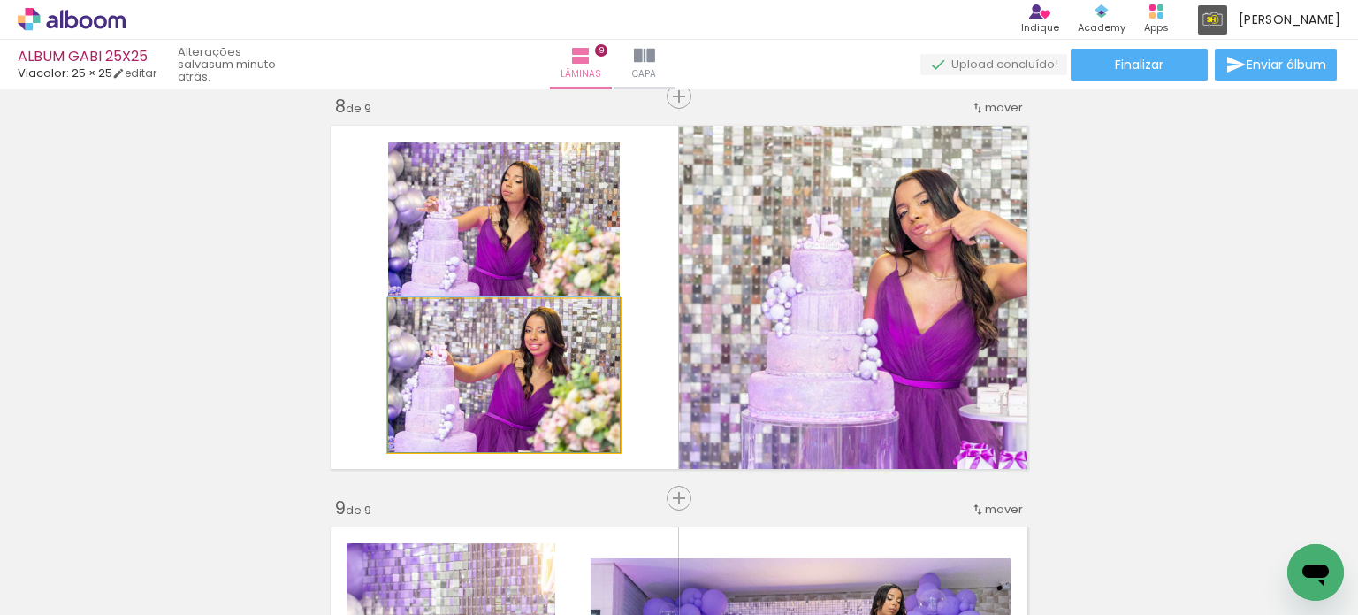
drag, startPoint x: 454, startPoint y: 377, endPoint x: 797, endPoint y: 302, distance: 351.2
click at [0, 0] on slot at bounding box center [0, 0] width 0 height 0
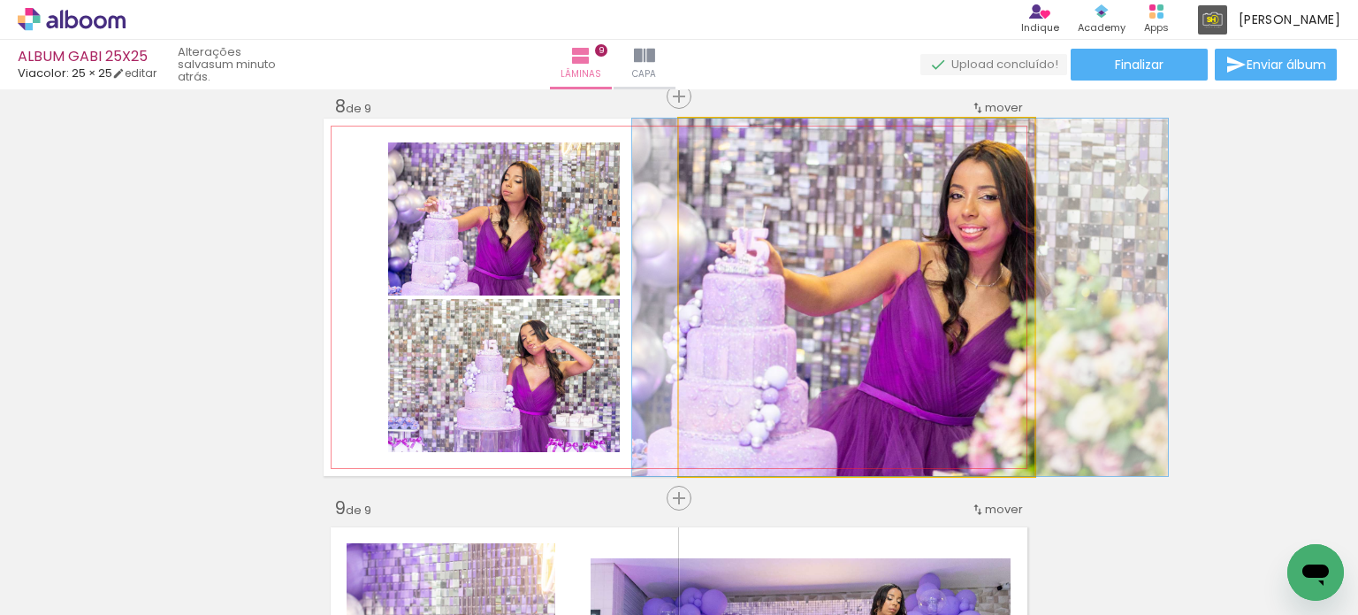
drag, startPoint x: 887, startPoint y: 294, endPoint x: 812, endPoint y: 307, distance: 76.3
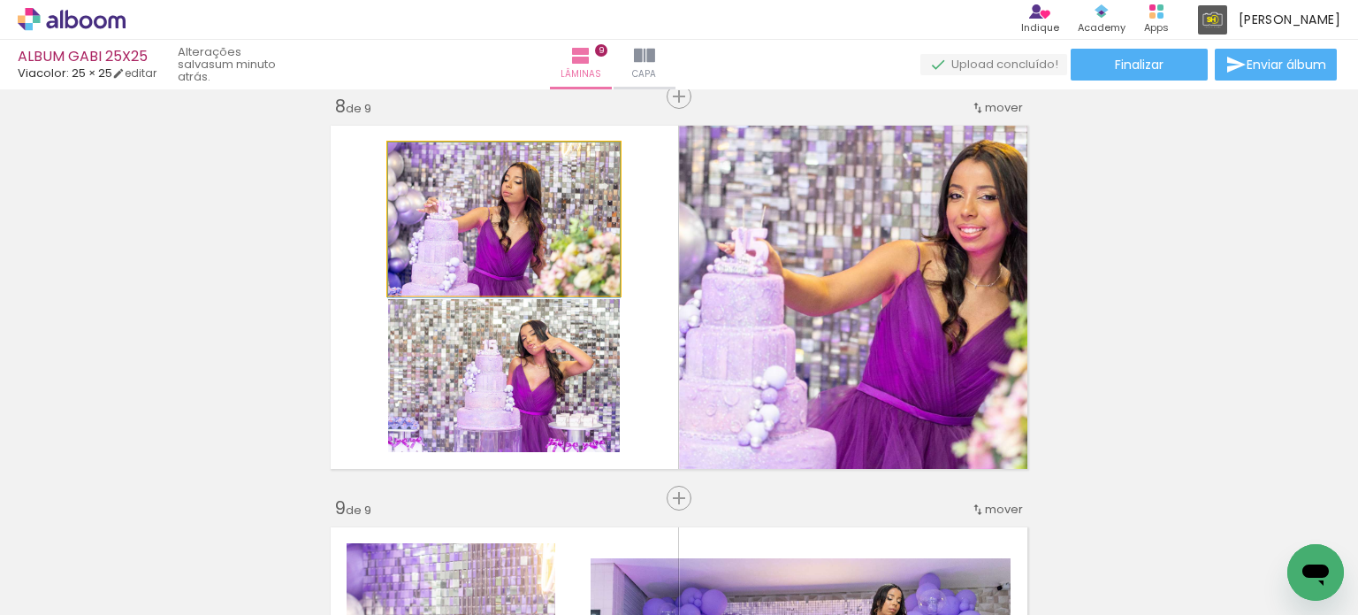
drag, startPoint x: 502, startPoint y: 228, endPoint x: 827, endPoint y: 241, distance: 324.8
click at [0, 0] on slot at bounding box center [0, 0] width 0 height 0
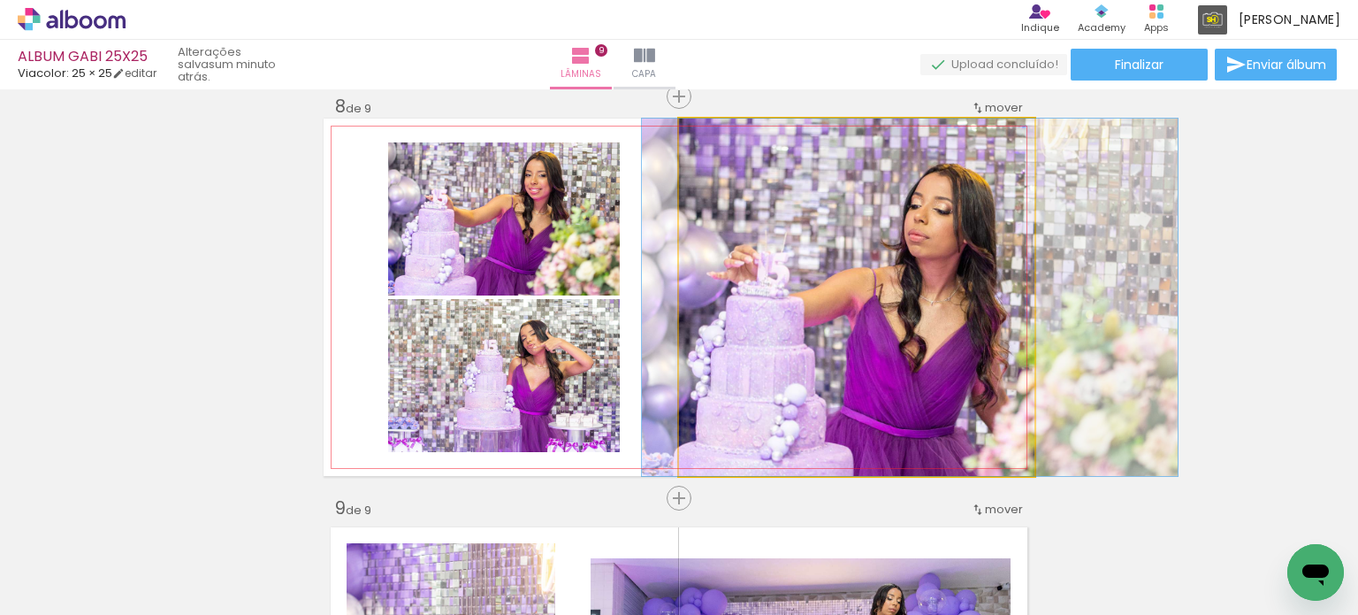
drag, startPoint x: 837, startPoint y: 286, endPoint x: 890, endPoint y: 279, distance: 53.4
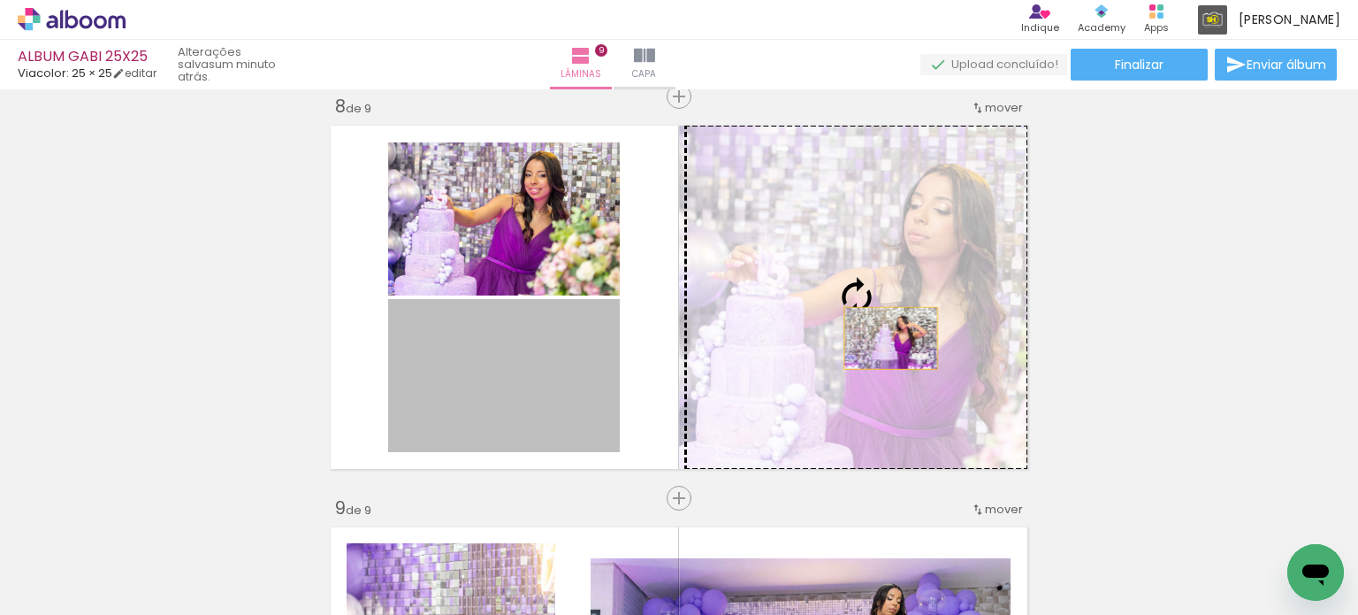
drag, startPoint x: 512, startPoint y: 399, endPoint x: 886, endPoint y: 337, distance: 379.1
click at [0, 0] on slot at bounding box center [0, 0] width 0 height 0
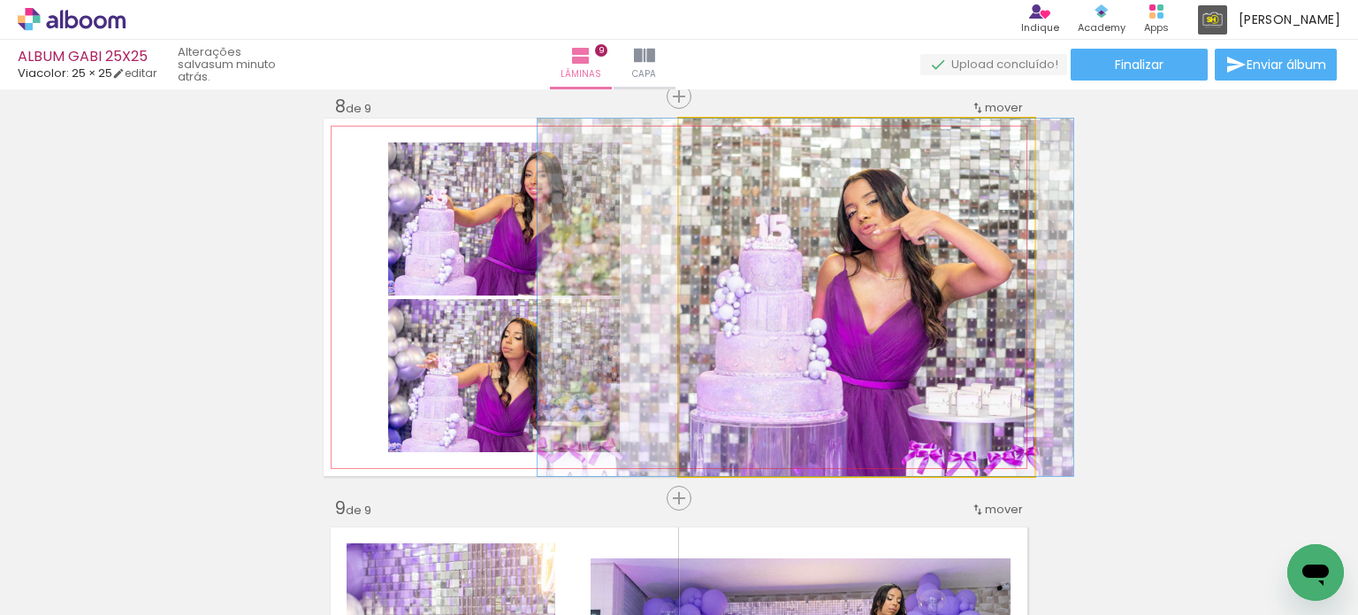
drag, startPoint x: 832, startPoint y: 313, endPoint x: 780, endPoint y: 310, distance: 52.2
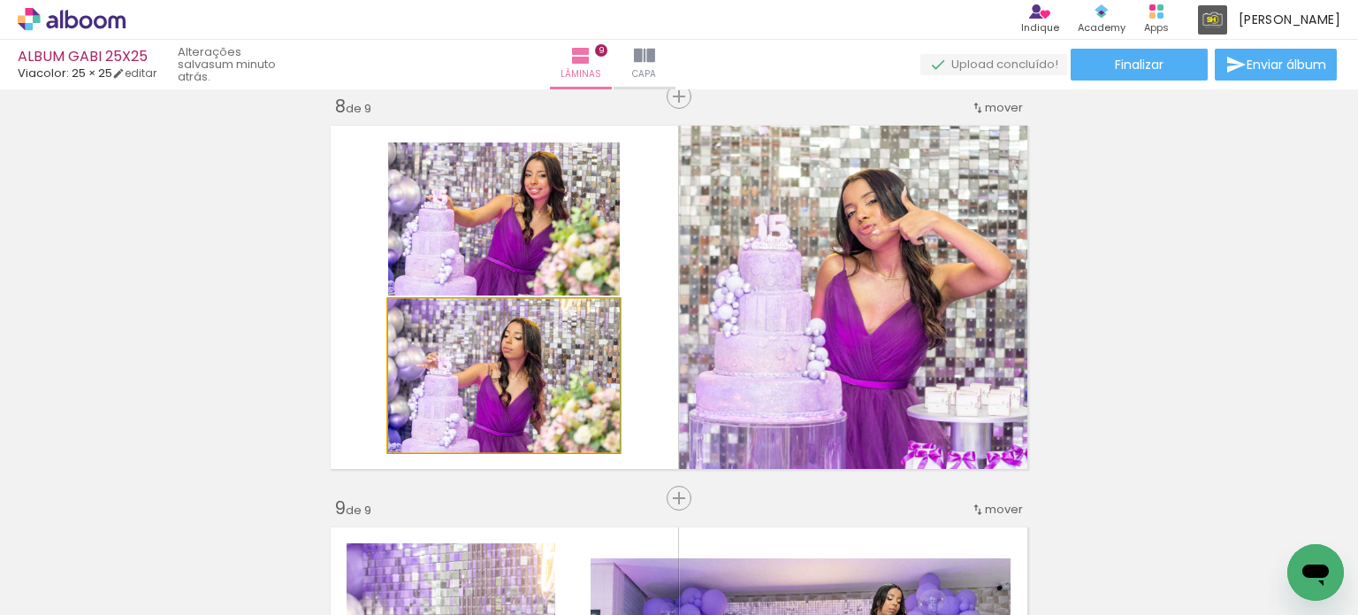
drag, startPoint x: 496, startPoint y: 386, endPoint x: 771, endPoint y: 318, distance: 283.1
click at [0, 0] on slot at bounding box center [0, 0] width 0 height 0
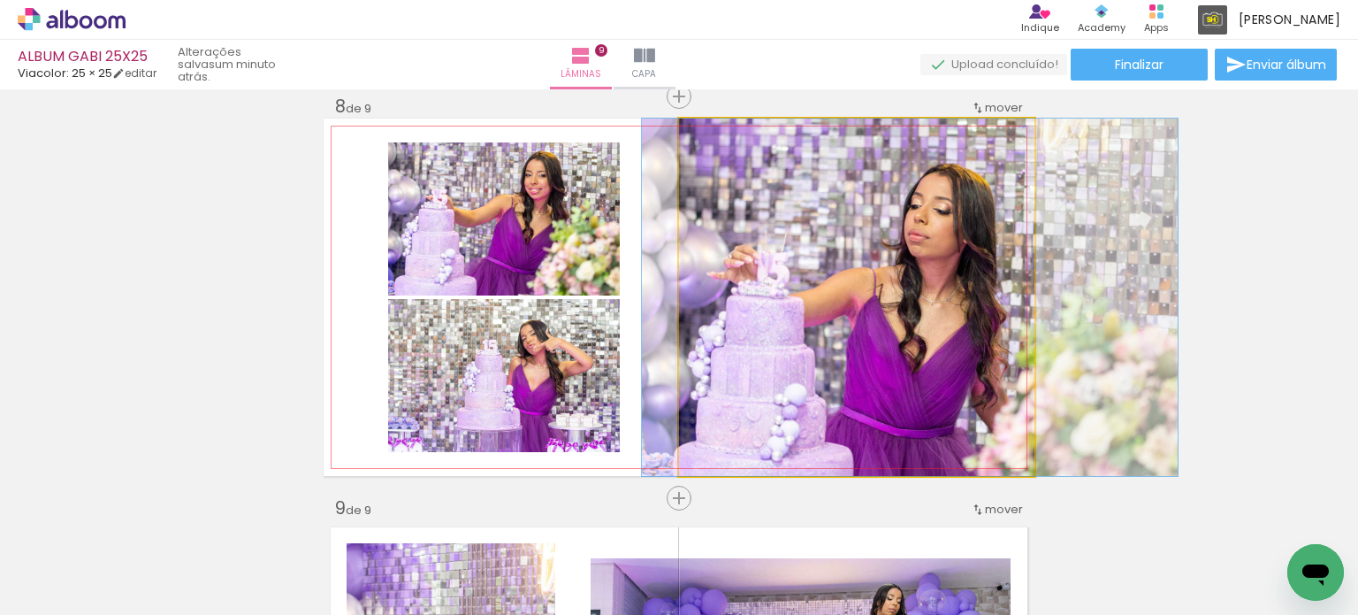
drag, startPoint x: 859, startPoint y: 281, endPoint x: 909, endPoint y: 274, distance: 50.0
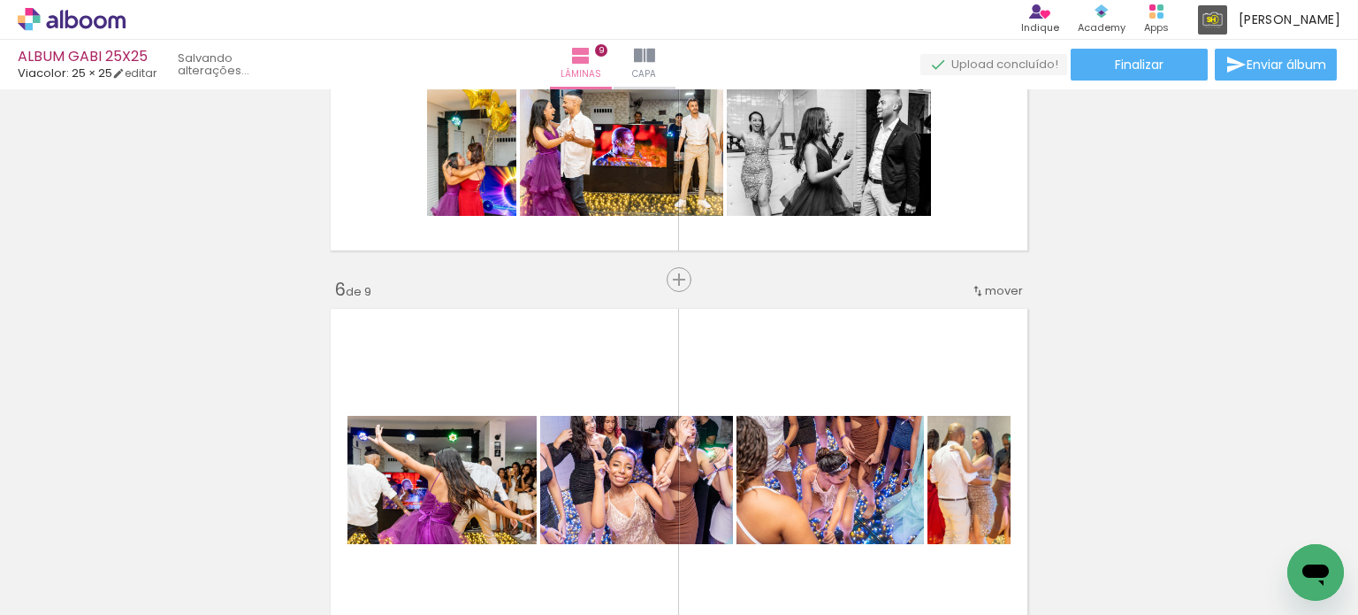
scroll to position [1771, 0]
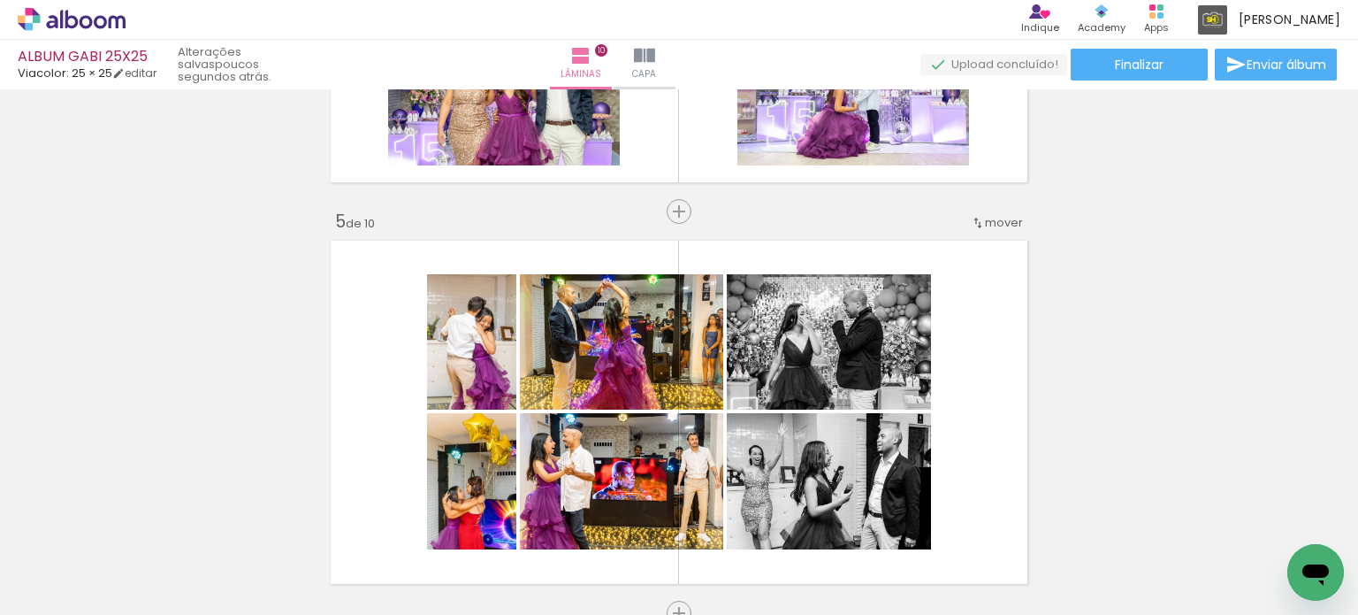
scroll to position [1061, 0]
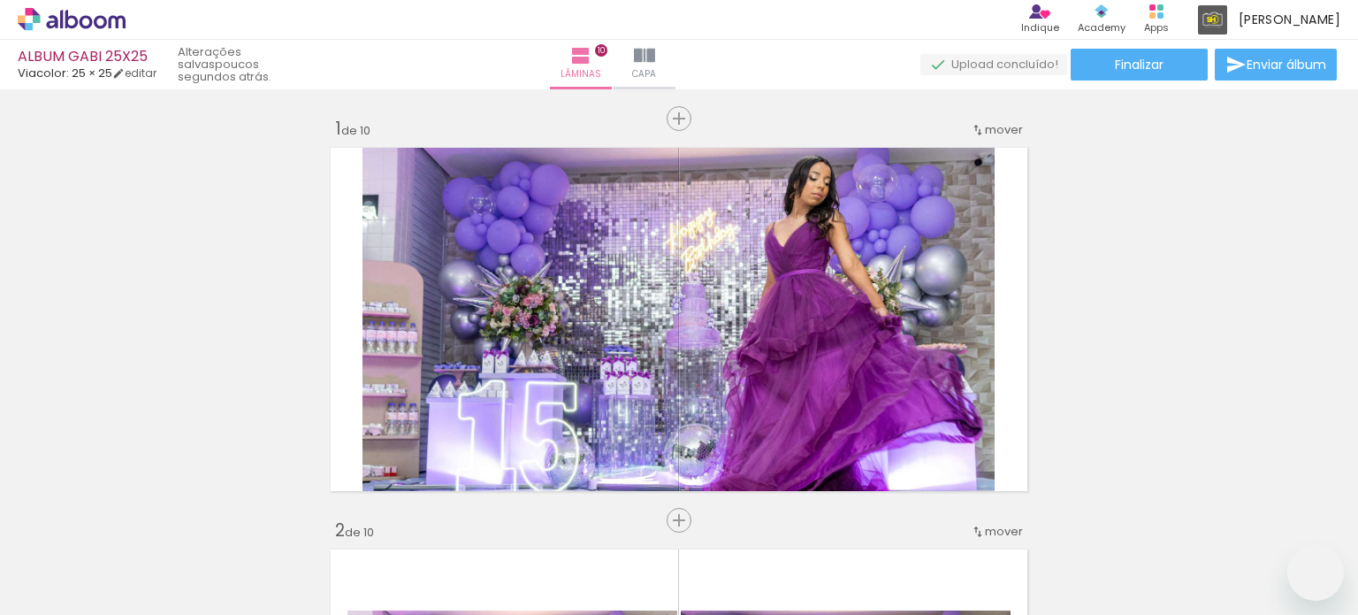
click at [501, 378] on quentale-workspace at bounding box center [679, 307] width 1358 height 615
click at [527, 342] on quentale-workspace at bounding box center [679, 307] width 1358 height 615
drag, startPoint x: 197, startPoint y: 552, endPoint x: 448, endPoint y: 431, distance: 278.8
click at [448, 431] on quentale-workspace at bounding box center [679, 307] width 1358 height 615
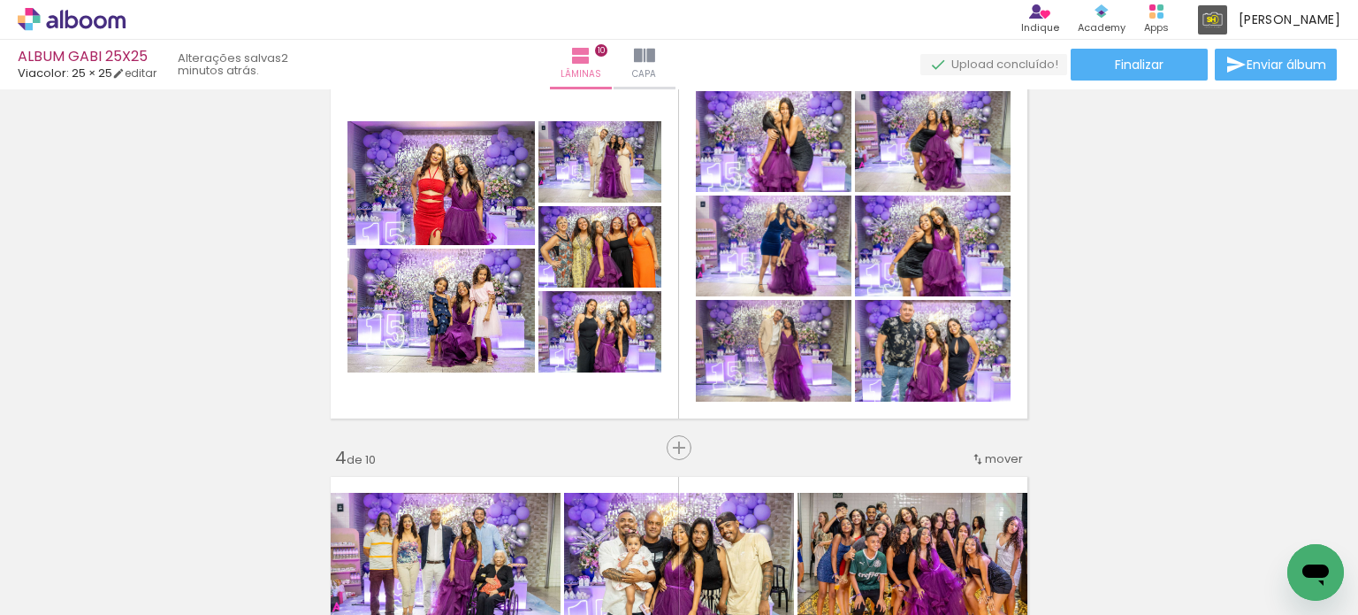
scroll to position [758, 0]
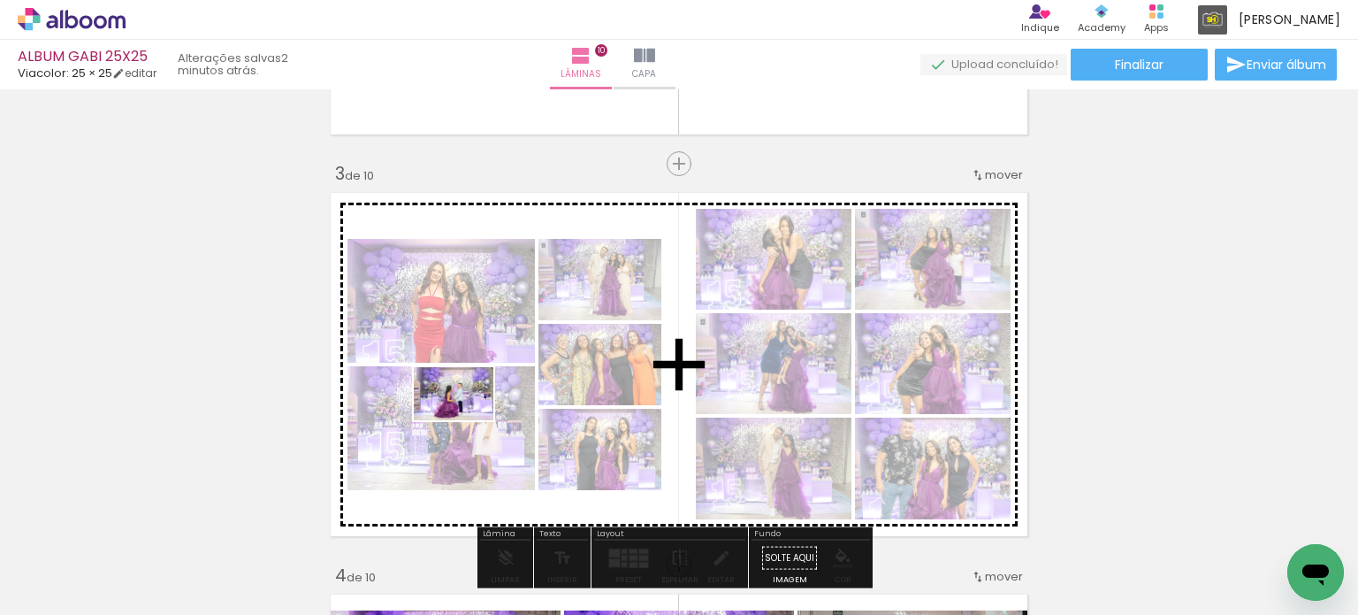
drag, startPoint x: 203, startPoint y: 519, endPoint x: 461, endPoint y: 424, distance: 274.5
click at [467, 420] on quentale-workspace at bounding box center [679, 307] width 1358 height 615
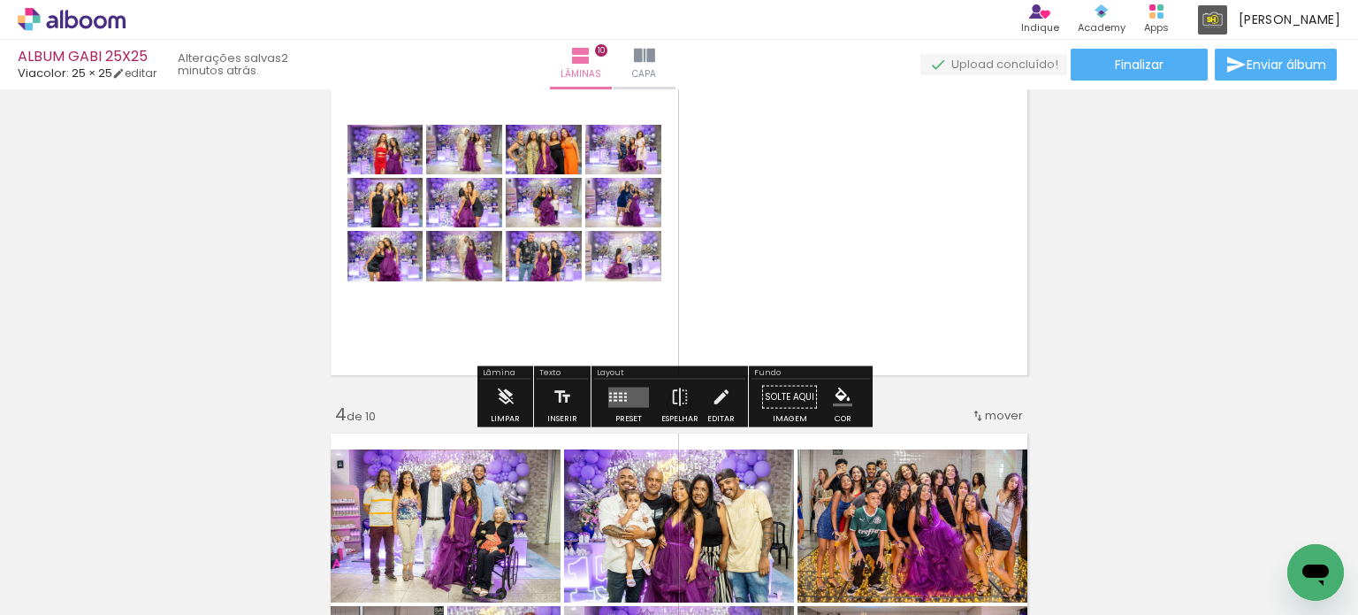
scroll to position [935, 0]
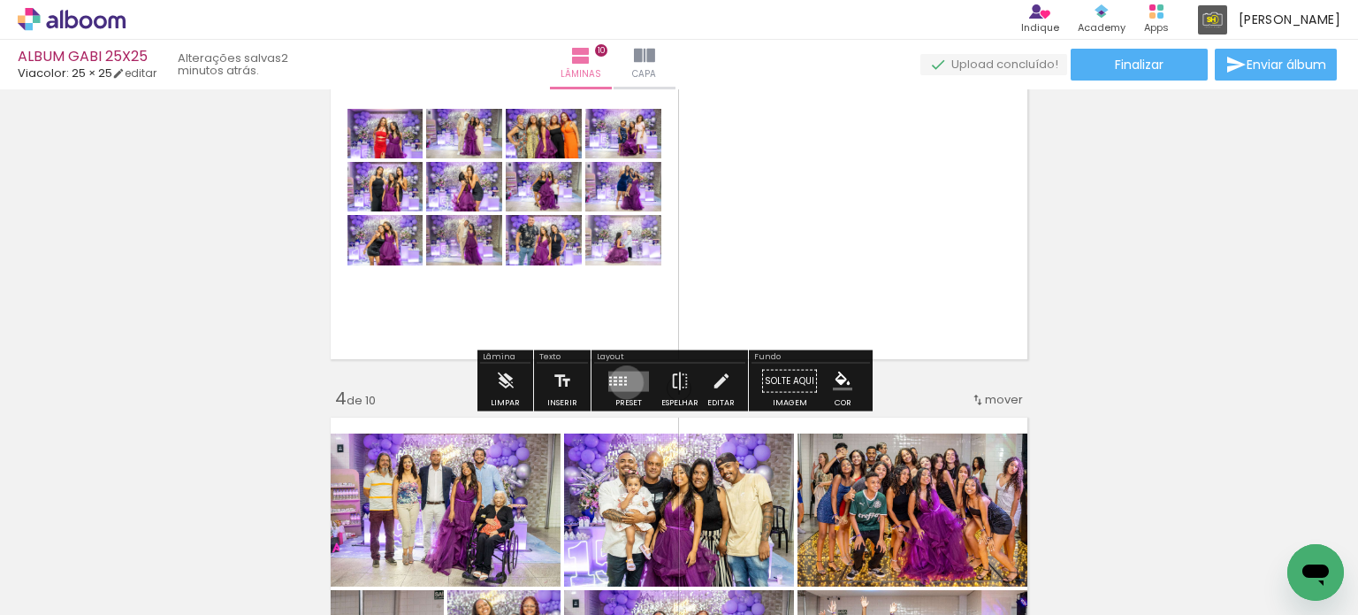
click at [623, 381] on quentale-layouter at bounding box center [628, 381] width 41 height 20
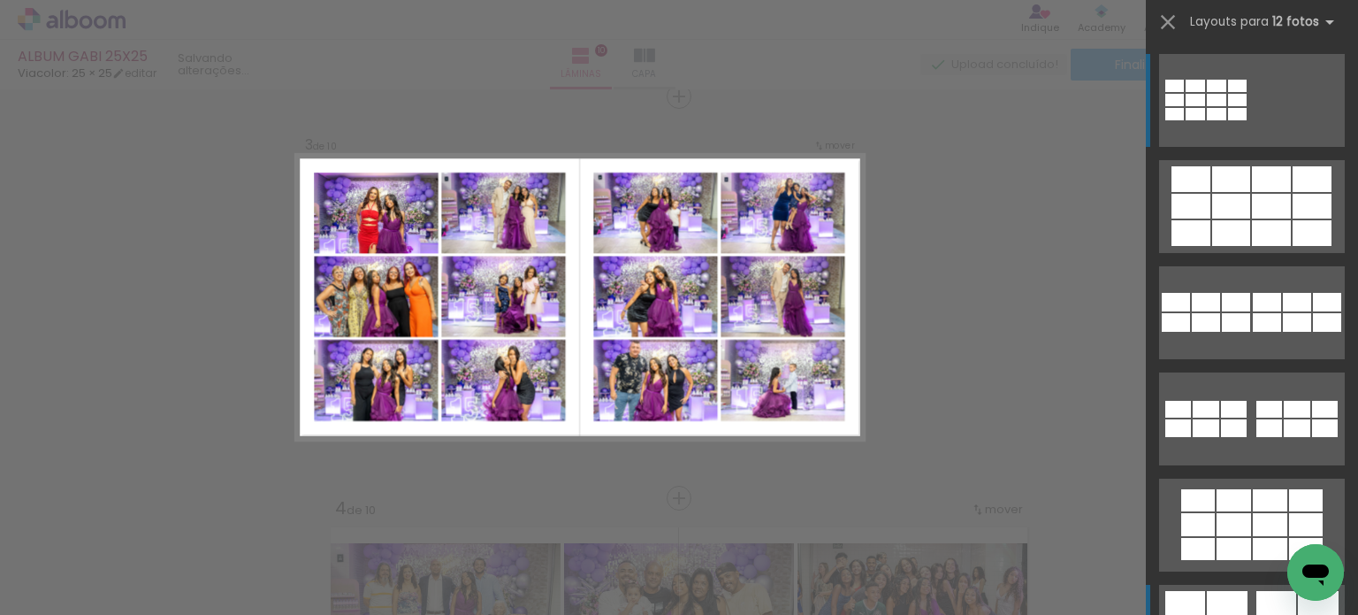
scroll to position [177, 0]
